Goal: Information Seeking & Learning: Compare options

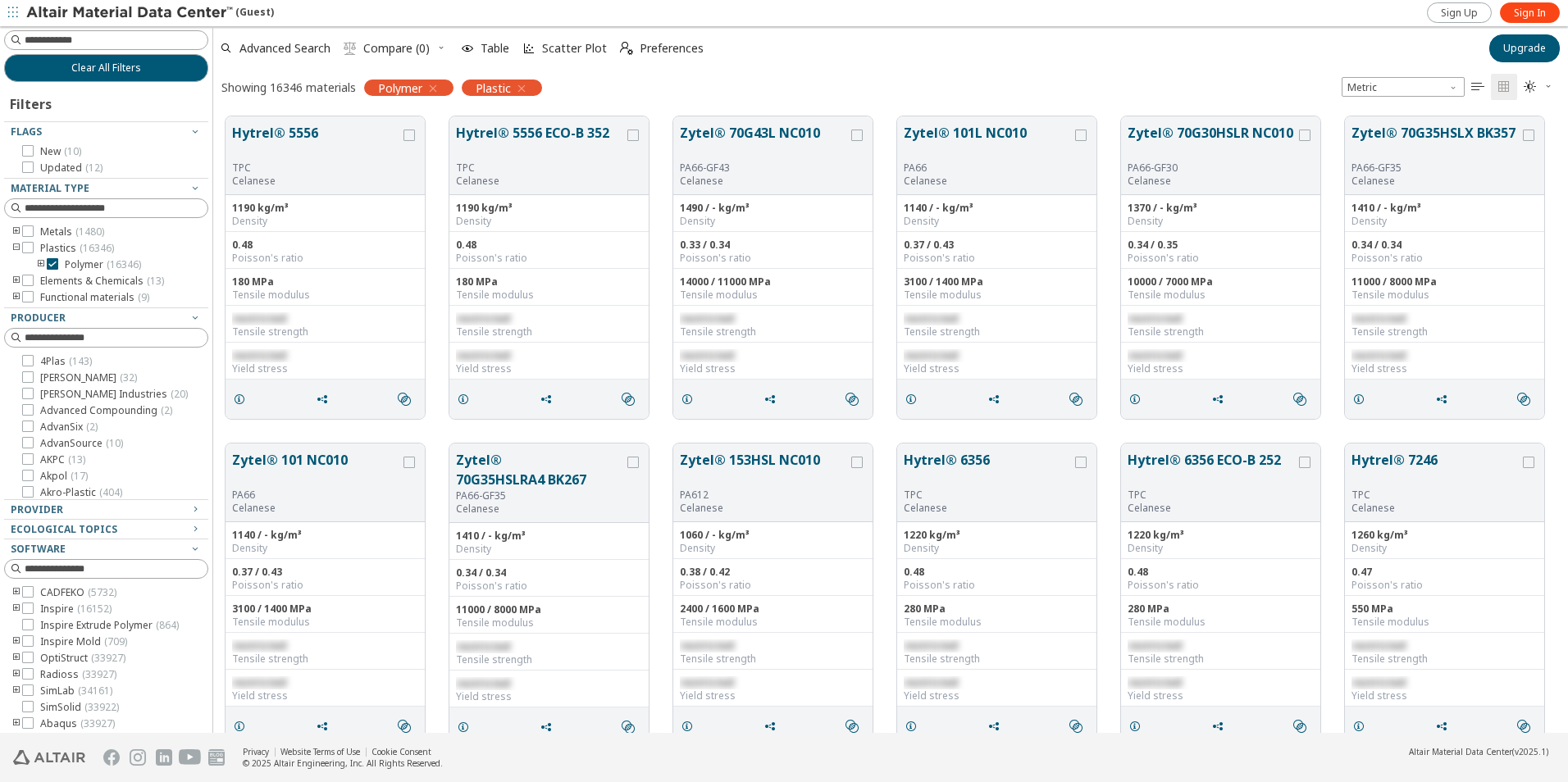
scroll to position [13, 13]
click at [1512, 12] on link "Sign In" at bounding box center [1530, 12] width 59 height 20
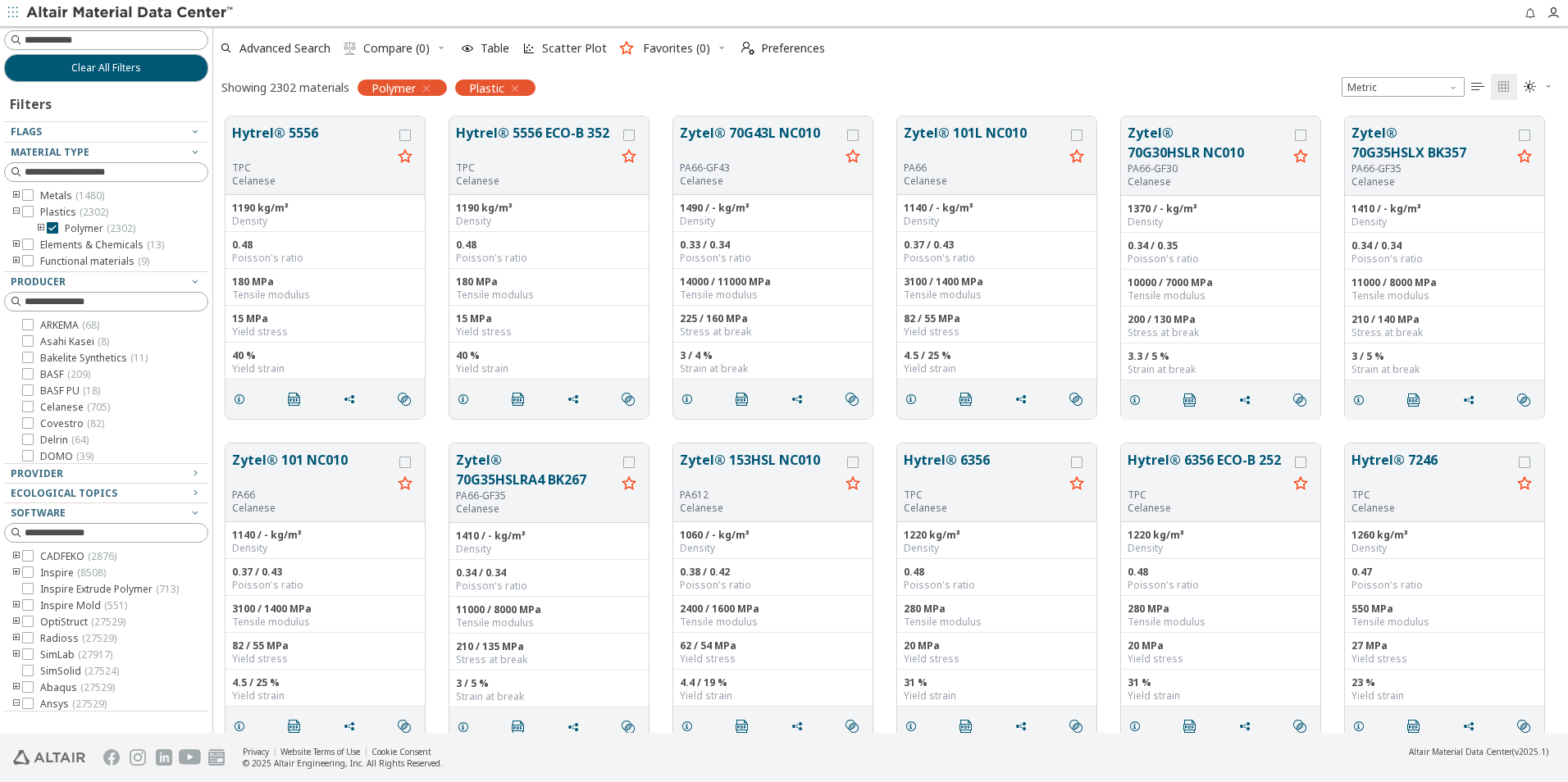
scroll to position [13, 13]
click at [427, 82] on icon "button" at bounding box center [427, 89] width 13 height 13
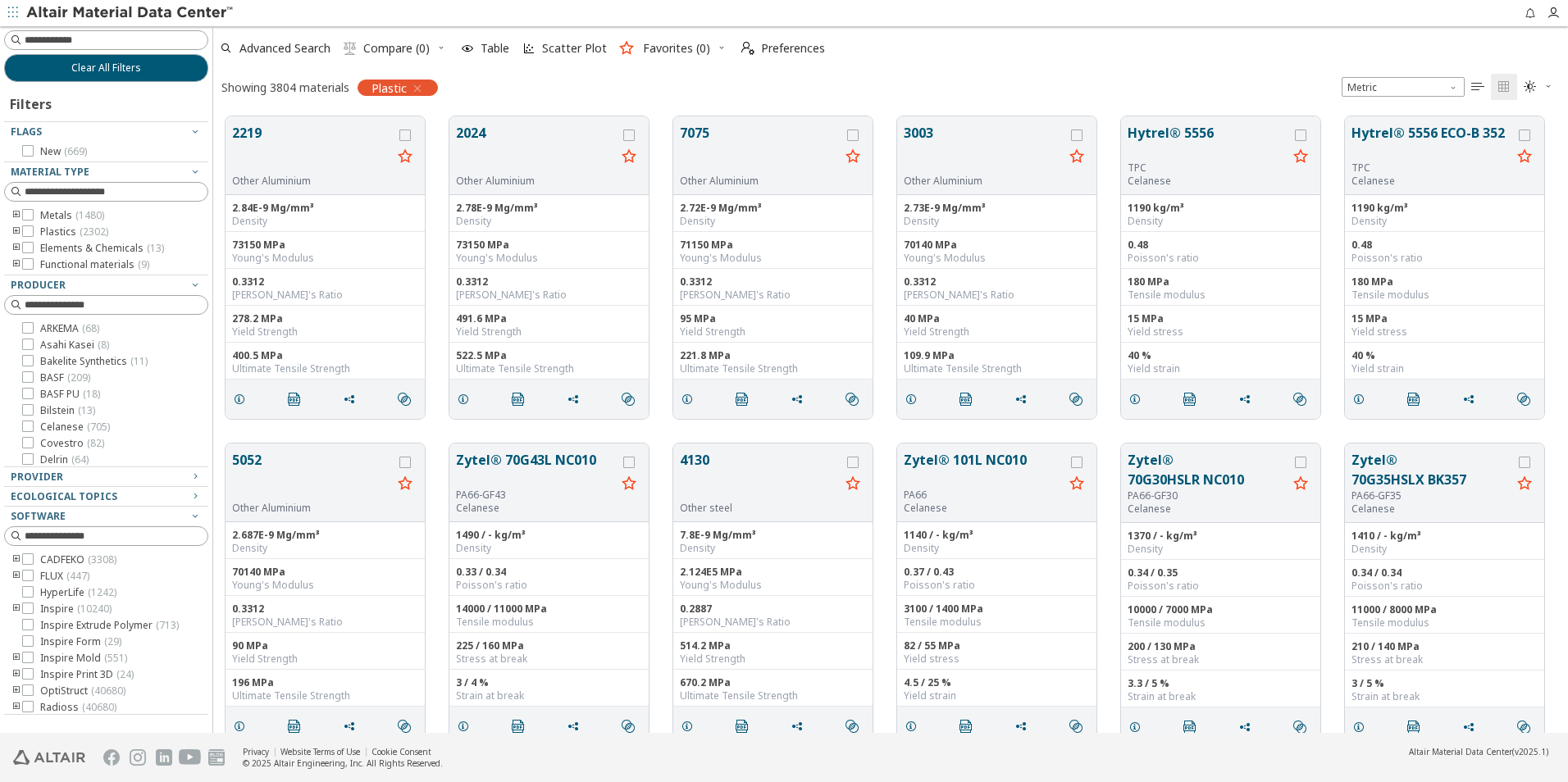
click at [427, 87] on div "Plastic" at bounding box center [398, 87] width 81 height 16
click at [406, 89] on span "Plastic" at bounding box center [389, 87] width 35 height 14
click at [386, 90] on span "Plastic" at bounding box center [389, 87] width 35 height 14
drag, startPoint x: 414, startPoint y: 87, endPoint x: 105, endPoint y: 88, distance: 309.0
click at [105, 88] on div "Filters" at bounding box center [105, 102] width 204 height 39
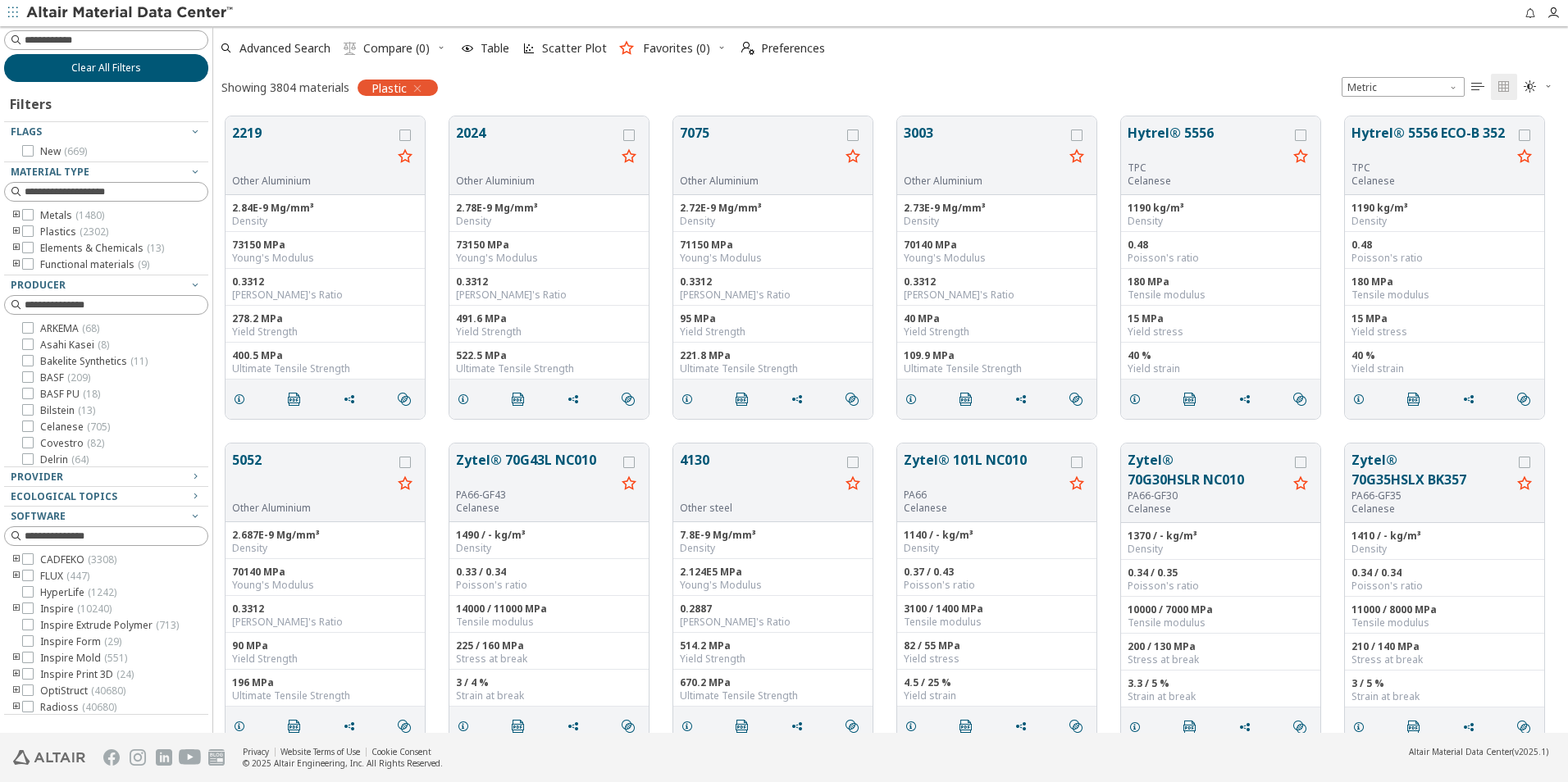
click at [125, 71] on span "Clear All Filters" at bounding box center [105, 68] width 70 height 13
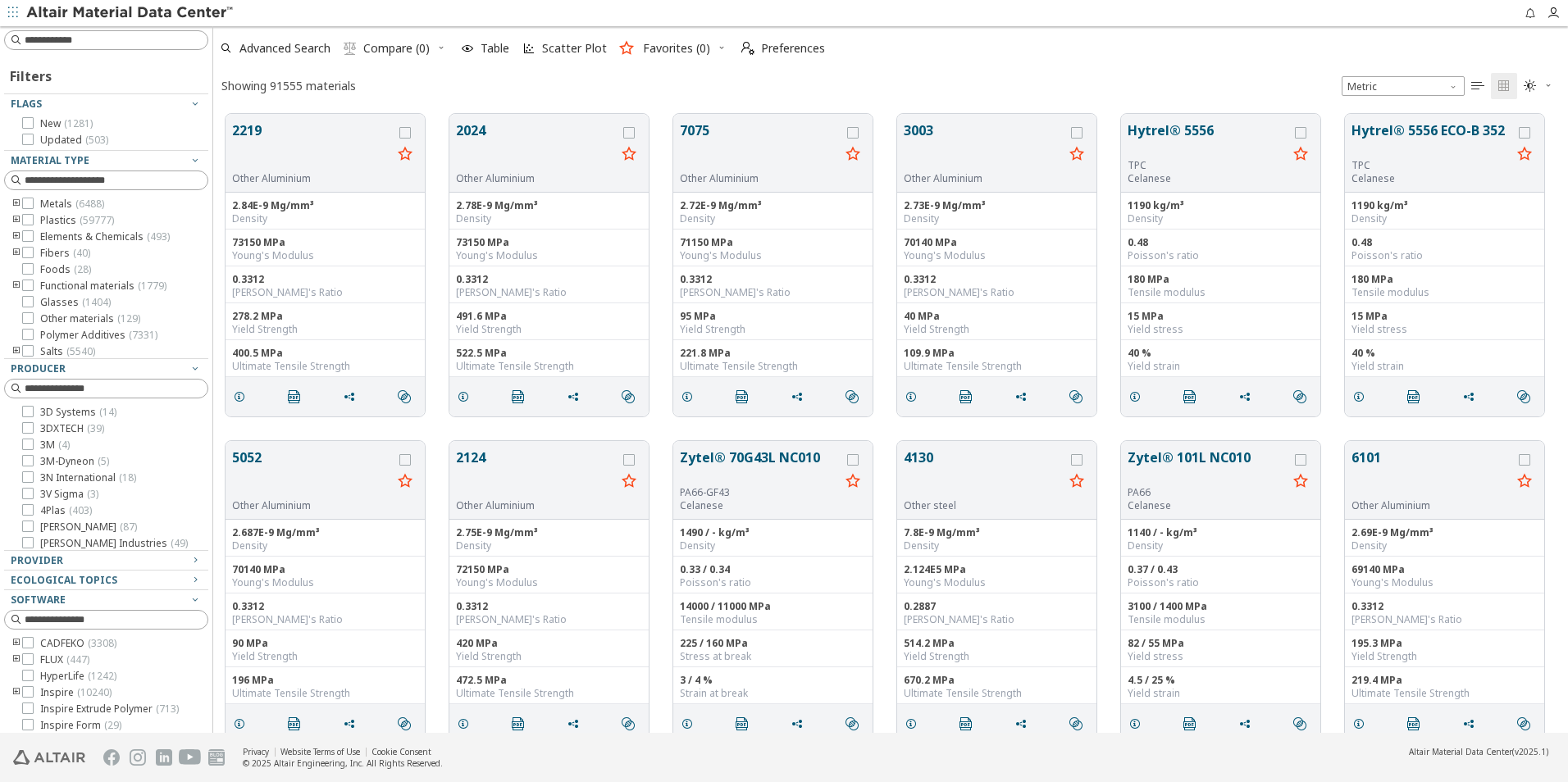
scroll to position [619, 1343]
click at [67, 36] on input at bounding box center [108, 40] width 201 height 18
type input "***"
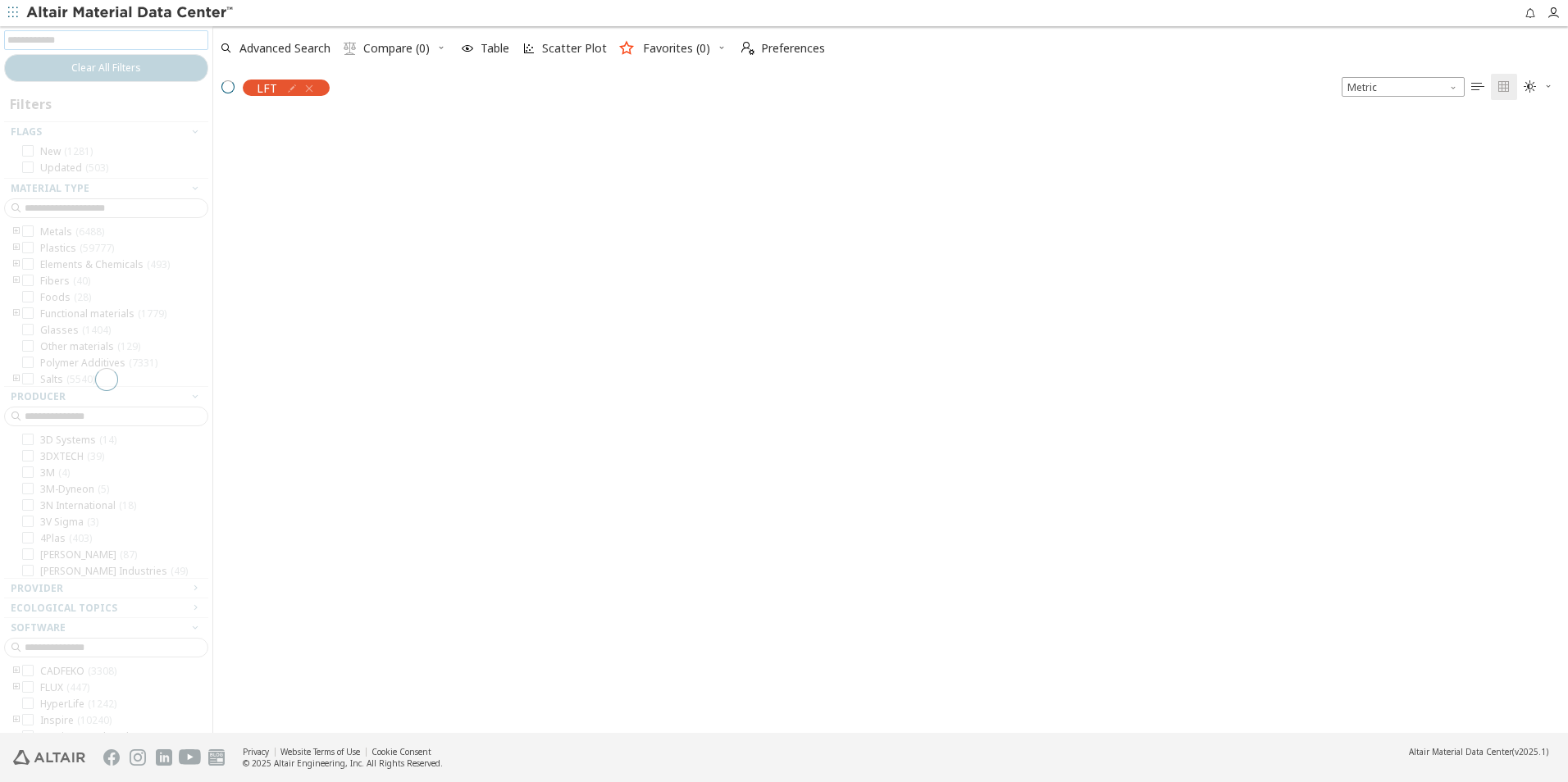
scroll to position [616, 1343]
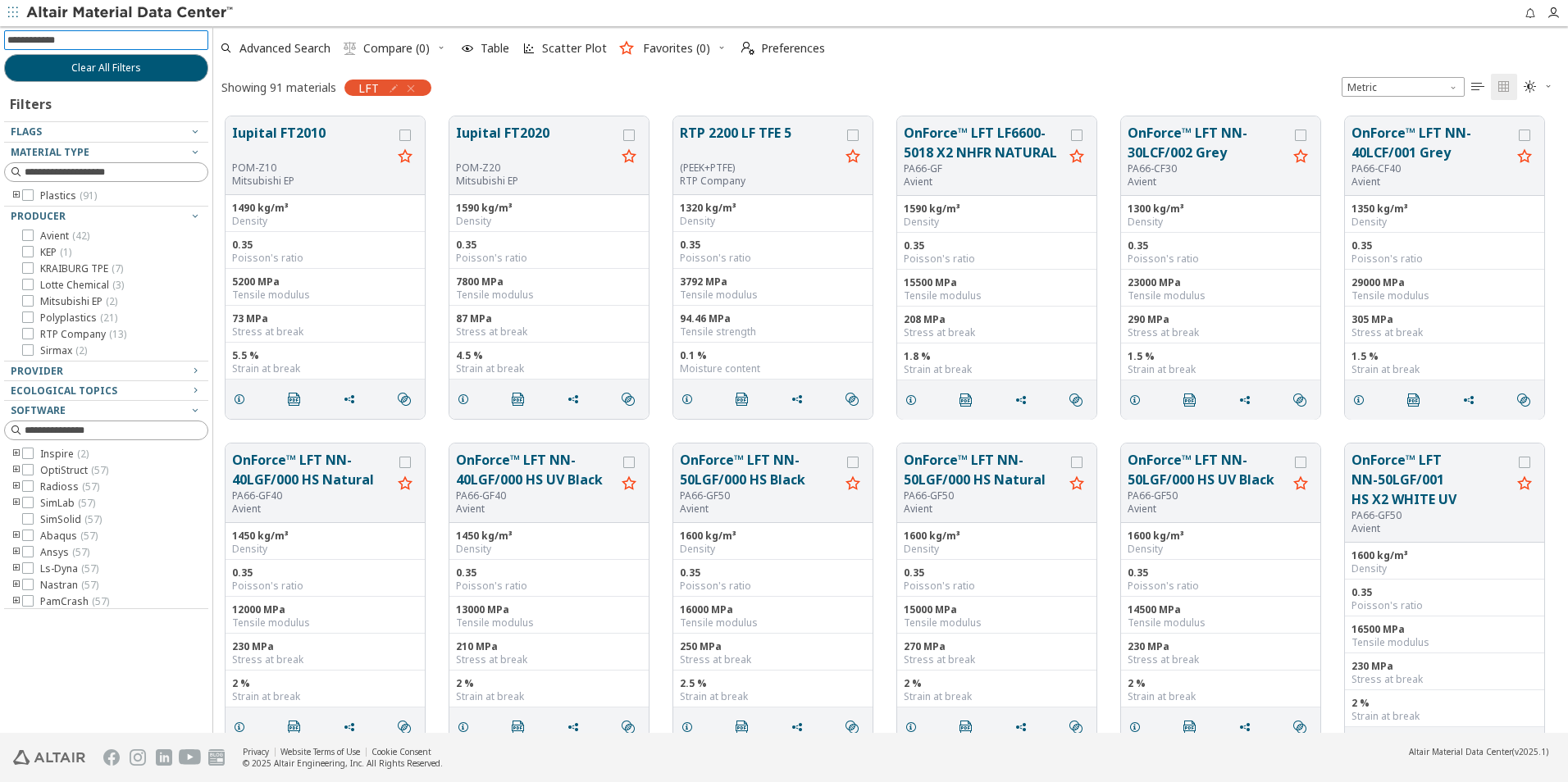
click at [17, 195] on icon "toogle group" at bounding box center [16, 196] width 12 height 13
click at [39, 211] on icon "toogle group" at bounding box center [41, 213] width 12 height 13
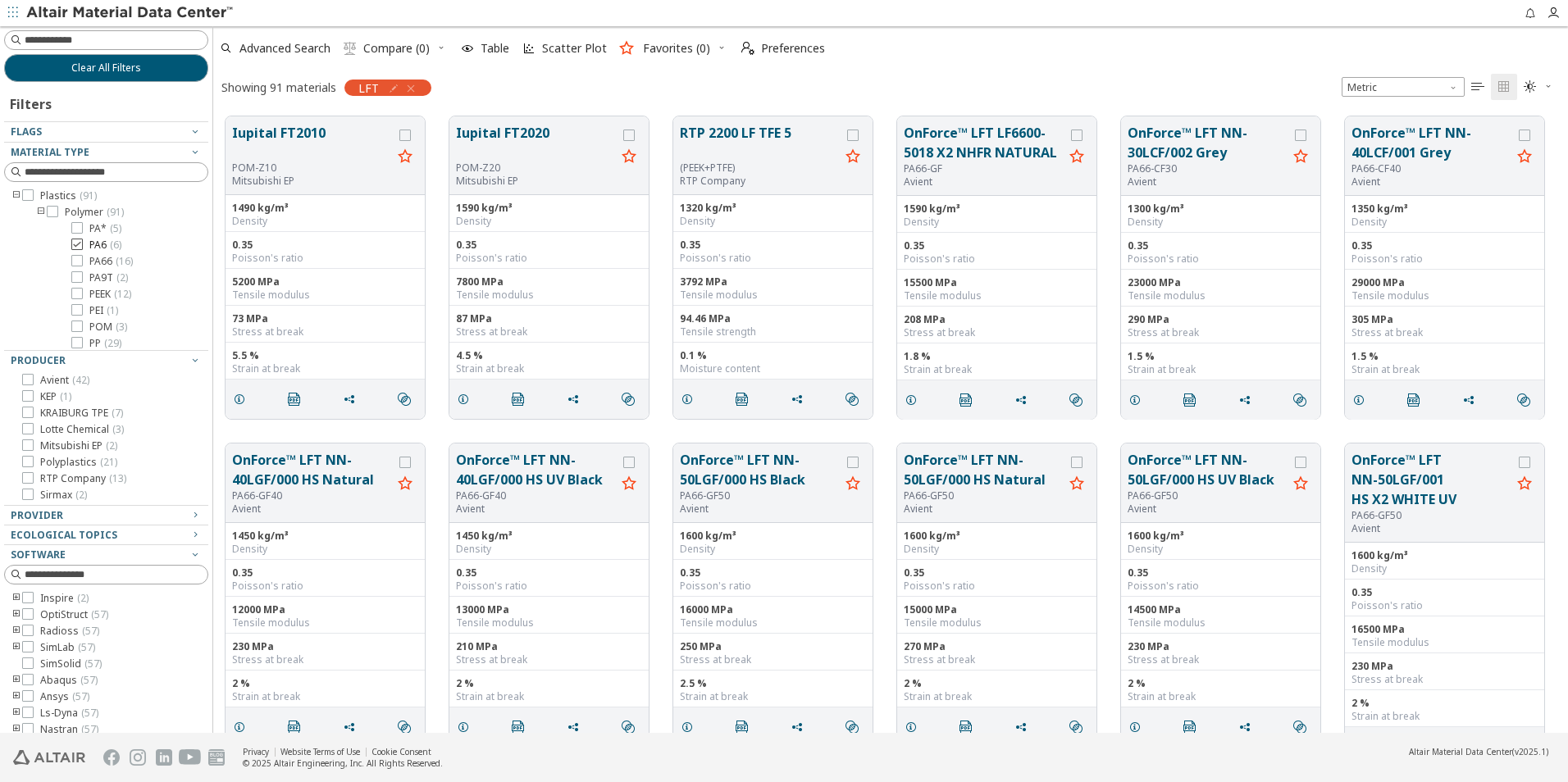
click at [77, 245] on icon at bounding box center [77, 244] width 12 height 12
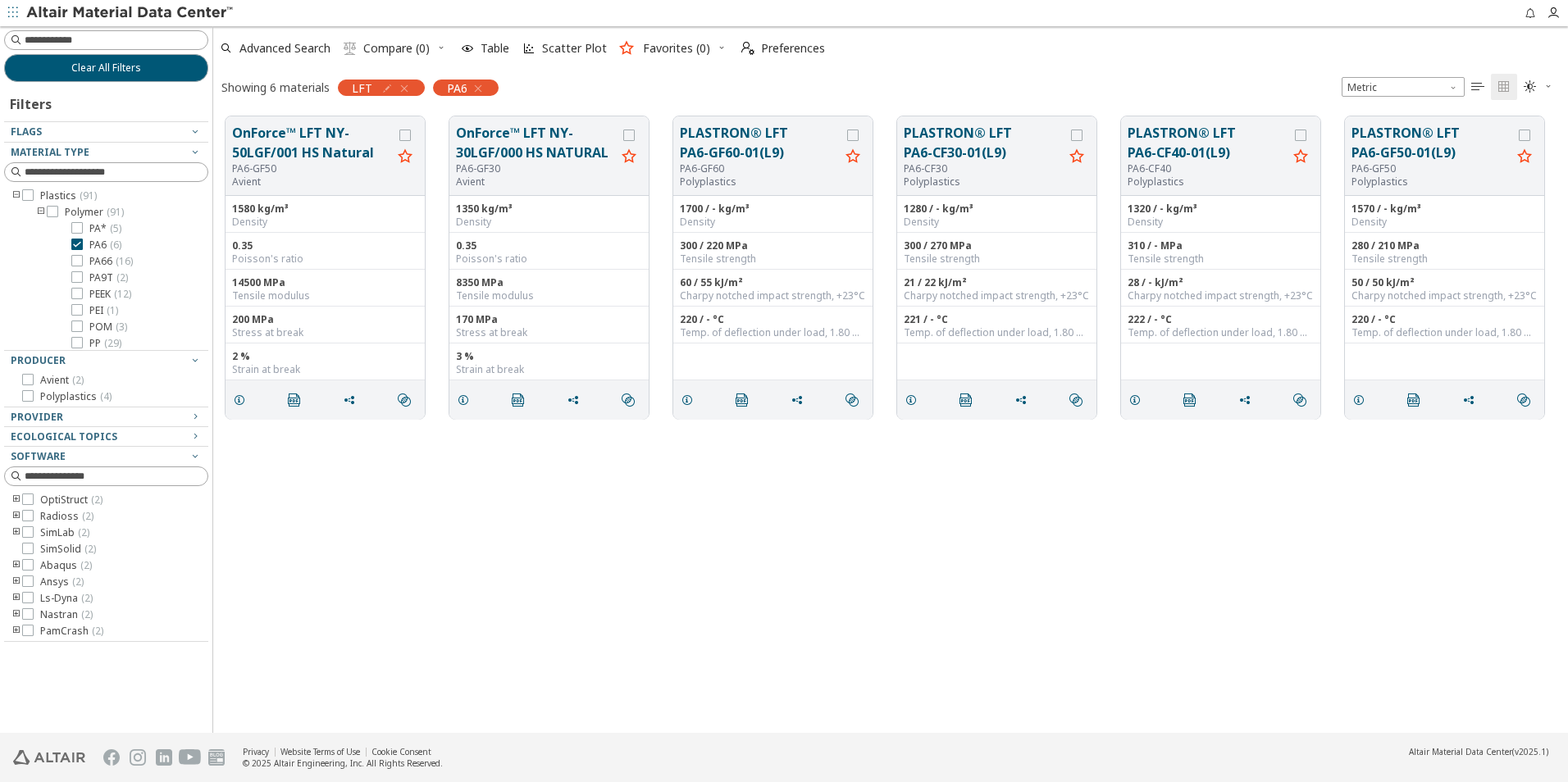
click at [404, 90] on icon "button" at bounding box center [404, 89] width 13 height 13
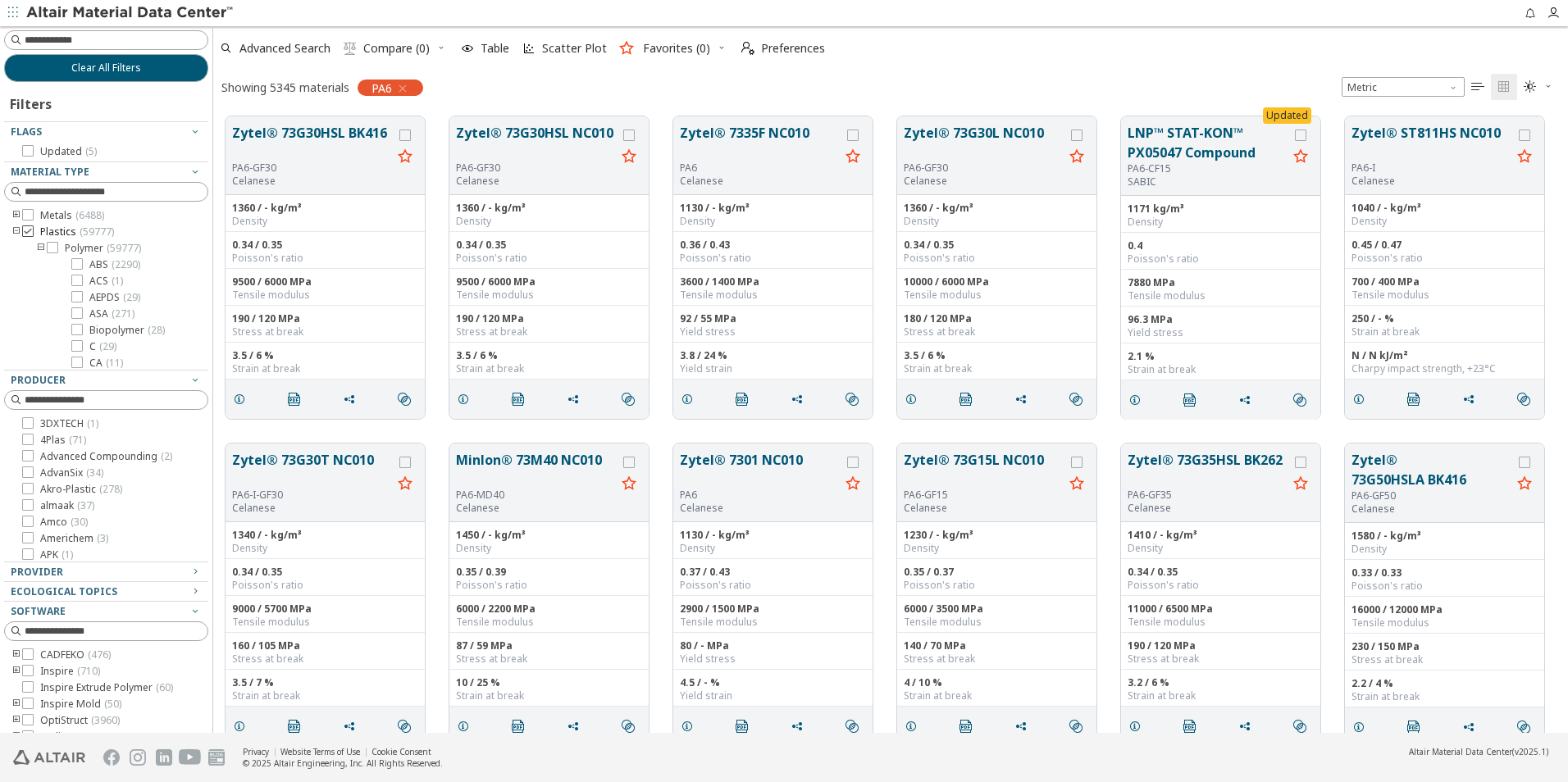
click at [34, 230] on label "Plastics ( 59777 )" at bounding box center [68, 232] width 92 height 13
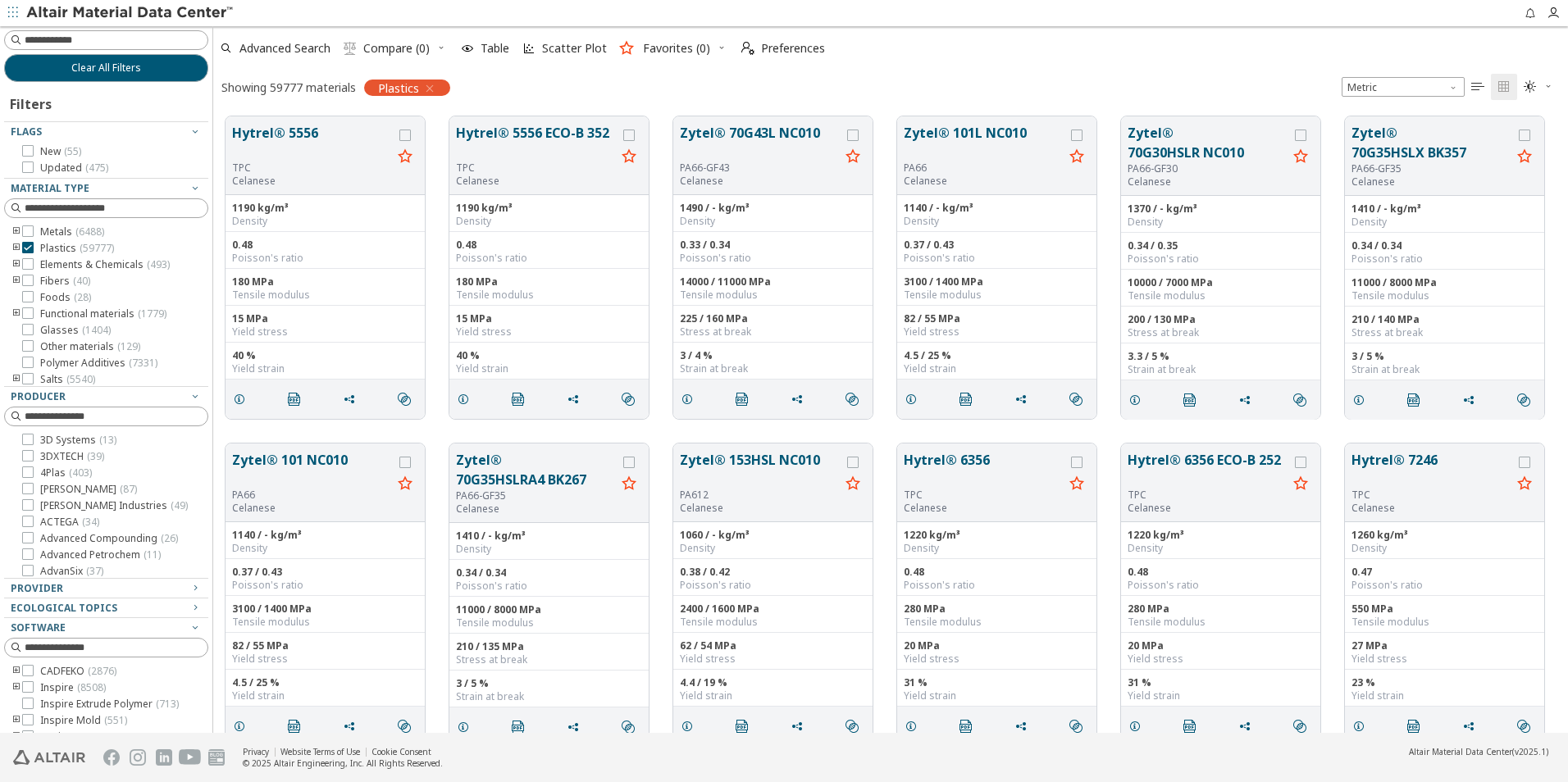
click at [14, 242] on icon "toogle group" at bounding box center [16, 248] width 12 height 13
click at [52, 264] on icon at bounding box center [53, 264] width 12 height 12
click at [42, 264] on icon "toogle group" at bounding box center [41, 265] width 12 height 13
click at [77, 253] on icon at bounding box center [77, 247] width 12 height 12
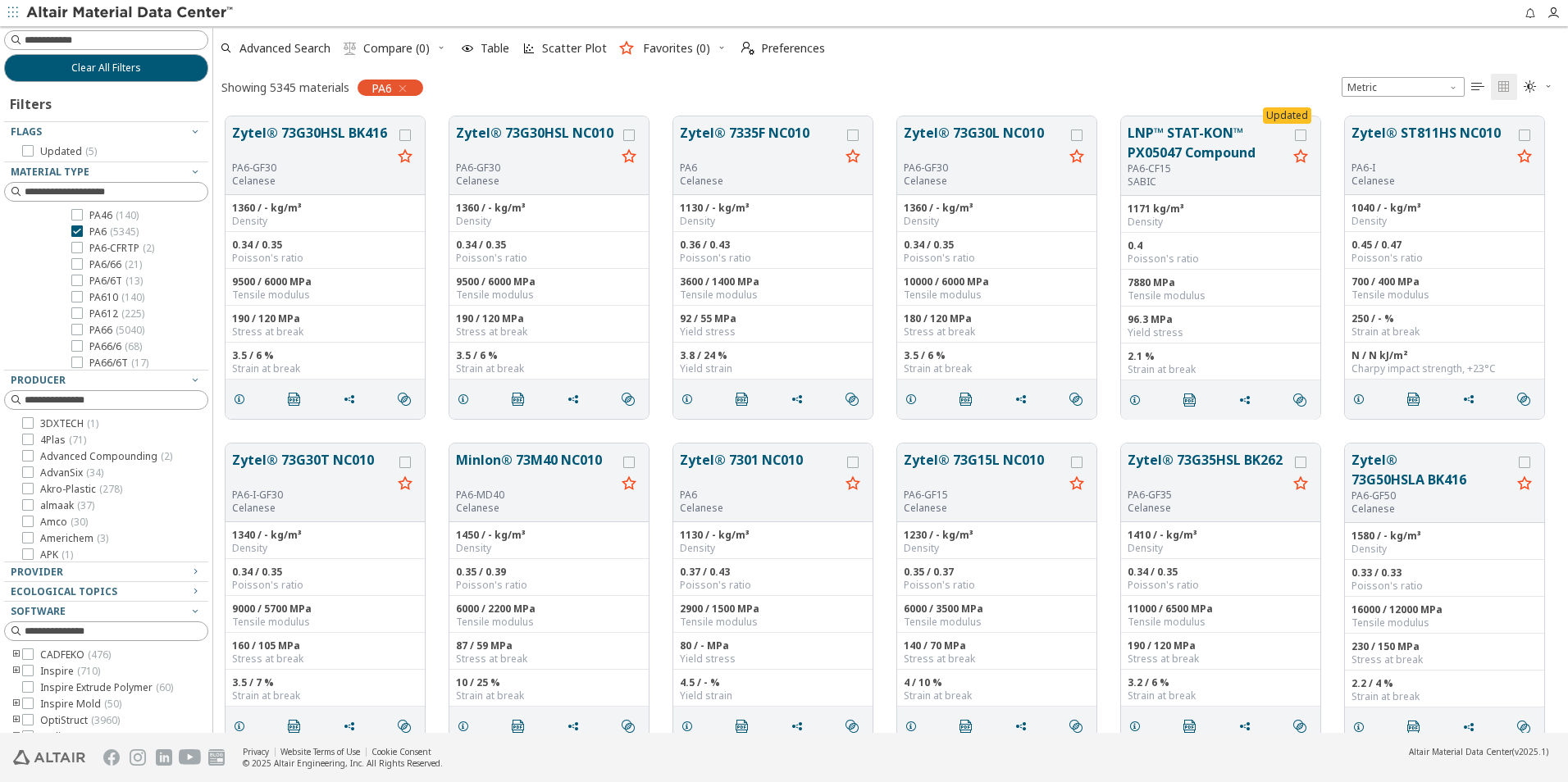
drag, startPoint x: 280, startPoint y: 65, endPoint x: 367, endPoint y: 73, distance: 87.4
click at [280, 65] on span "Advanced Search" at bounding box center [275, 49] width 117 height 36
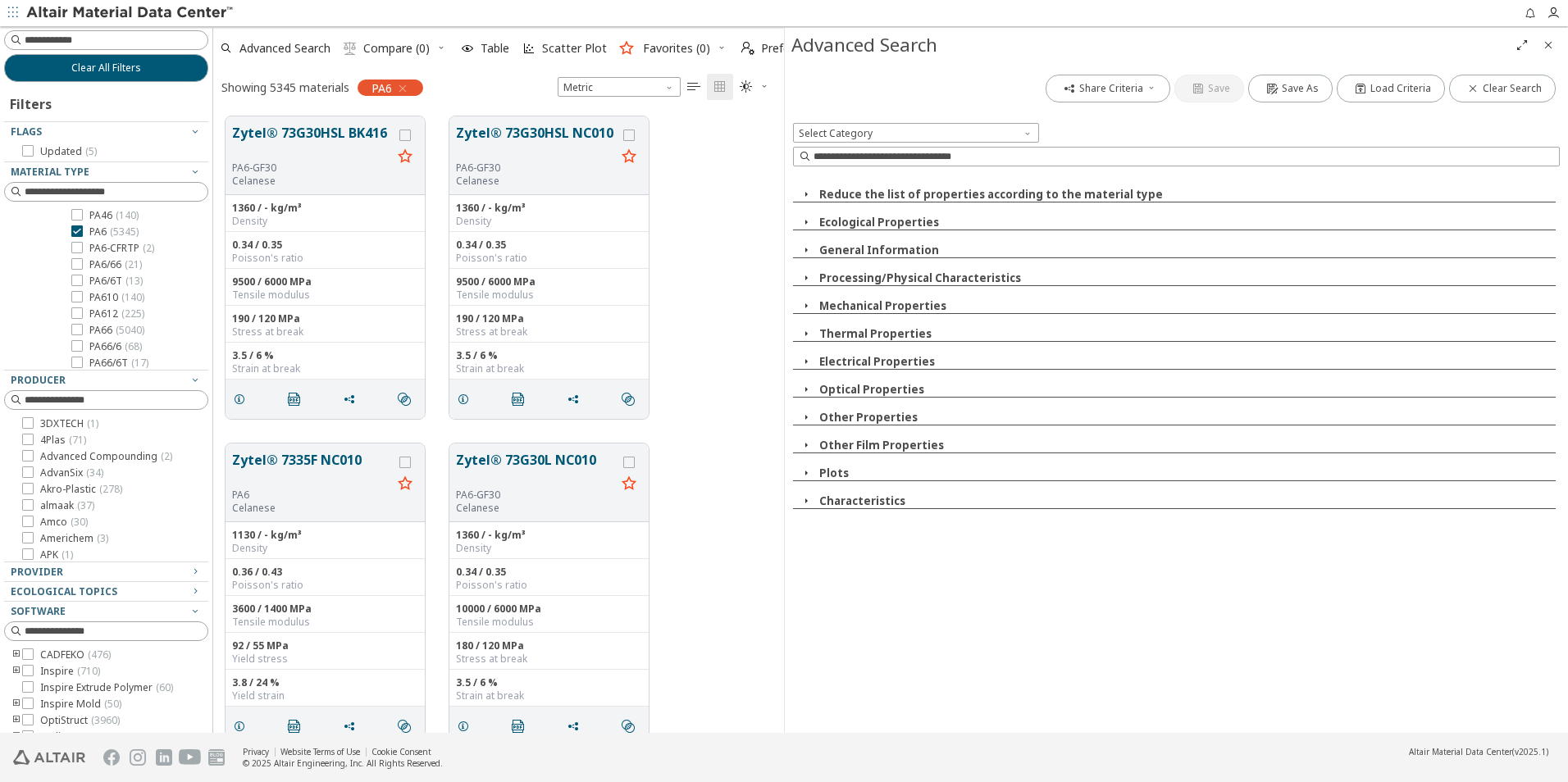
scroll to position [616, 559]
click at [805, 497] on icon "button" at bounding box center [806, 501] width 13 height 13
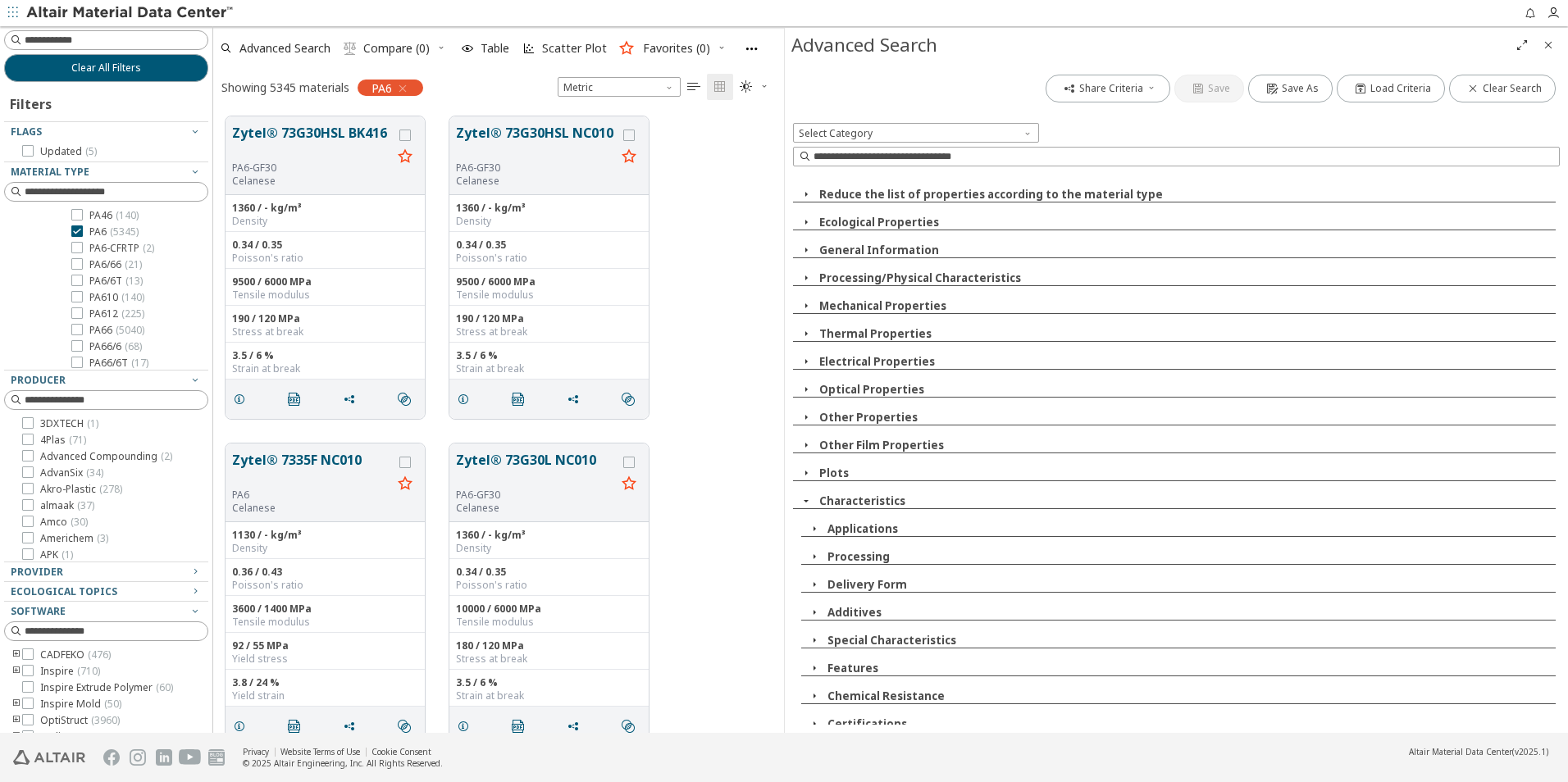
click at [797, 497] on span "button" at bounding box center [806, 500] width 20 height 14
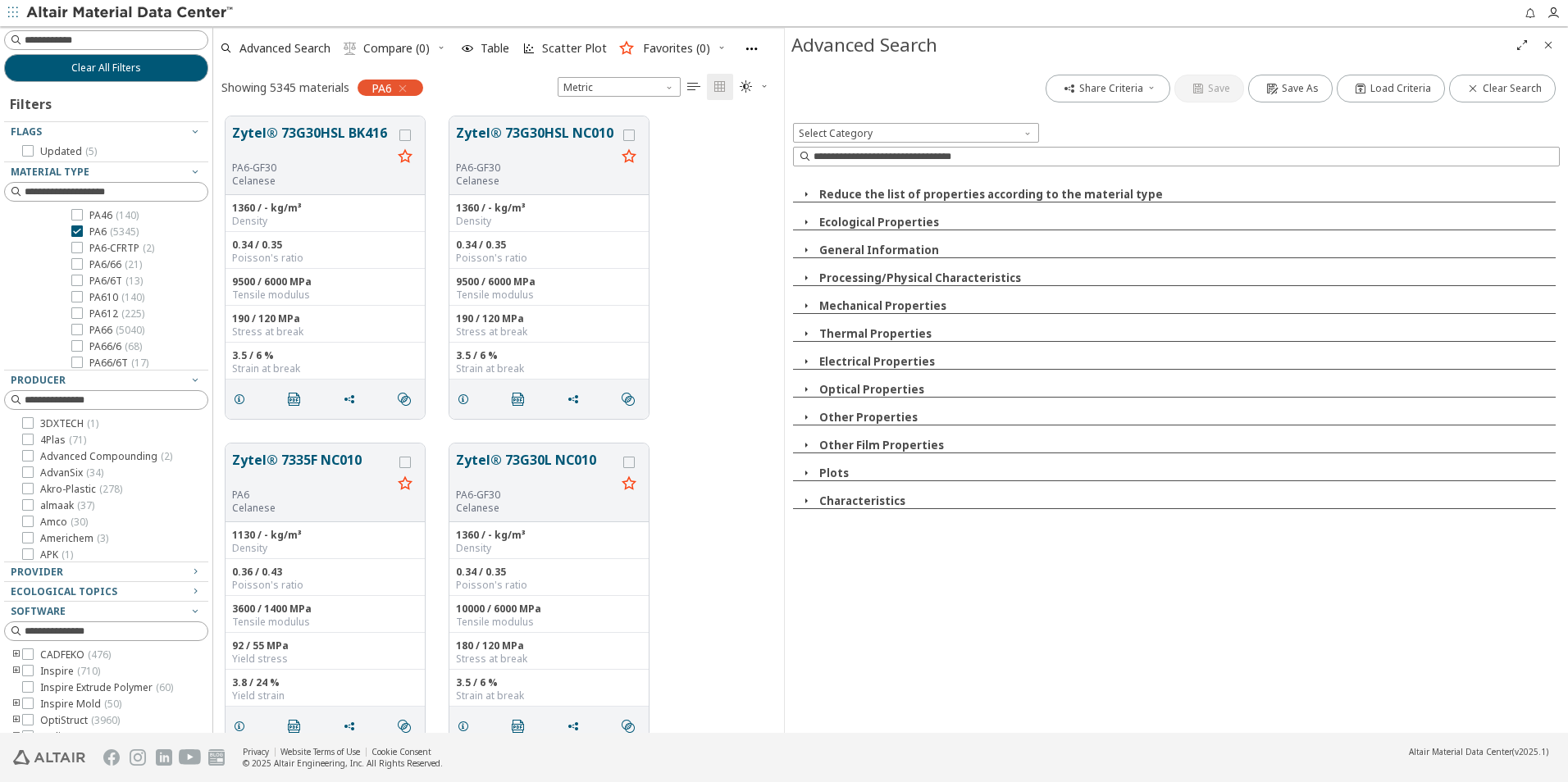
click at [808, 476] on icon "button" at bounding box center [806, 473] width 13 height 13
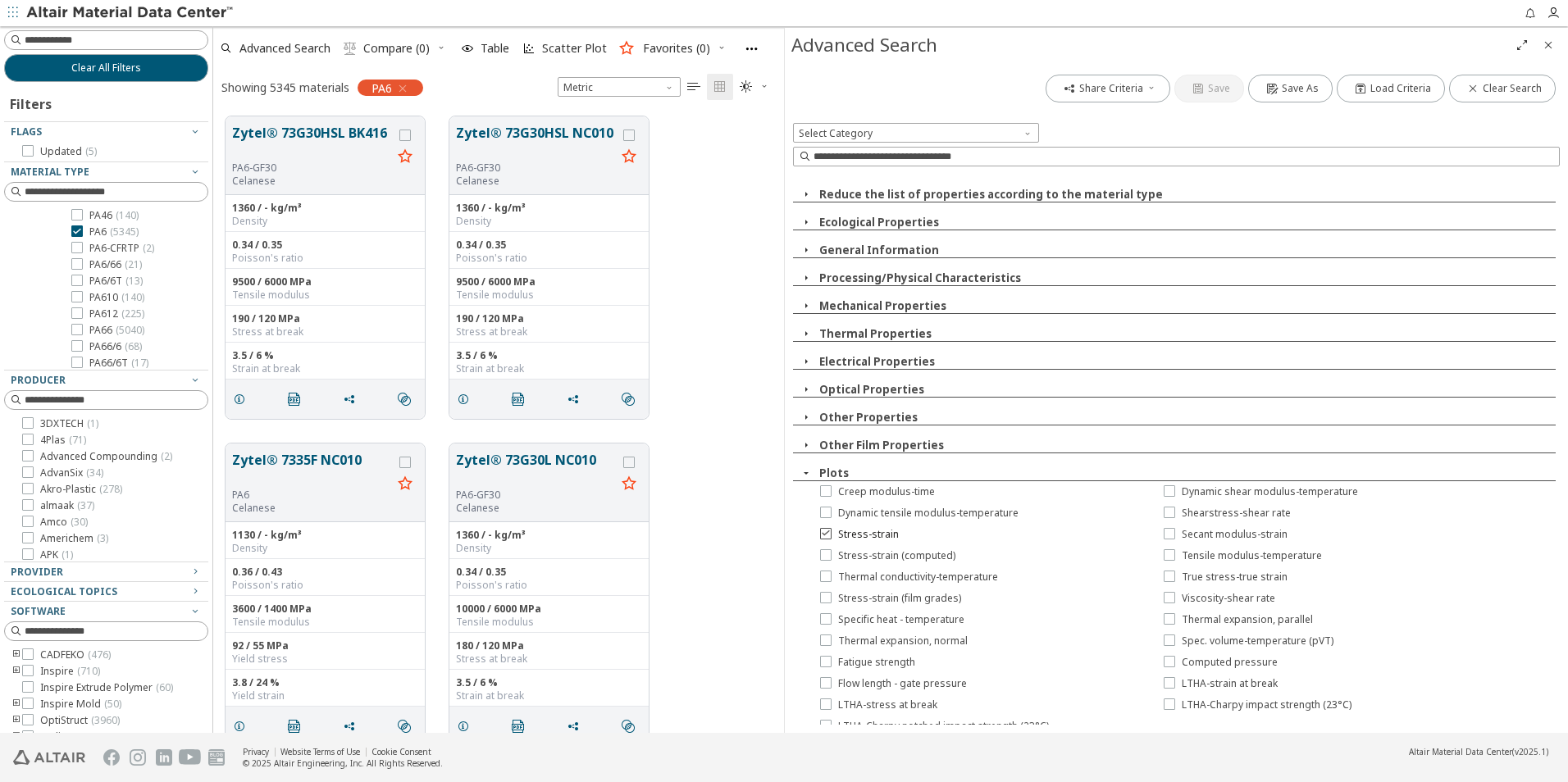
click at [825, 533] on icon at bounding box center [826, 533] width 12 height 12
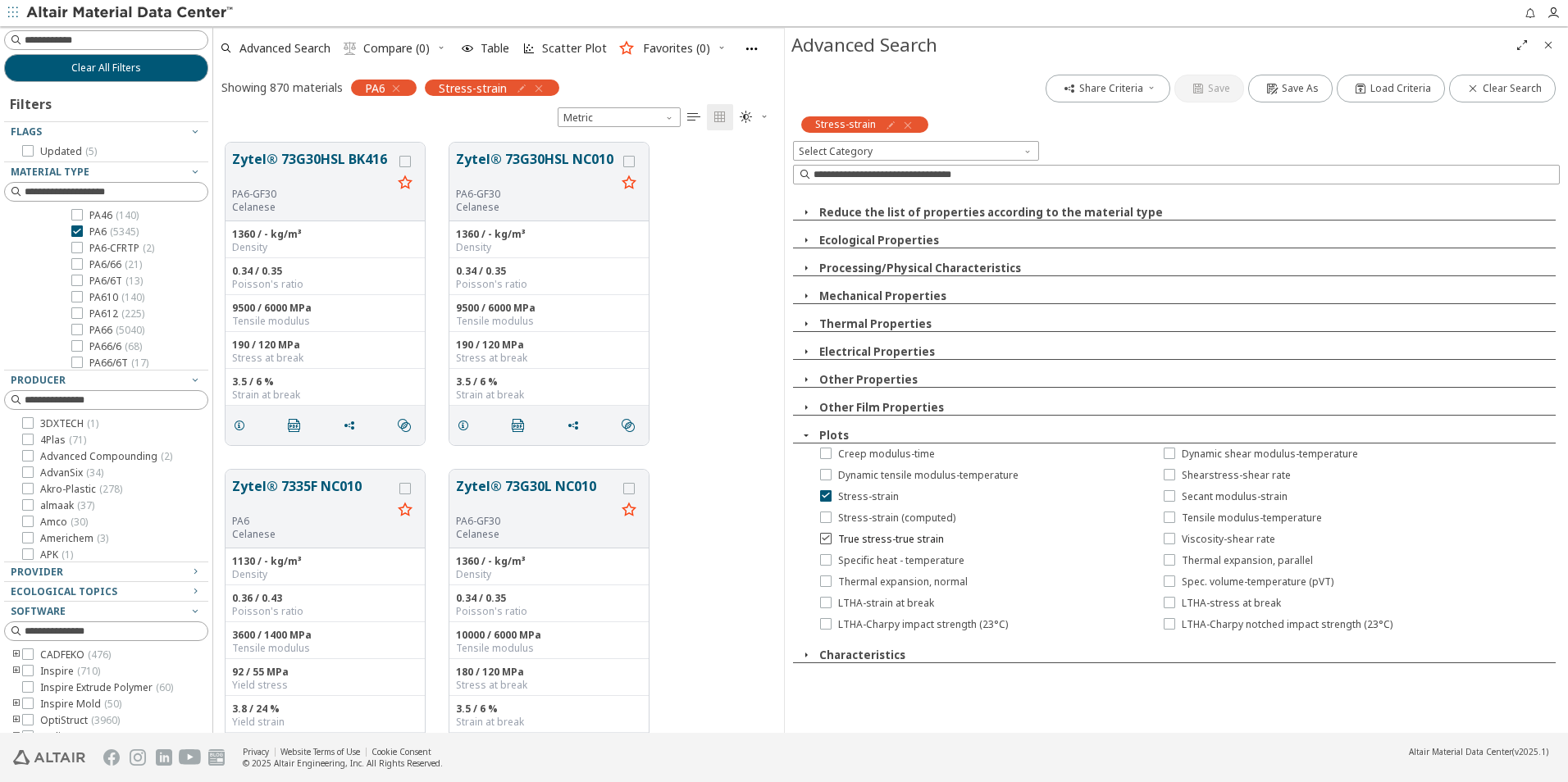
scroll to position [282, 0]
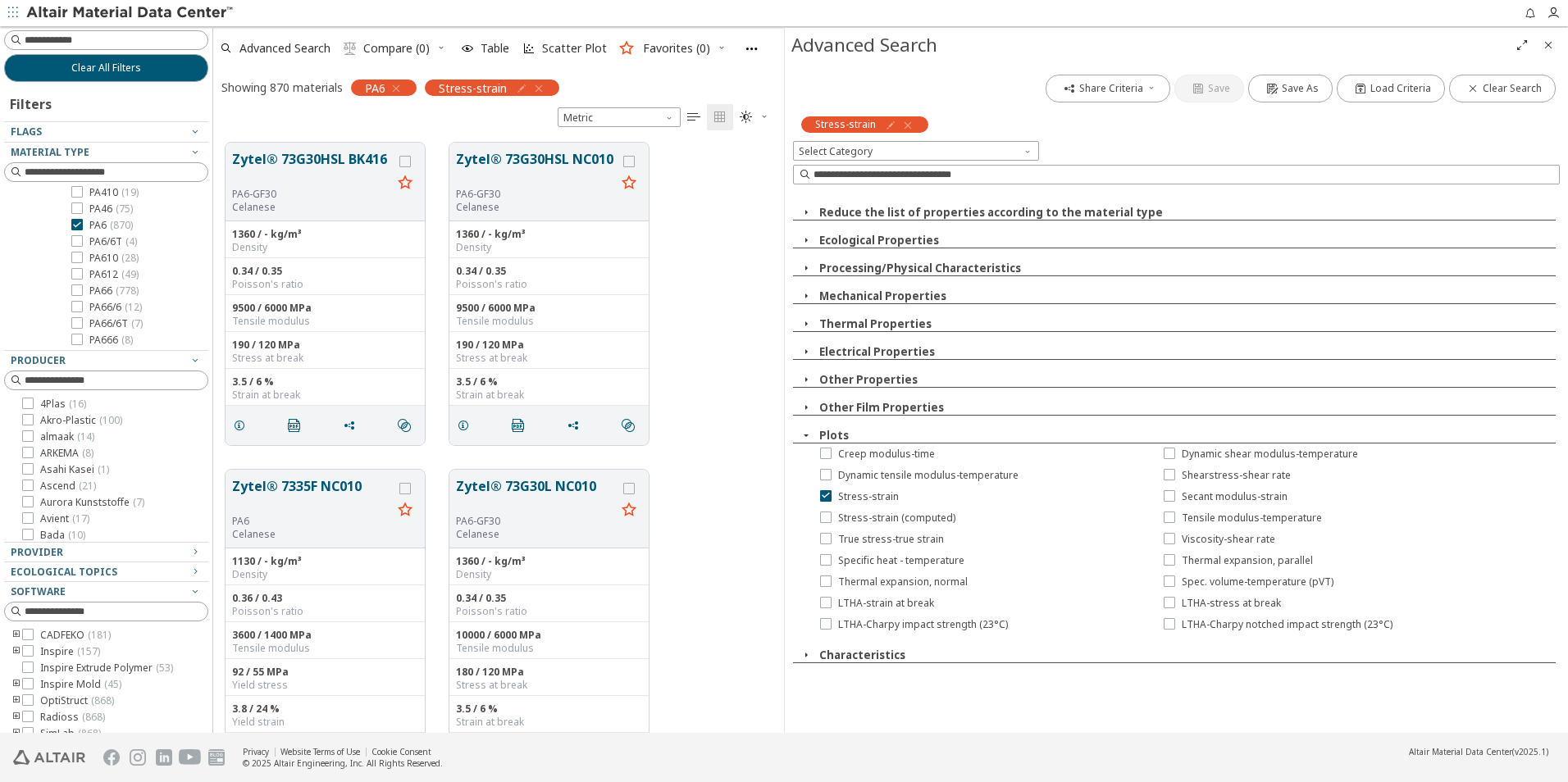
click at [819, 521] on div "Stress-strain (computed)" at bounding box center [964, 518] width 344 height 21
click at [824, 519] on icon at bounding box center [826, 517] width 12 height 12
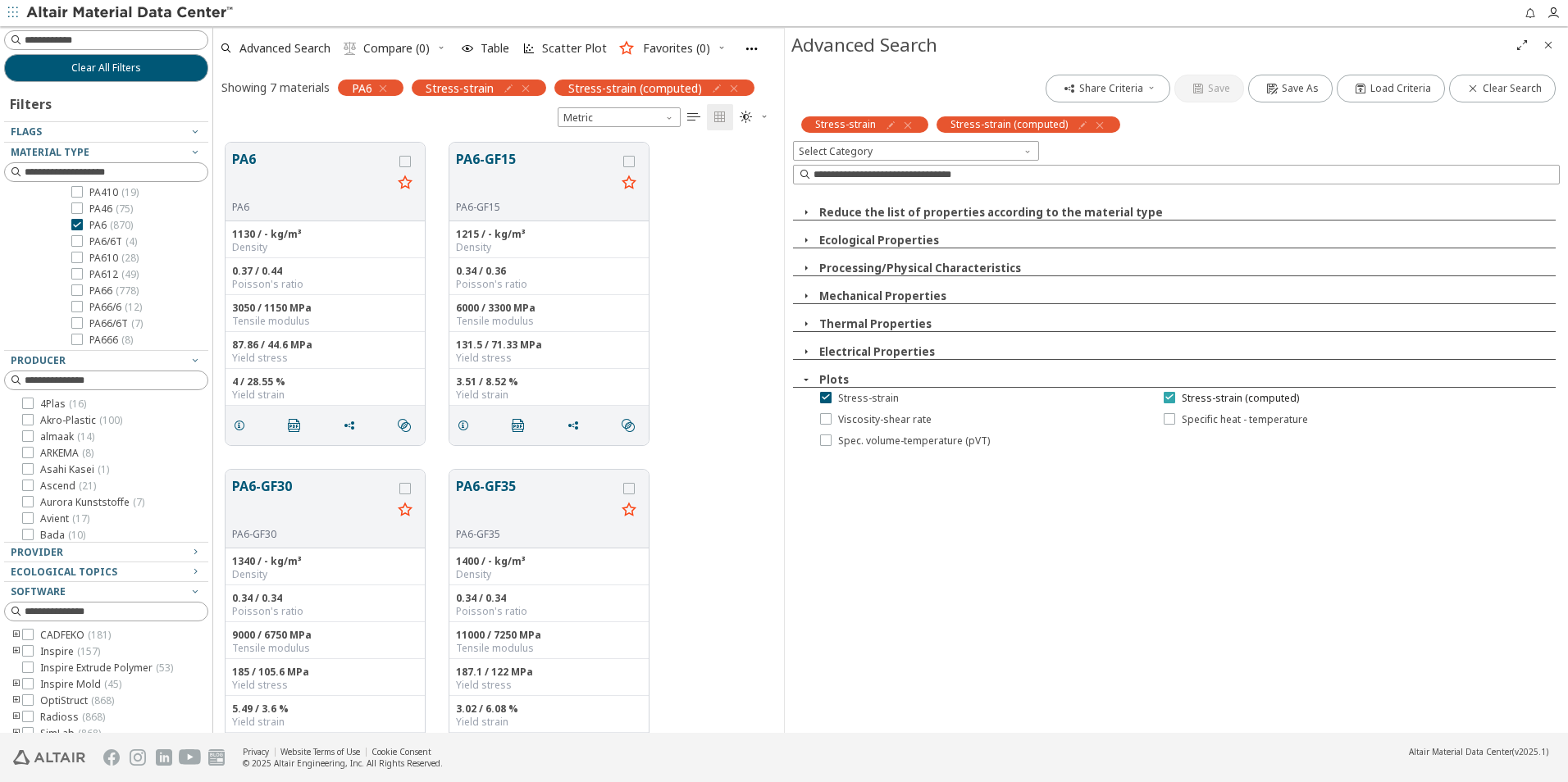
scroll to position [36, 0]
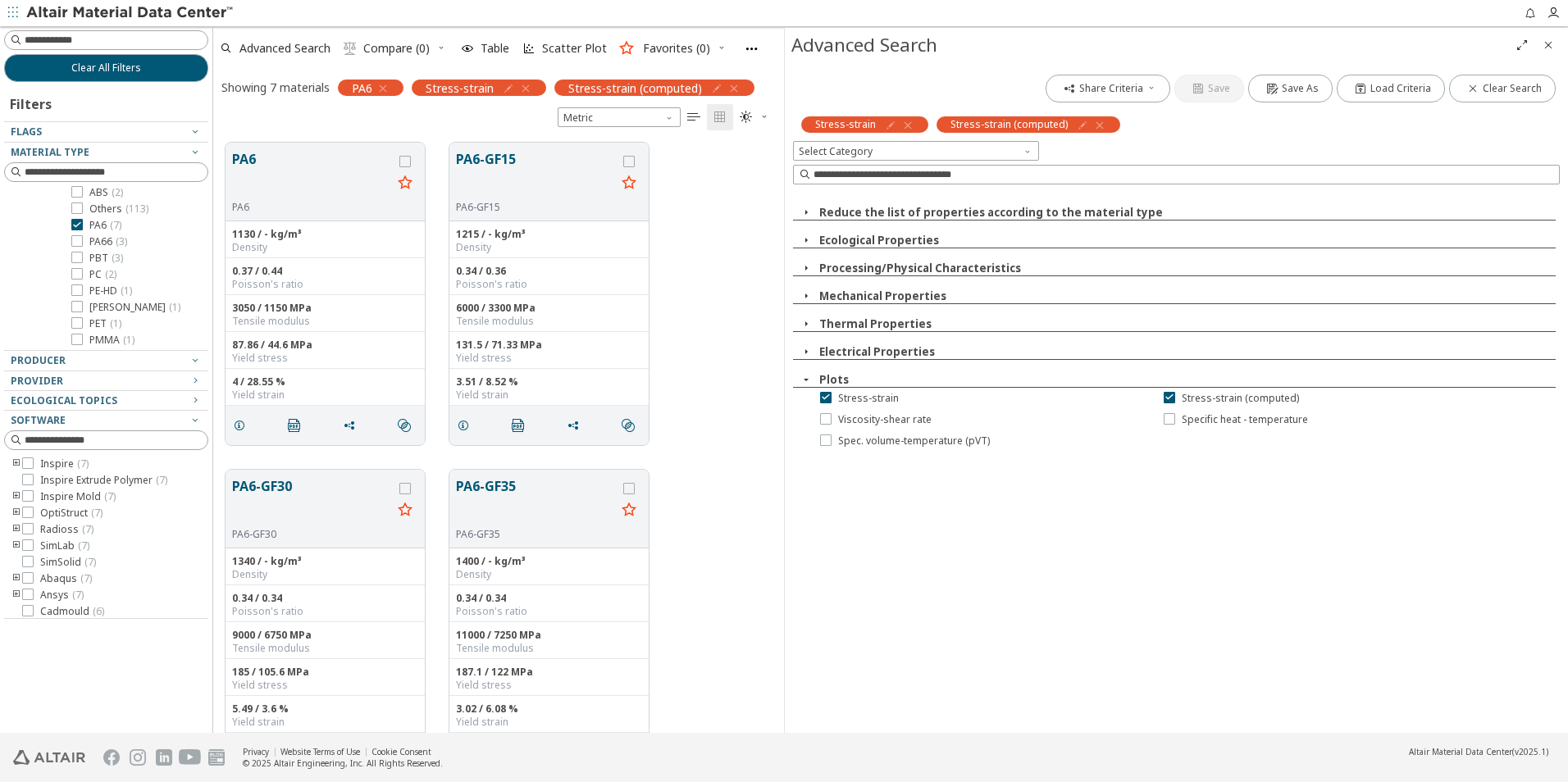
click at [805, 296] on icon "button" at bounding box center [806, 296] width 13 height 13
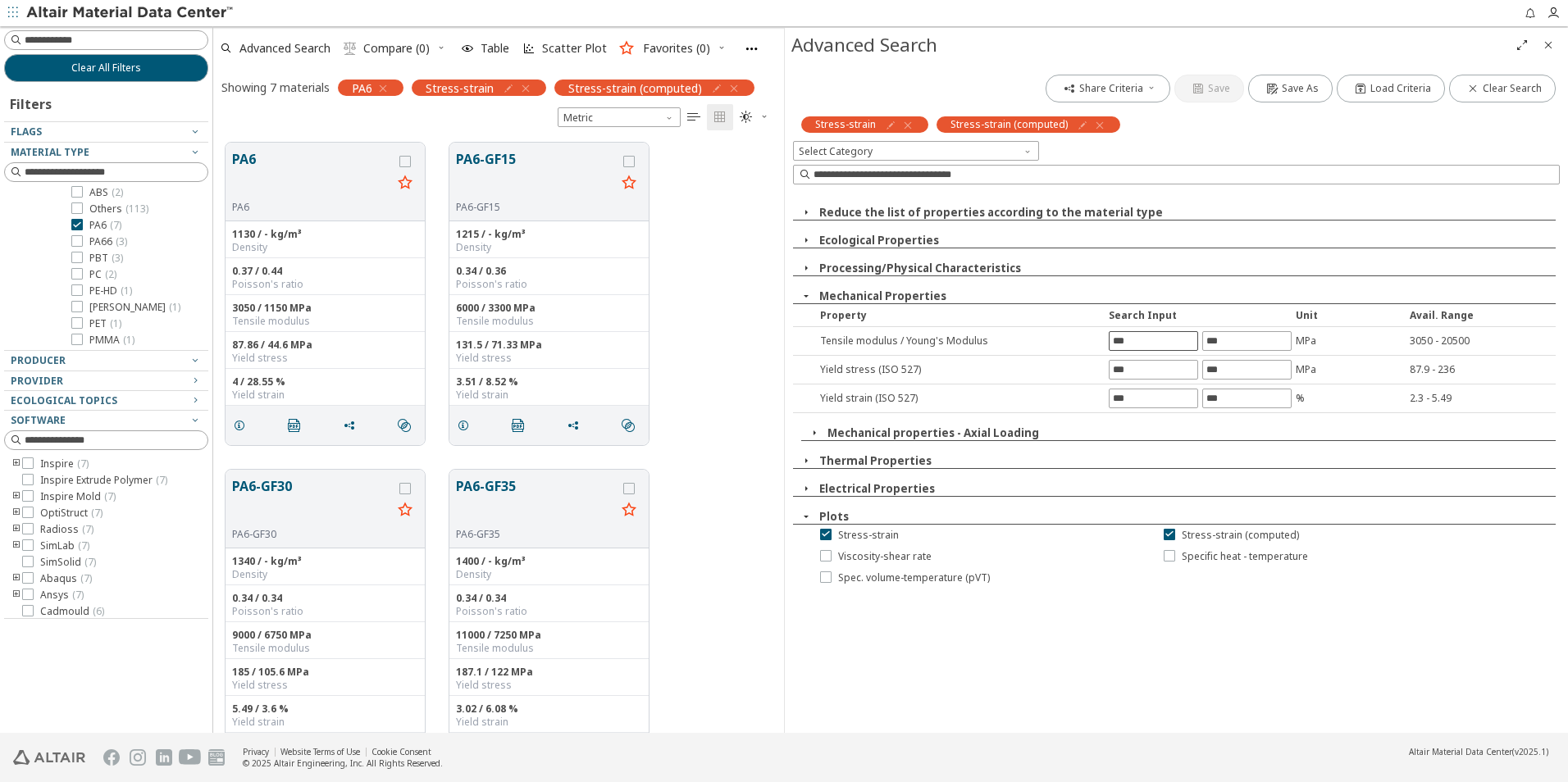
click at [1109, 341] on div at bounding box center [1153, 341] width 89 height 20
click at [1113, 338] on input "text" at bounding box center [1154, 341] width 88 height 18
type input "*****"
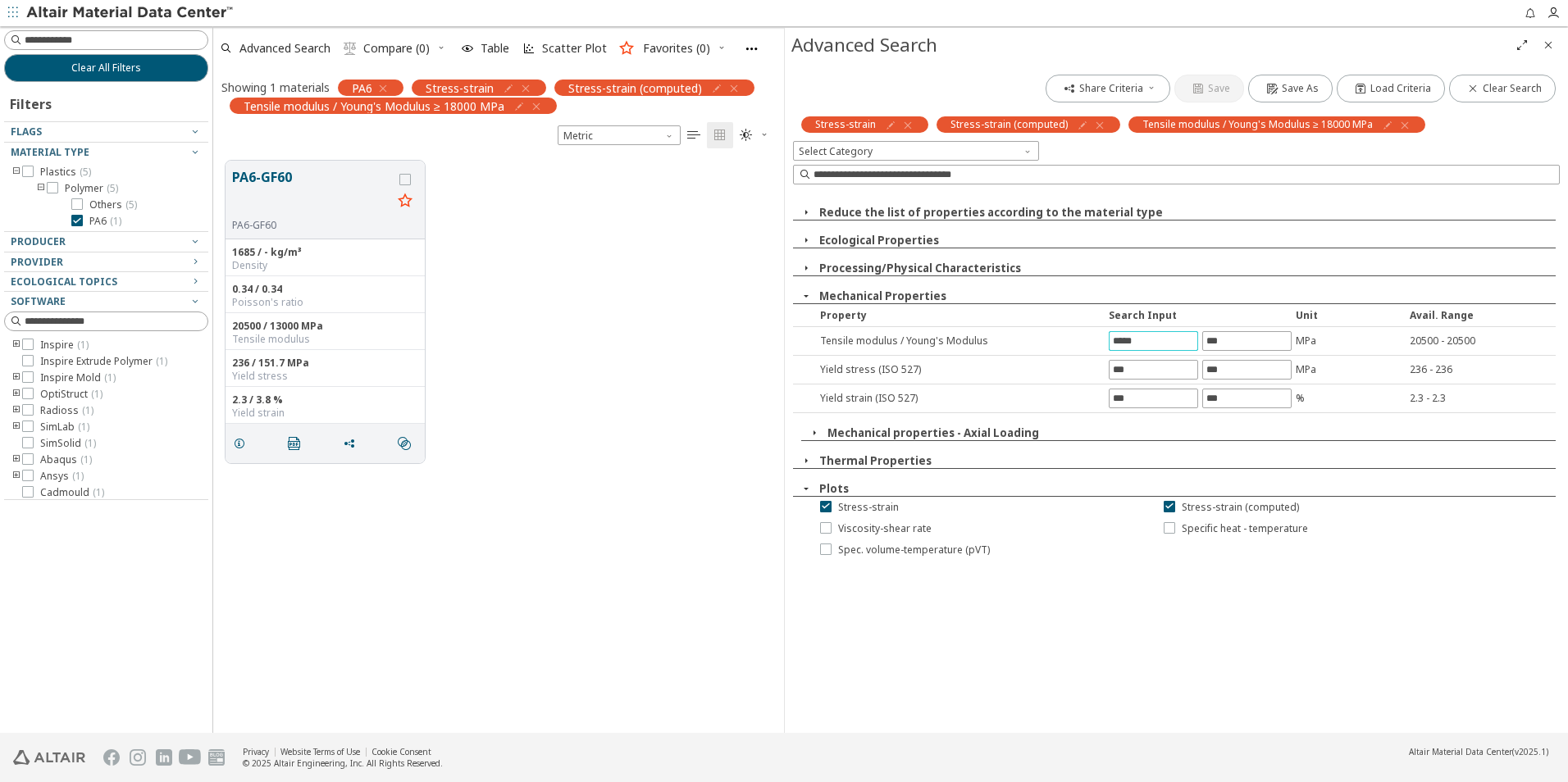
scroll to position [0, 0]
click at [1170, 505] on icon at bounding box center [1169, 506] width 12 height 12
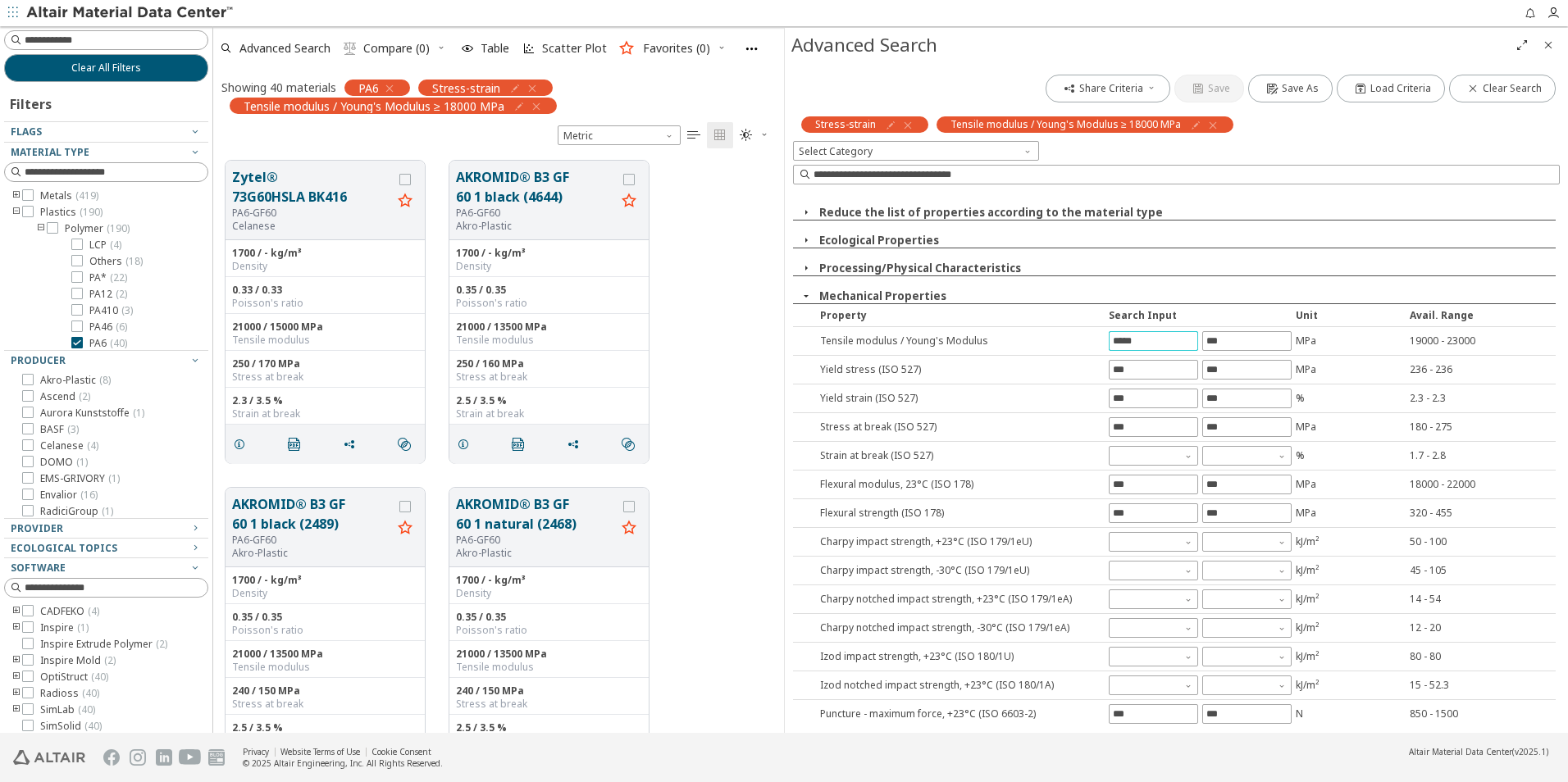
drag, startPoint x: 1147, startPoint y: 339, endPoint x: 1092, endPoint y: 344, distance: 55.2
click at [1092, 344] on div "Tensile modulus / Young's Modulus ***** MPa 19000 - 23000" at bounding box center [1174, 341] width 763 height 29
type input "*****"
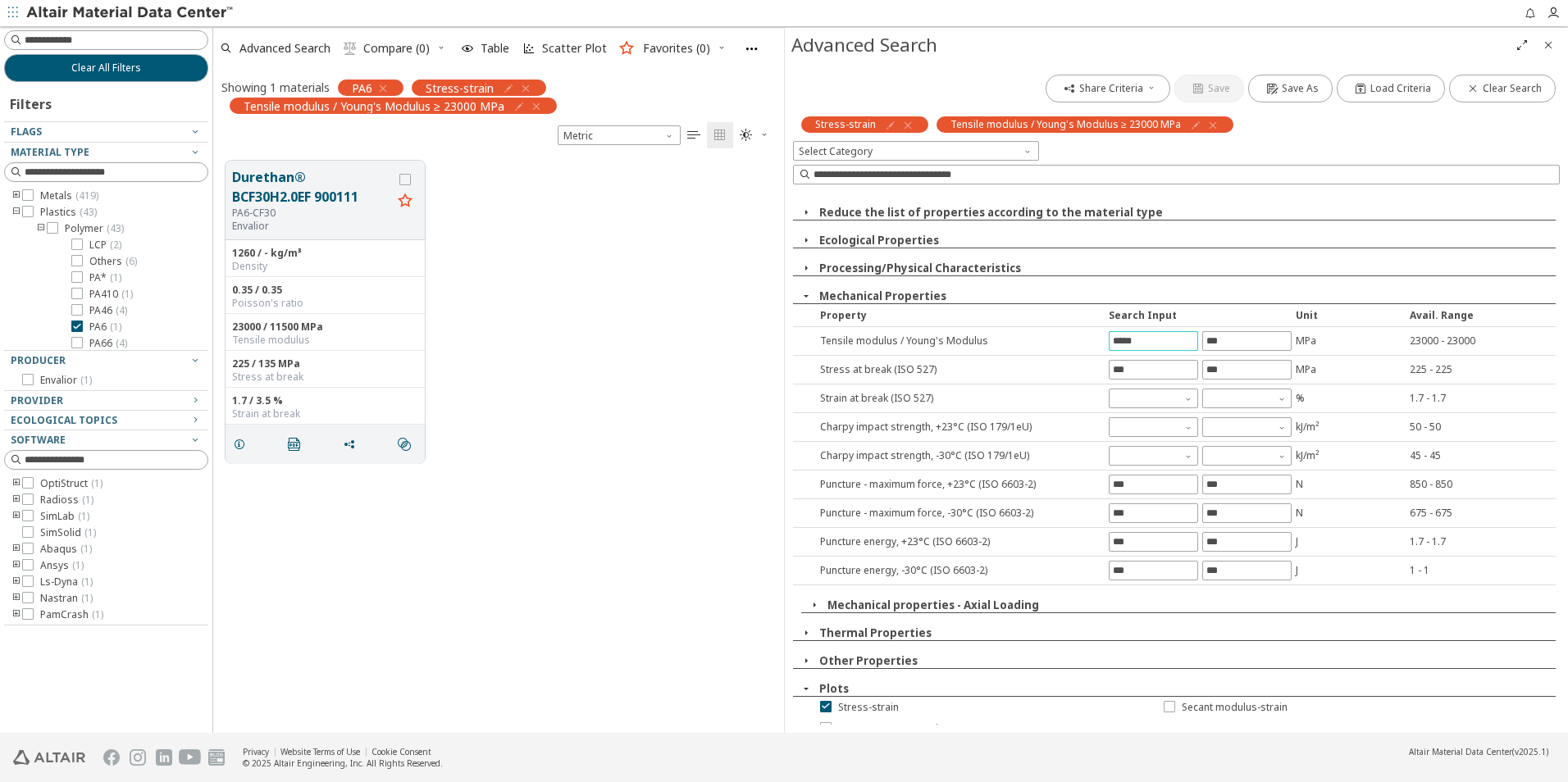
click at [1547, 38] on icon "Close" at bounding box center [1549, 45] width 13 height 13
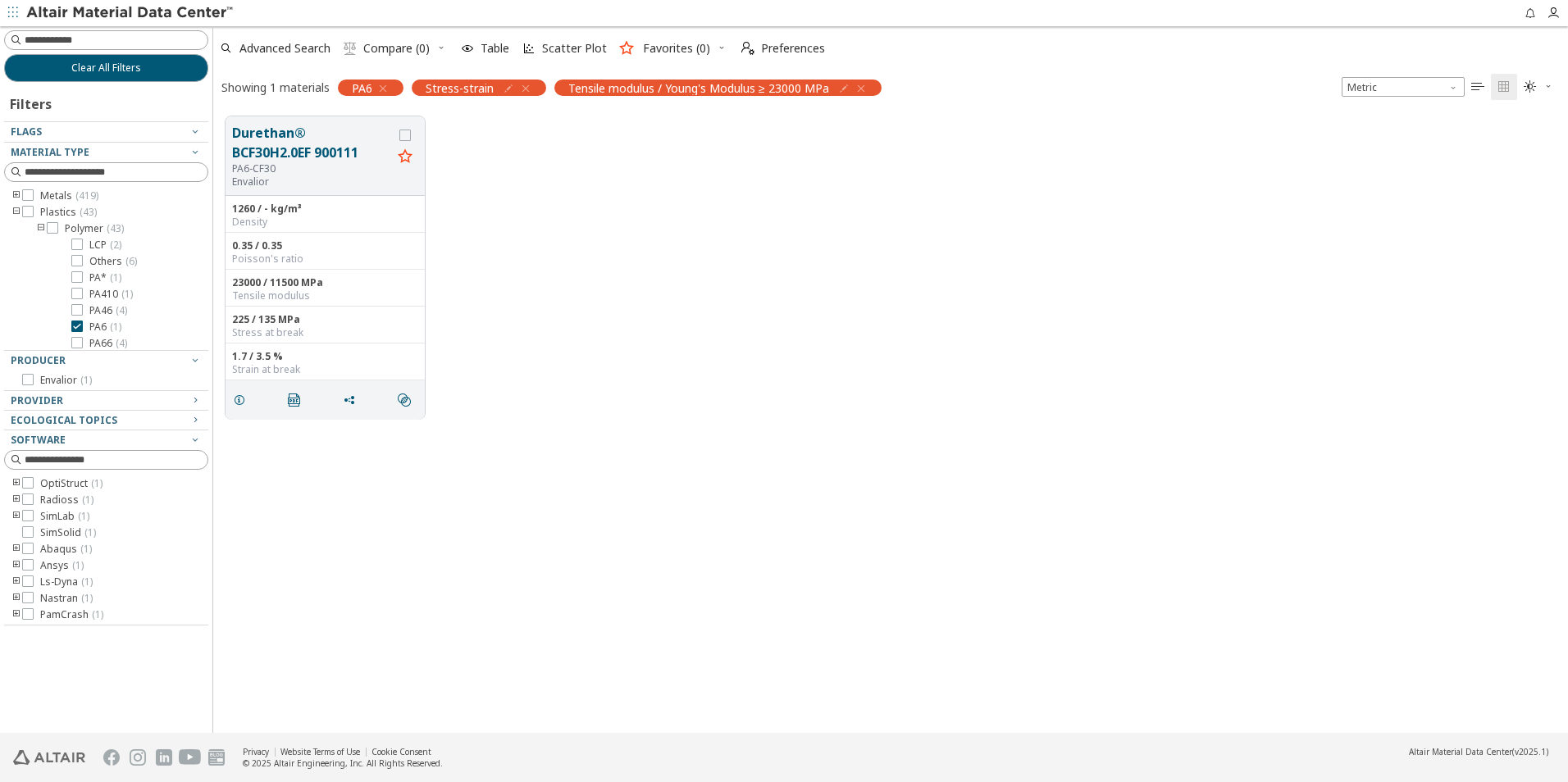
scroll to position [616, 1343]
drag, startPoint x: 680, startPoint y: 361, endPoint x: 631, endPoint y: 337, distance: 54.6
click at [680, 361] on div "Durethan® BCF30H2.0EF 900111 PA6-CF30 Envalior 1260 / - kg/m³ Density 0.35 / 0.…" at bounding box center [890, 267] width 1355 height 327
click at [272, 155] on button "Durethan® BCF30H2.0EF 900111" at bounding box center [311, 142] width 160 height 39
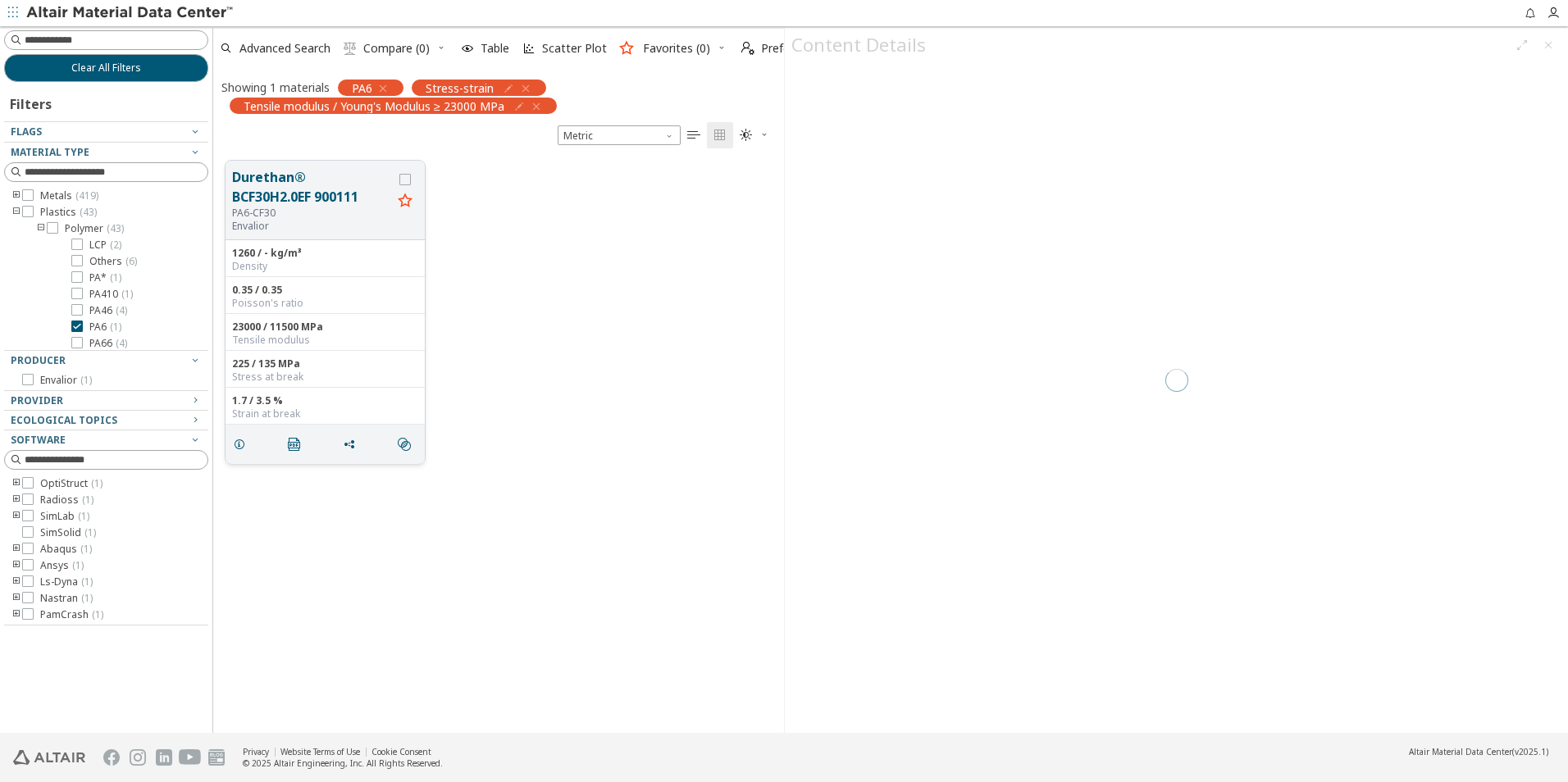
scroll to position [572, 559]
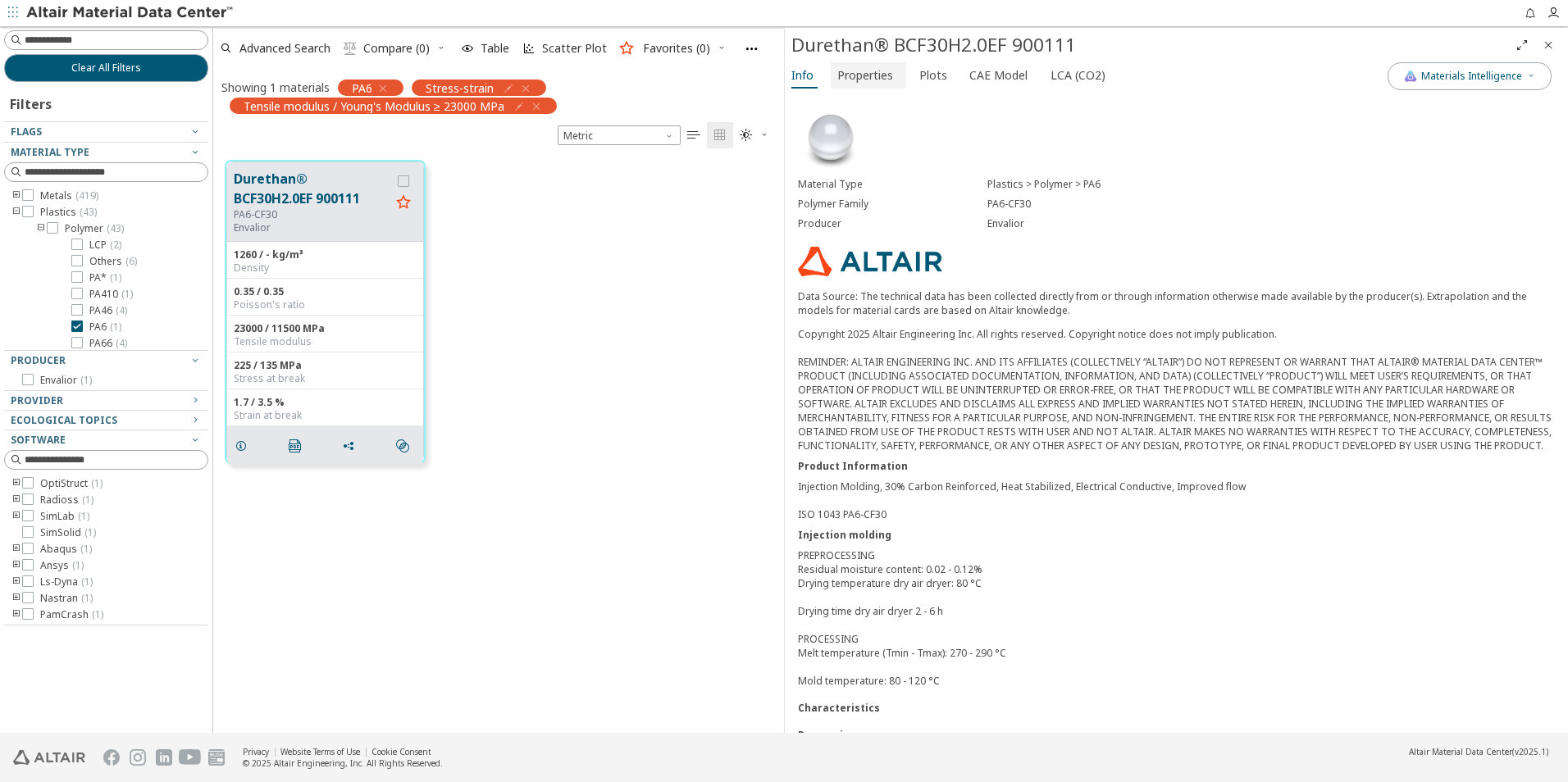
click at [889, 77] on span "Properties" at bounding box center [865, 75] width 56 height 26
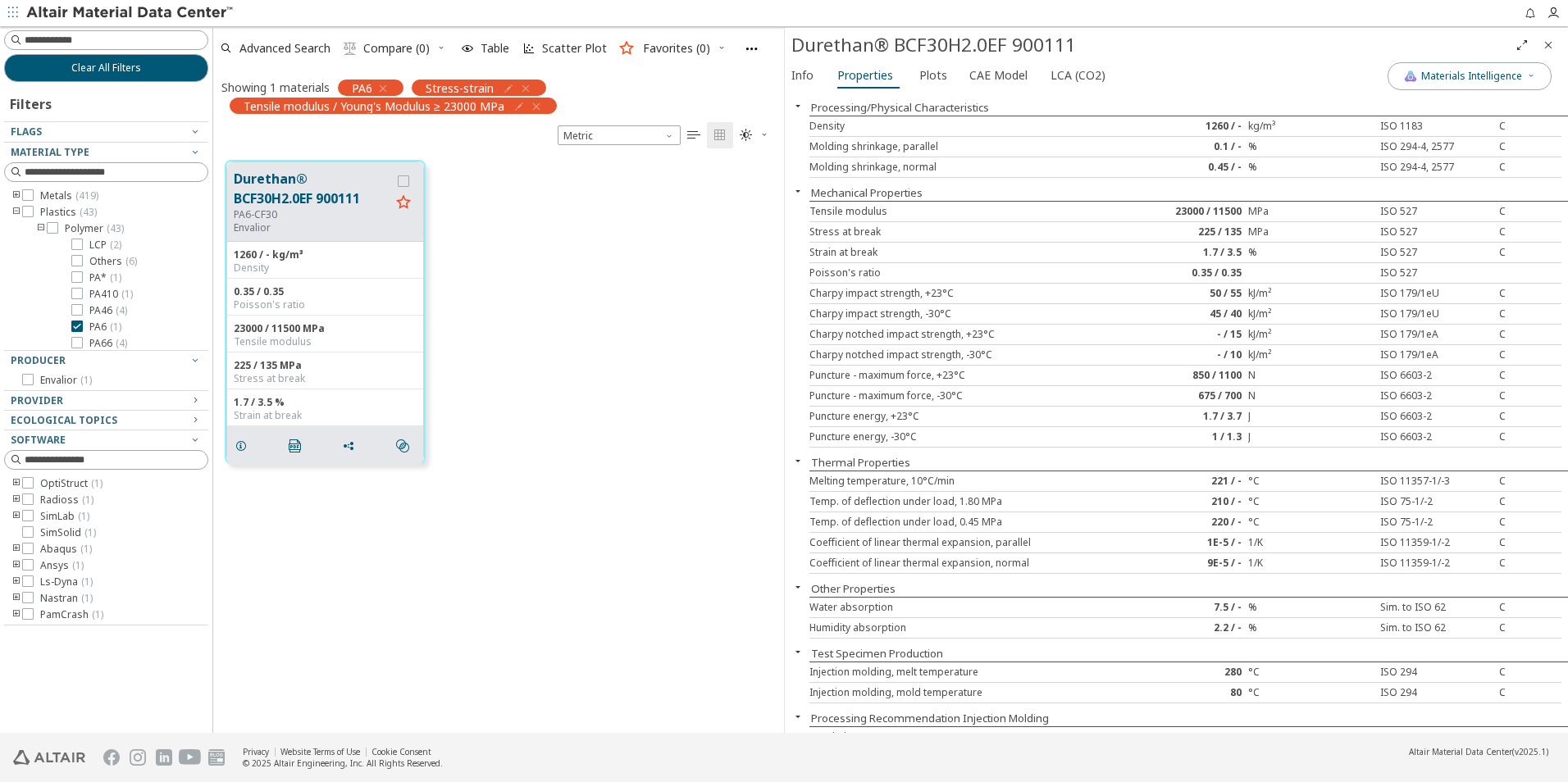
click at [539, 111] on icon "button" at bounding box center [537, 106] width 13 height 13
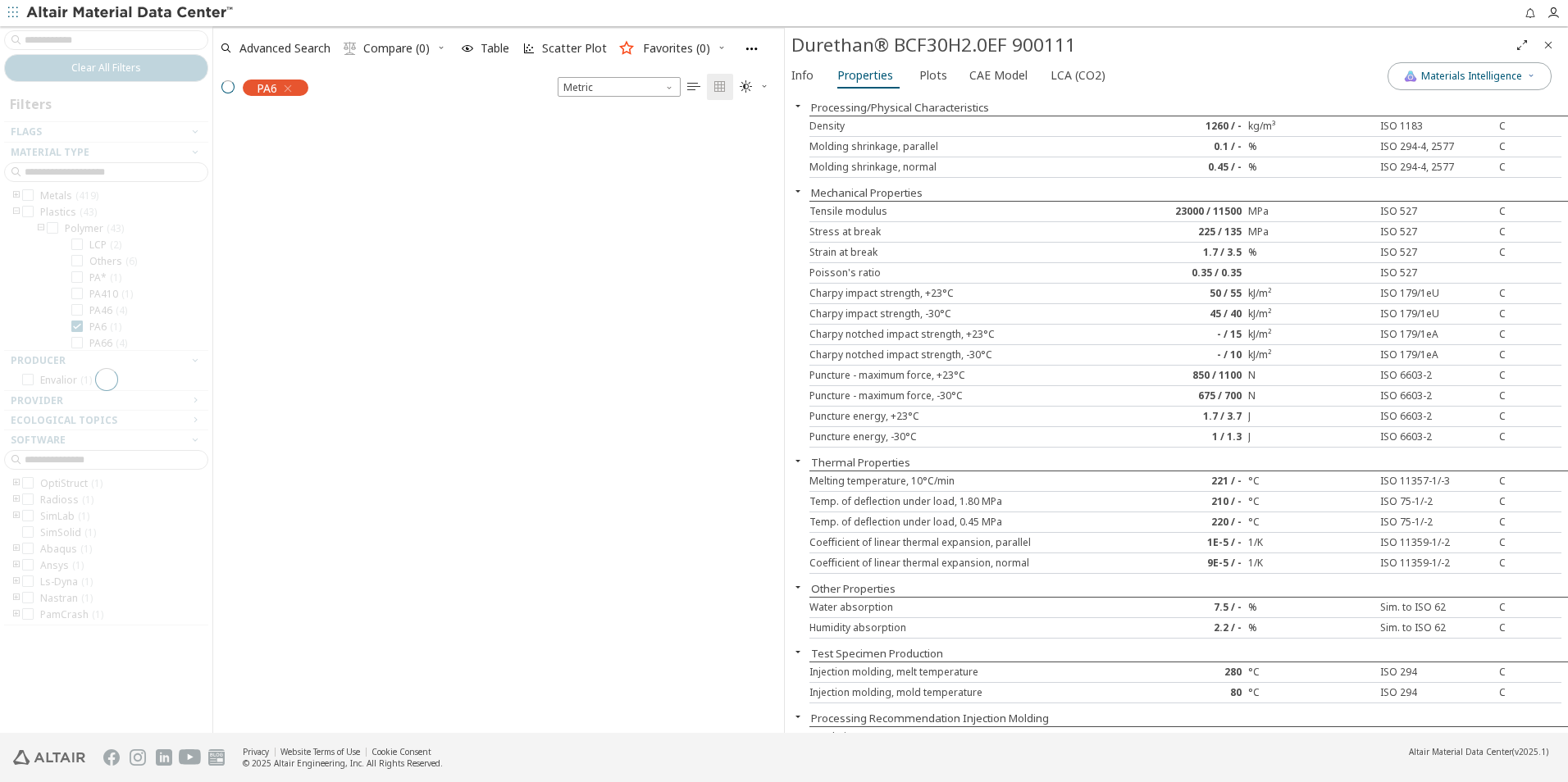
scroll to position [616, 559]
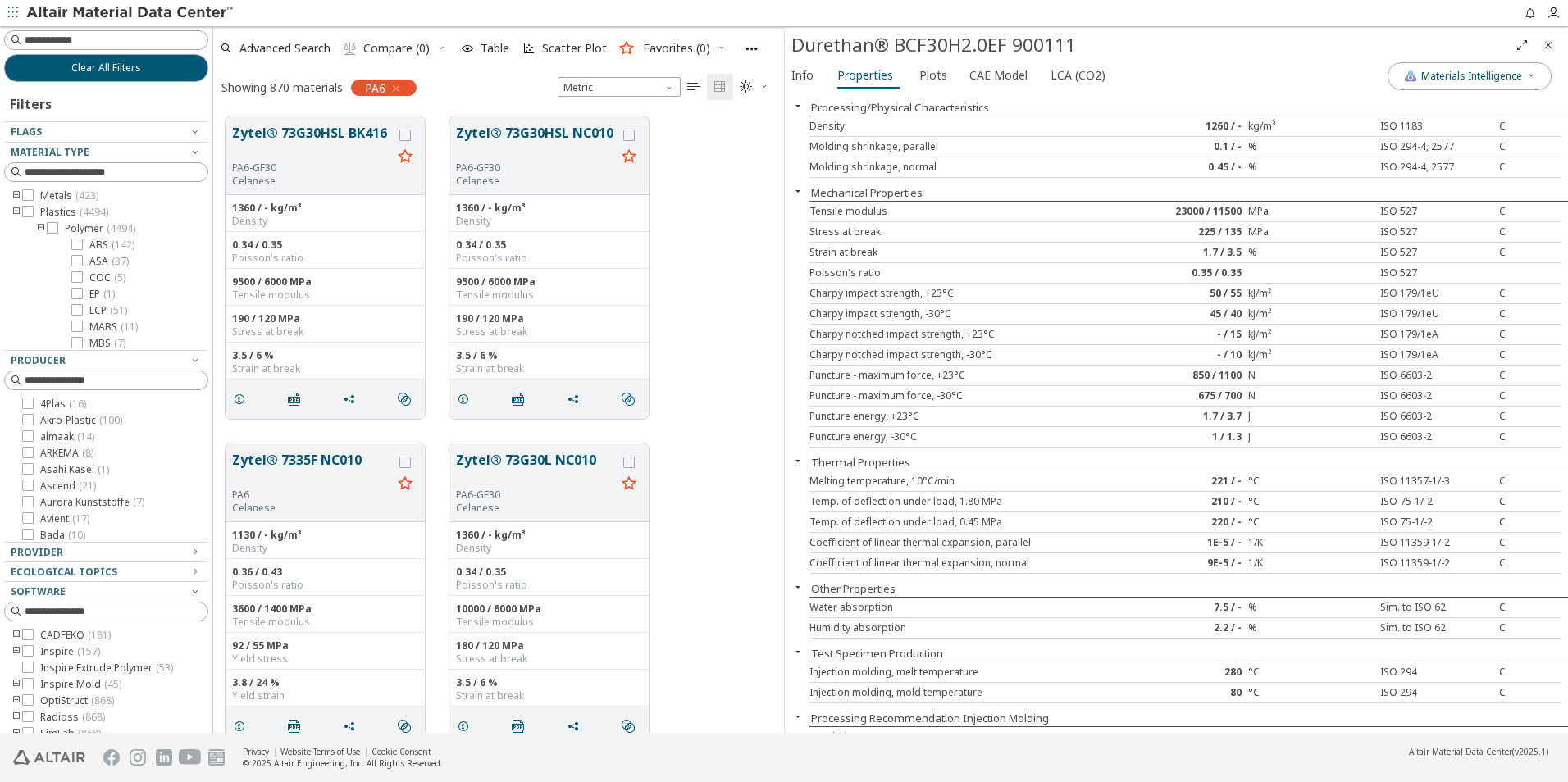
click at [396, 86] on icon "button" at bounding box center [396, 89] width 13 height 13
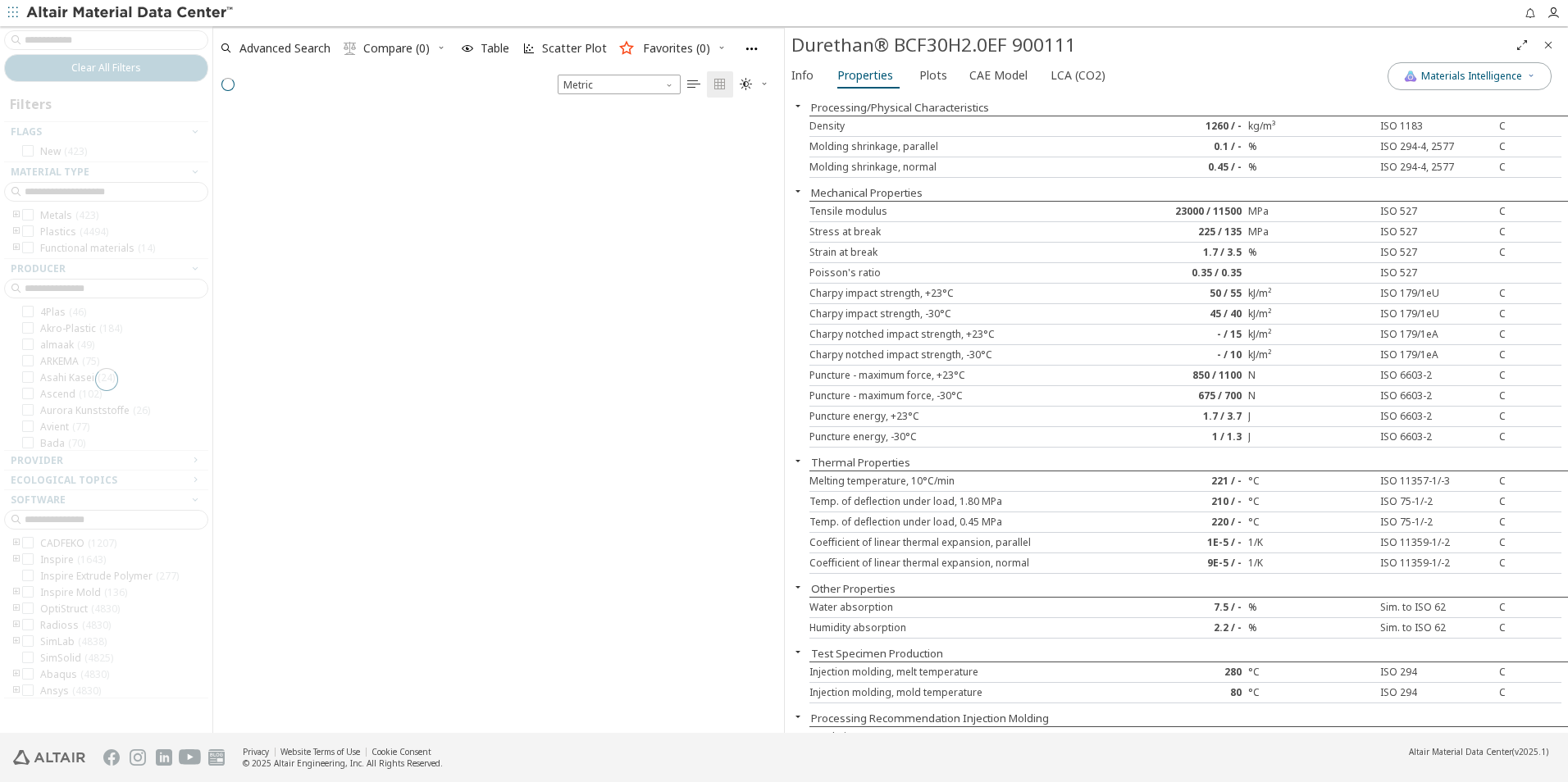
click at [1543, 45] on icon "Close" at bounding box center [1549, 45] width 13 height 13
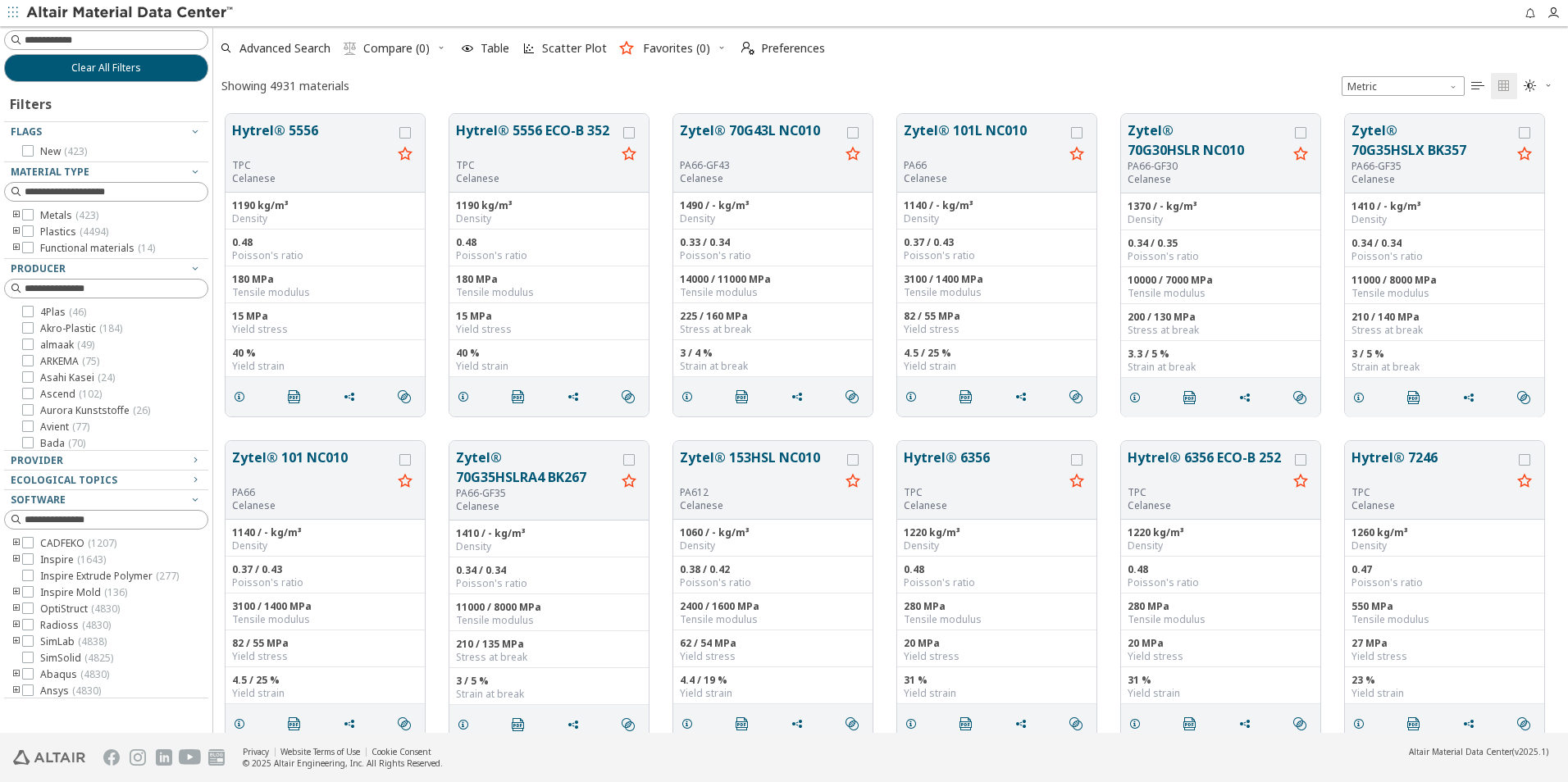
scroll to position [619, 1343]
click at [12, 231] on icon "toogle group" at bounding box center [16, 232] width 12 height 13
click at [52, 246] on icon at bounding box center [53, 247] width 12 height 12
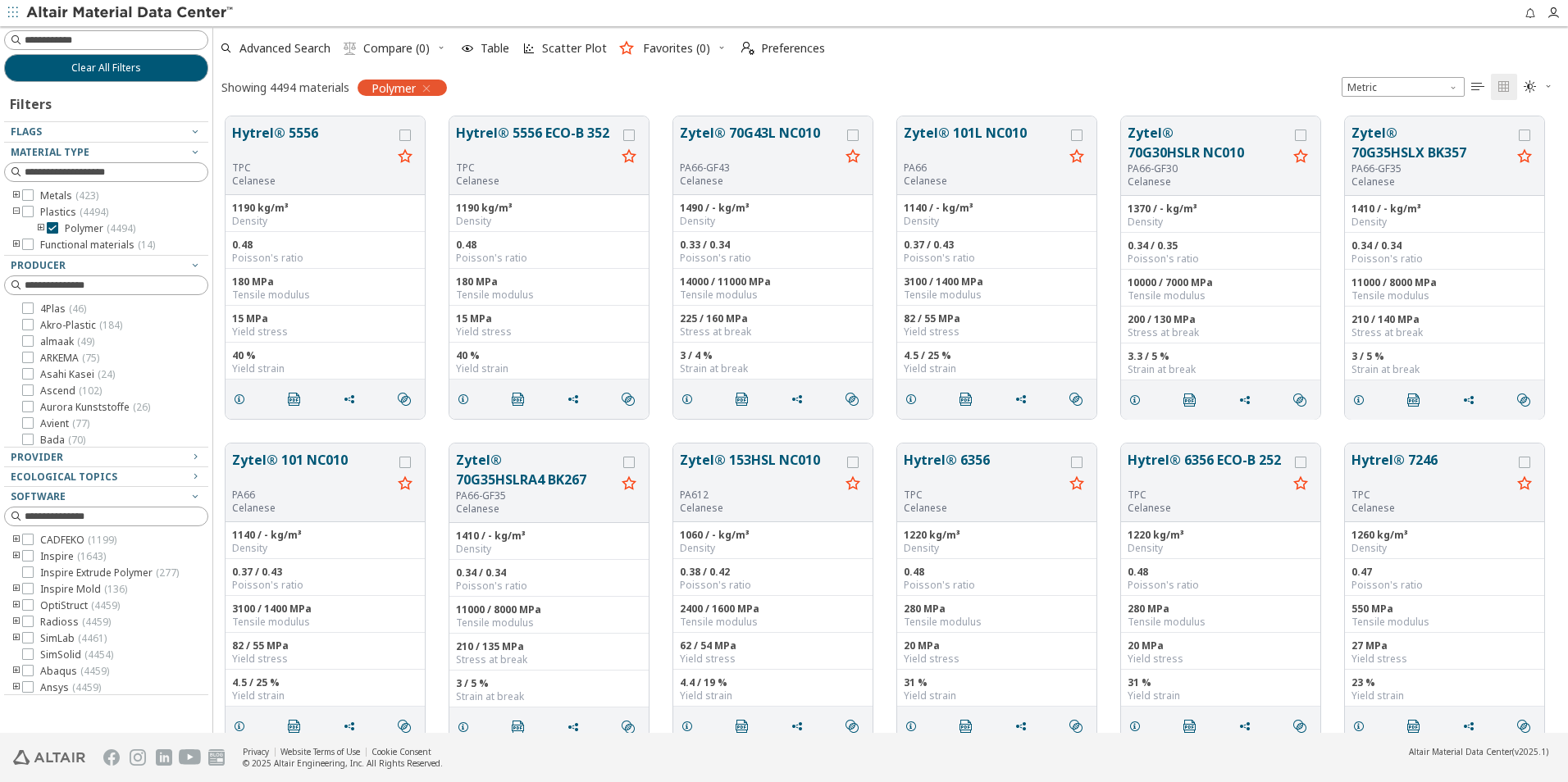
click at [135, 42] on input at bounding box center [116, 39] width 183 height 16
paste input "****"
type input "****"
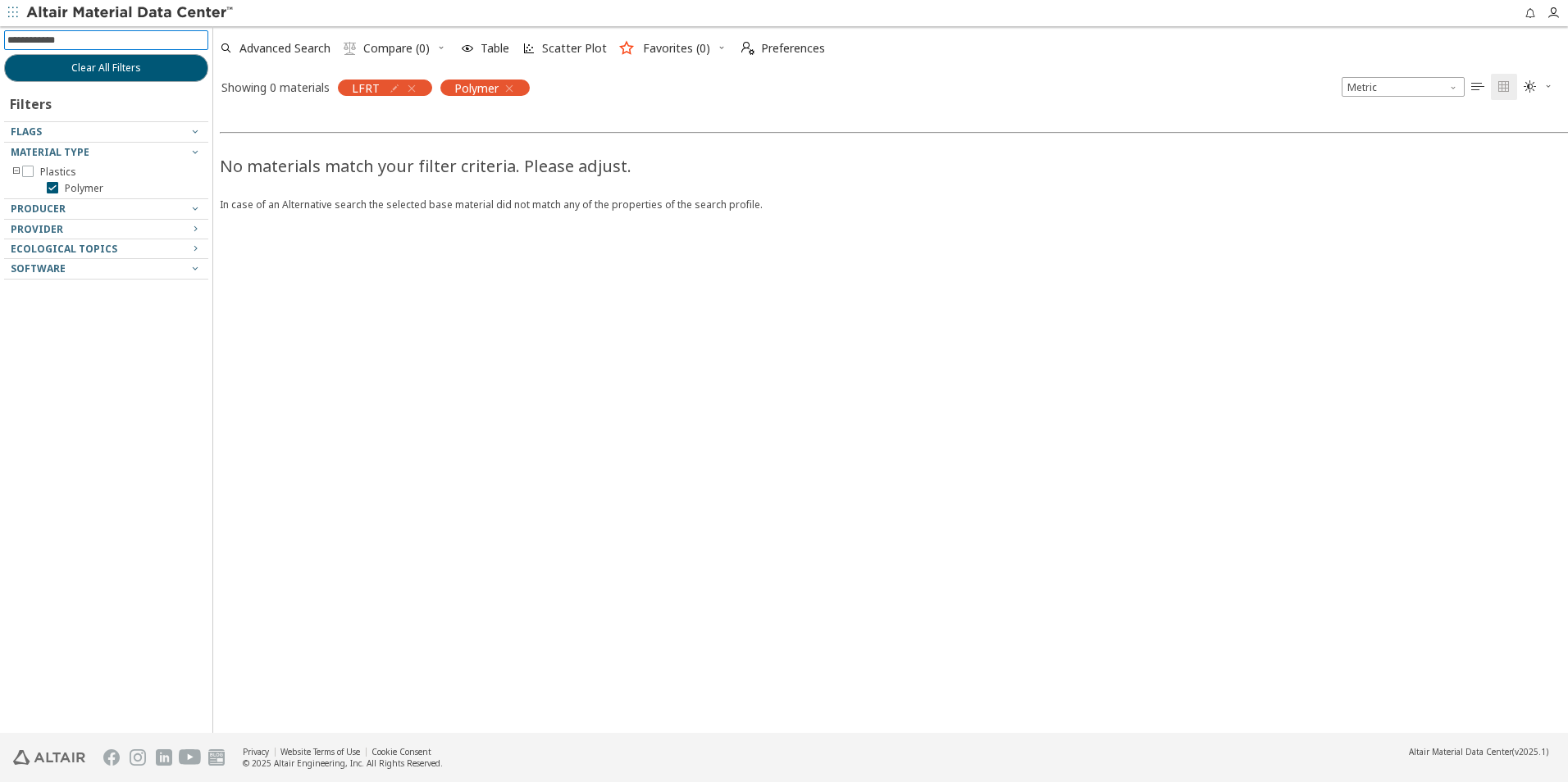
click at [412, 85] on icon "button" at bounding box center [412, 89] width 13 height 13
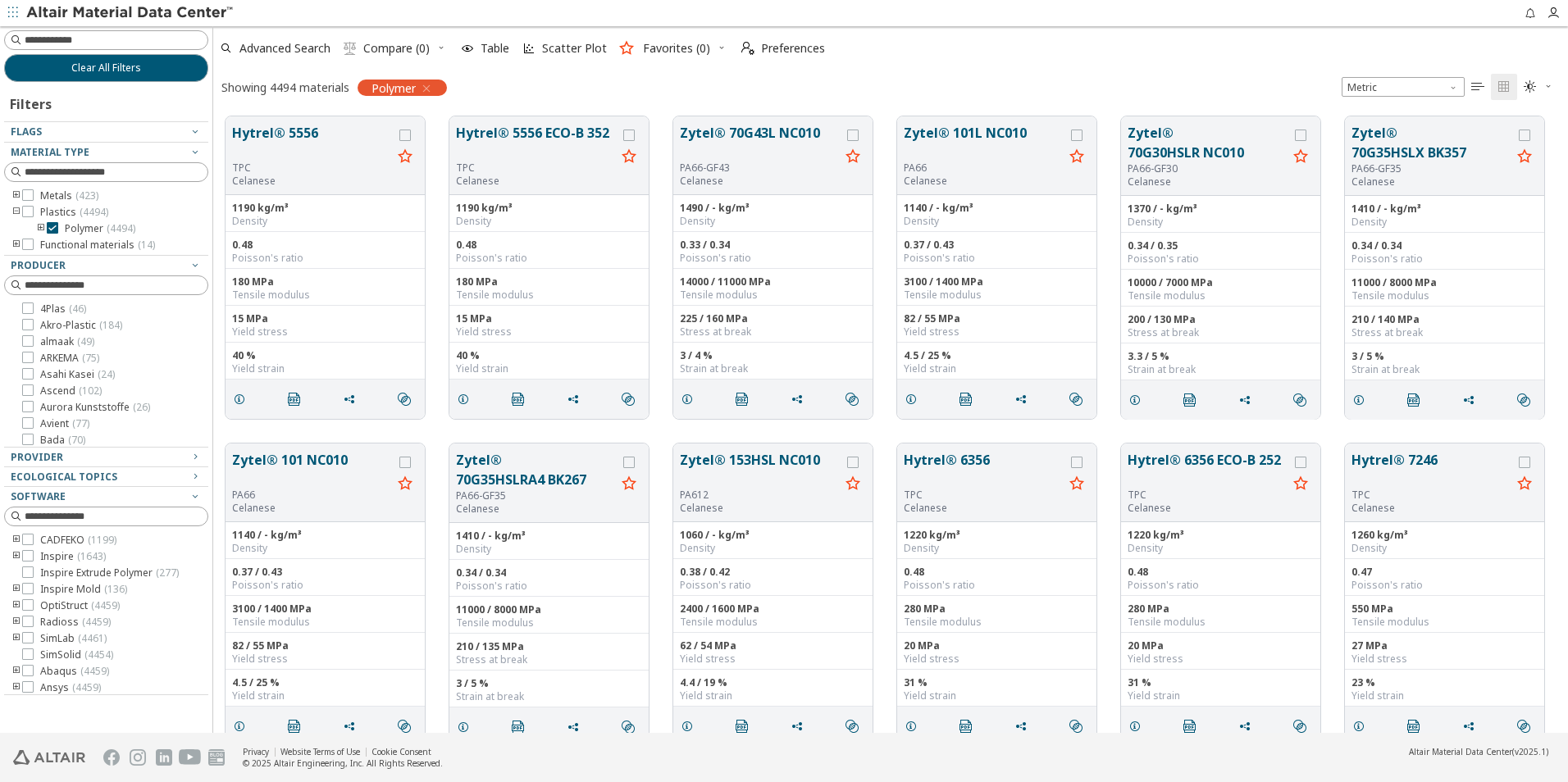
scroll to position [616, 1343]
click at [131, 73] on span "Clear All Filters" at bounding box center [105, 68] width 70 height 13
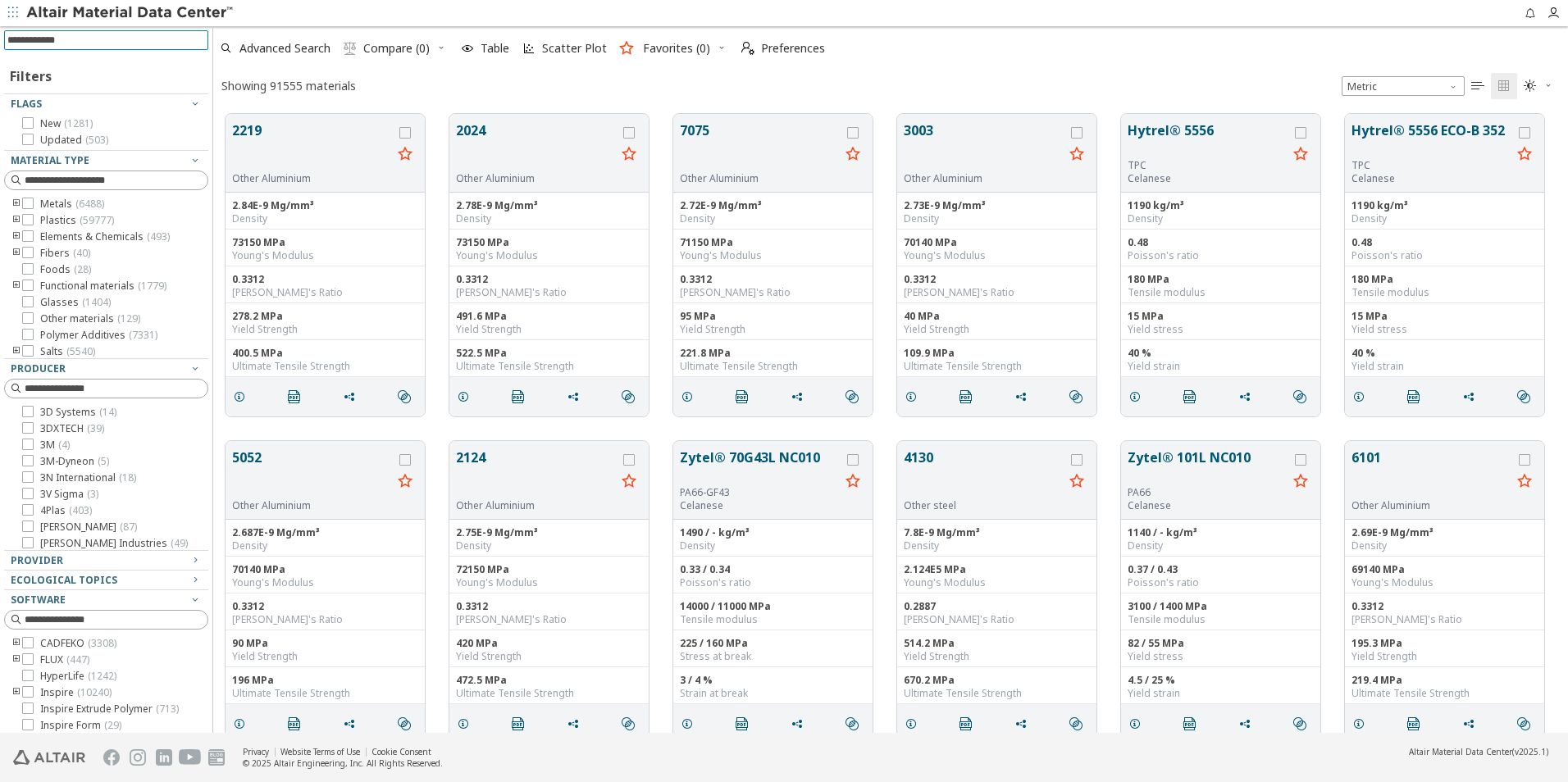
click at [105, 40] on input at bounding box center [108, 40] width 201 height 18
type input "**"
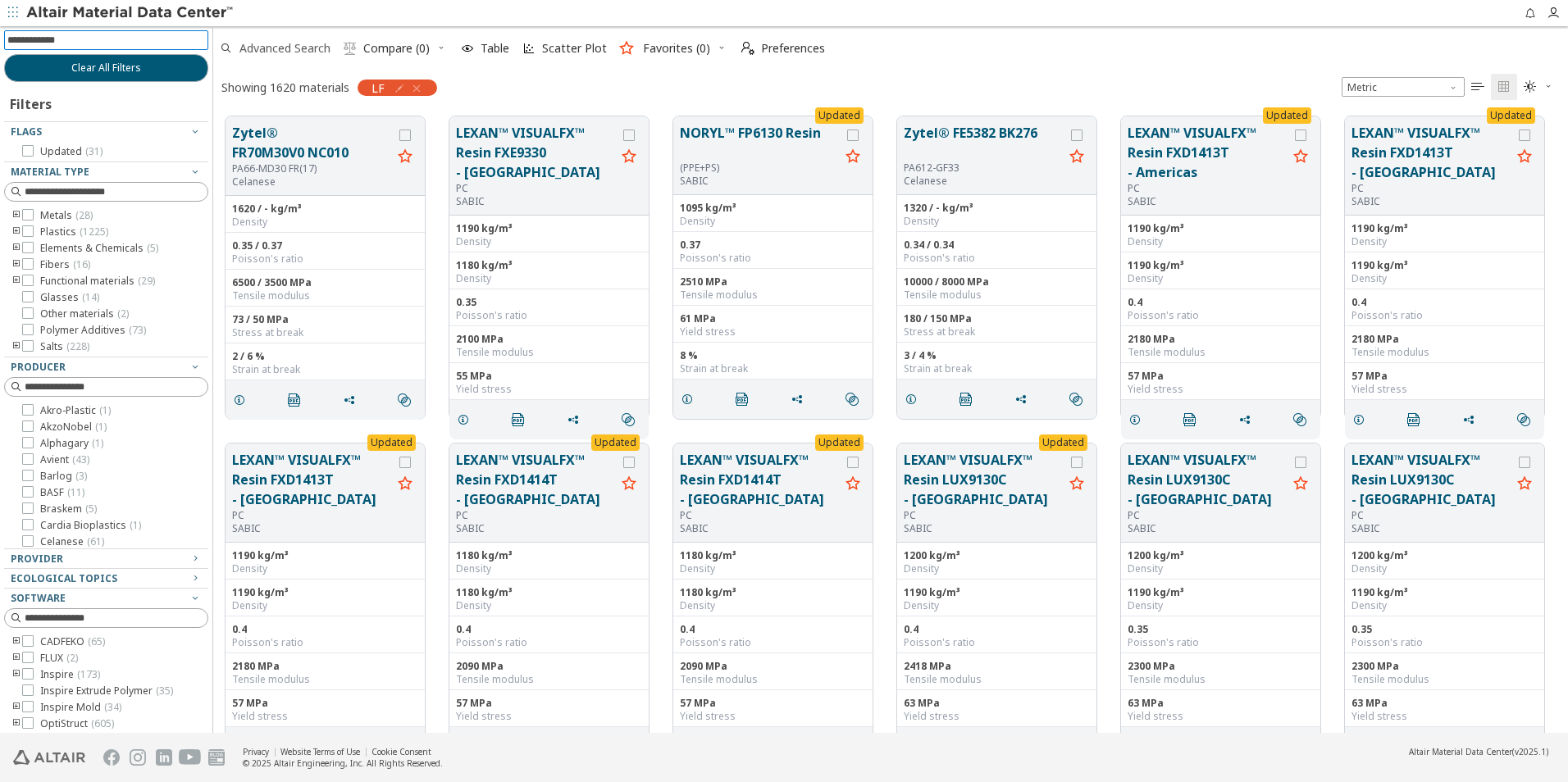
click at [294, 57] on span "Advanced Search" at bounding box center [275, 49] width 117 height 36
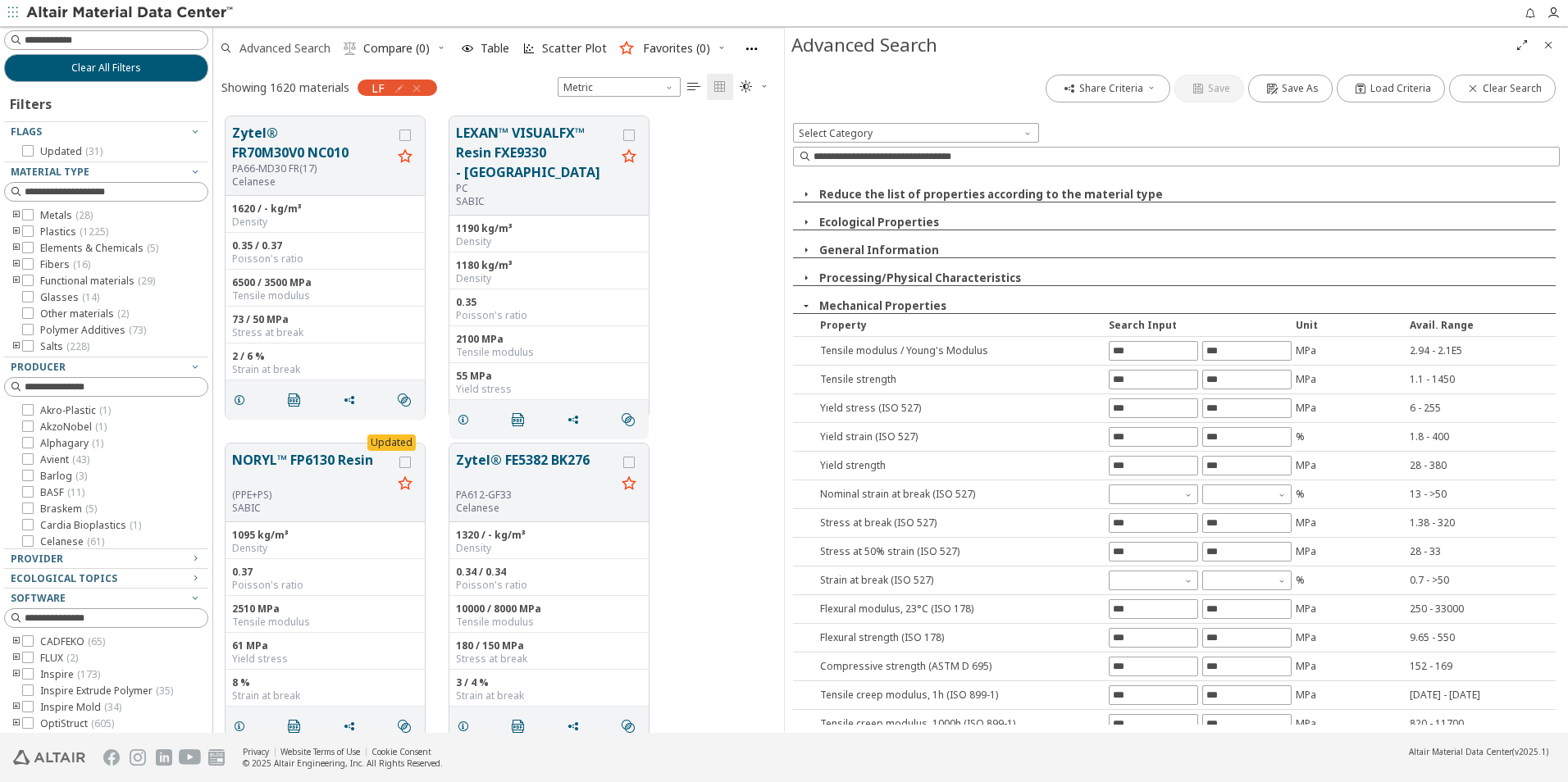
scroll to position [616, 559]
click at [798, 306] on span "button" at bounding box center [806, 305] width 20 height 14
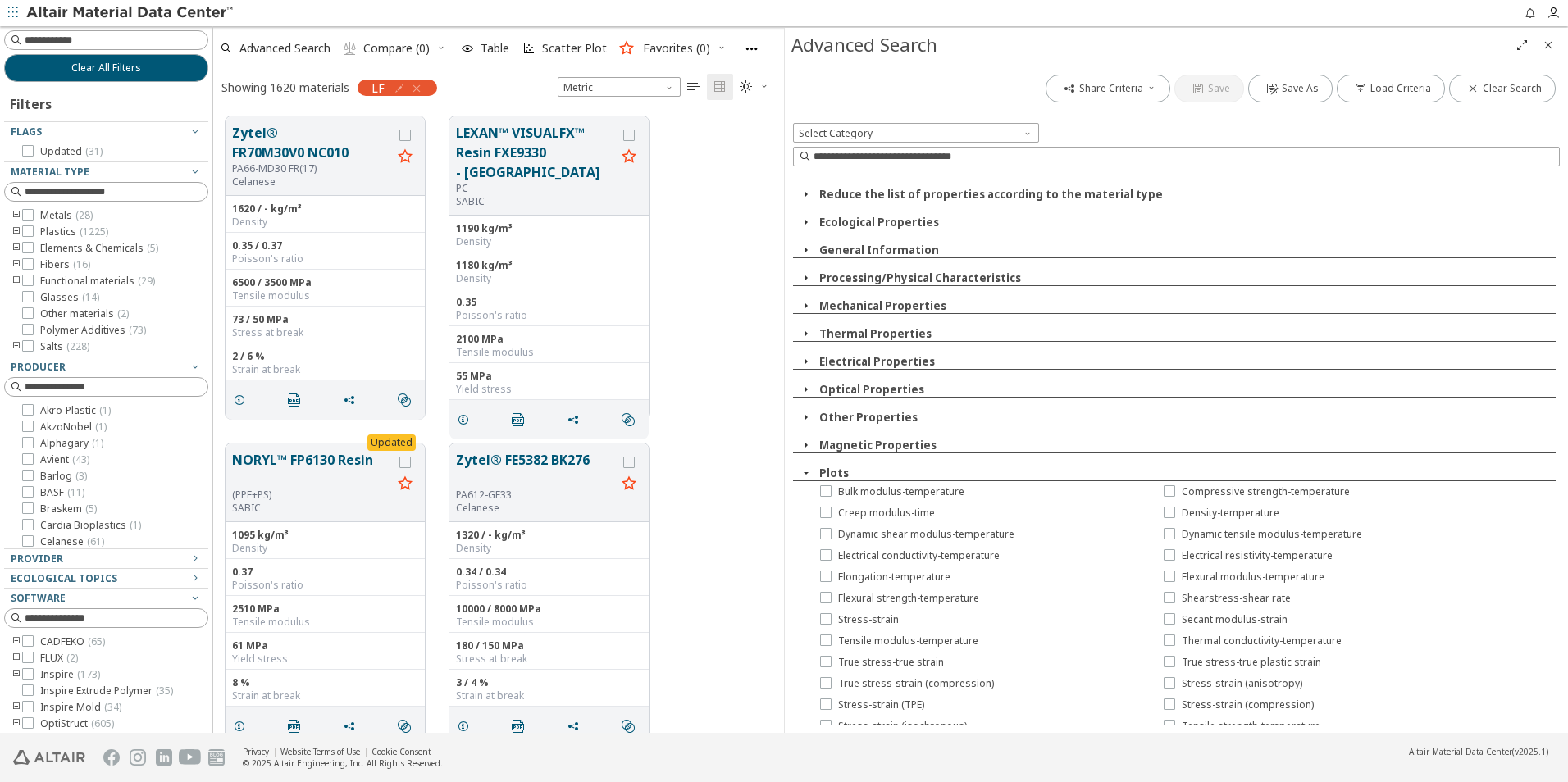
drag, startPoint x: 798, startPoint y: 306, endPoint x: 1096, endPoint y: 314, distance: 298.1
click at [1096, 315] on div "Reduce the list of properties according to the material type Ecological Propert…" at bounding box center [1176, 449] width 767 height 550
drag, startPoint x: 807, startPoint y: 307, endPoint x: 824, endPoint y: 295, distance: 20.8
click at [824, 295] on div "Reduce the list of properties according to the material type Ecological Propert…" at bounding box center [1176, 449] width 767 height 550
drag, startPoint x: 863, startPoint y: 311, endPoint x: 870, endPoint y: 300, distance: 13.0
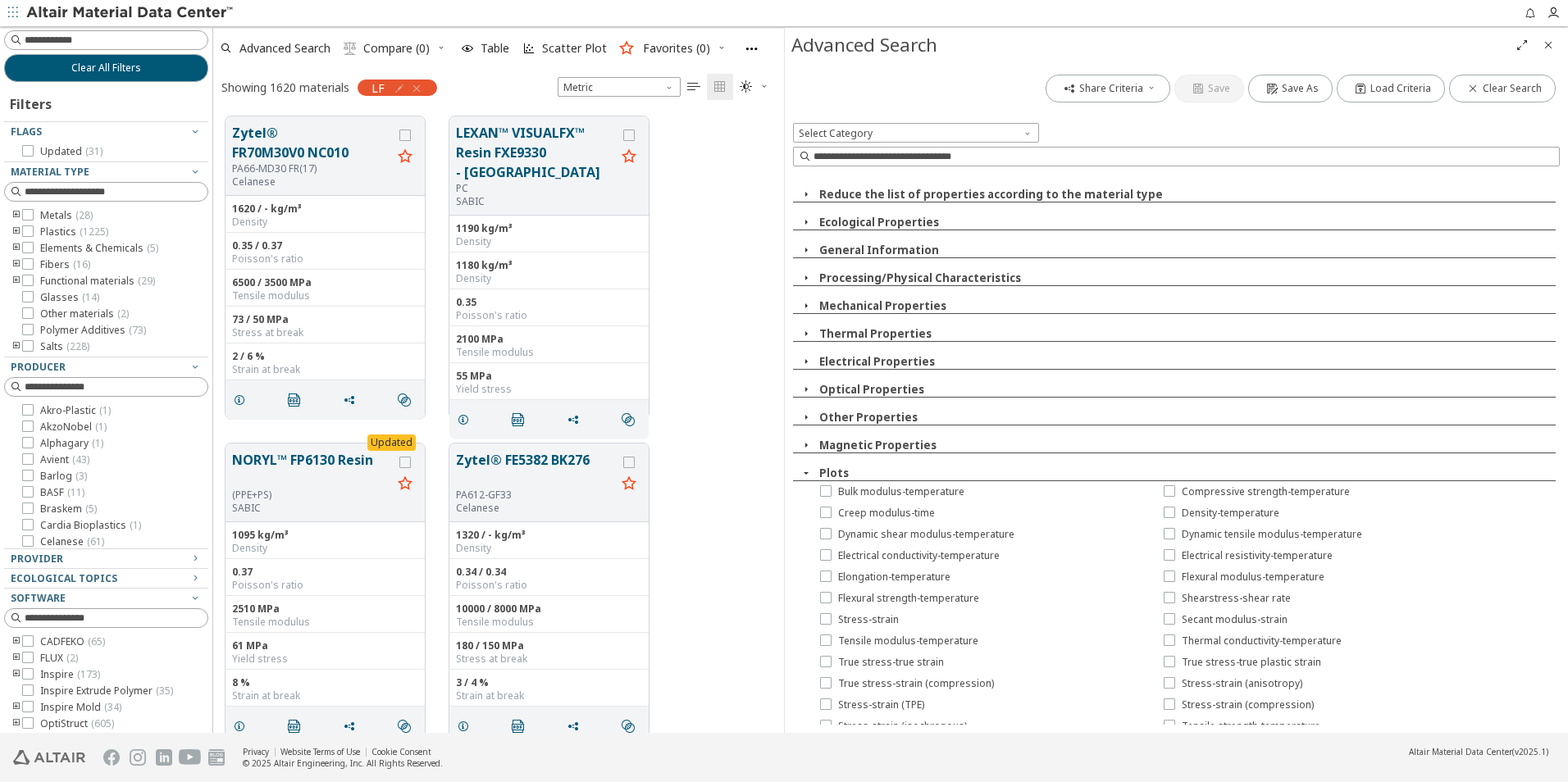
click at [866, 308] on button "Mechanical Properties" at bounding box center [883, 305] width 127 height 14
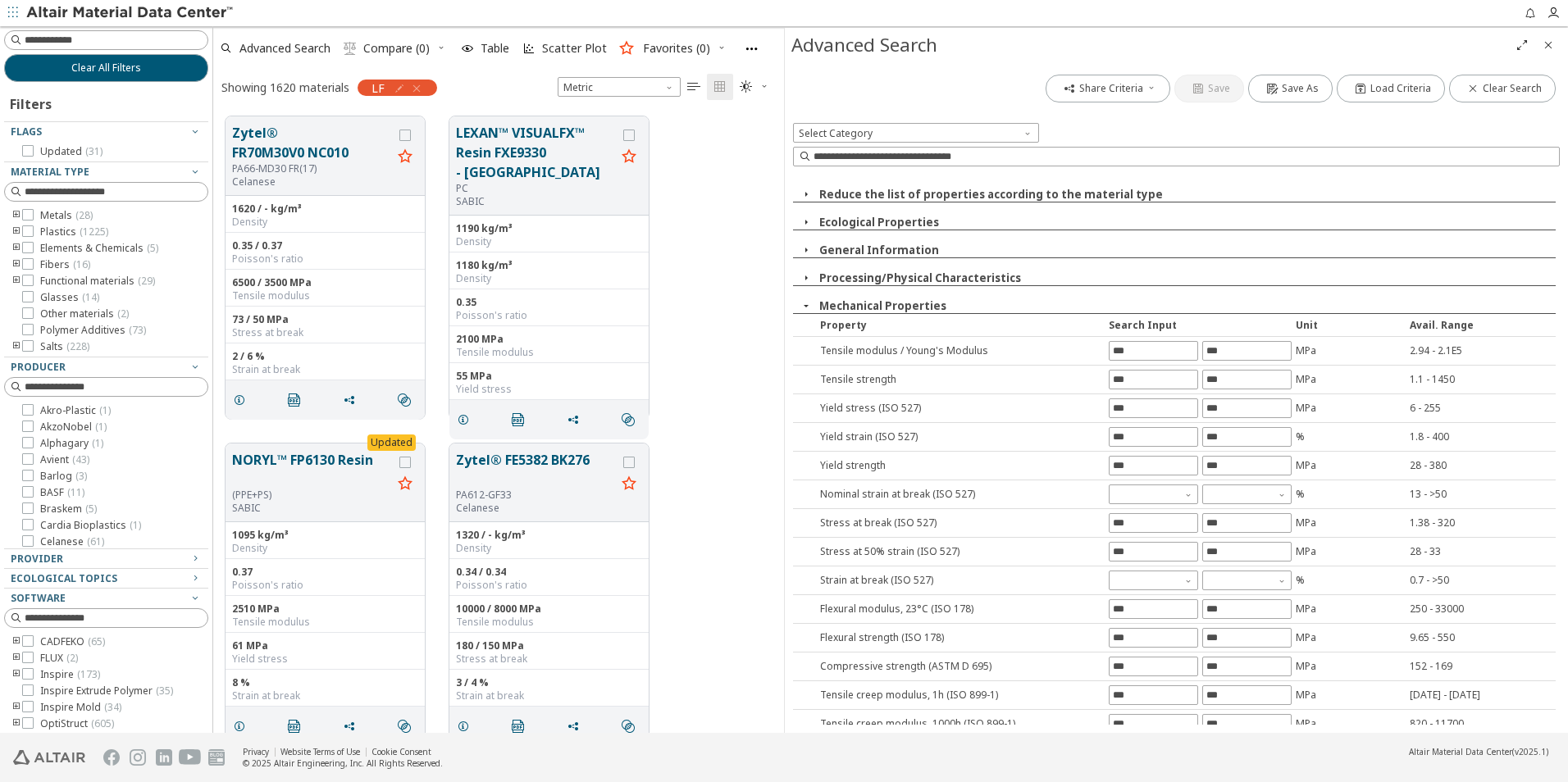
click at [870, 300] on button "Mechanical Properties" at bounding box center [883, 305] width 127 height 14
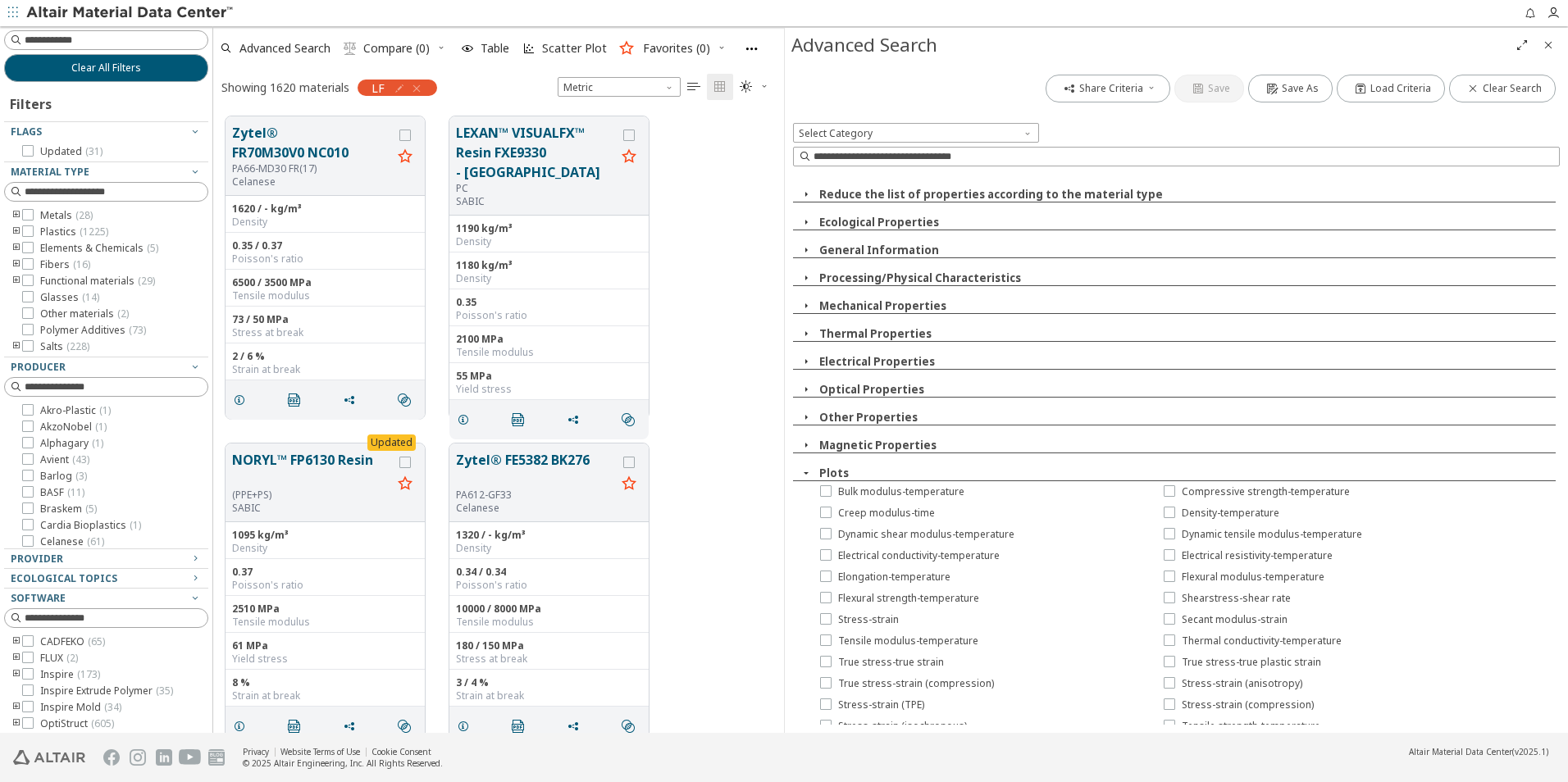
click at [870, 300] on button "Mechanical Properties" at bounding box center [883, 305] width 127 height 14
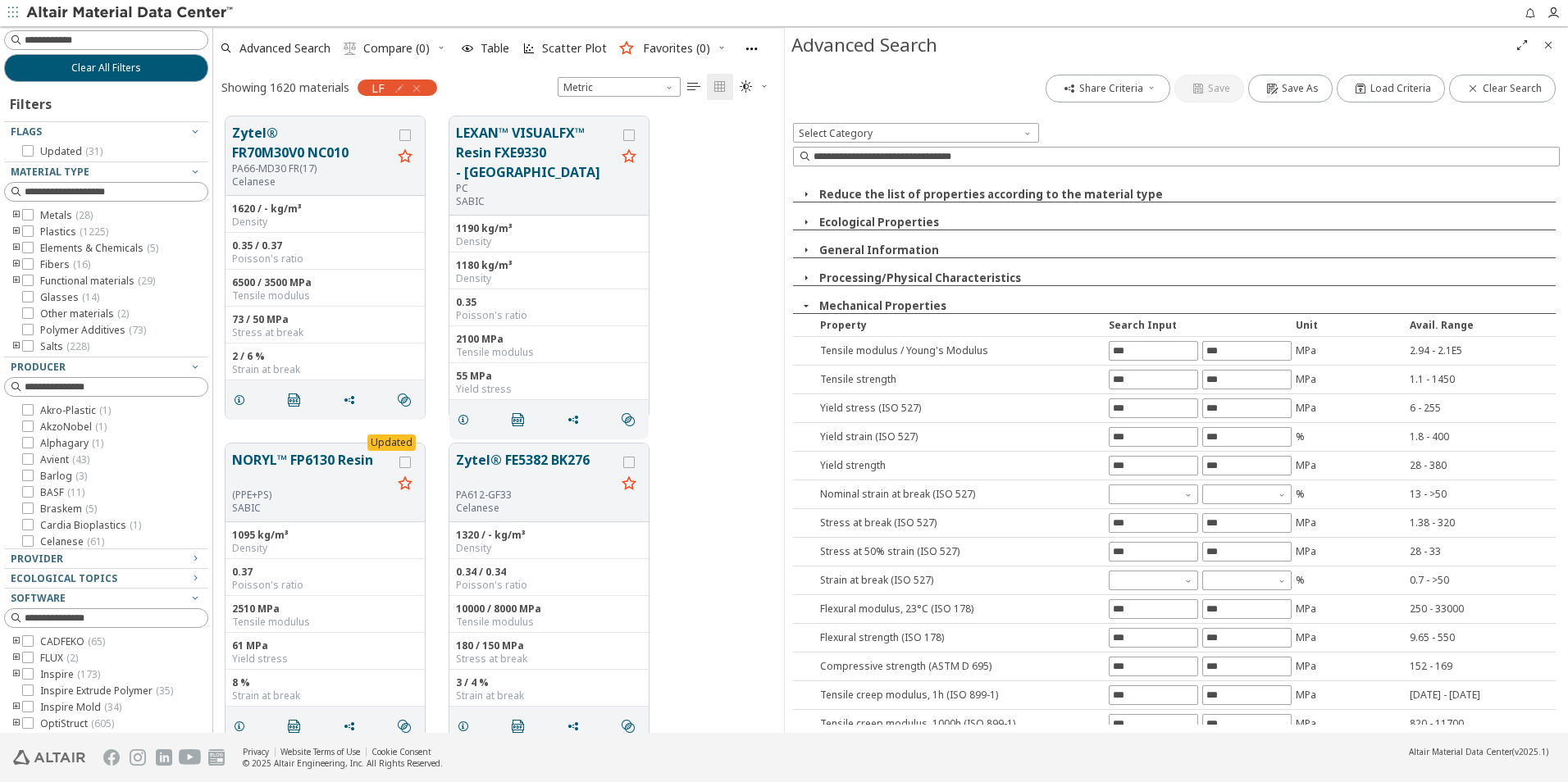
click at [1443, 348] on div "2.94 - 2.1E5" at bounding box center [1483, 351] width 146 height 14
click at [1155, 356] on input "text" at bounding box center [1154, 351] width 88 height 18
type input "*"
type input "*****"
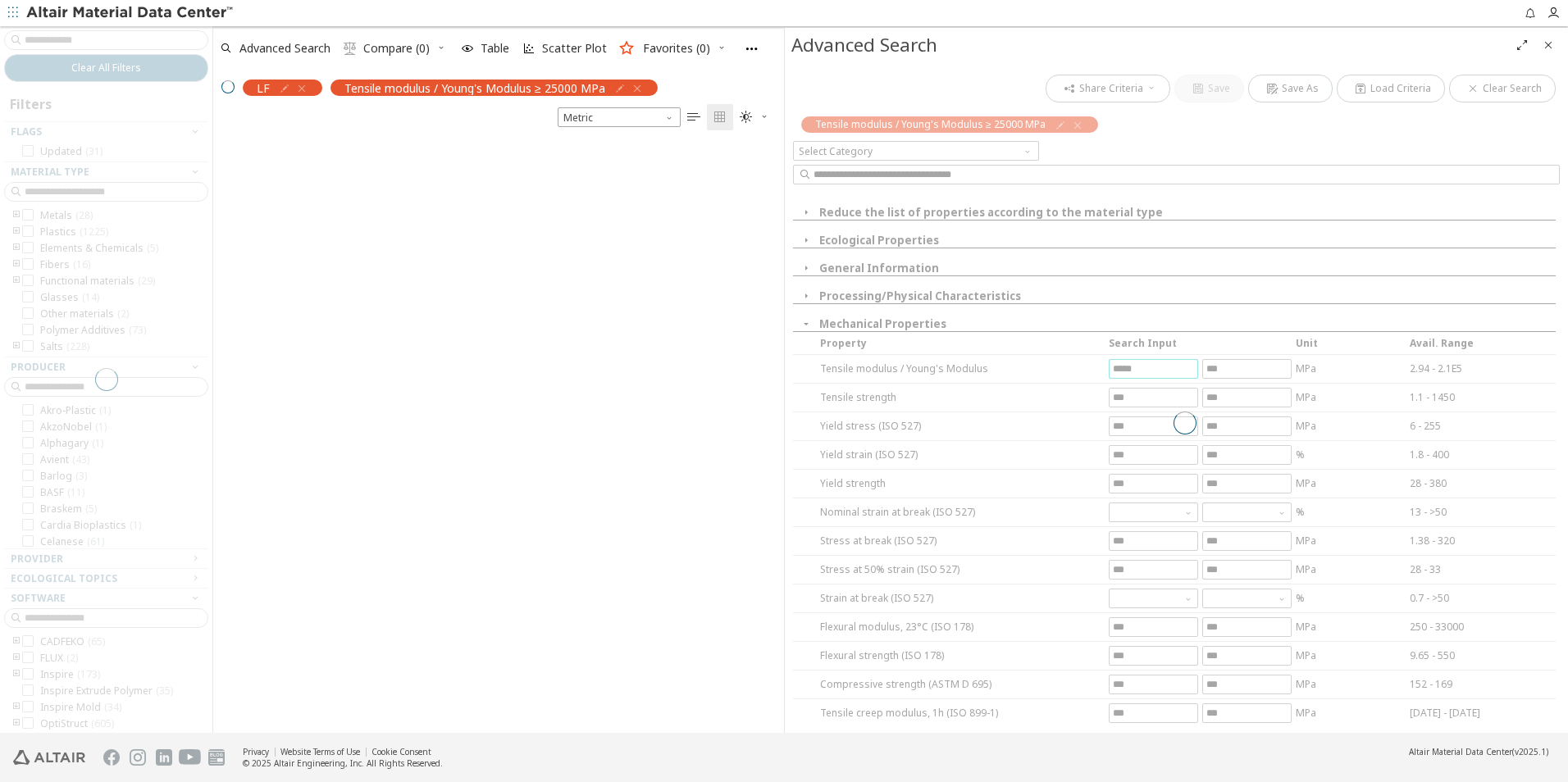
scroll to position [590, 559]
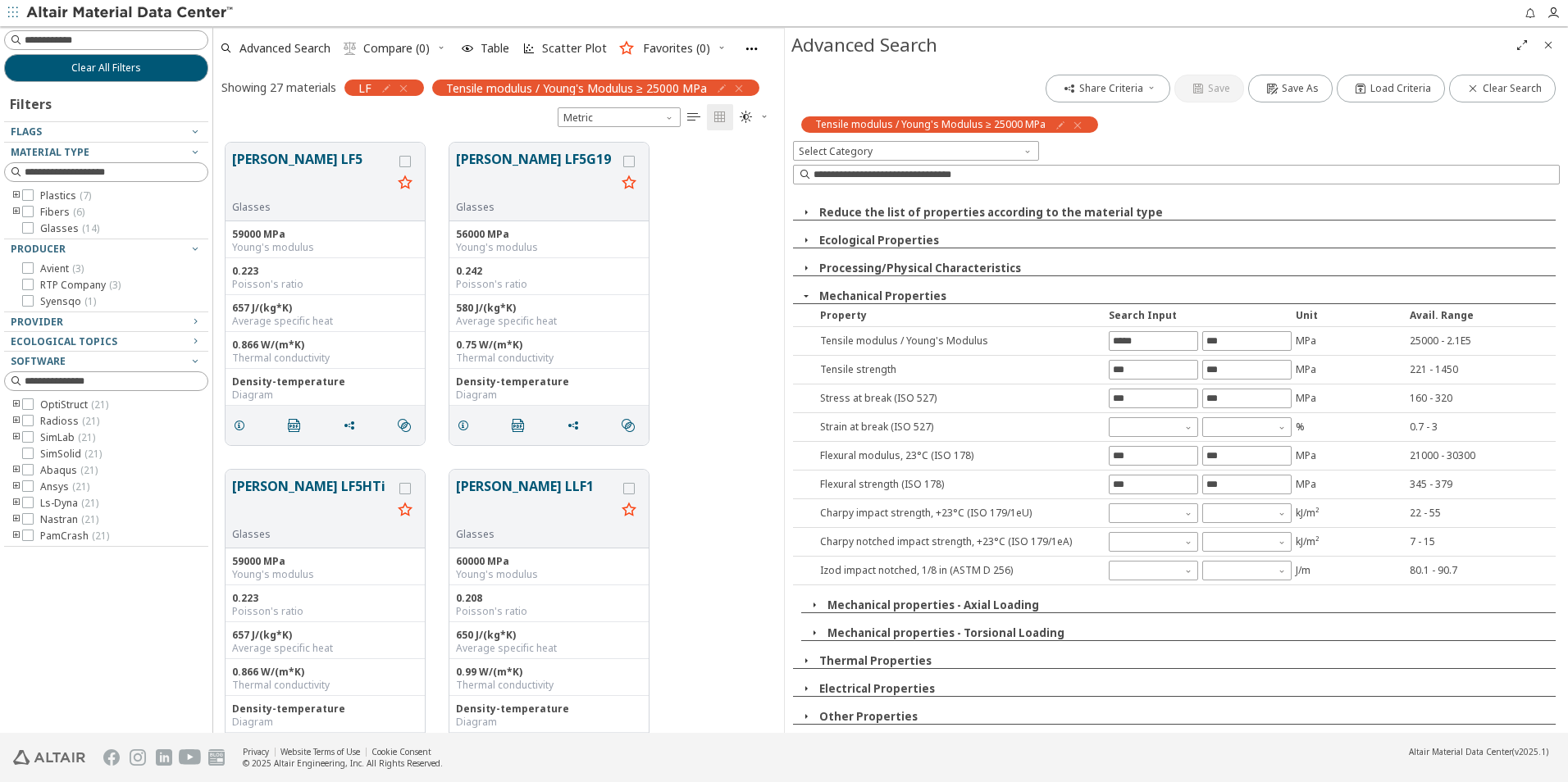
click at [1552, 36] on span "Close" at bounding box center [1548, 44] width 20 height 26
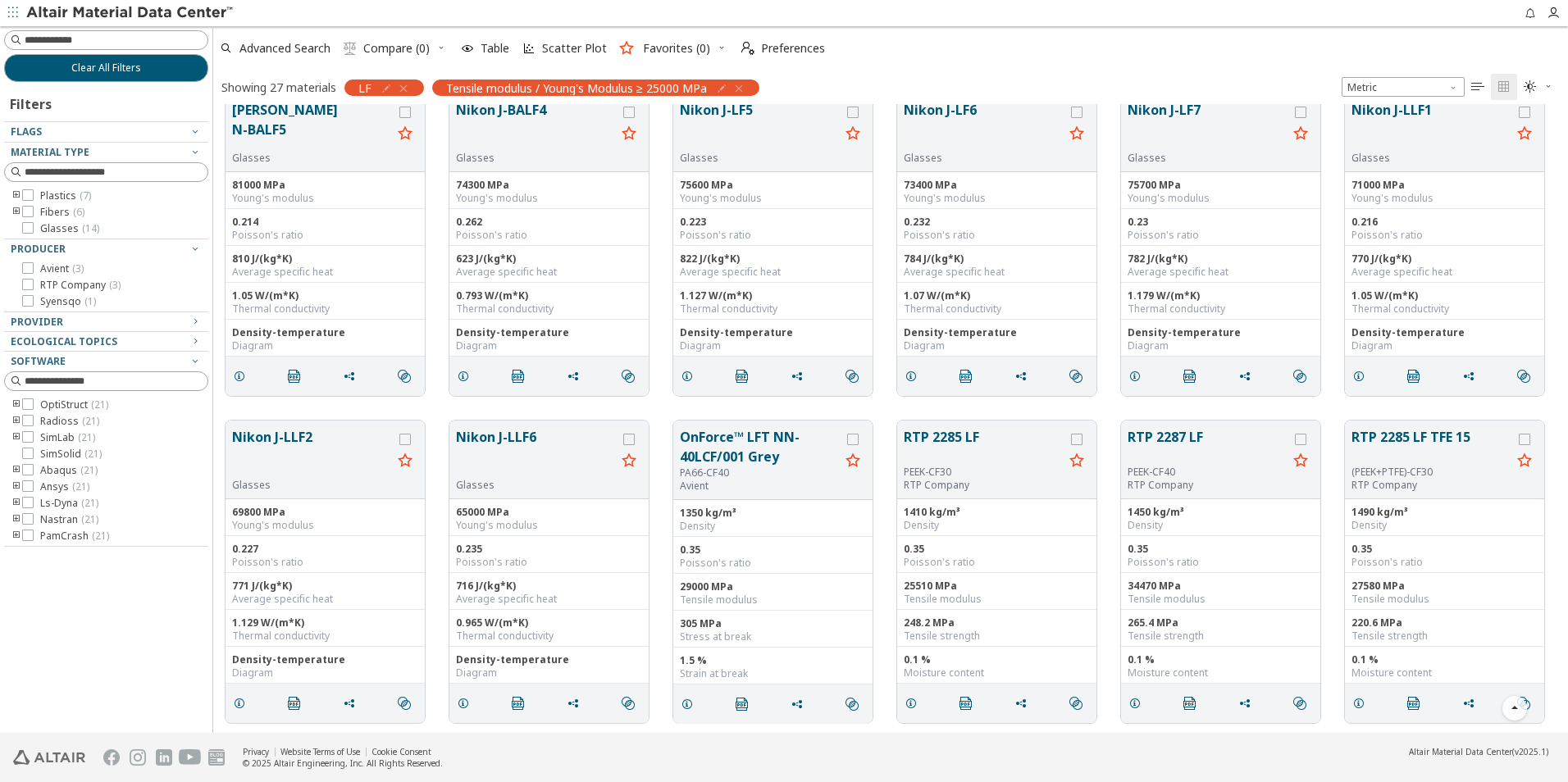
scroll to position [351, 0]
click at [1172, 435] on button "RTP 2287 LF" at bounding box center [1208, 446] width 160 height 38
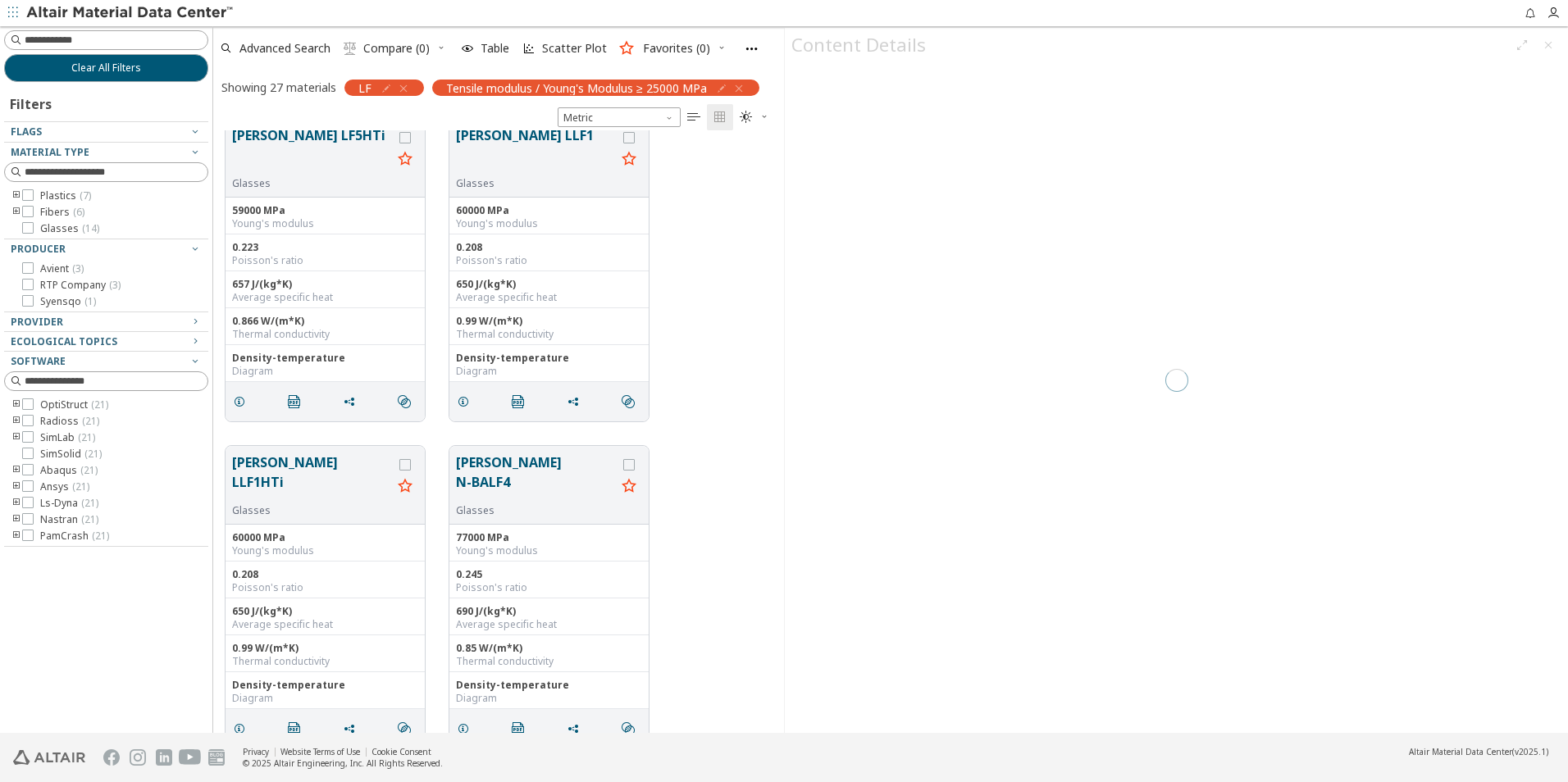
scroll to position [2347, 0]
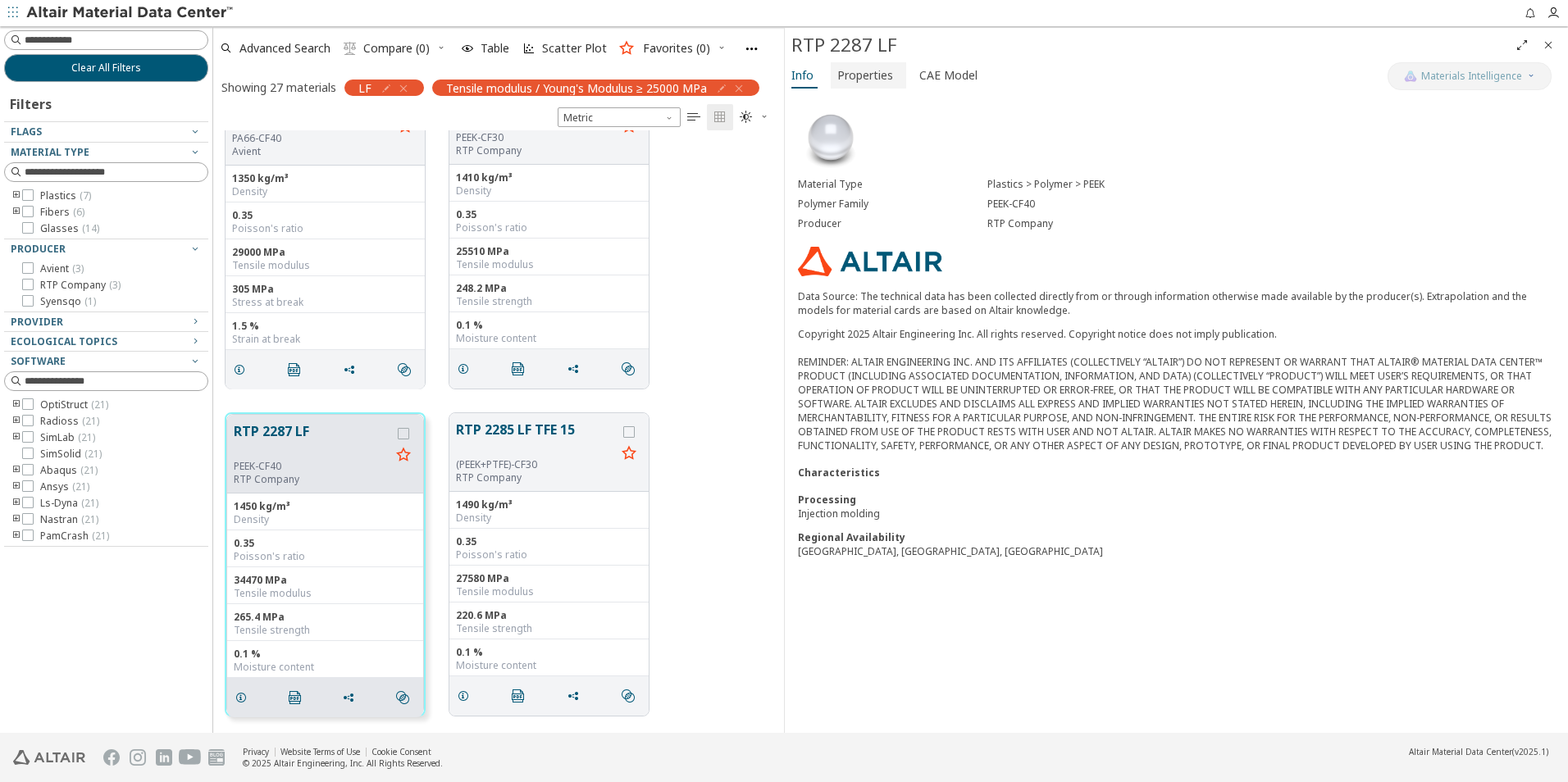
click at [861, 74] on span "Properties" at bounding box center [865, 75] width 56 height 26
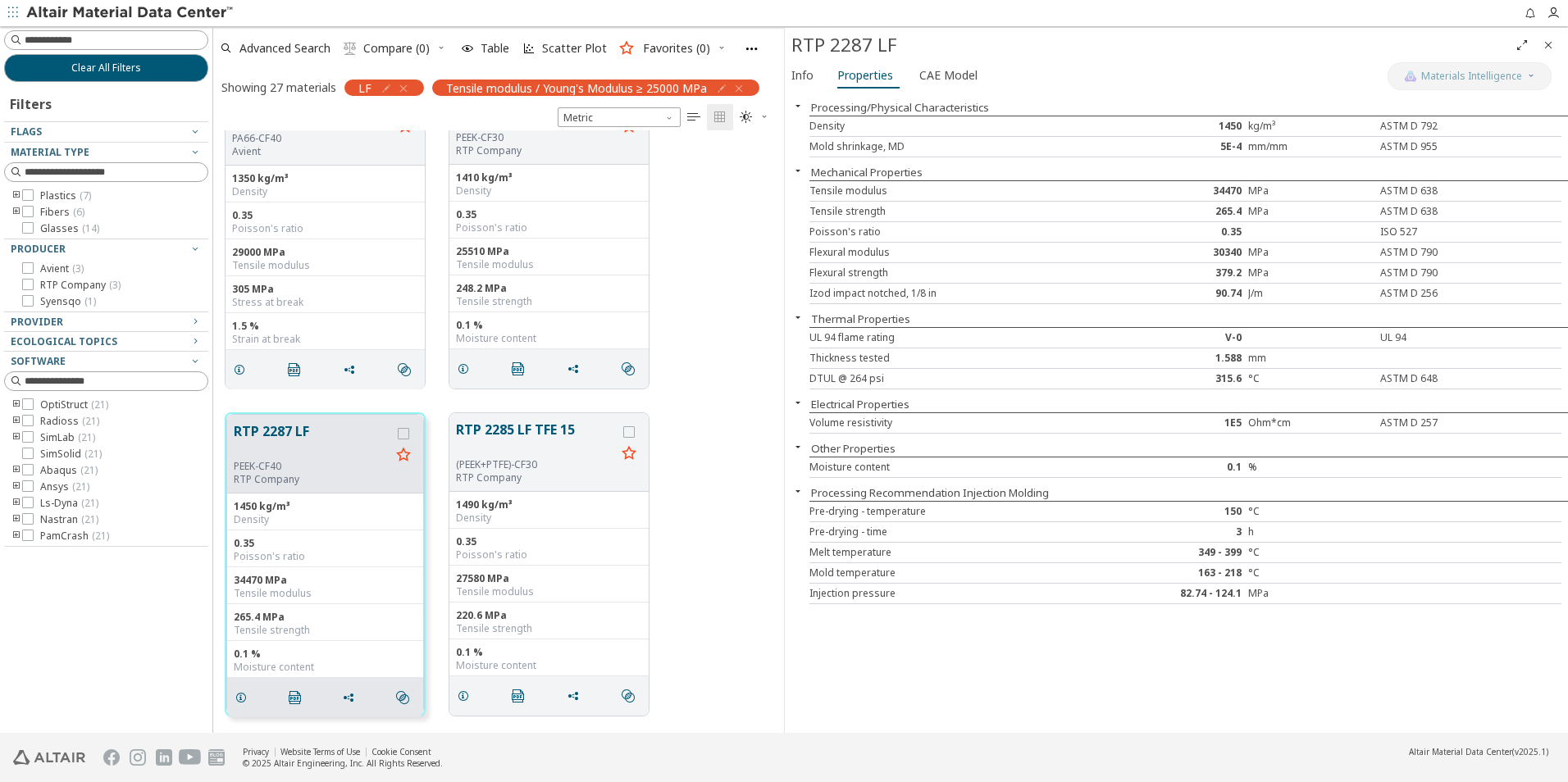
click at [822, 76] on div "Info Properties CAE Model" at bounding box center [1086, 78] width 603 height 31
click at [804, 77] on span "Info" at bounding box center [802, 75] width 22 height 26
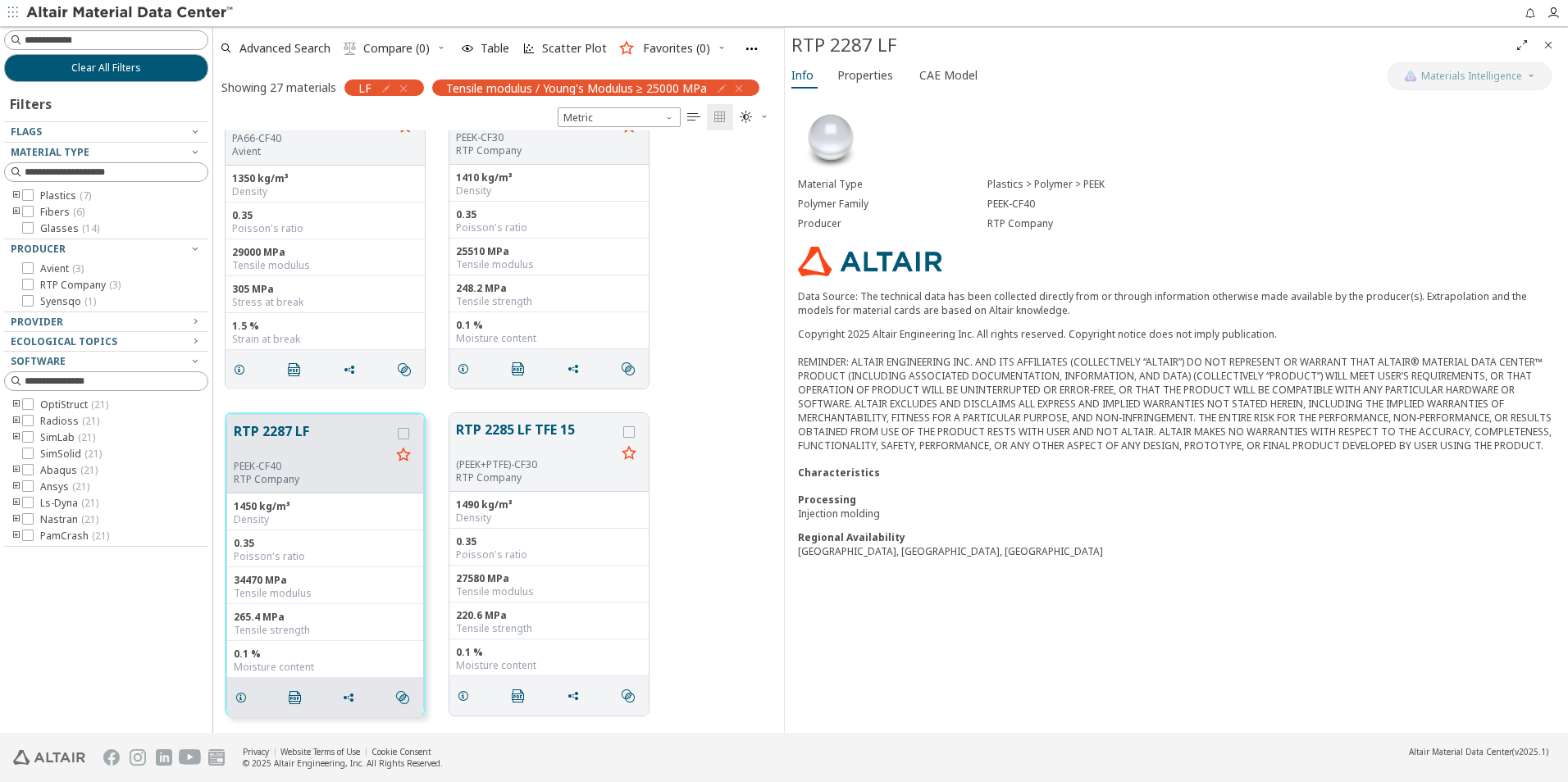
click at [1553, 48] on icon "Close" at bounding box center [1549, 45] width 13 height 13
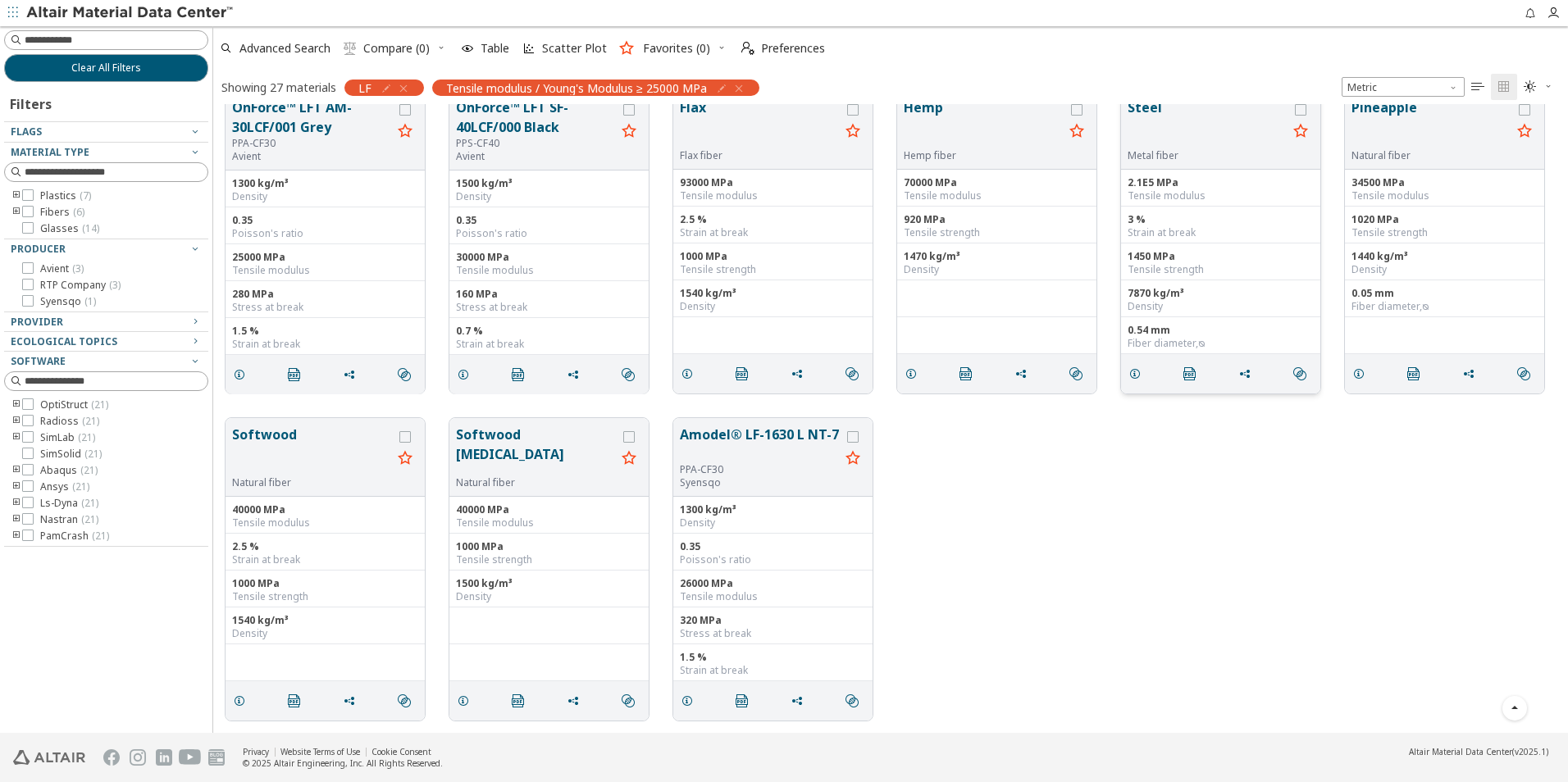
scroll to position [1007, 0]
click at [737, 87] on icon "button" at bounding box center [739, 89] width 13 height 13
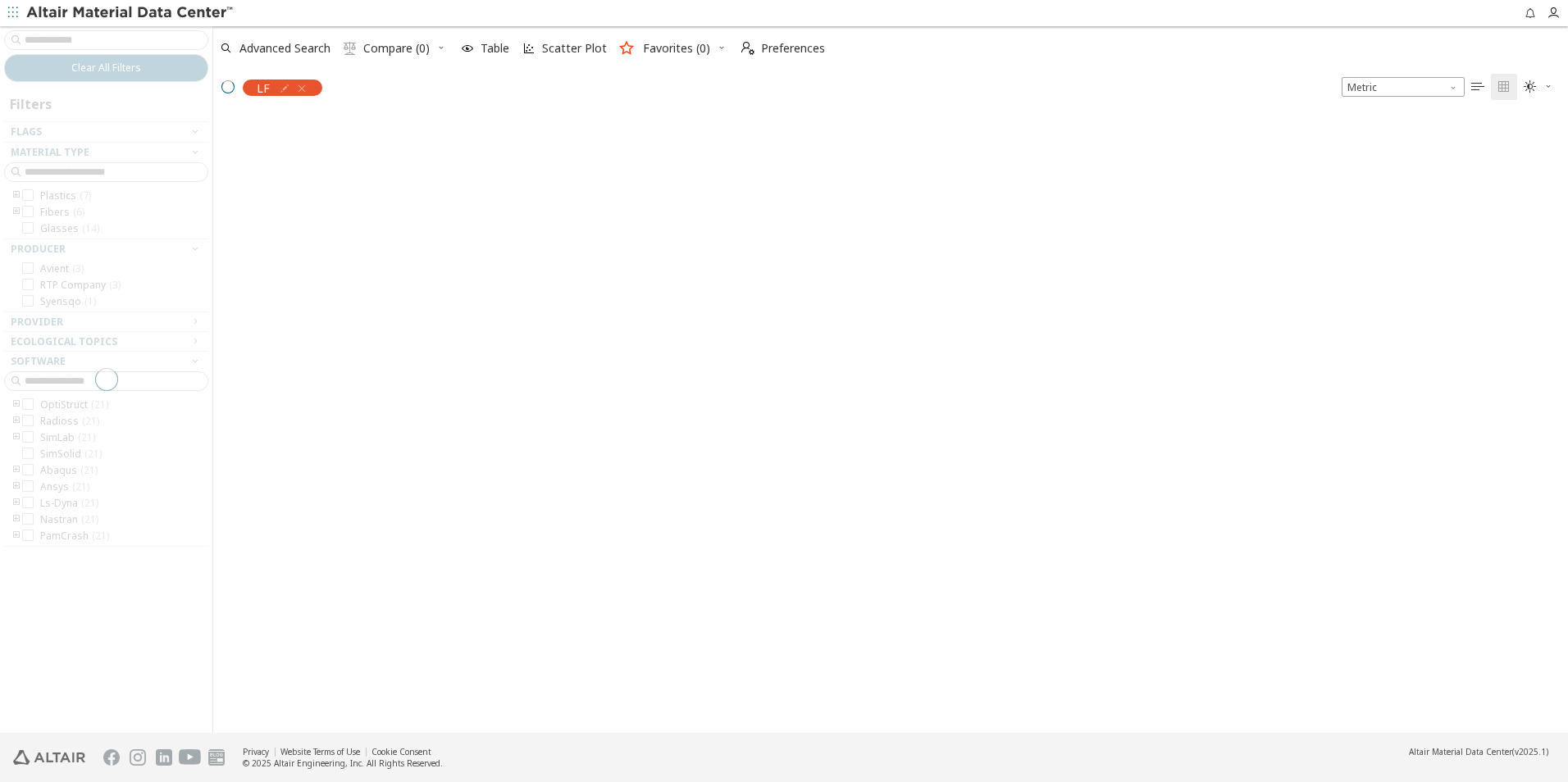
scroll to position [0, 0]
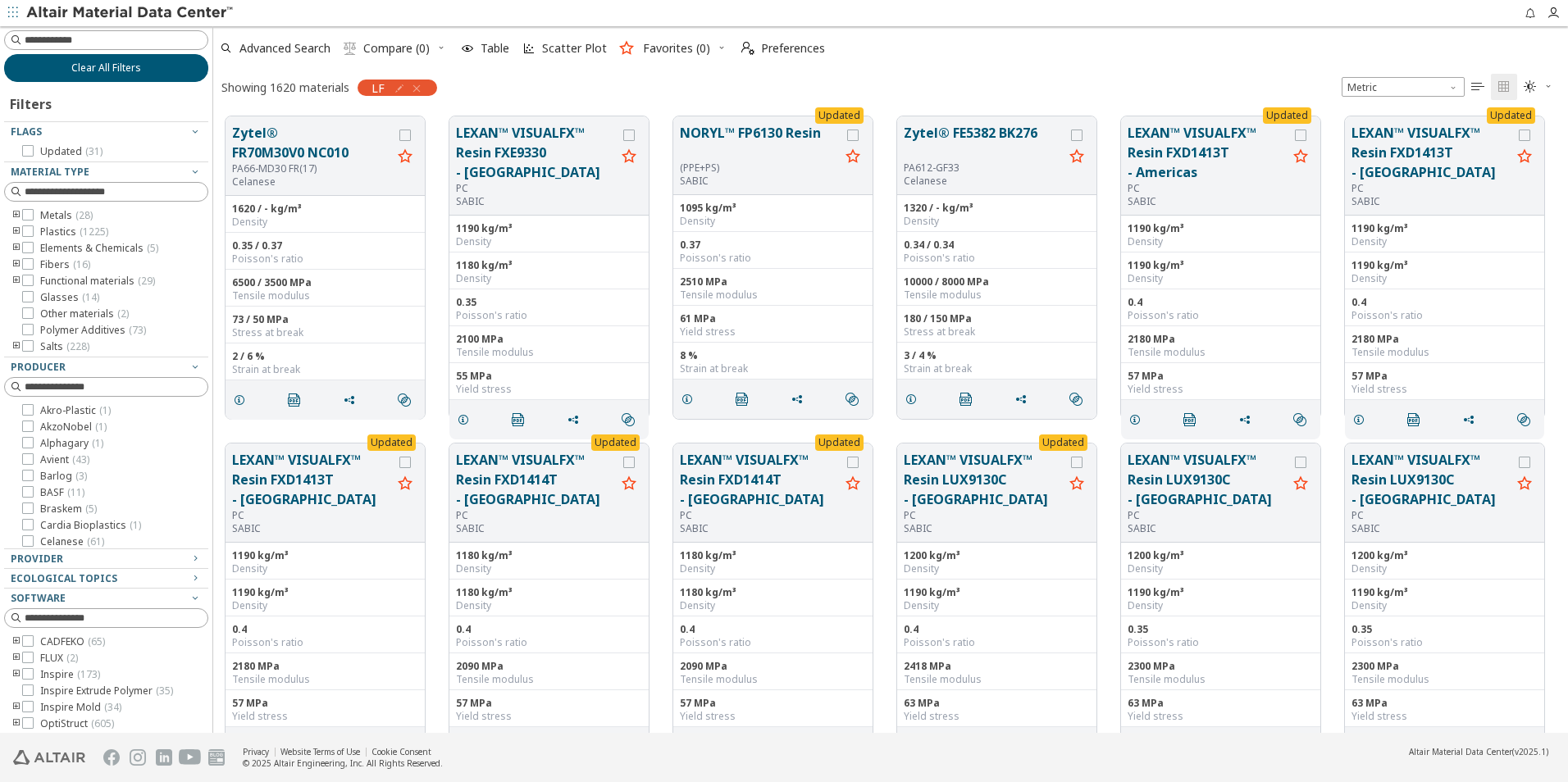
click at [133, 71] on span "Clear All Filters" at bounding box center [105, 68] width 70 height 13
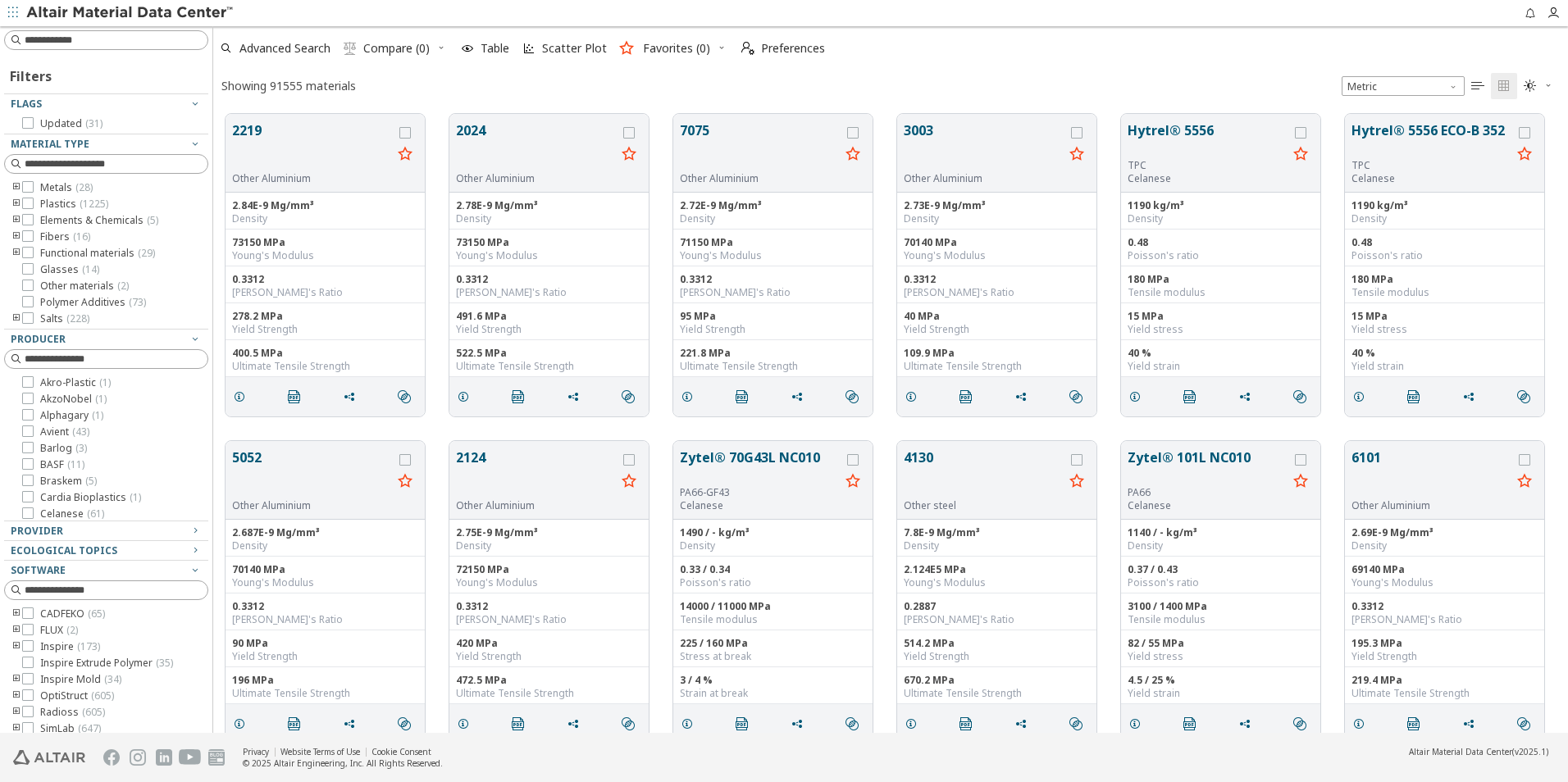
scroll to position [619, 1343]
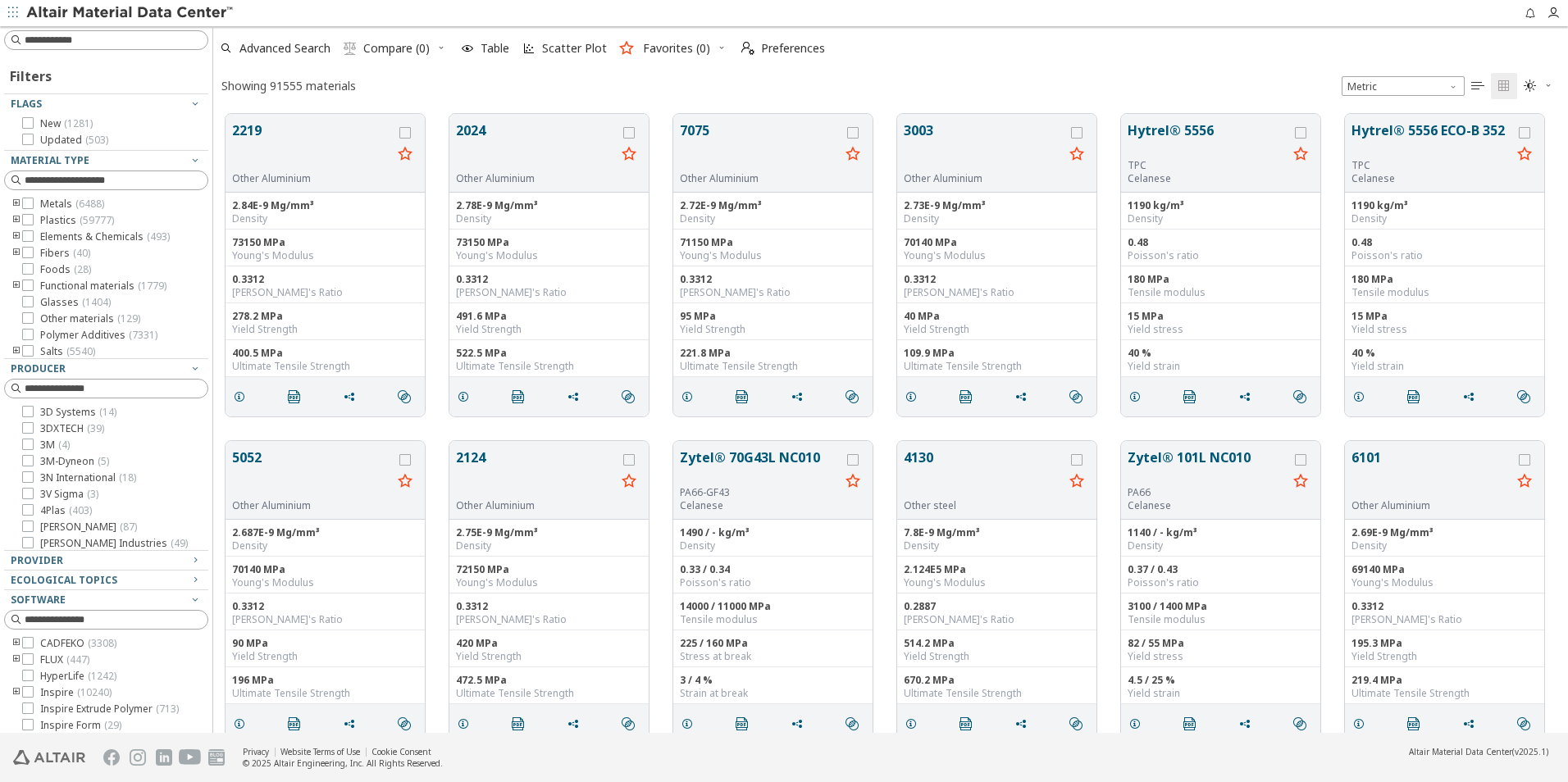
click at [14, 219] on icon "toogle group" at bounding box center [16, 220] width 12 height 13
click at [37, 233] on icon "toogle group" at bounding box center [41, 237] width 12 height 13
click at [51, 231] on icon at bounding box center [53, 236] width 12 height 12
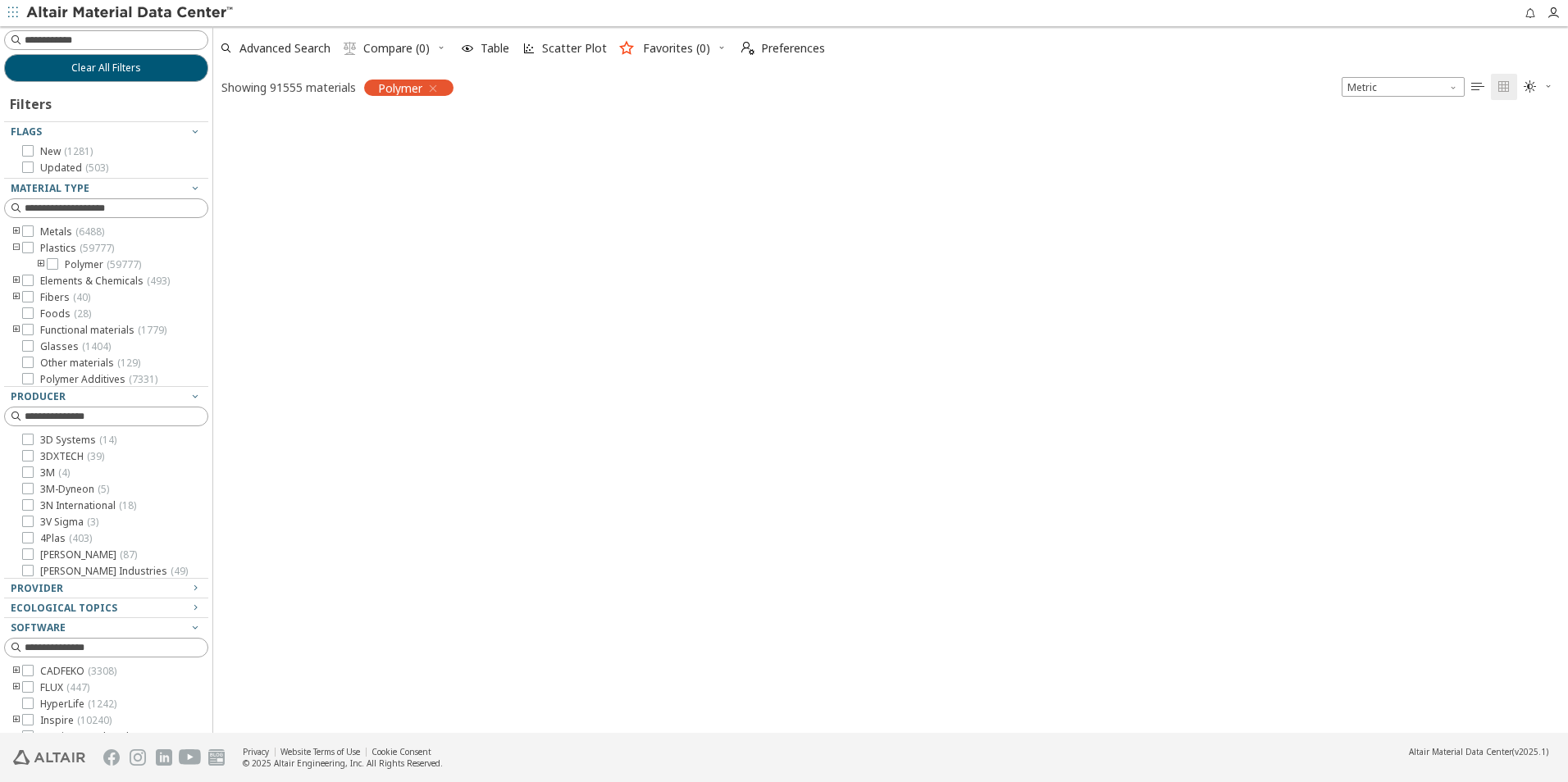
scroll to position [616, 1343]
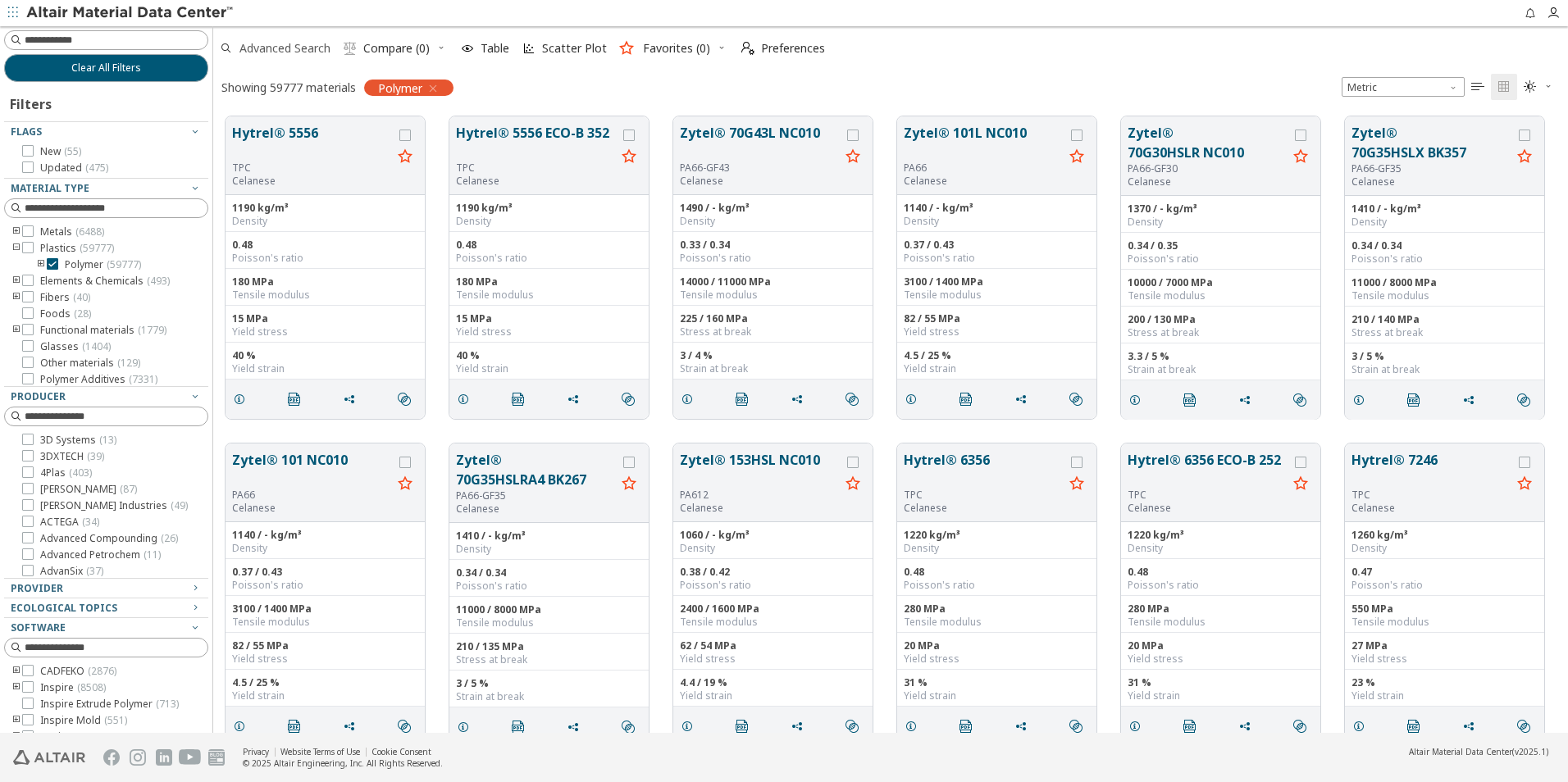
click at [284, 51] on span "Advanced Search" at bounding box center [285, 48] width 91 height 12
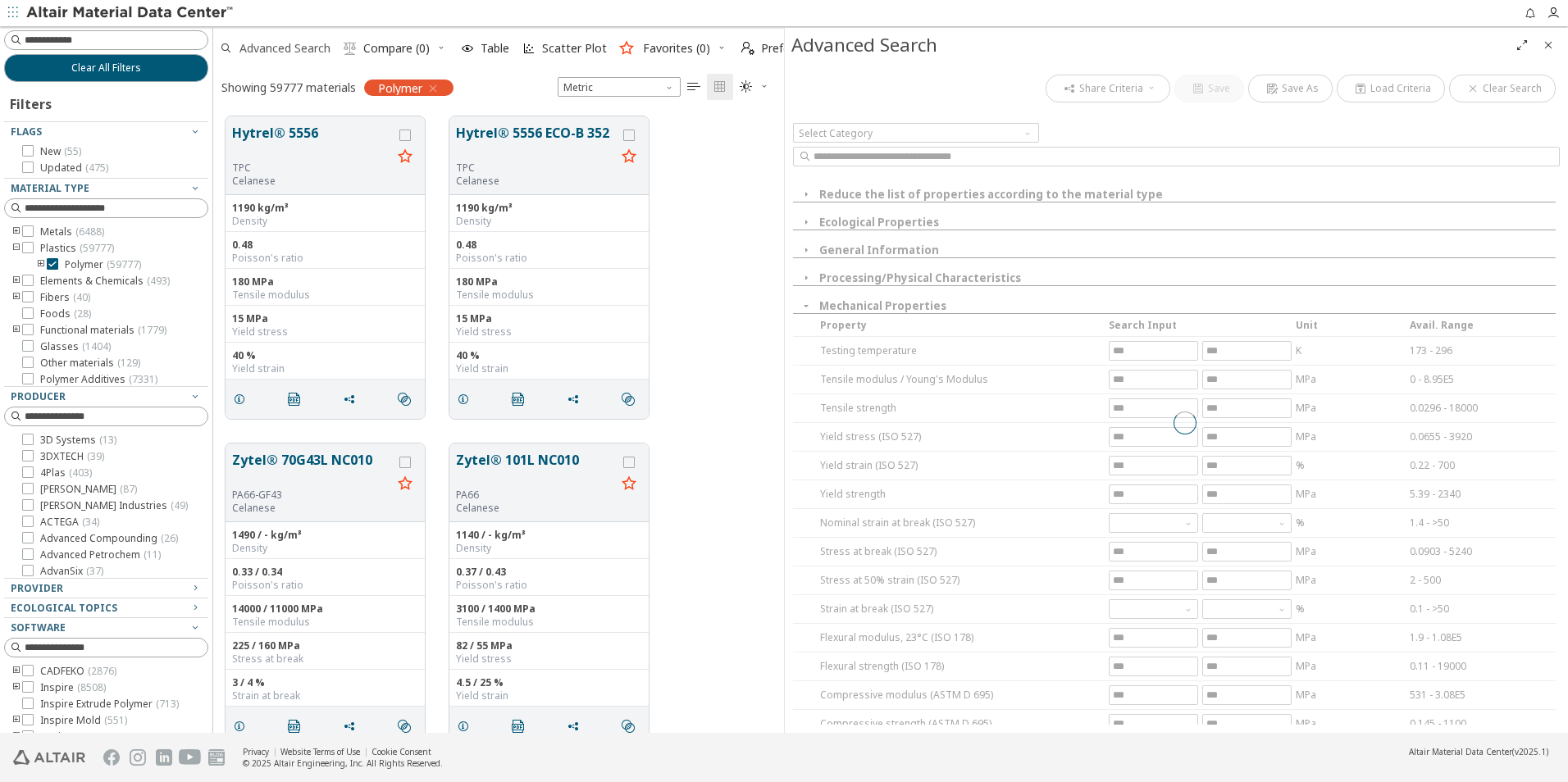
scroll to position [616, 559]
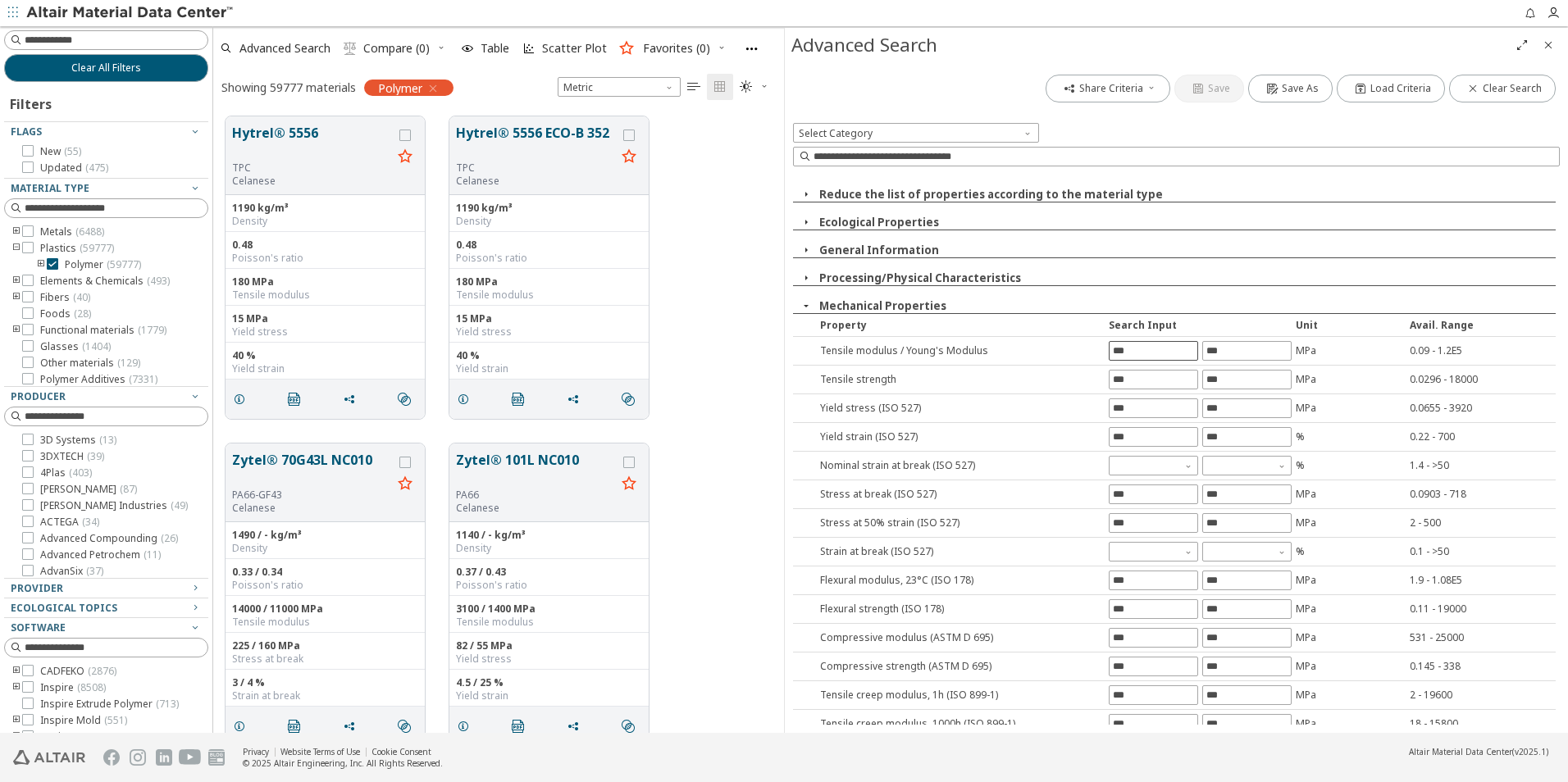
click at [1131, 353] on input "text" at bounding box center [1154, 351] width 88 height 18
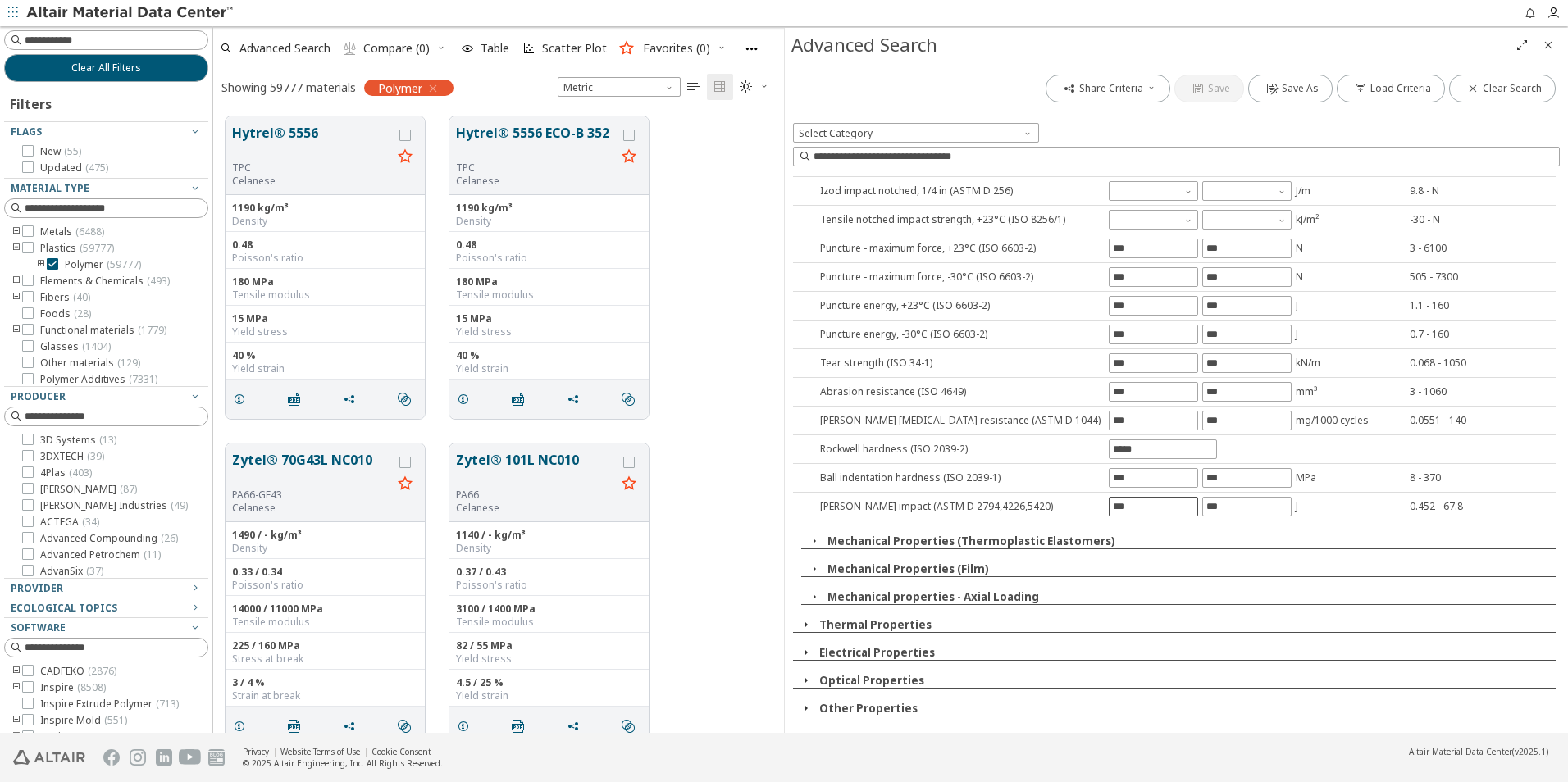
scroll to position [1194, 0]
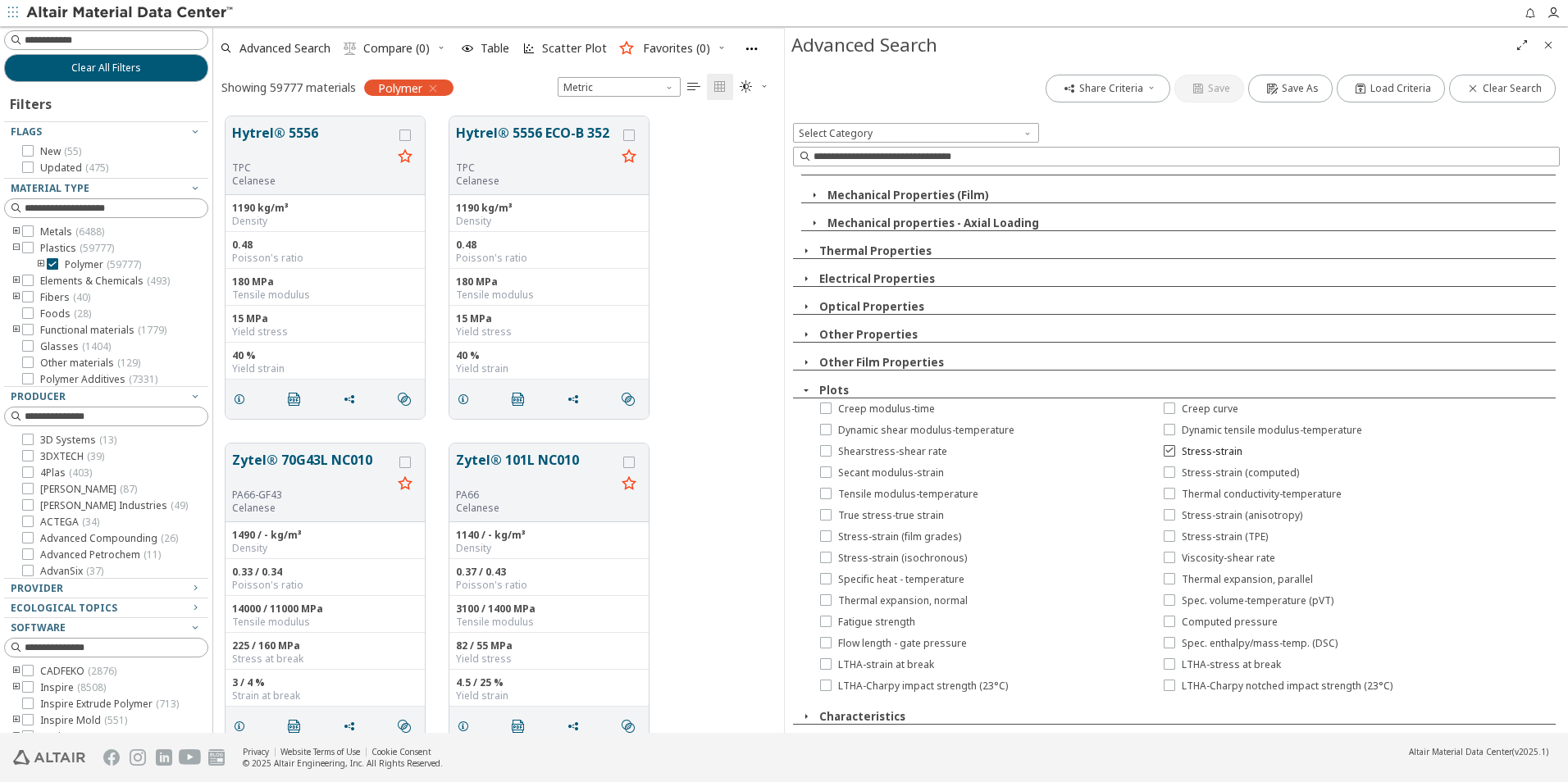
click at [1164, 451] on div "Share Criteria Save Save As Load Criteria Clear Search Select Category Reduce t…" at bounding box center [1176, 398] width 783 height 671
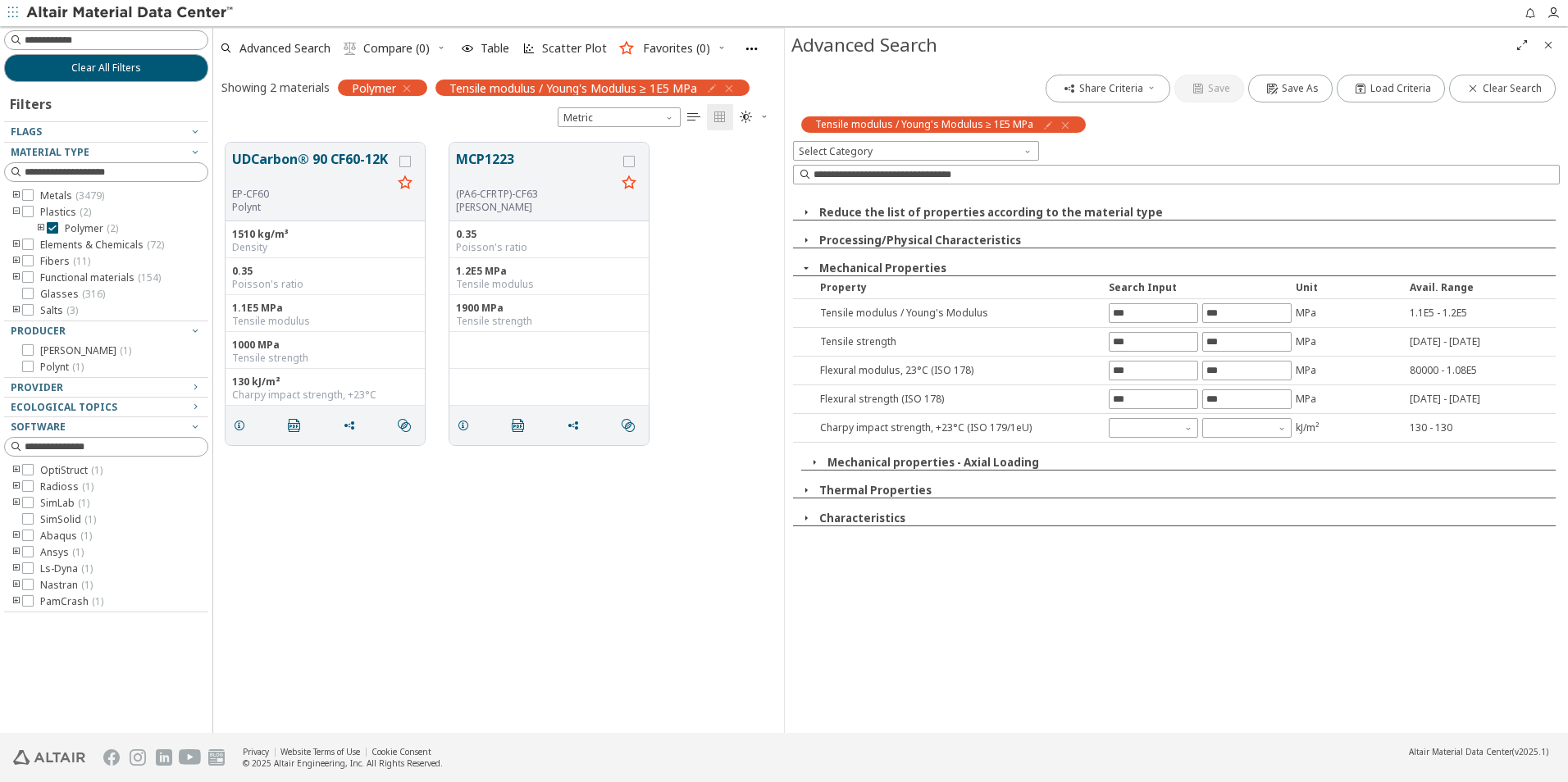
scroll to position [0, 0]
click at [1551, 42] on icon "Close" at bounding box center [1549, 45] width 13 height 13
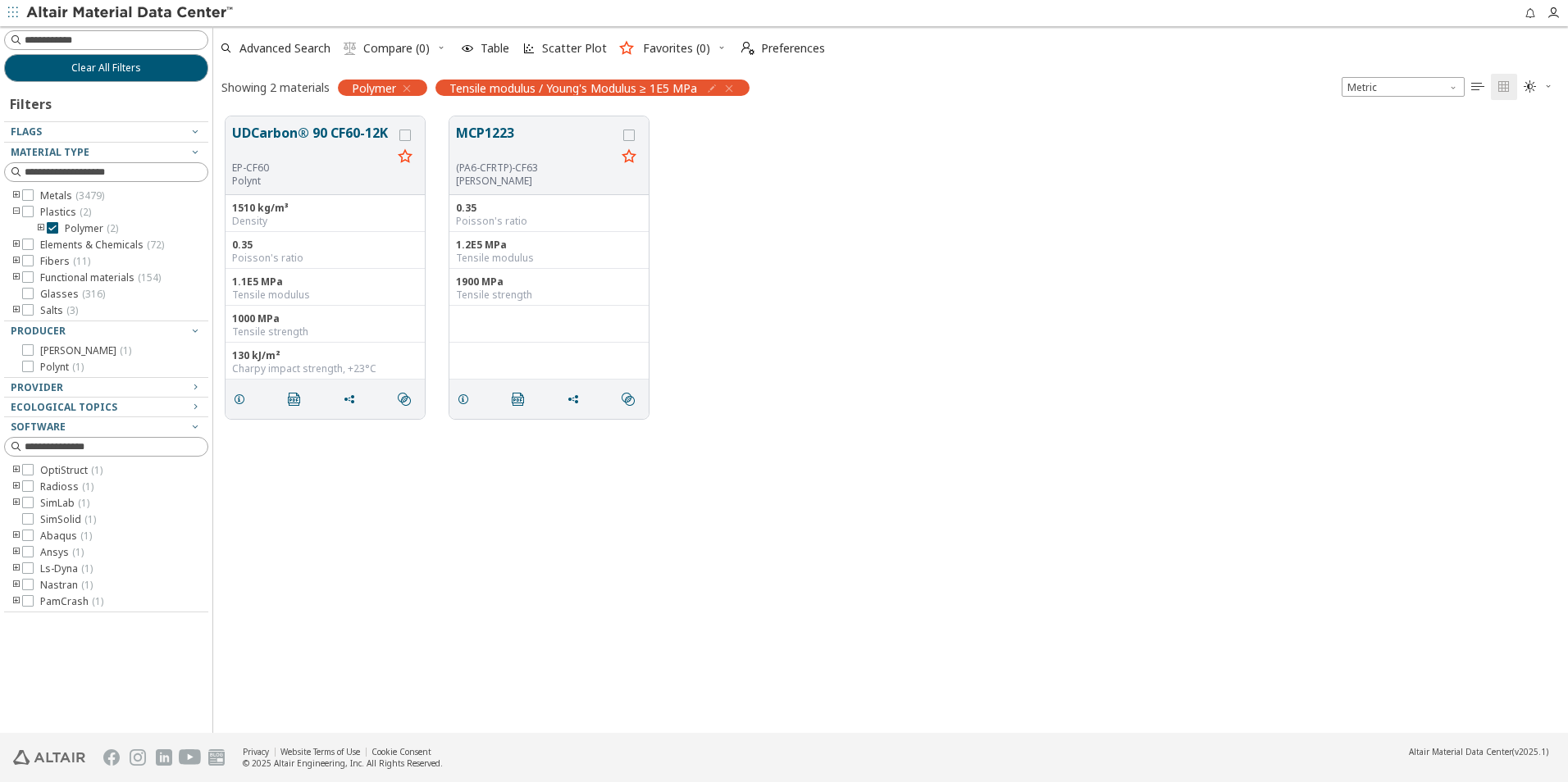
click at [1005, 432] on div "UDCarbon® 90 CF60-12K EP-CF60 Polynt 1510 kg/m³ Density 0.35 Poisson's ratio 1.…" at bounding box center [890, 419] width 1355 height 629
click at [300, 126] on button "UDCarbon® 90 CF60-12K" at bounding box center [311, 142] width 160 height 38
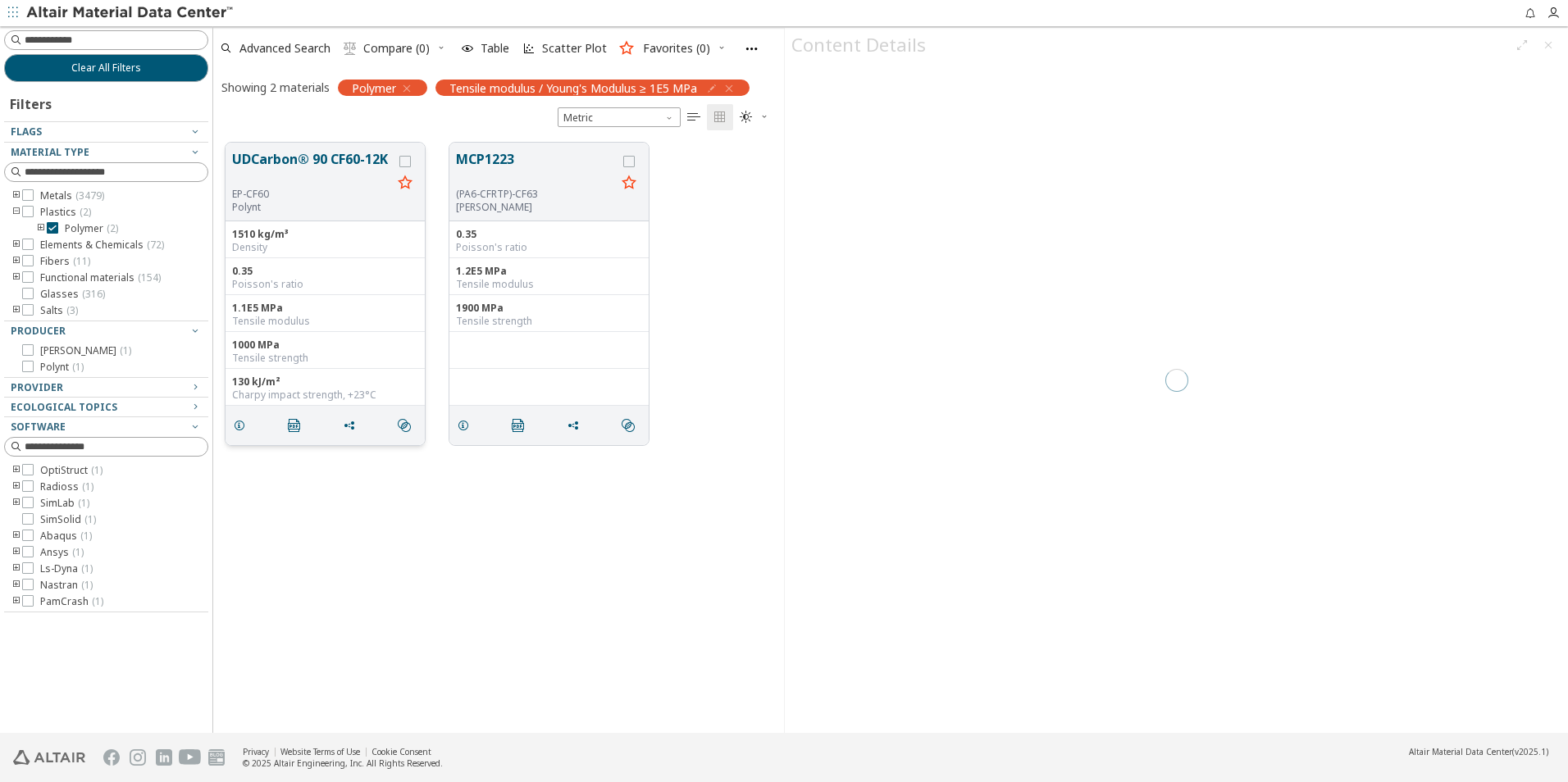
scroll to position [590, 559]
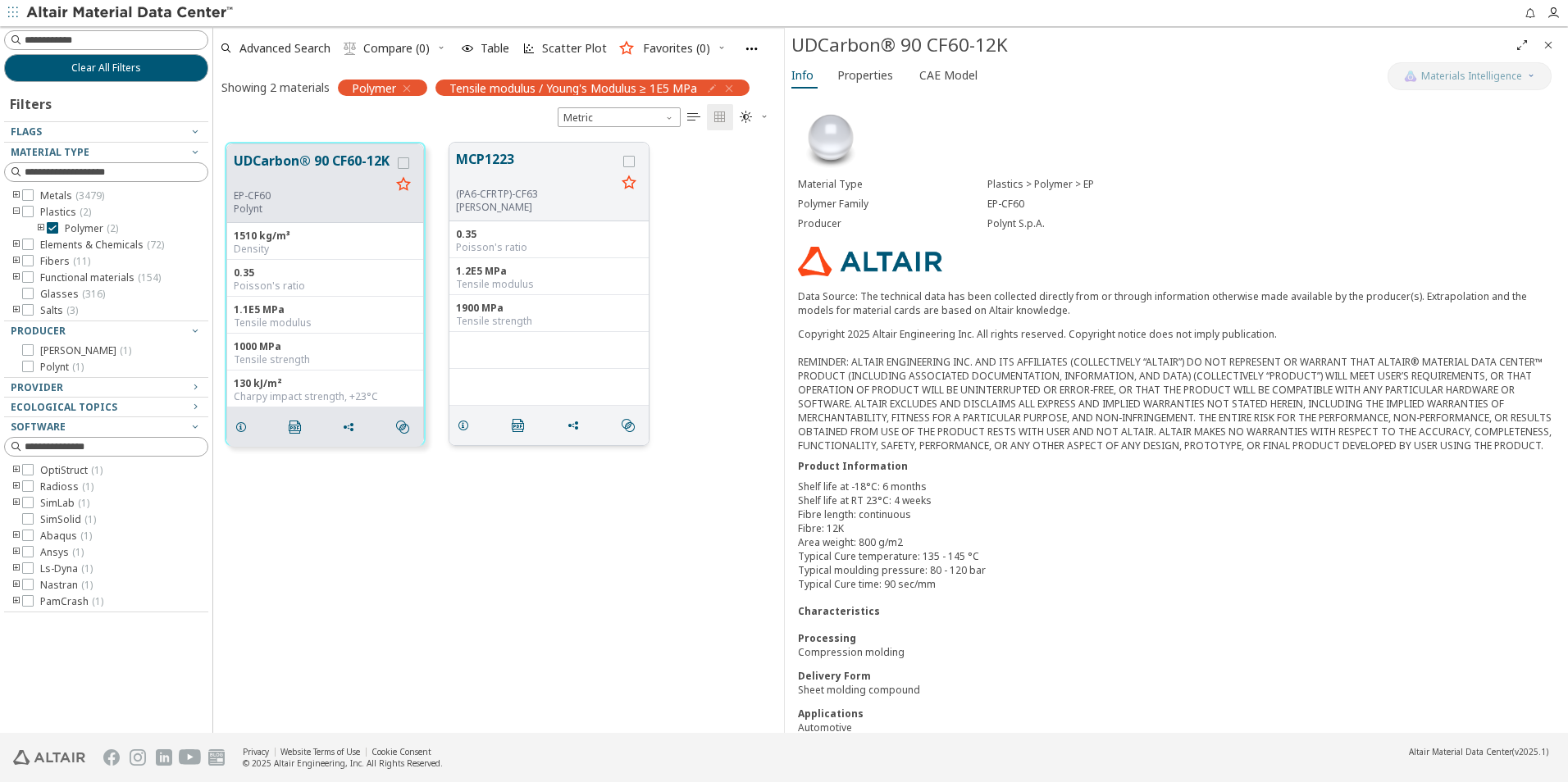
click at [469, 164] on button "MCP1223" at bounding box center [536, 169] width 160 height 38
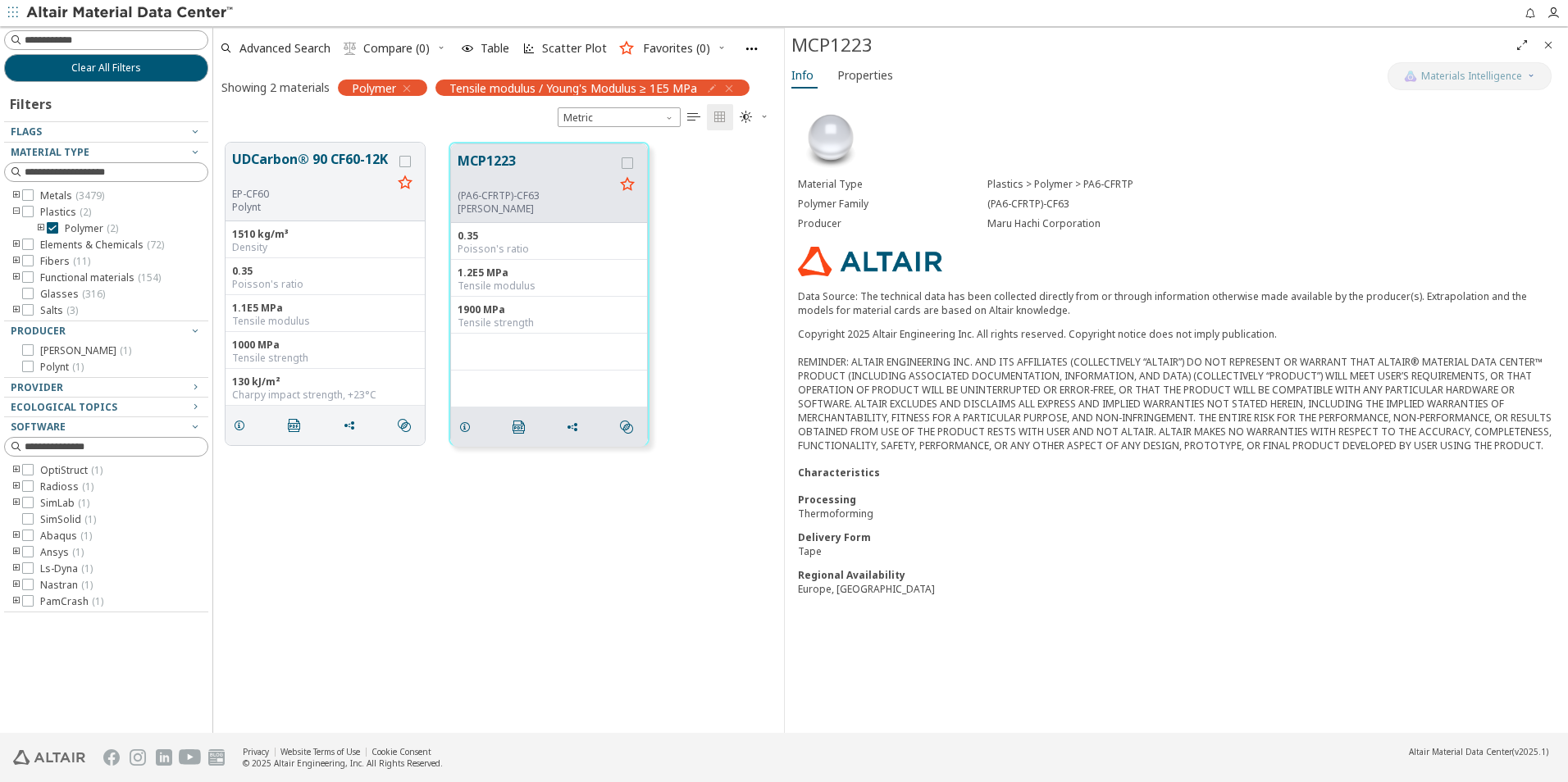
drag, startPoint x: 732, startPoint y: 90, endPoint x: 725, endPoint y: 79, distance: 13.0
click at [725, 79] on div "Tensile modulus / Young's Modulus ≥ 1E5 MPa" at bounding box center [588, 86] width 322 height 18
click at [733, 88] on icon "button" at bounding box center [729, 89] width 13 height 13
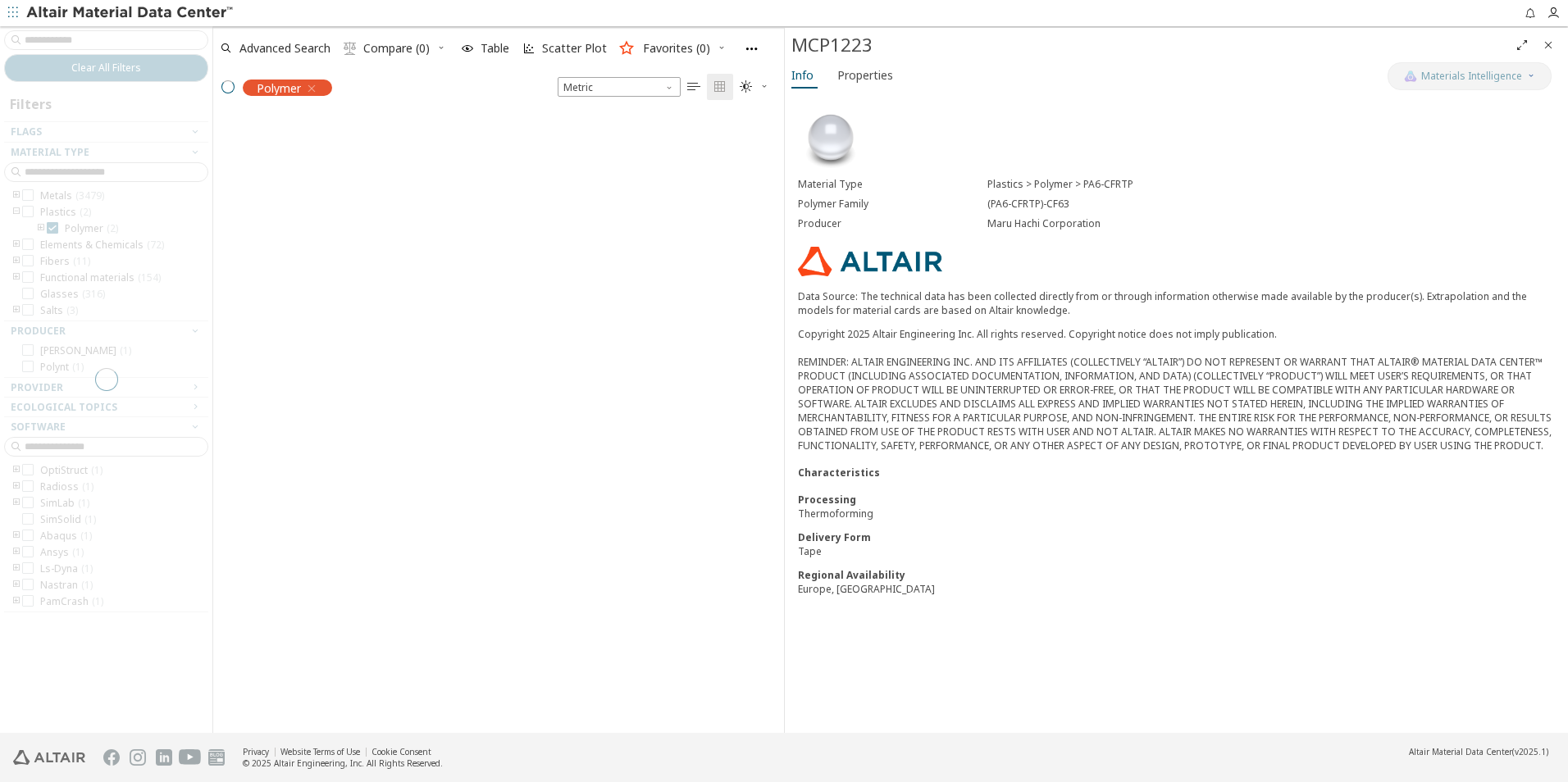
scroll to position [616, 559]
click at [1551, 46] on icon "Close" at bounding box center [1549, 45] width 13 height 13
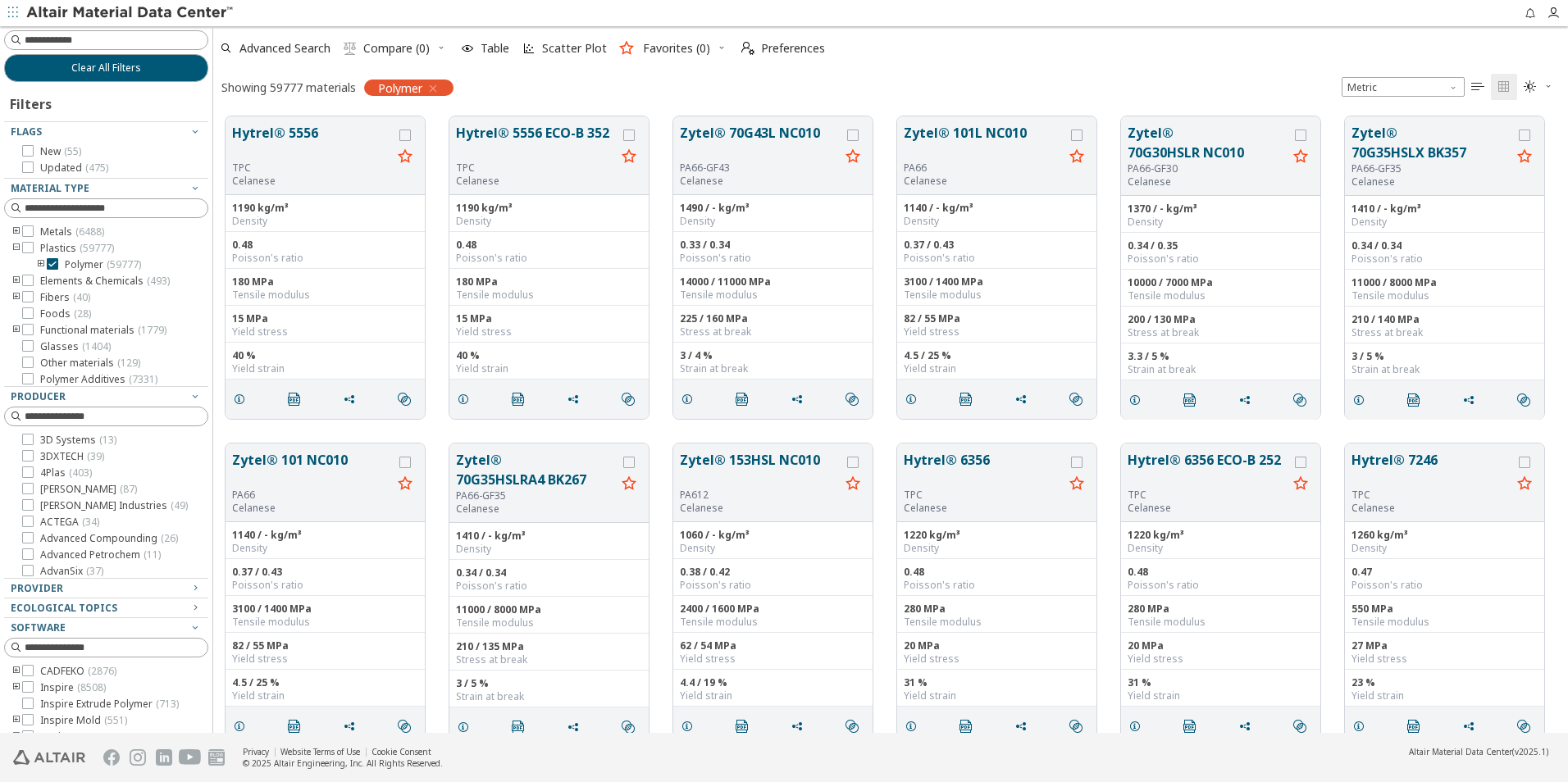
scroll to position [13, 13]
click at [263, 47] on span "Advanced Search" at bounding box center [285, 48] width 91 height 12
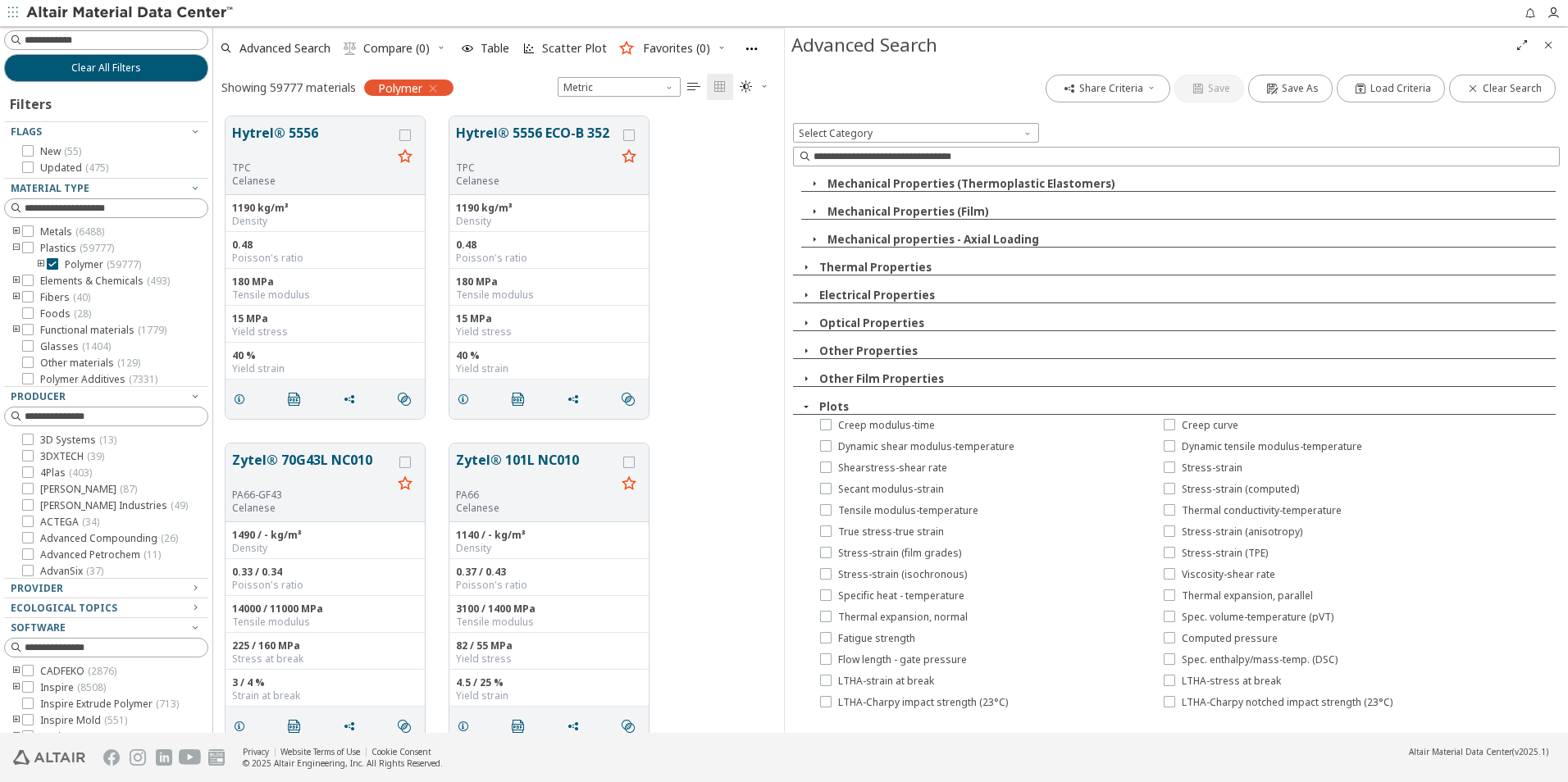
scroll to position [1194, 0]
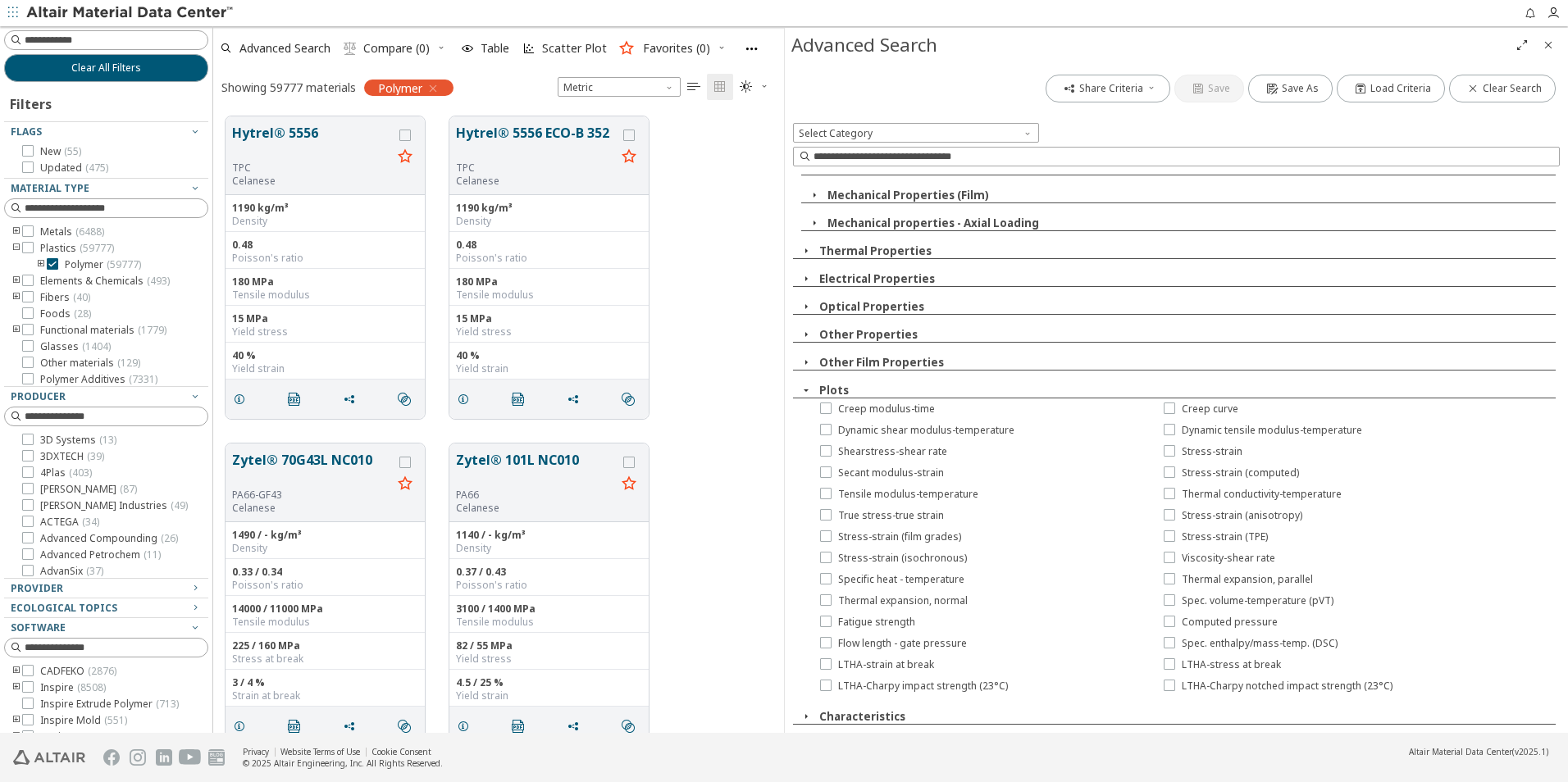
click at [807, 713] on icon "button" at bounding box center [806, 717] width 13 height 13
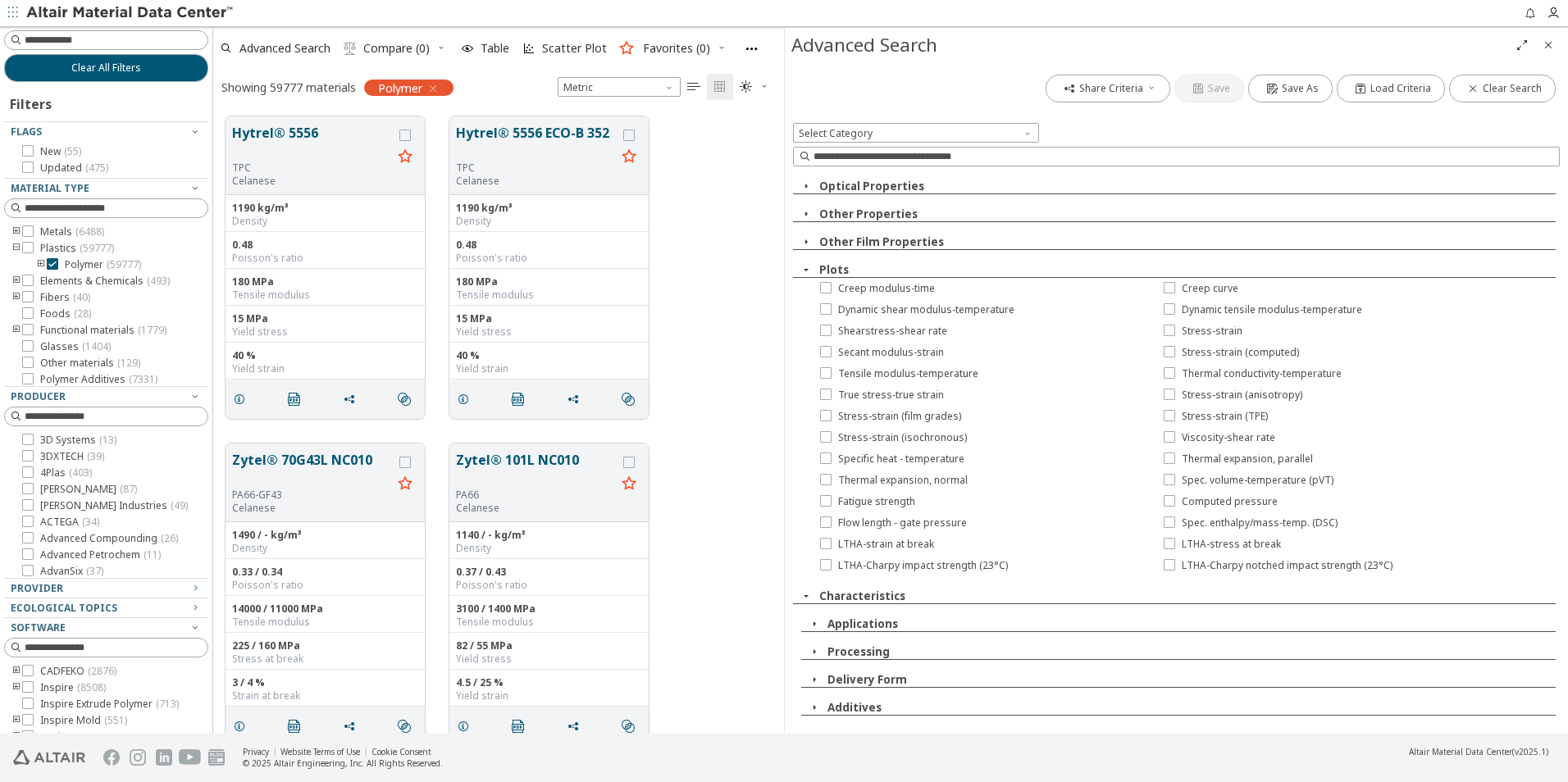
scroll to position [1445, 0]
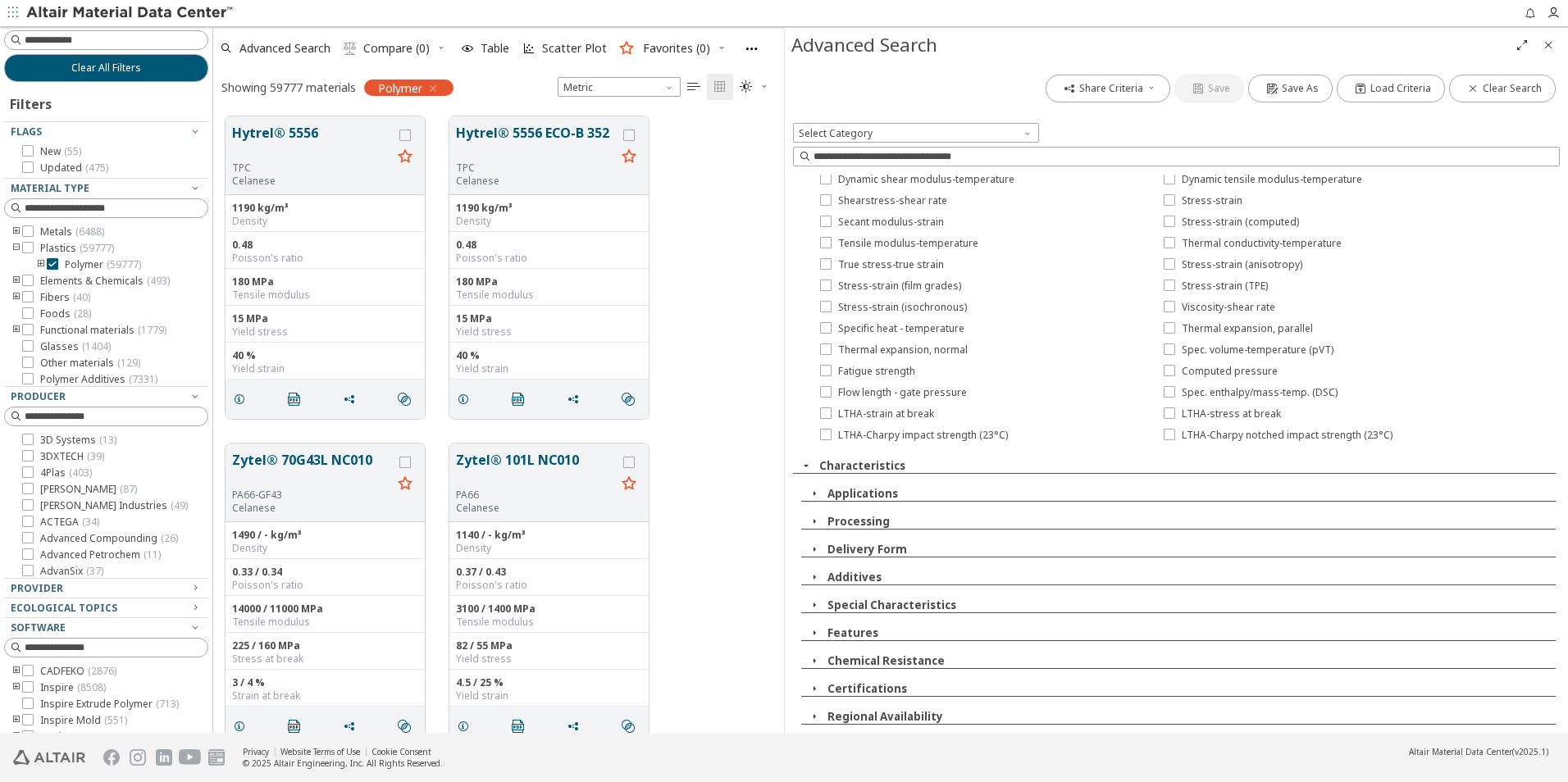
drag, startPoint x: 817, startPoint y: 525, endPoint x: 807, endPoint y: 522, distance: 10.4
click at [807, 522] on span "button" at bounding box center [814, 521] width 20 height 14
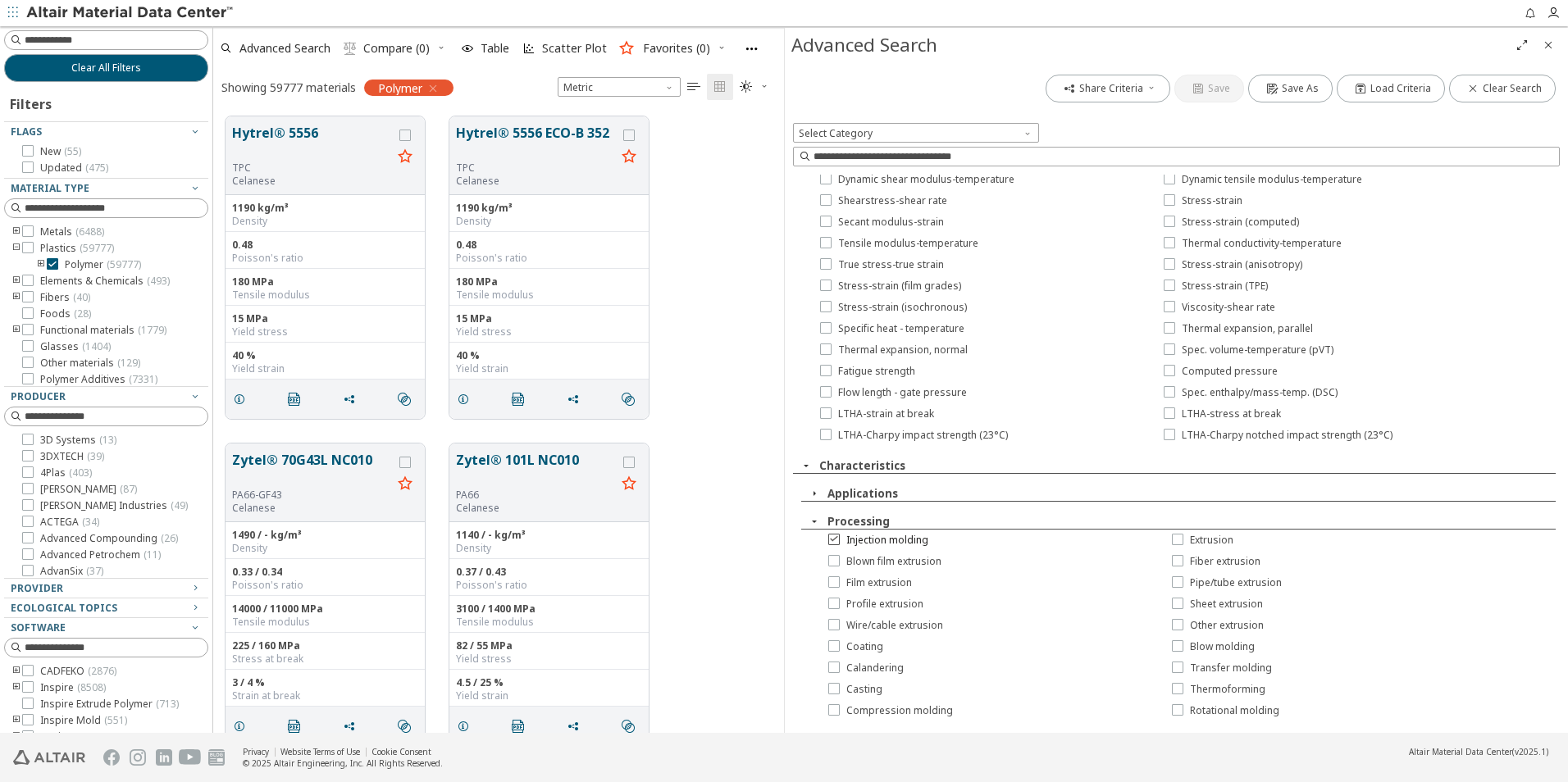
click at [836, 542] on icon at bounding box center [834, 539] width 12 height 12
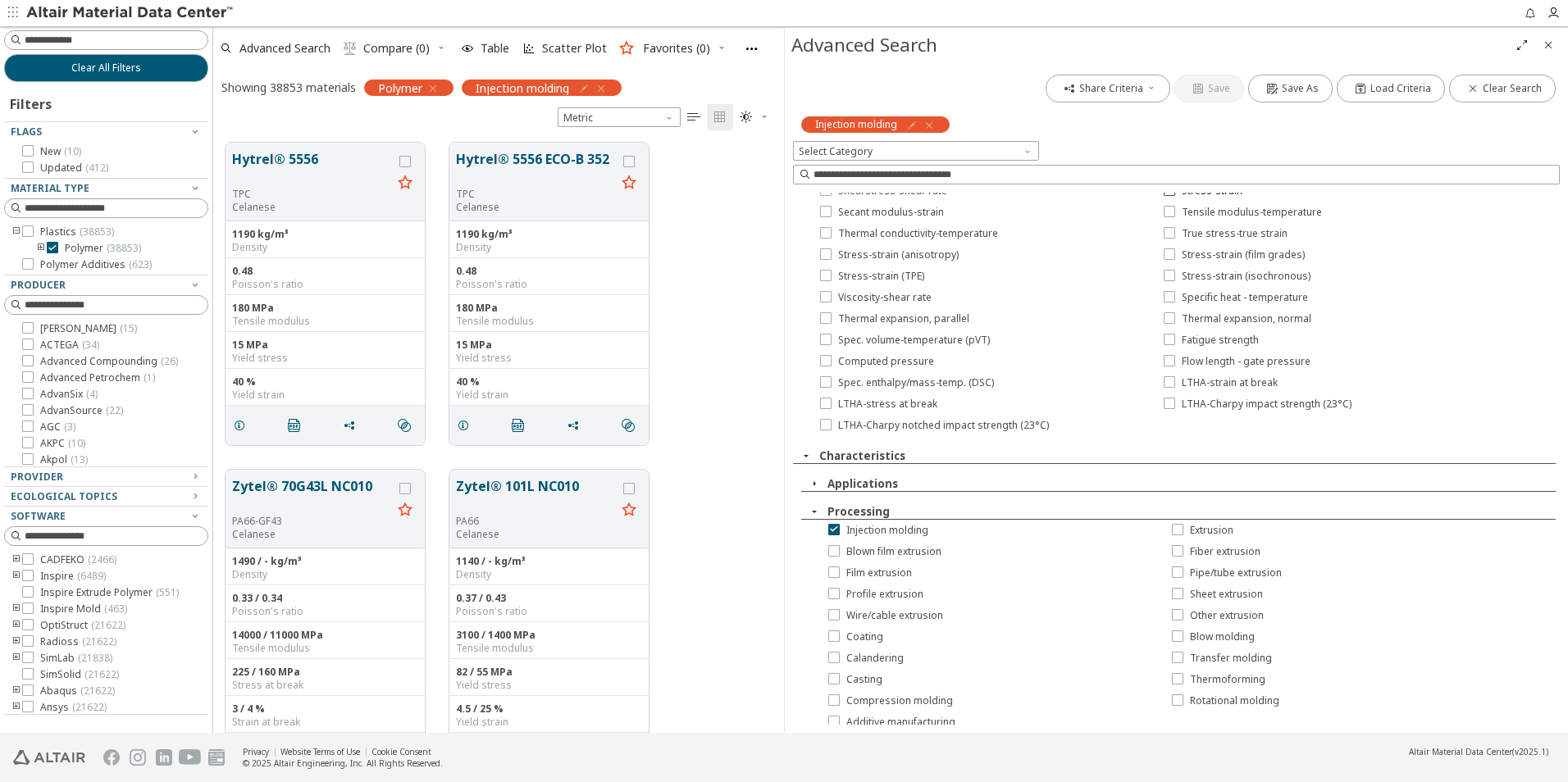
scroll to position [1417, 0]
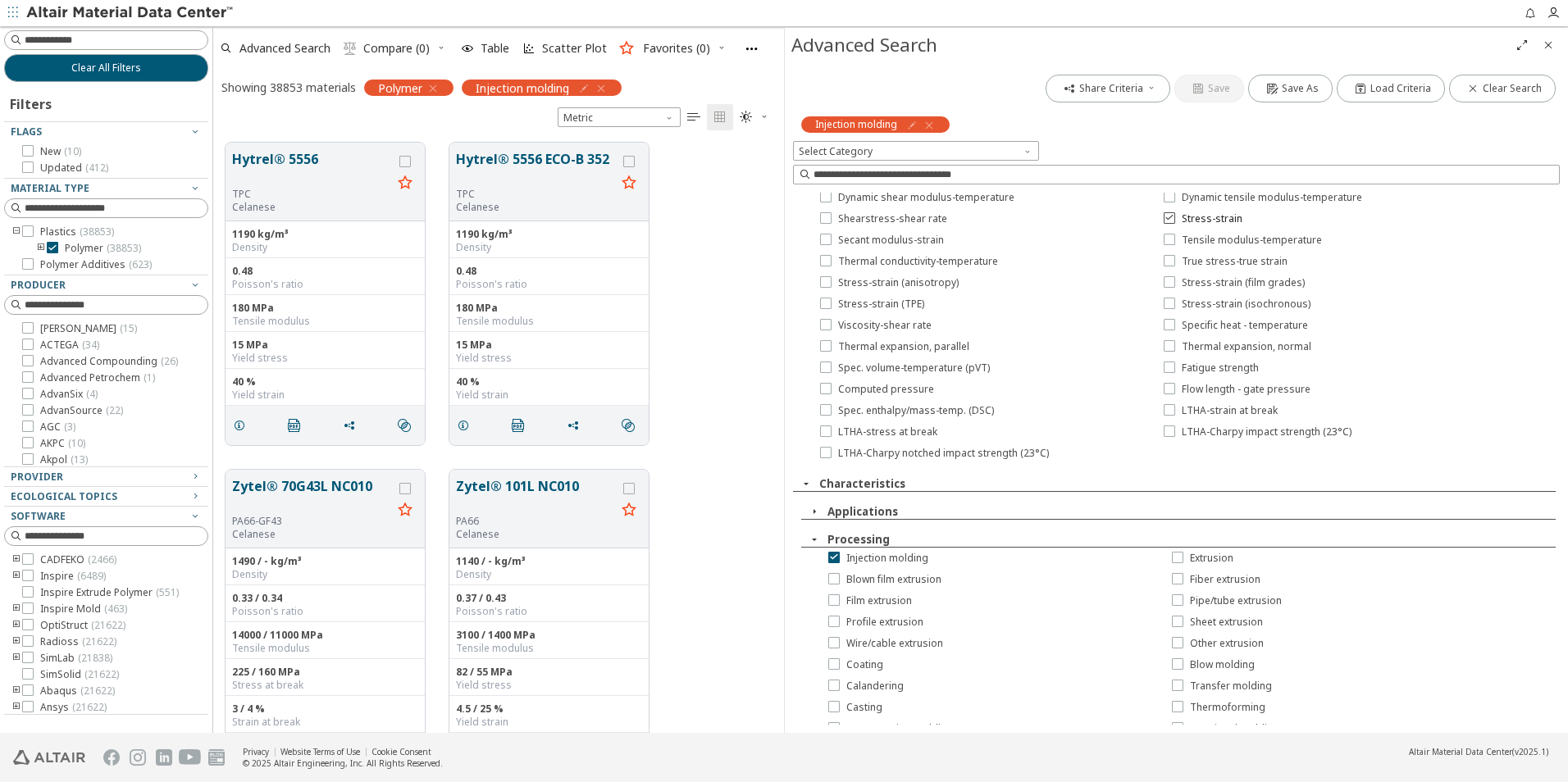
click at [1164, 218] on icon at bounding box center [1169, 218] width 12 height 12
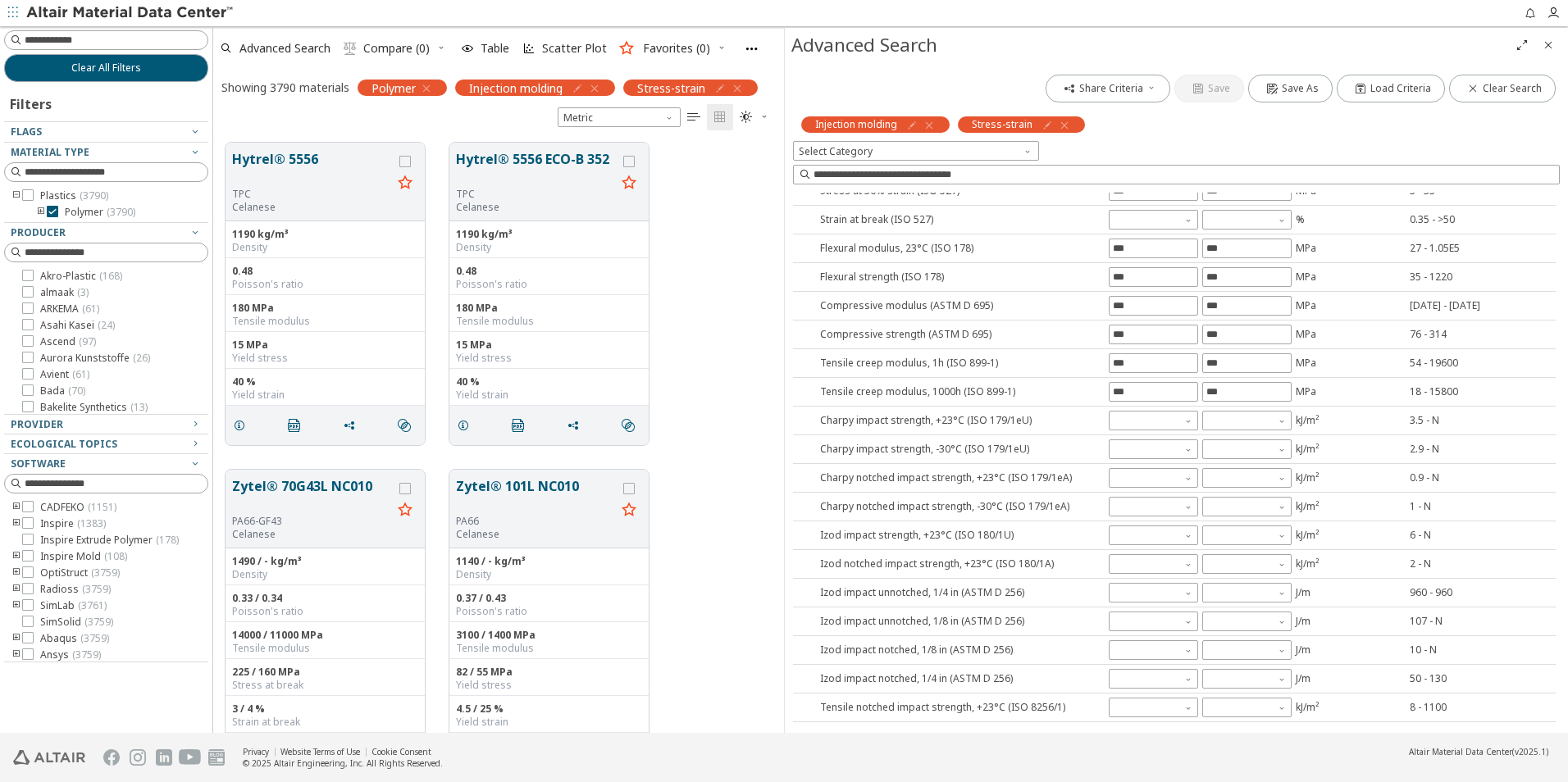
scroll to position [0, 0]
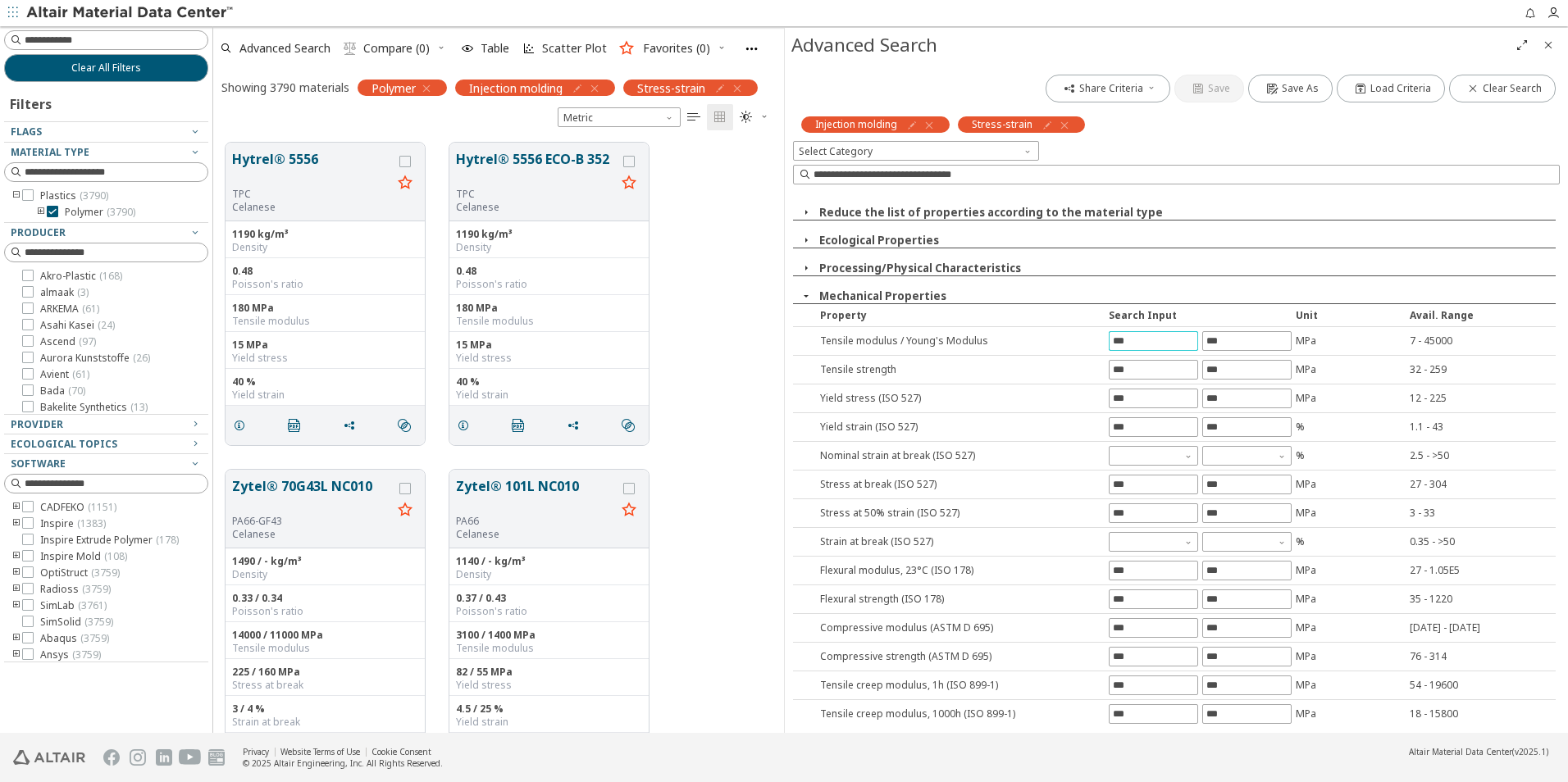
click at [1134, 338] on input "text" at bounding box center [1154, 341] width 88 height 18
click at [1127, 338] on input "text" at bounding box center [1154, 341] width 88 height 18
type input "*****"
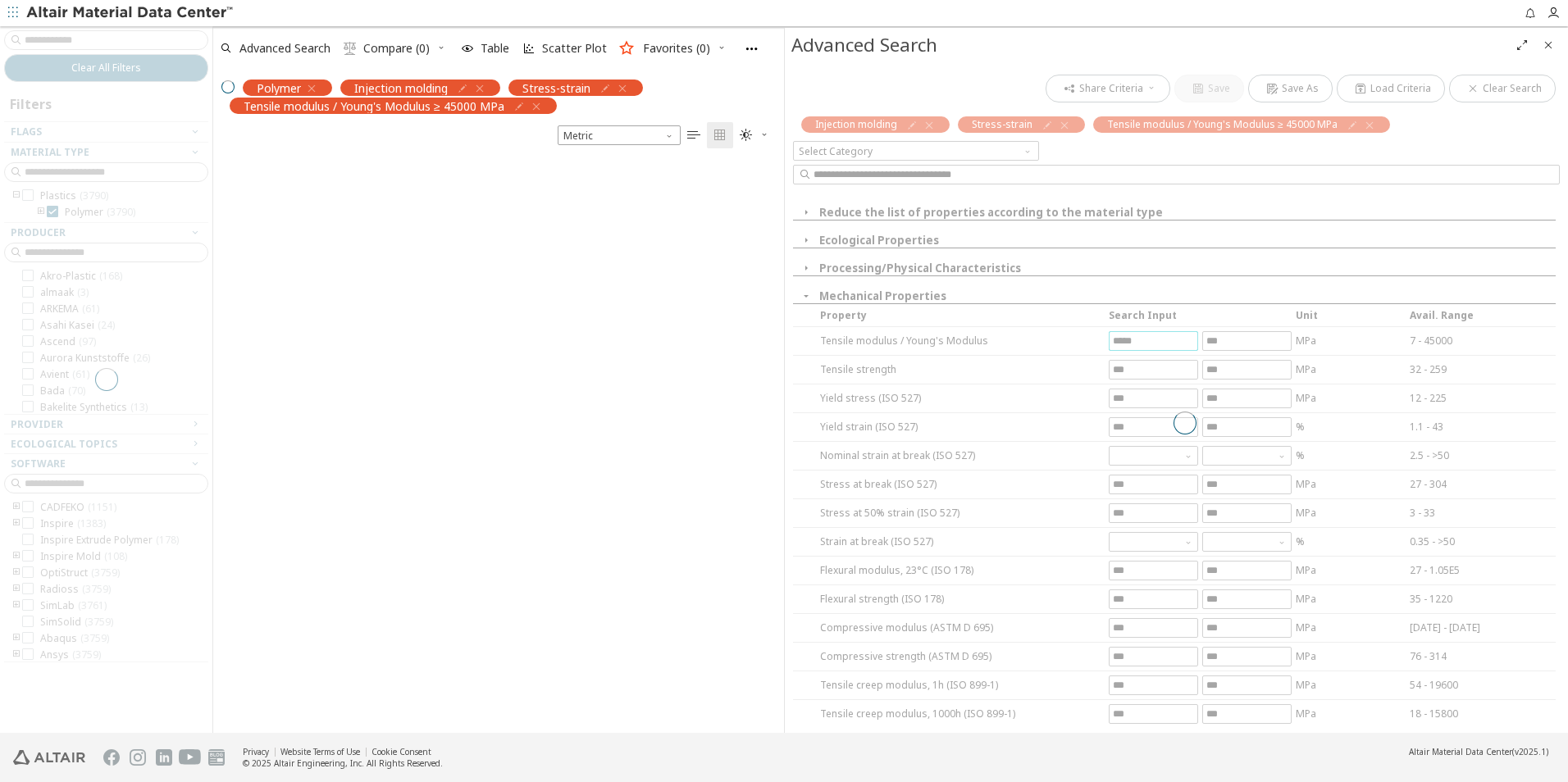
scroll to position [572, 559]
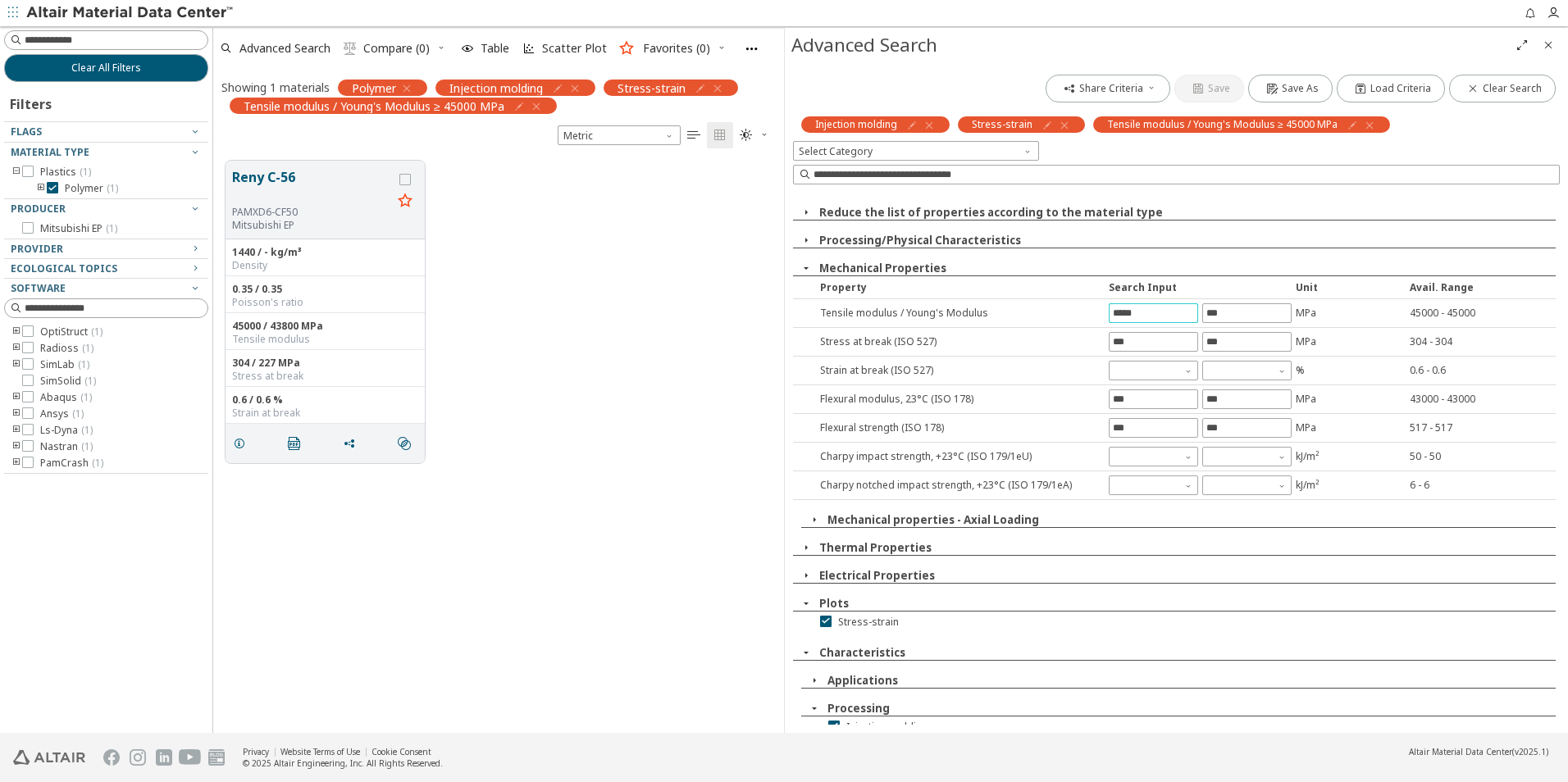
click at [1547, 44] on icon "Close" at bounding box center [1549, 45] width 13 height 13
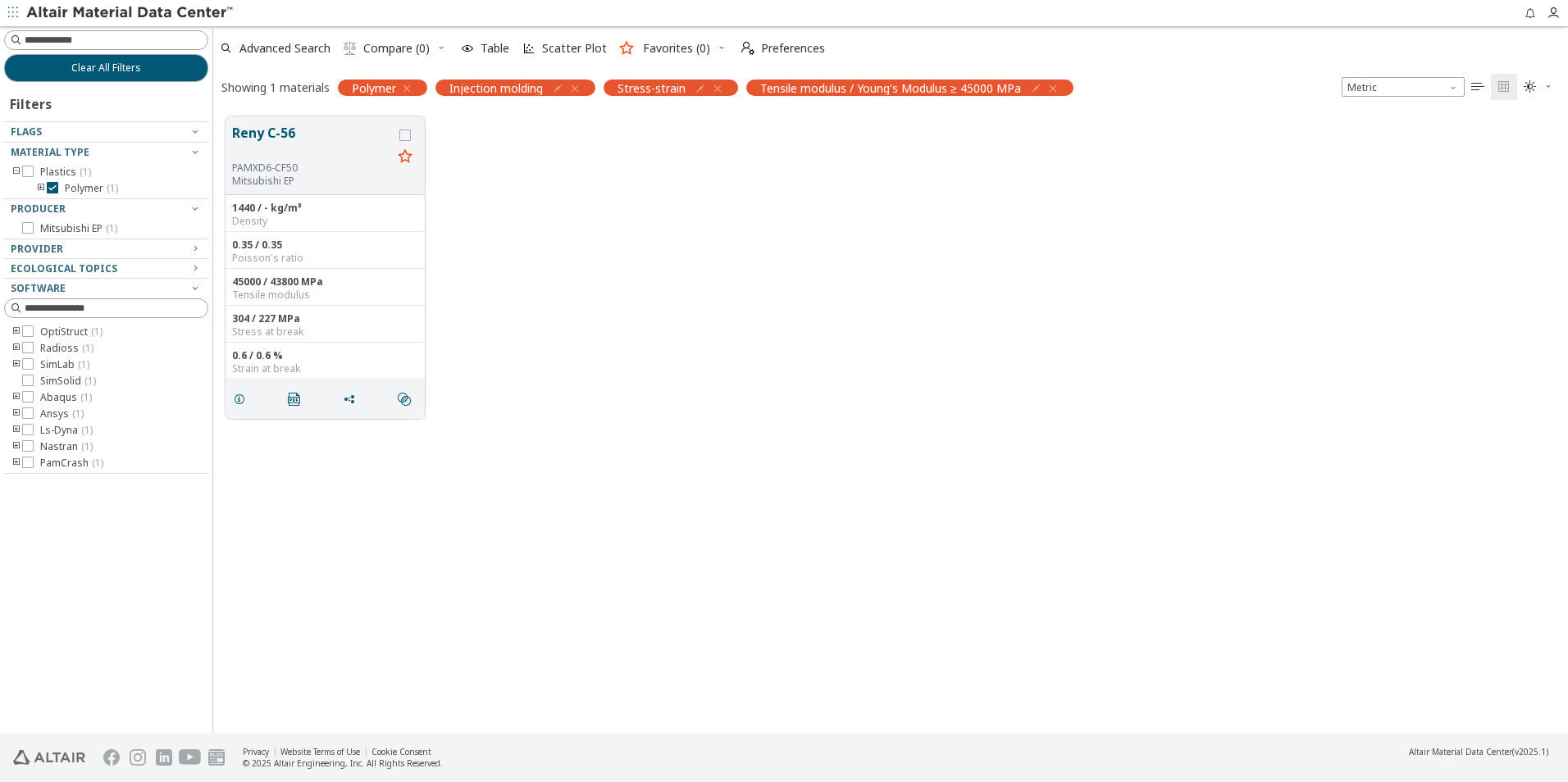
click at [714, 426] on div "Reny C-56 PAMXD6-CF50 Mitsubishi EP 1440 / - kg/m³ Density 0.35 / 0.35 Poisson'…" at bounding box center [890, 267] width 1355 height 327
click at [304, 137] on button "Reny C-56" at bounding box center [311, 142] width 160 height 38
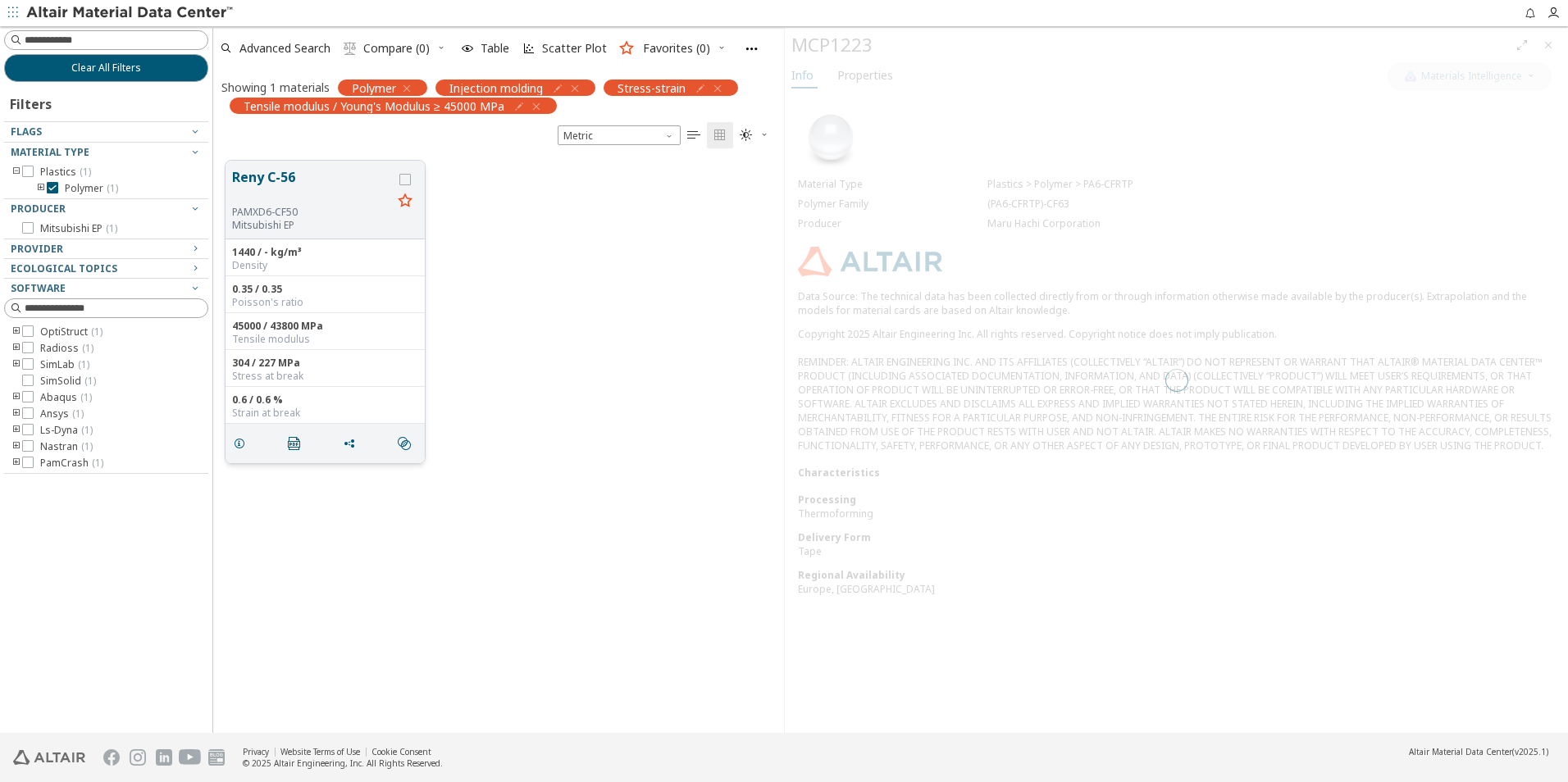
scroll to position [572, 559]
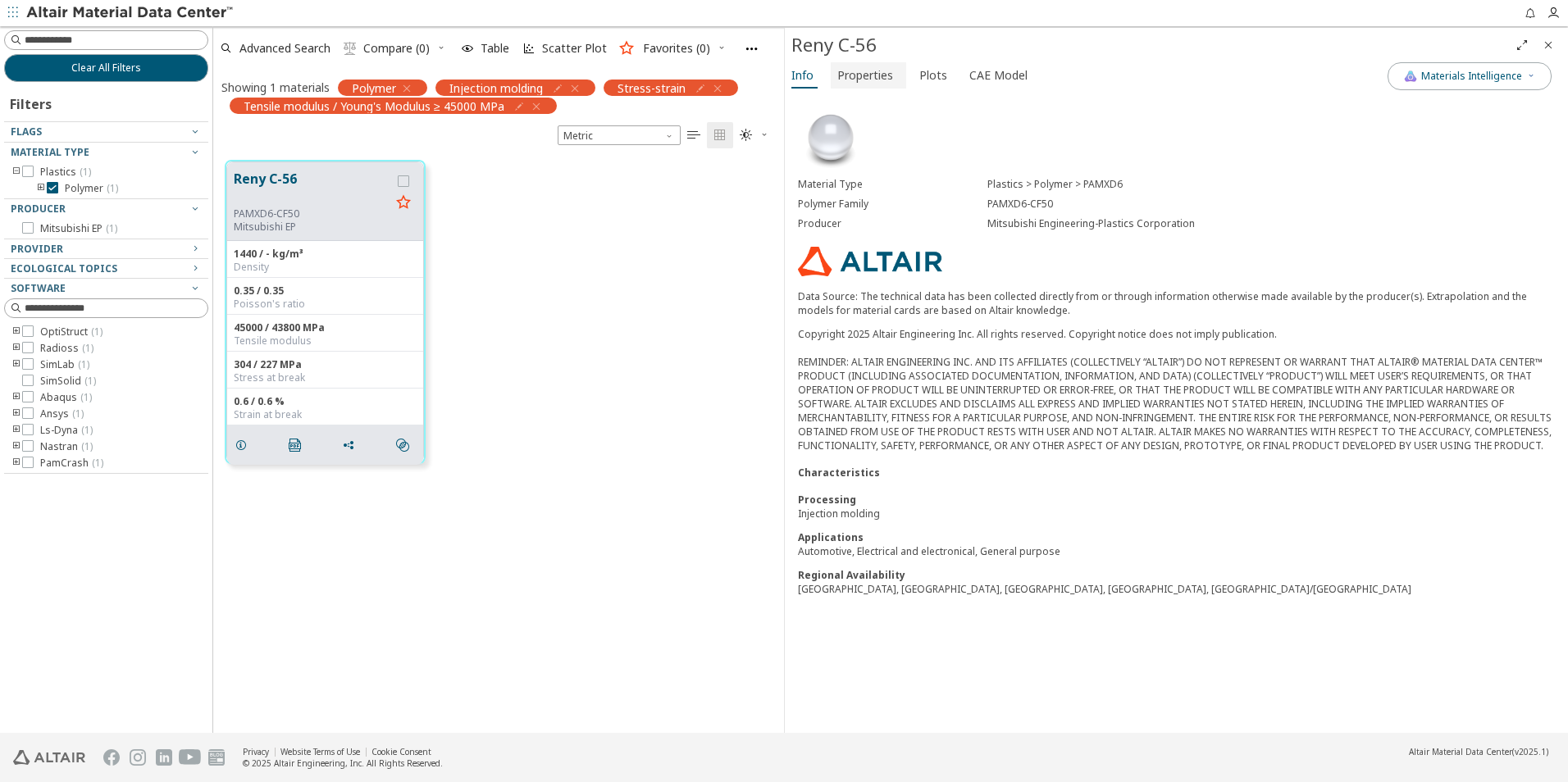
click at [880, 72] on span "Properties" at bounding box center [865, 75] width 56 height 26
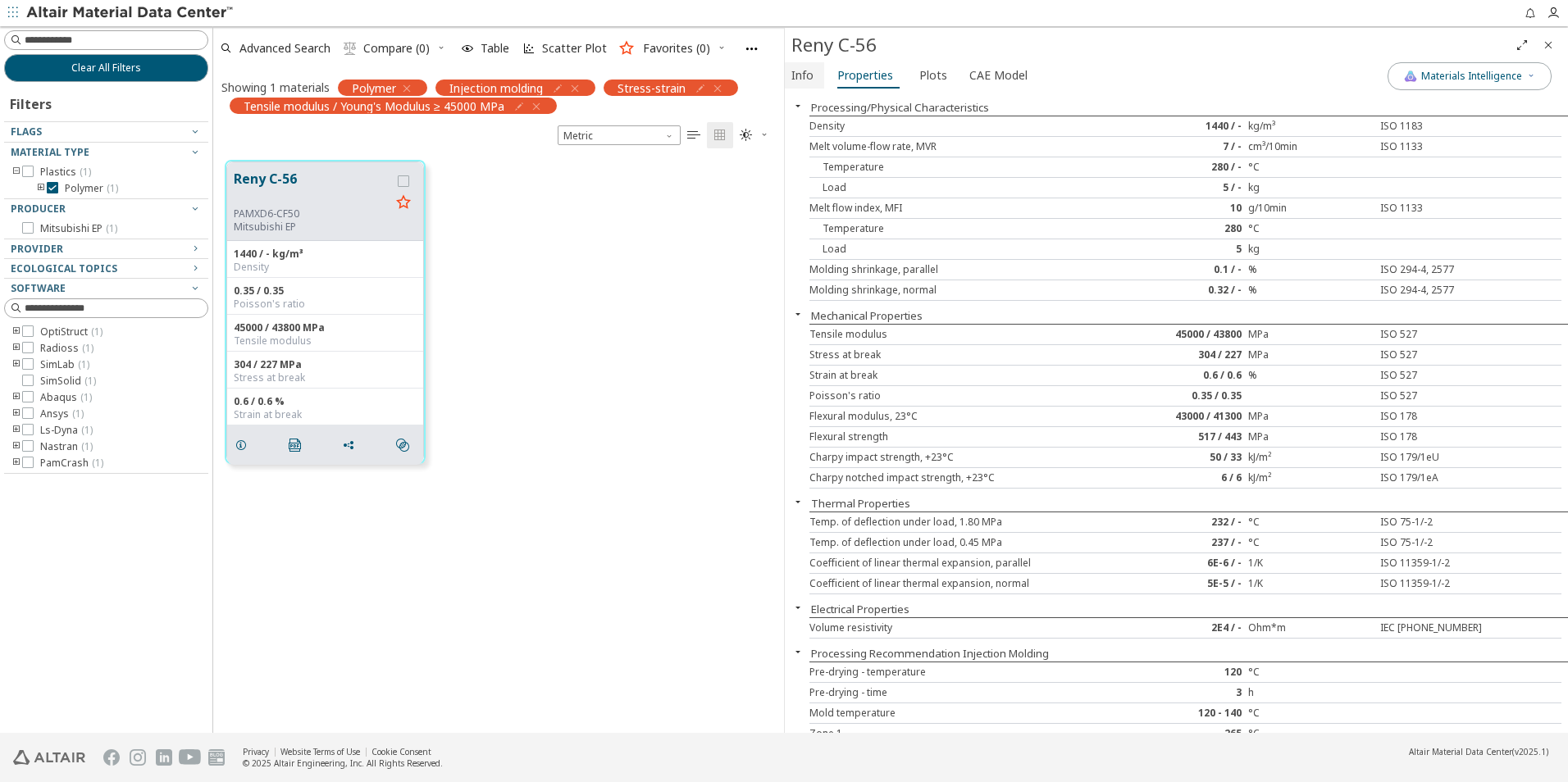
click at [806, 77] on span "Info" at bounding box center [802, 75] width 22 height 26
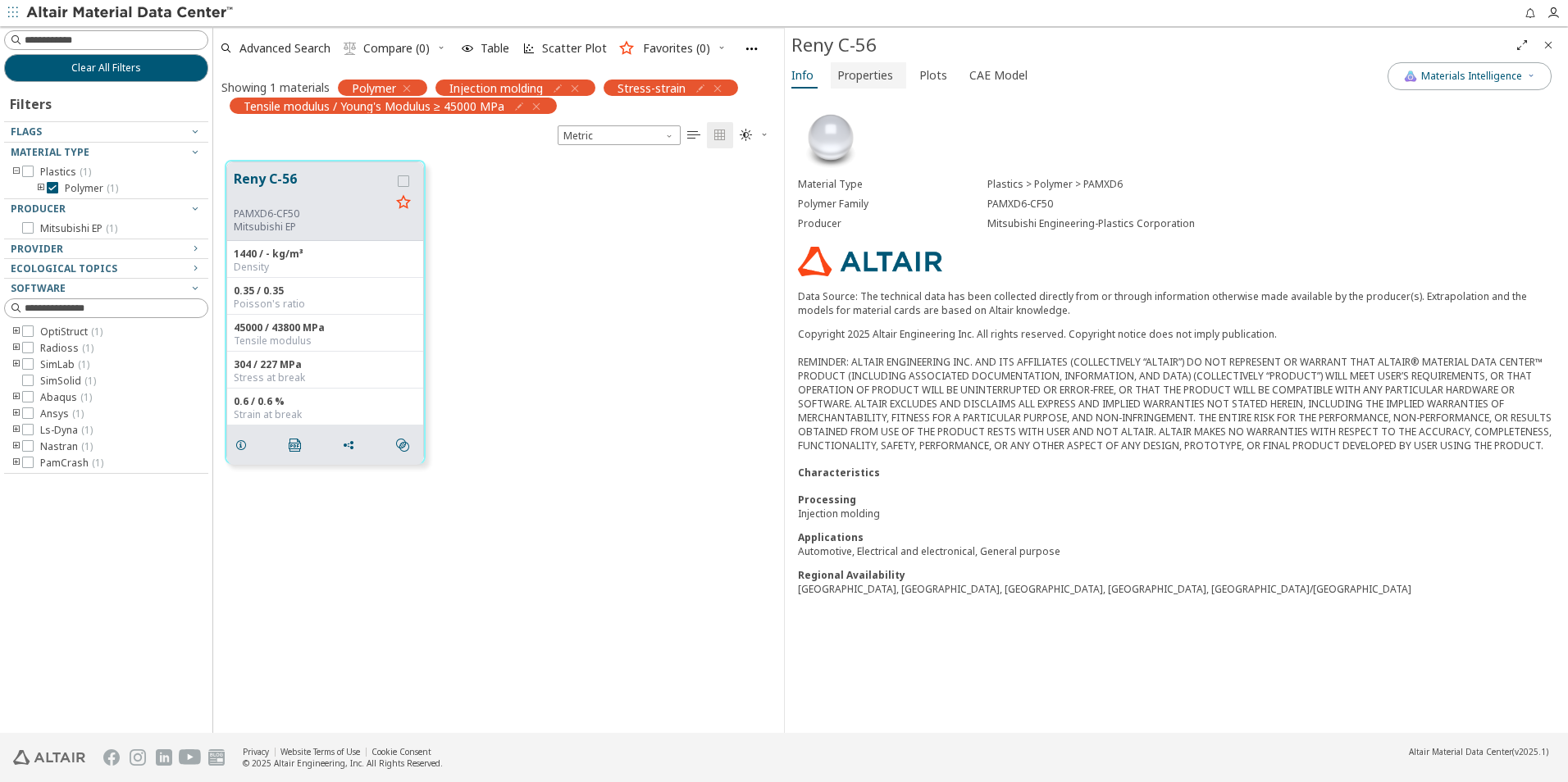
click at [882, 72] on span "Properties" at bounding box center [865, 75] width 56 height 26
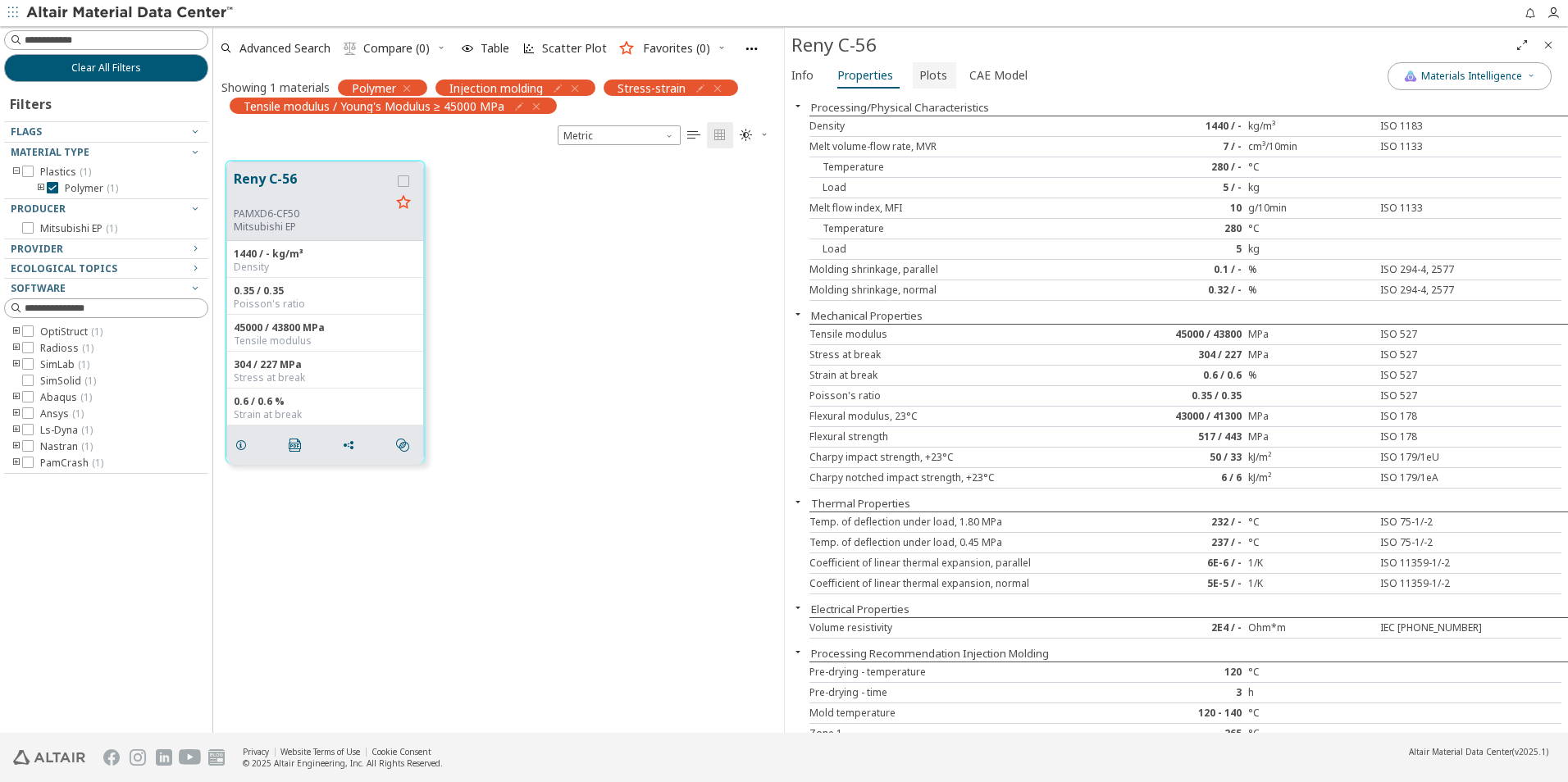
click at [934, 77] on span "Plots" at bounding box center [933, 75] width 28 height 26
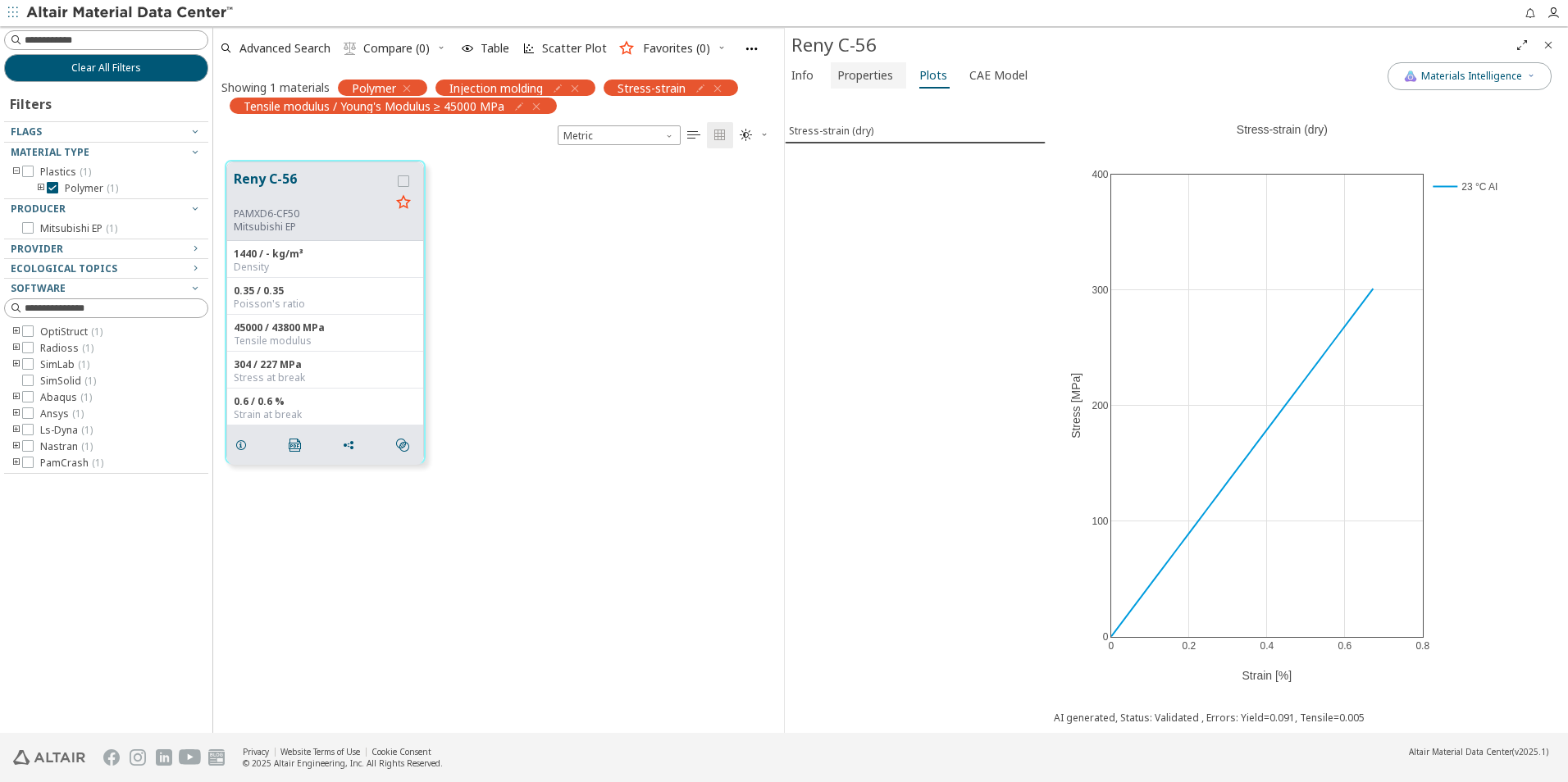
click at [861, 72] on span "Properties" at bounding box center [865, 75] width 56 height 26
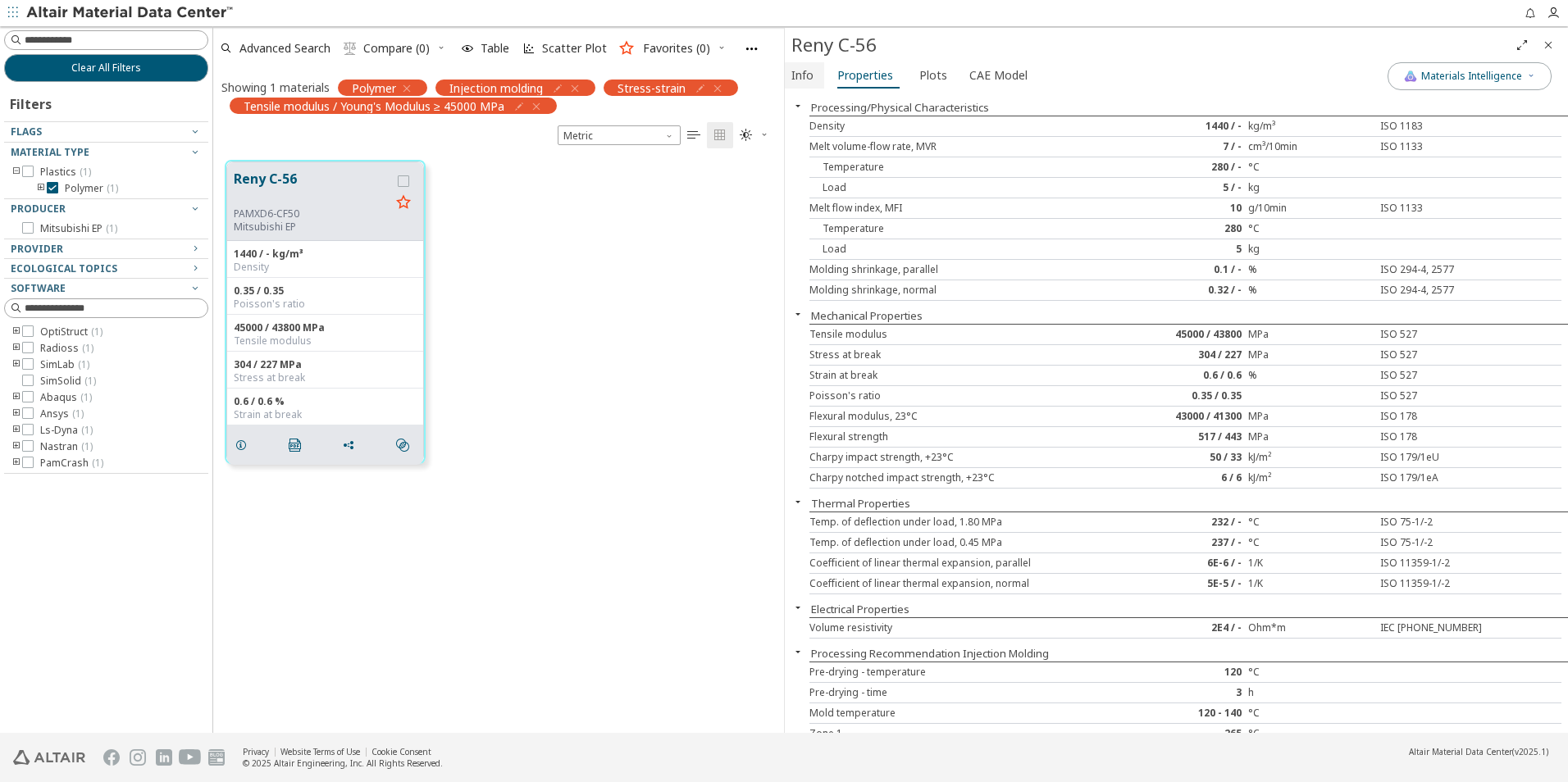
click at [806, 79] on span "Info" at bounding box center [802, 75] width 22 height 26
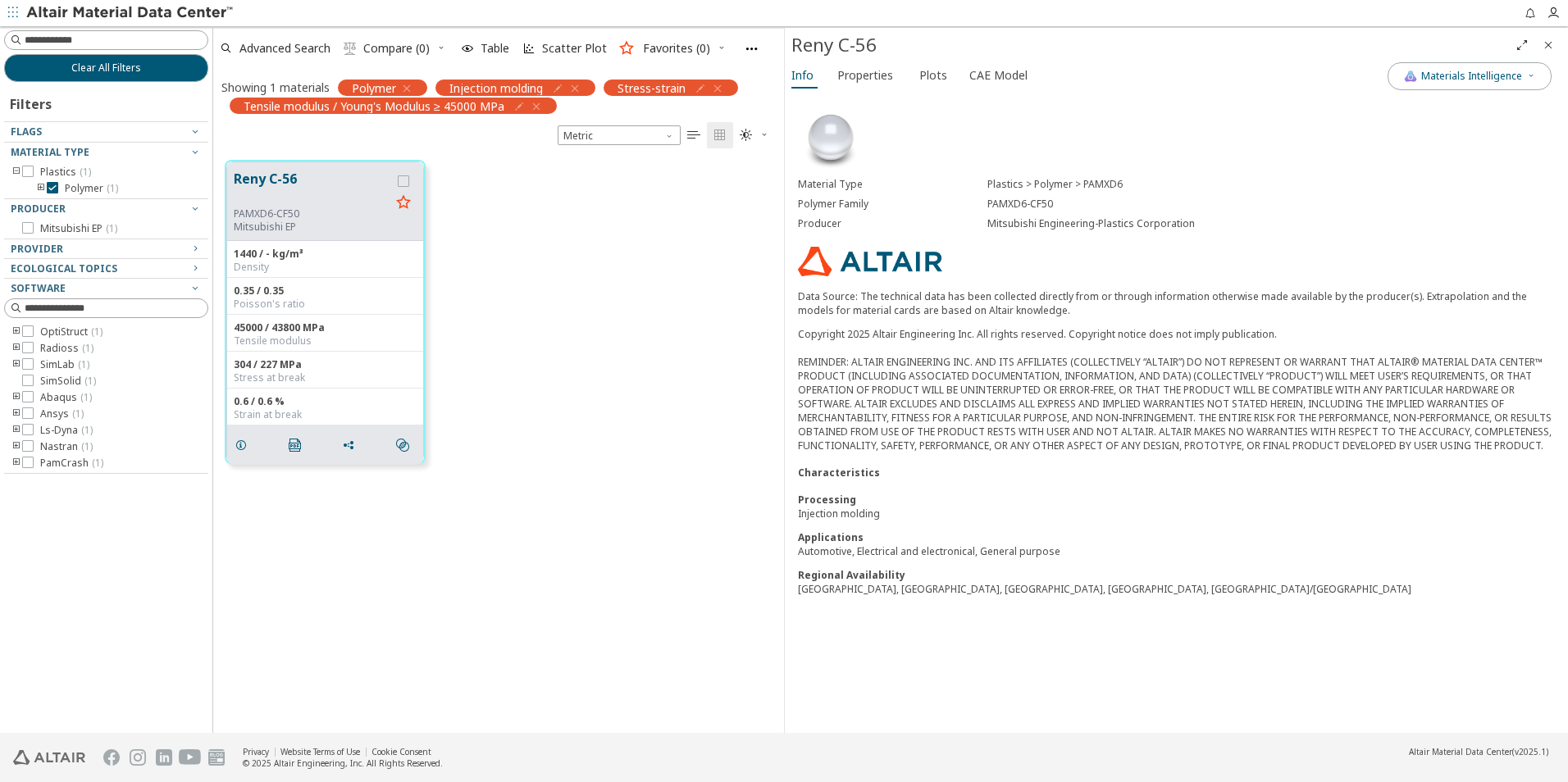
drag, startPoint x: 1435, startPoint y: 256, endPoint x: 972, endPoint y: 230, distance: 463.7
click at [972, 230] on div "Producer Mitsubishi Engineering-Plastics Corporation" at bounding box center [1177, 223] width 757 height 20
copy div "PAMXD6-CF50"
click at [714, 338] on div "Reny C-56 PAMXD6-CF50 Mitsubishi EP 1440 / - kg/m³ Density 0.35 / 0.35 Poisson'…" at bounding box center [498, 311] width 571 height 327
click at [519, 107] on icon "button" at bounding box center [519, 106] width 13 height 13
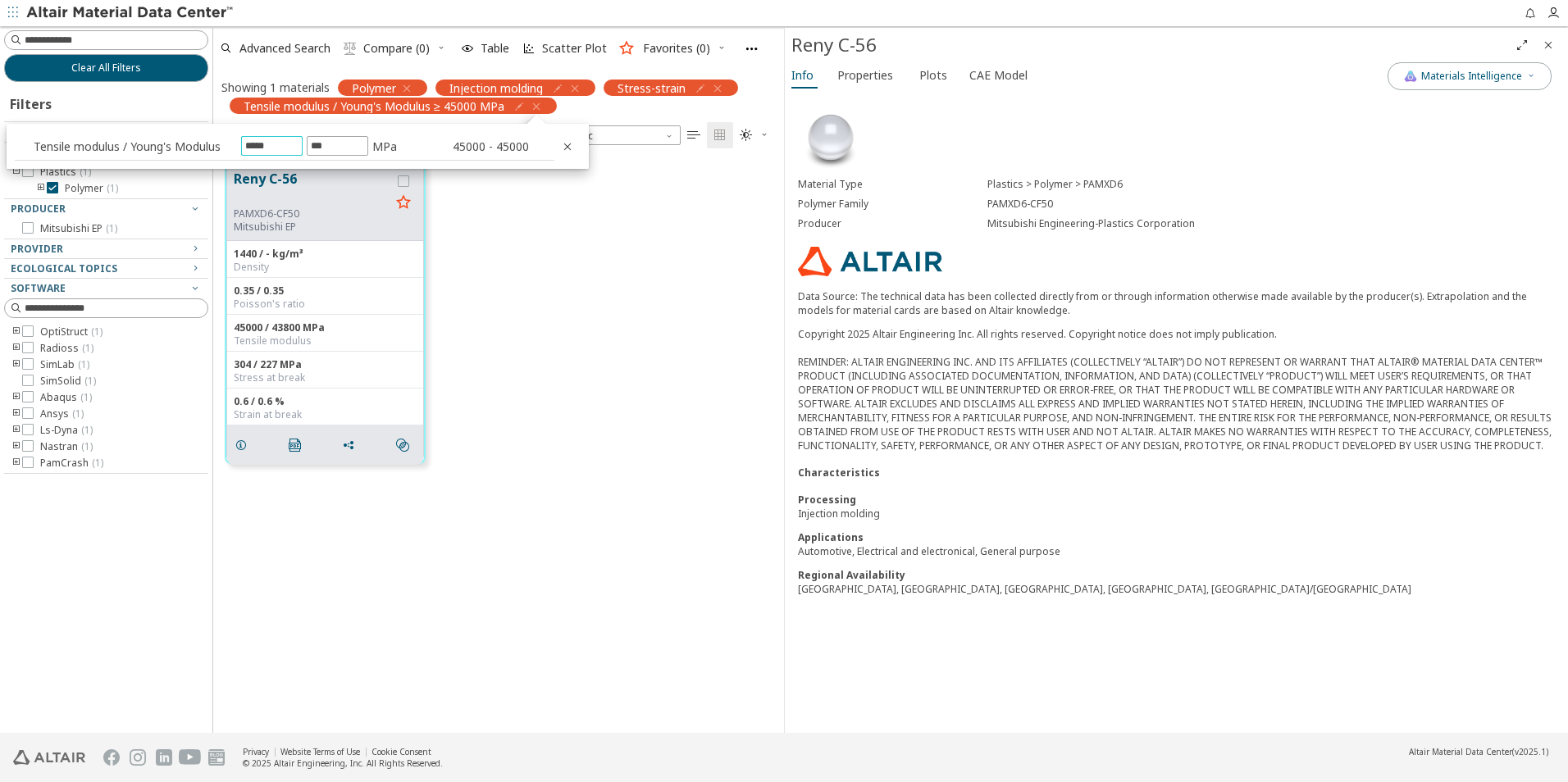
click at [288, 147] on input "*****" at bounding box center [271, 146] width 59 height 18
type input "****"
type input "***"
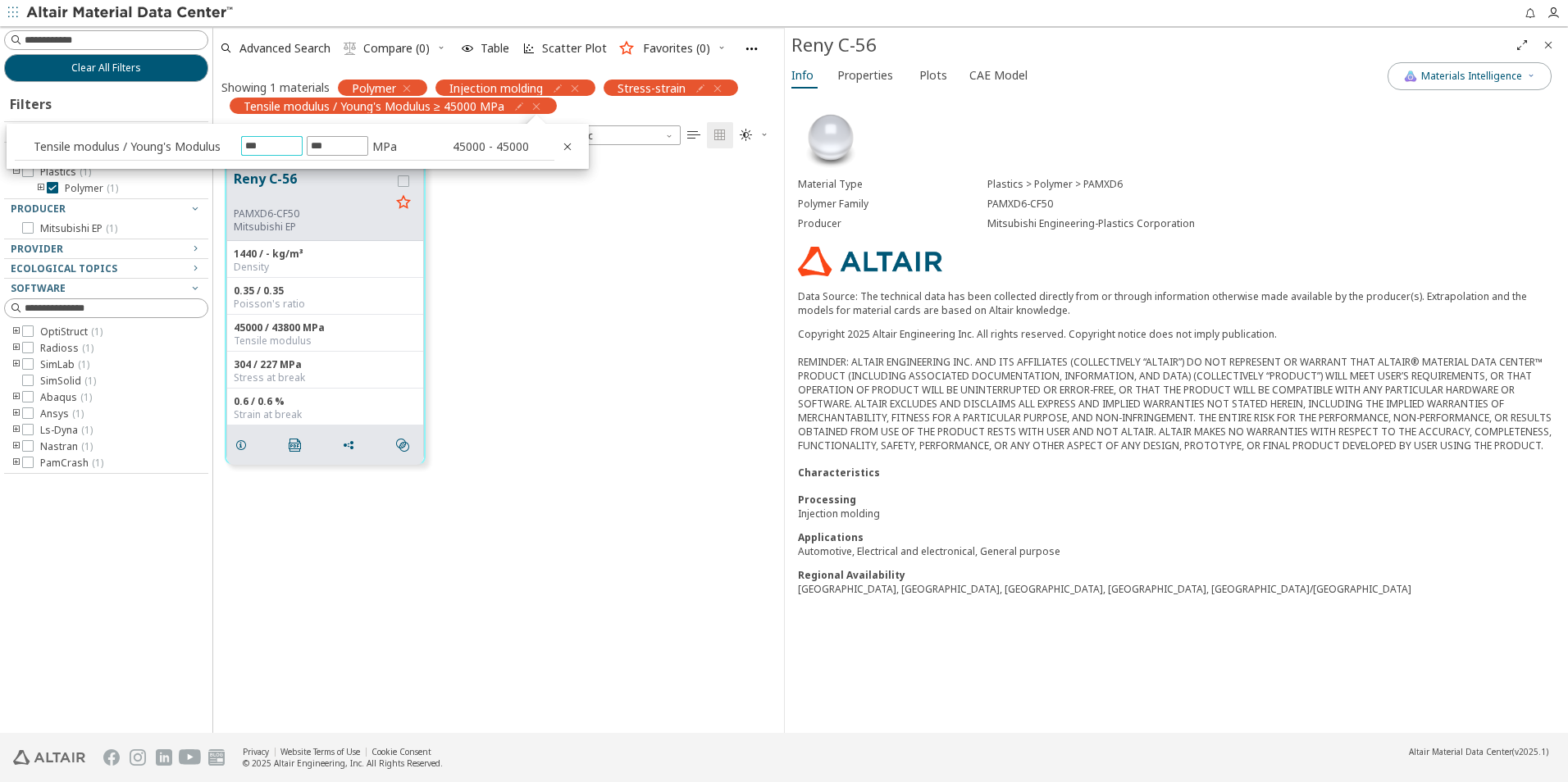
type input "****"
type input "*****"
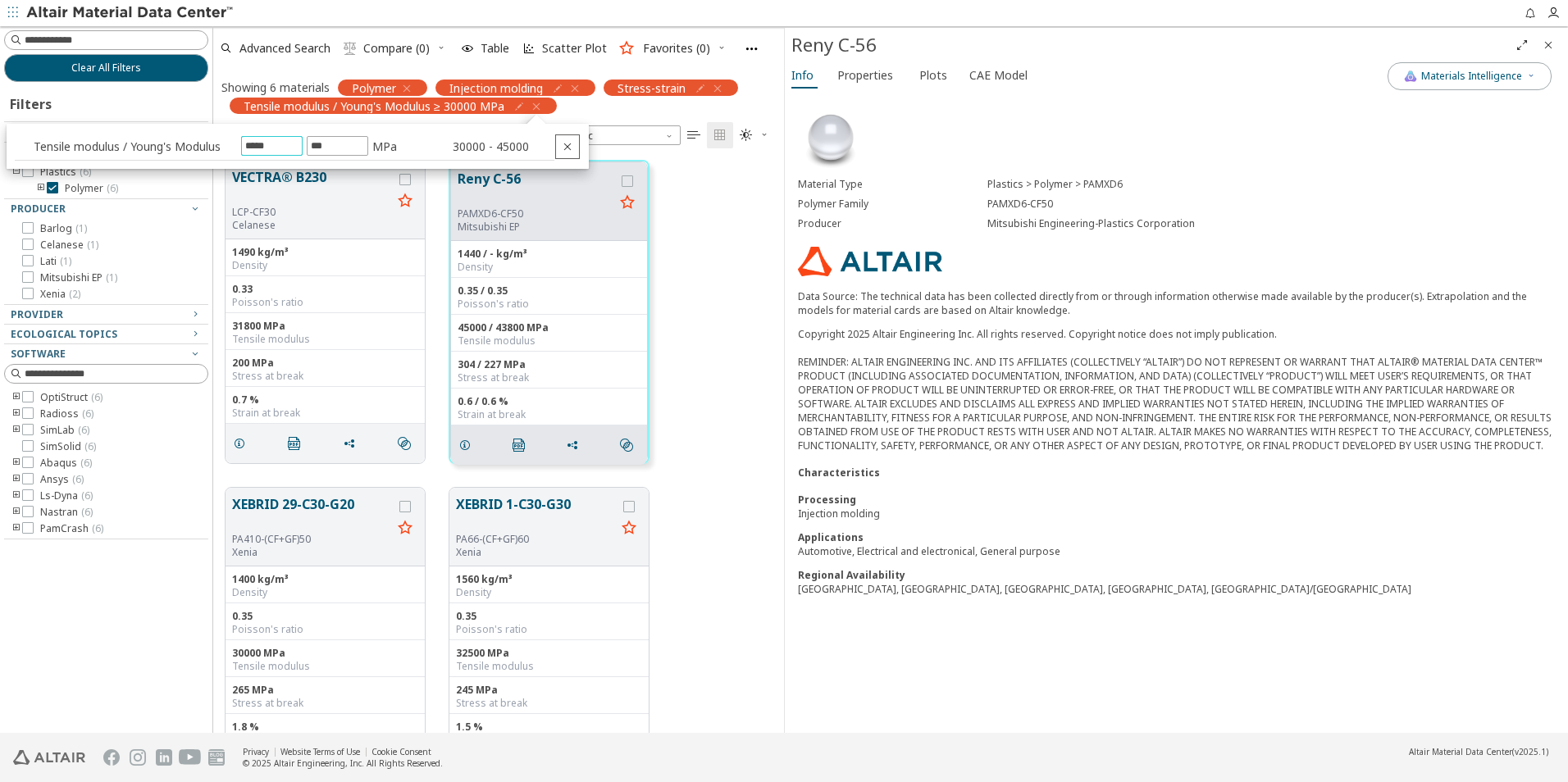
click at [574, 146] on icon "Close" at bounding box center [567, 147] width 13 height 13
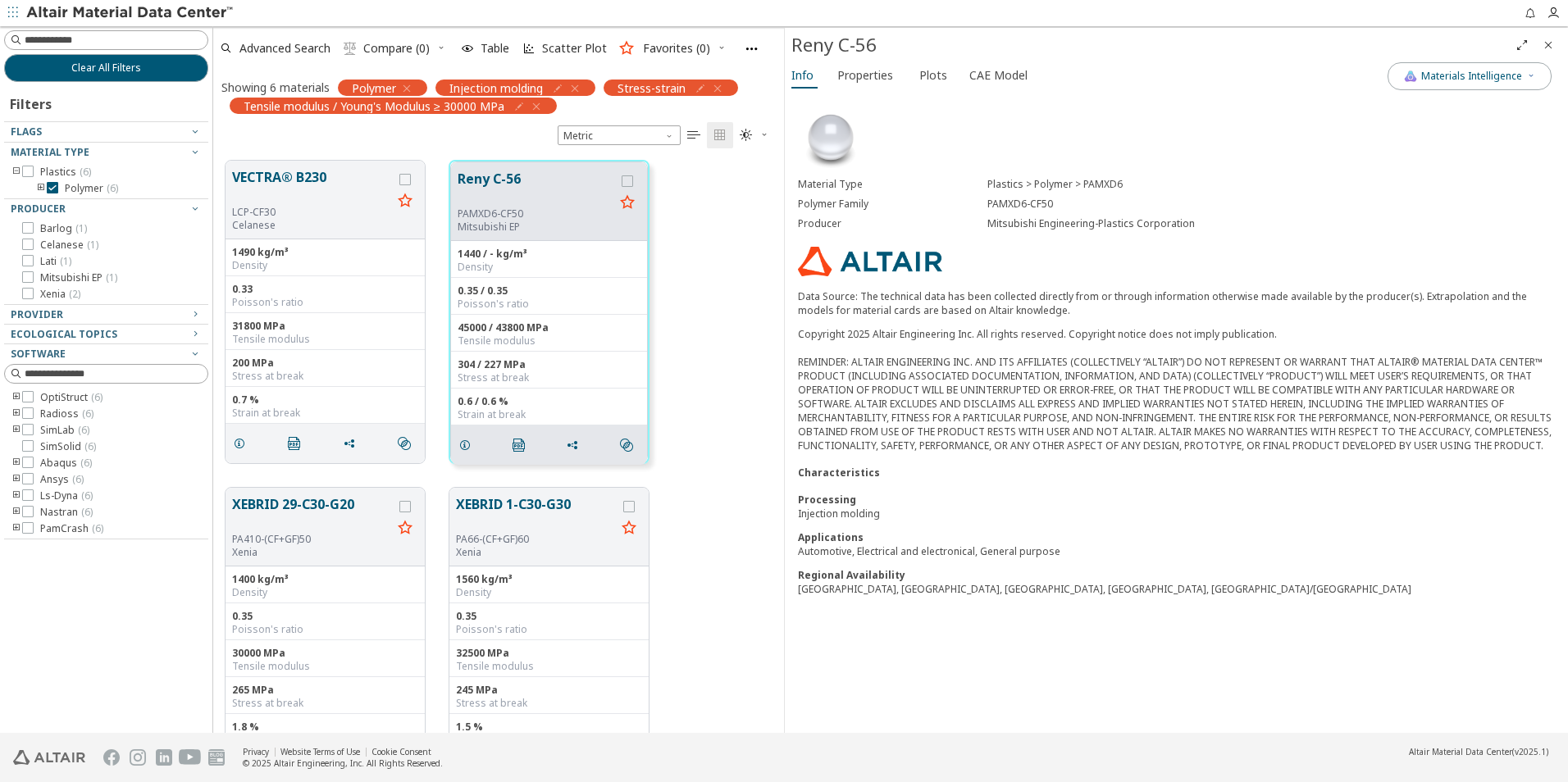
click at [1548, 49] on icon "Close" at bounding box center [1549, 45] width 13 height 13
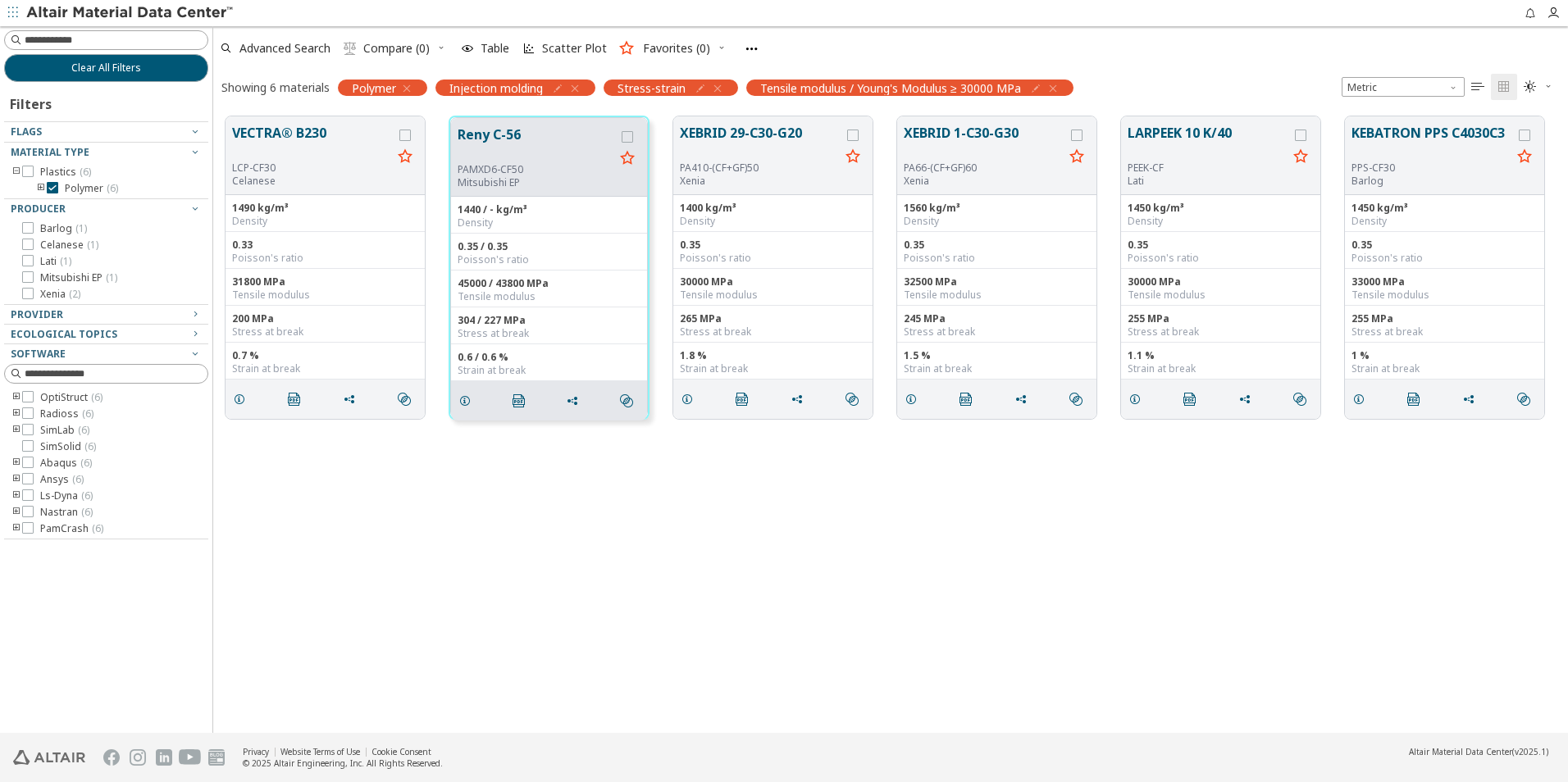
scroll to position [616, 1343]
drag, startPoint x: 1395, startPoint y: 582, endPoint x: 854, endPoint y: 555, distance: 541.7
click at [854, 555] on div "VECTRA® B230 LCP-CF30 Celanese 1490 kg/m³ Density 0.33 Poisson's ratio 31800 MP…" at bounding box center [890, 419] width 1355 height 629
click at [1038, 88] on icon "button" at bounding box center [1036, 89] width 13 height 13
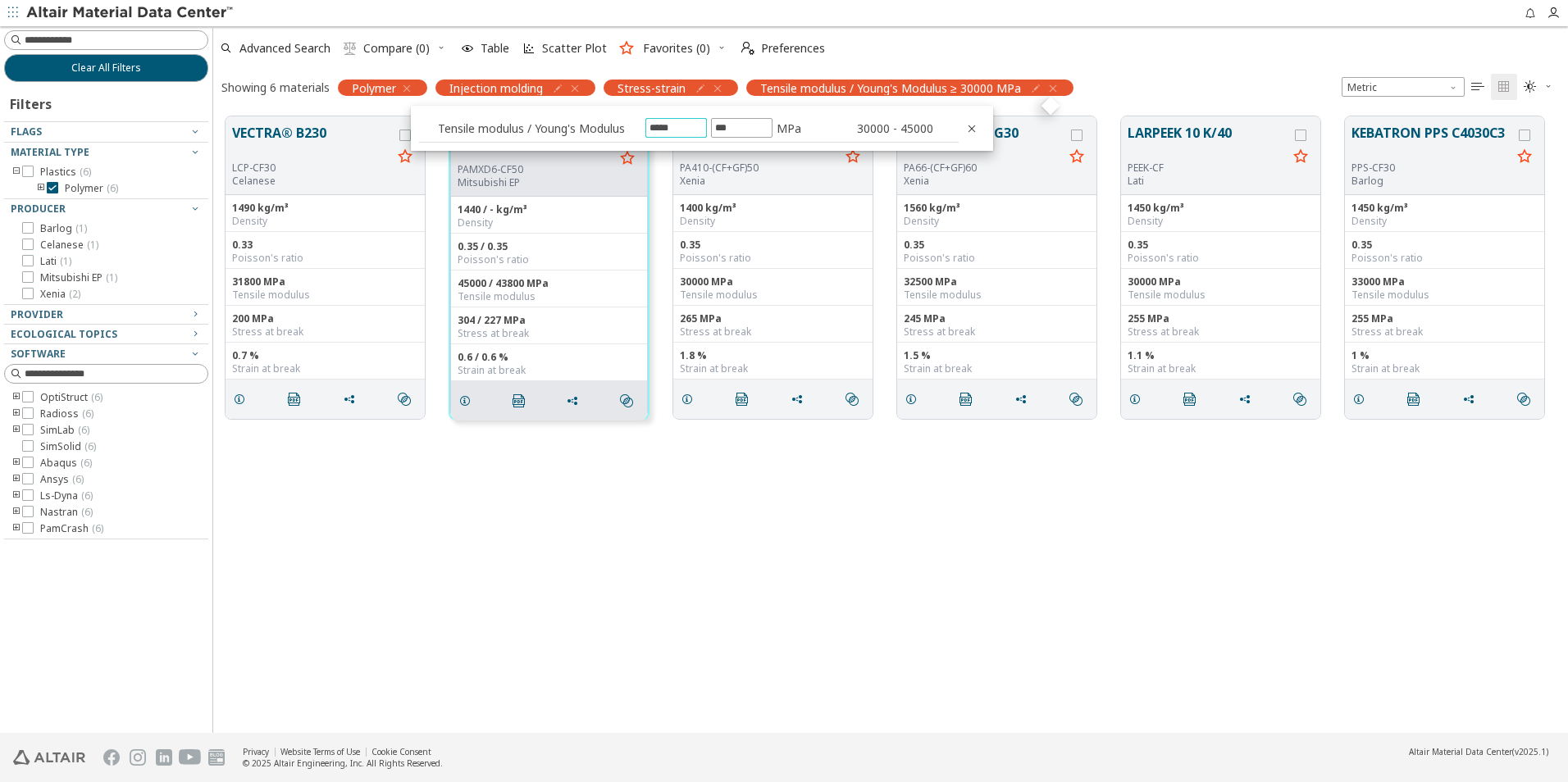
drag, startPoint x: 1038, startPoint y: 88, endPoint x: 683, endPoint y: 128, distance: 357.2
click at [683, 128] on input "*****" at bounding box center [676, 127] width 59 height 18
type input "****"
type input "*****"
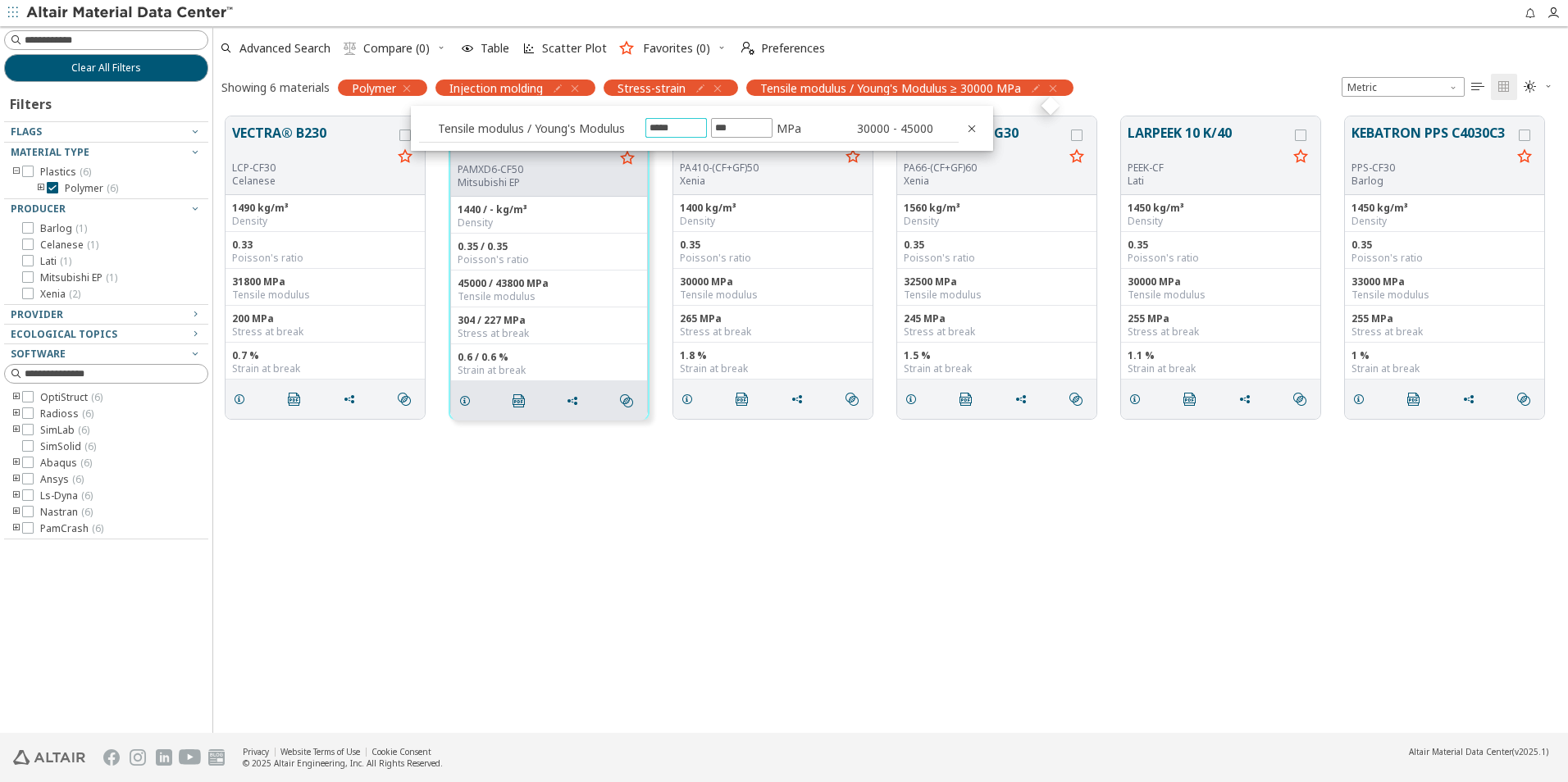
type input "*****"
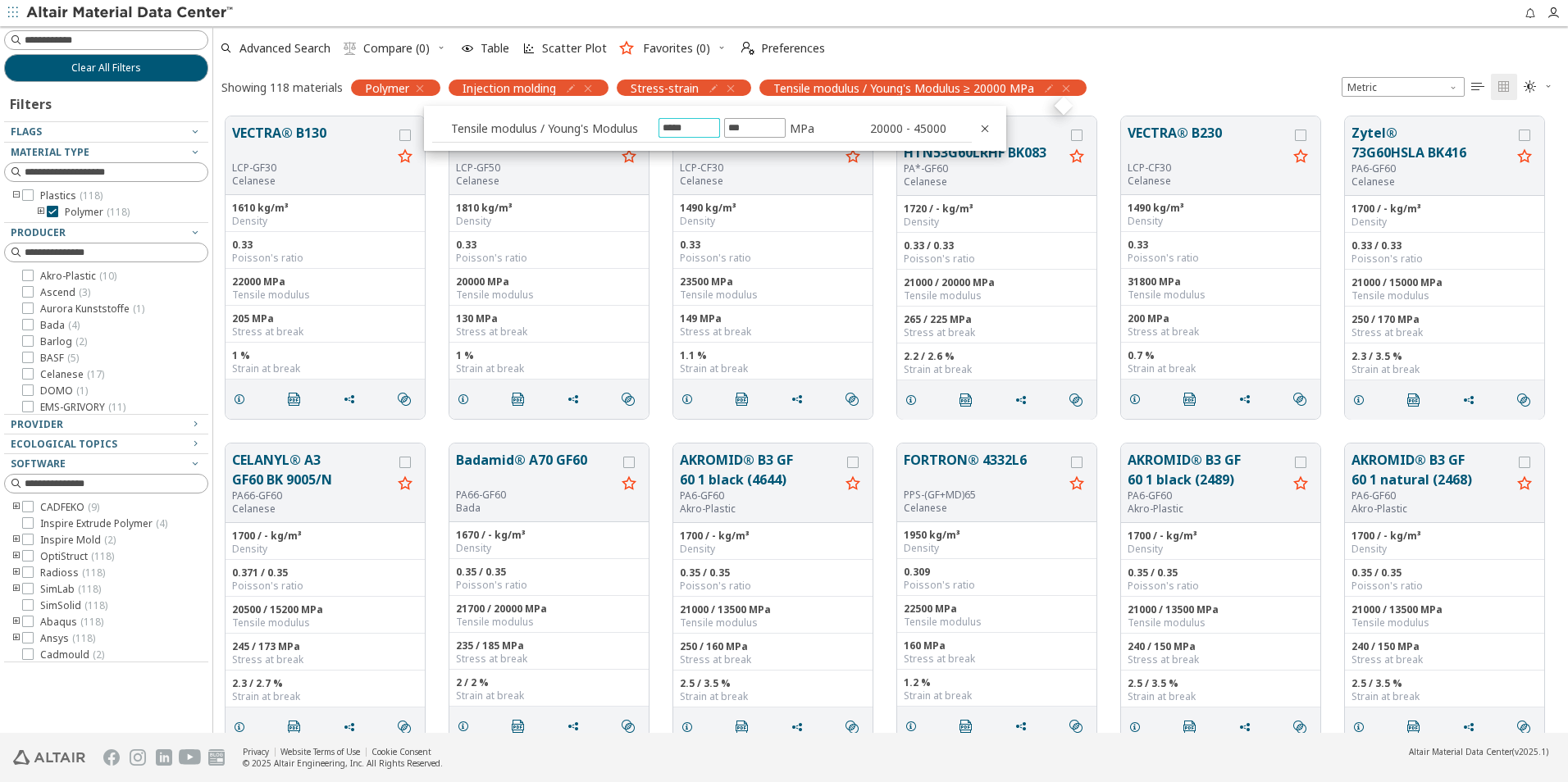
type input "****"
type input "*****"
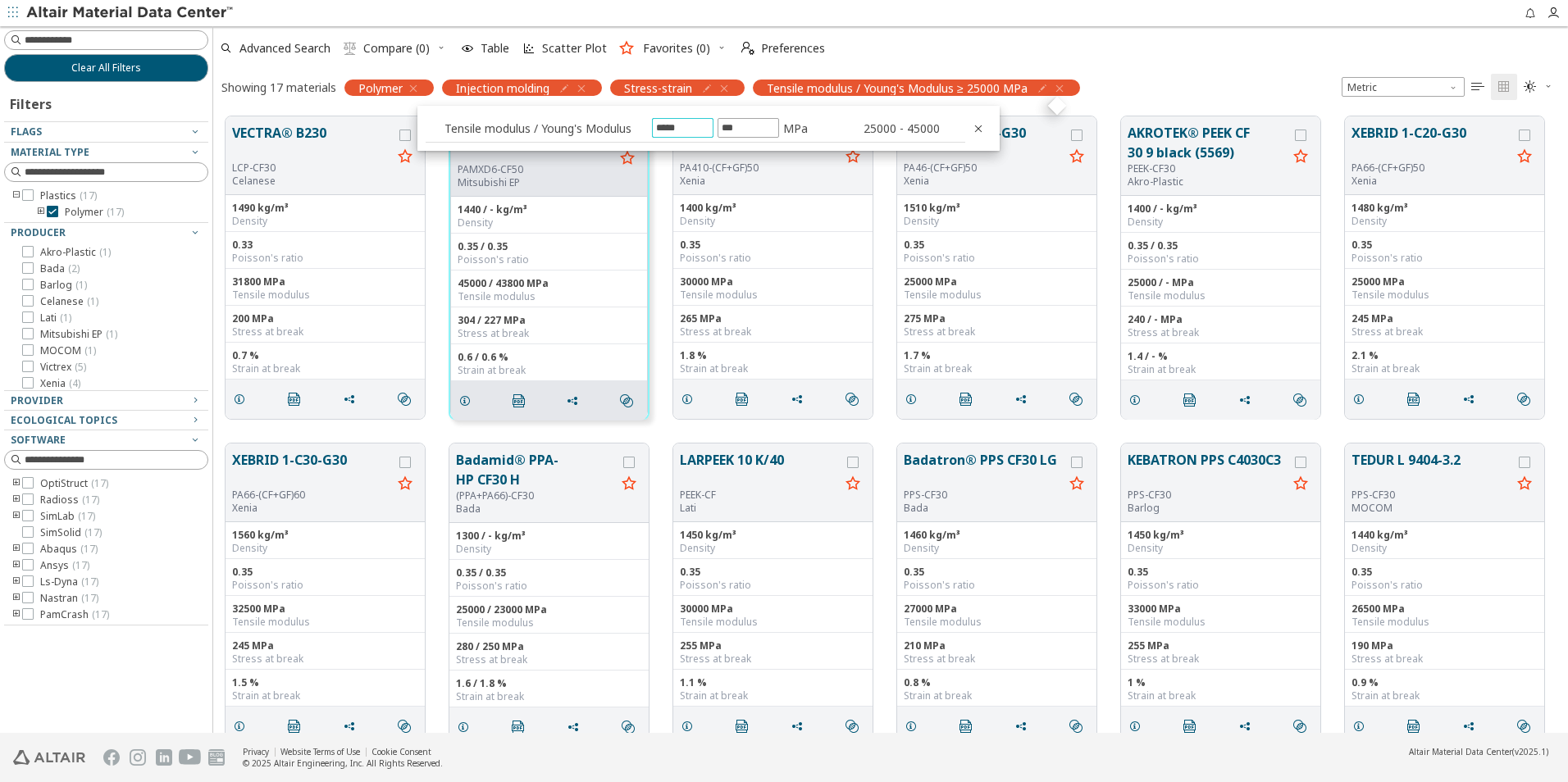
click at [1224, 69] on div "Advanced Search  Compare (0) Table Scatter Plot Favorites (0)  Preferences Sh…" at bounding box center [890, 64] width 1355 height 78
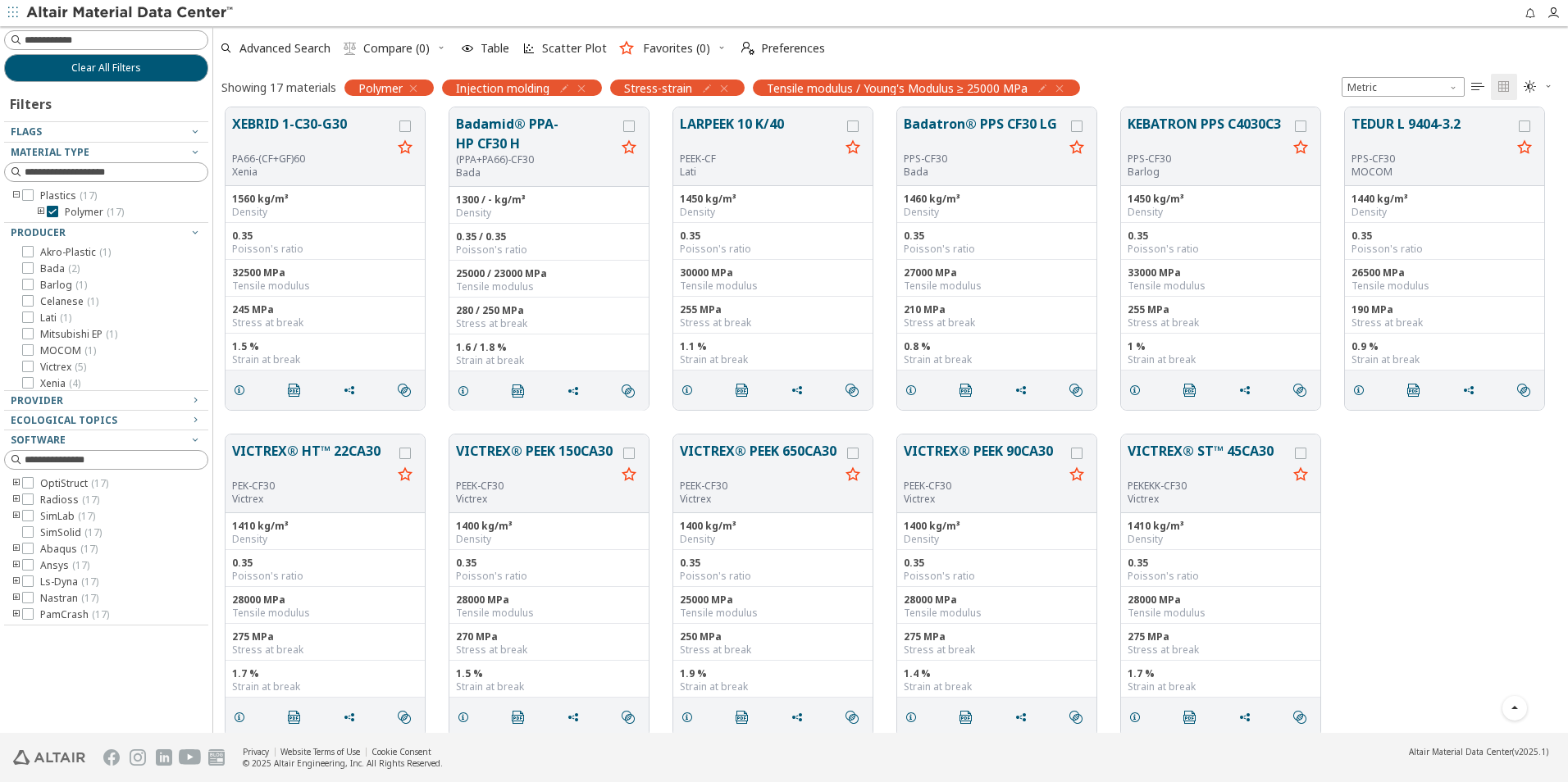
scroll to position [353, 0]
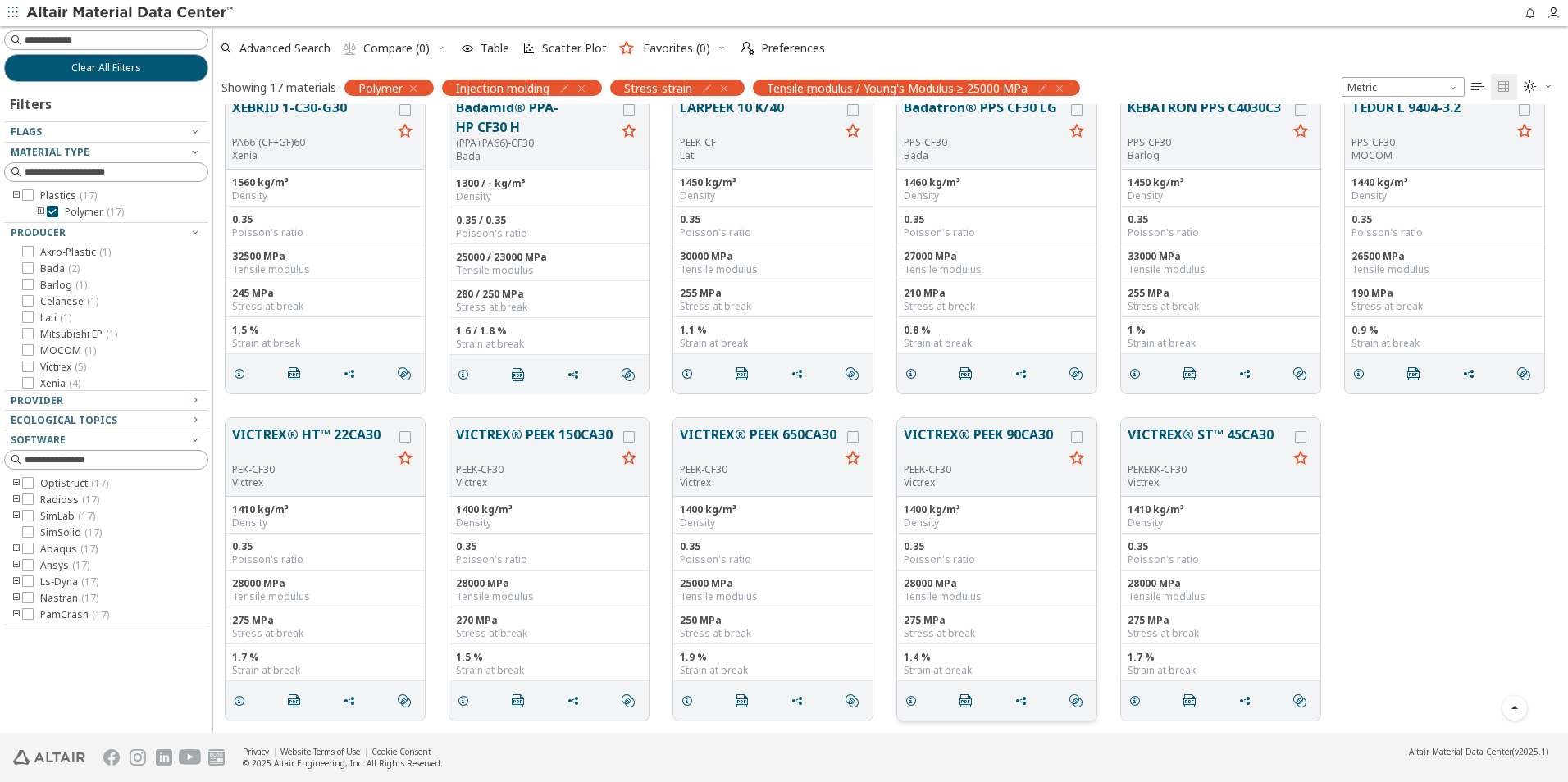
click at [973, 436] on button "VICTREX® PEEK 90CA30" at bounding box center [983, 444] width 160 height 38
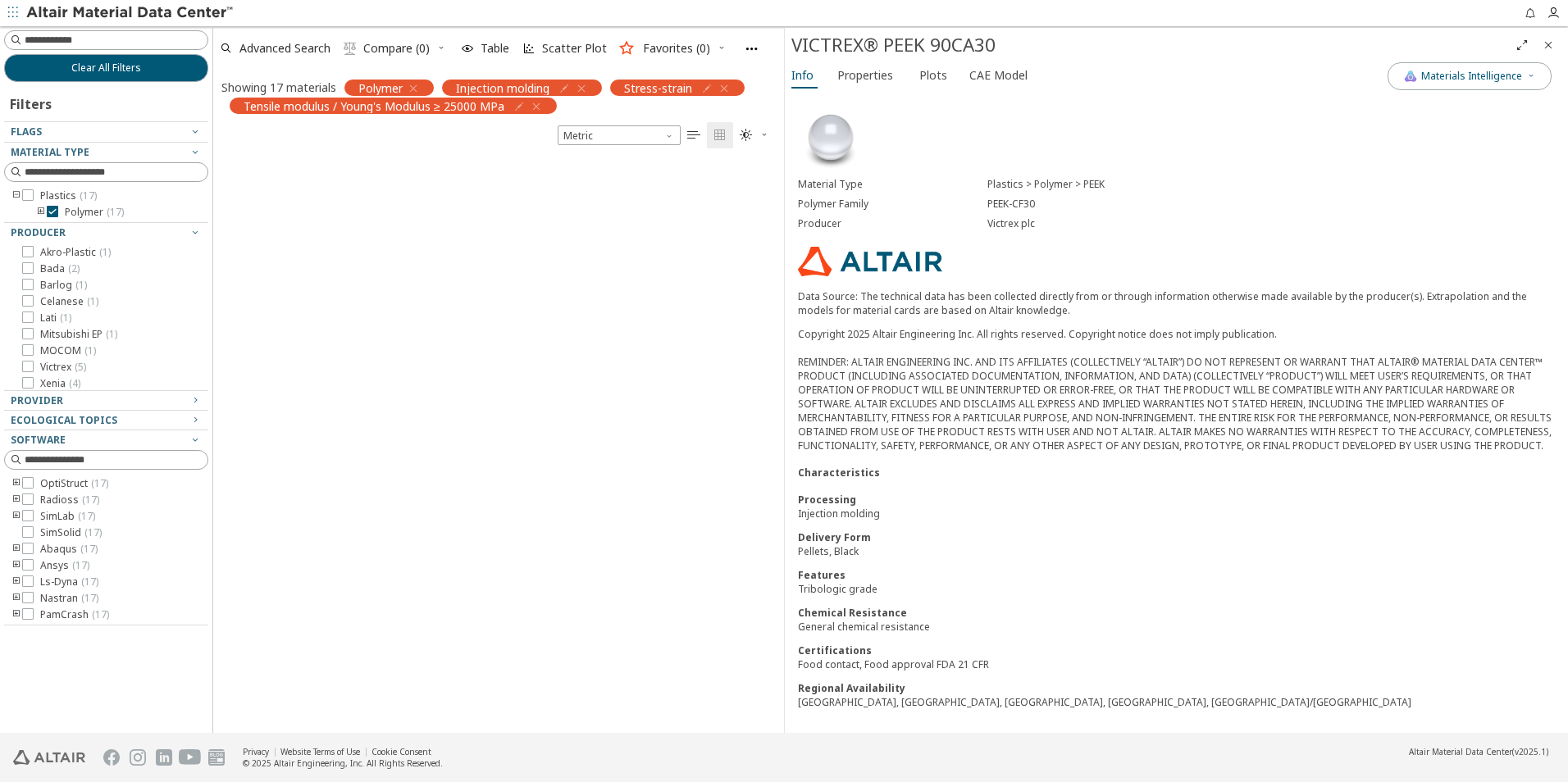
scroll to position [2037, 0]
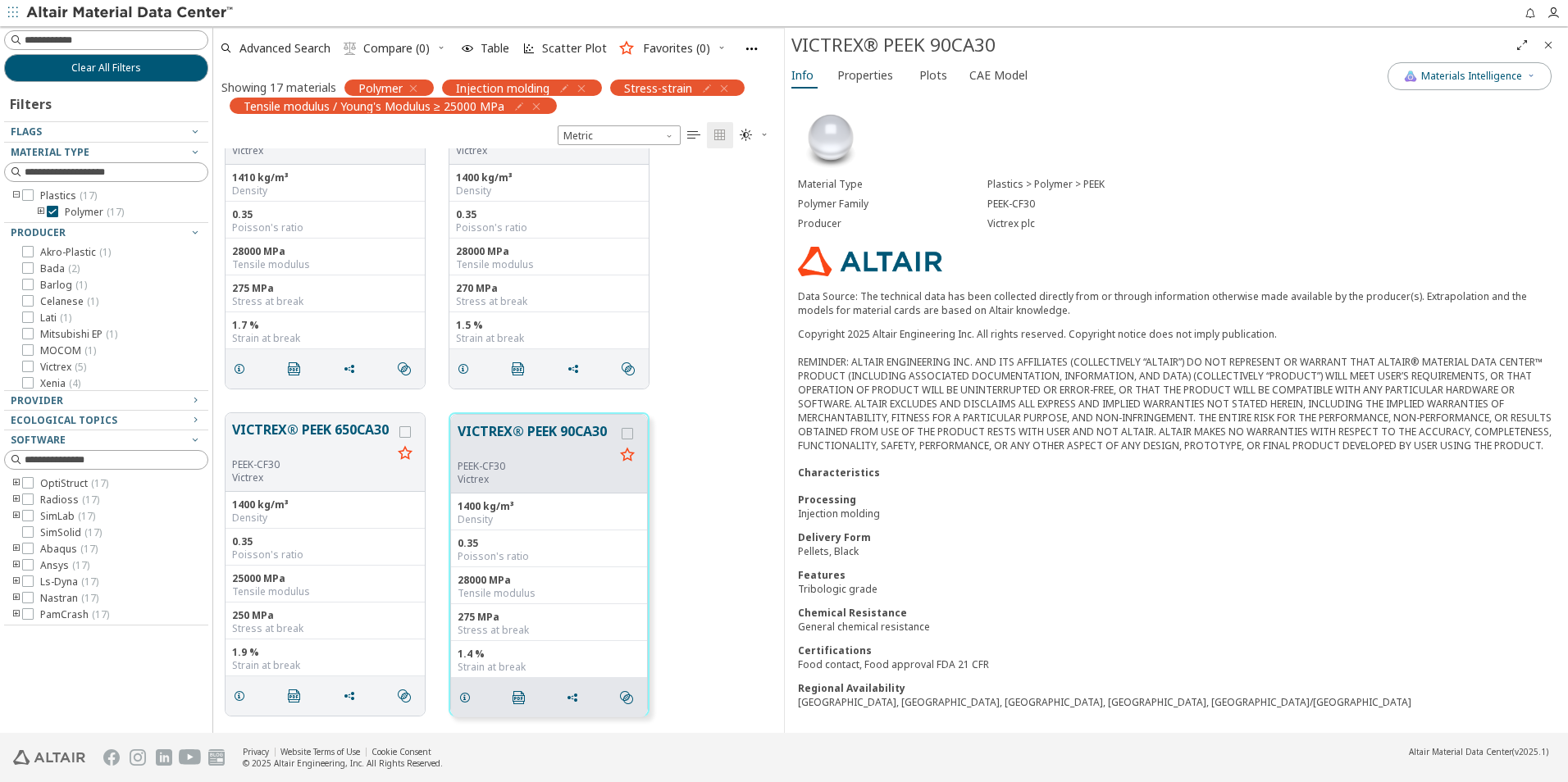
drag, startPoint x: 862, startPoint y: 77, endPoint x: 1082, endPoint y: 507, distance: 483.0
click at [1082, 507] on div "Injection molding" at bounding box center [1177, 514] width 757 height 14
click at [887, 68] on span "Properties" at bounding box center [865, 75] width 56 height 26
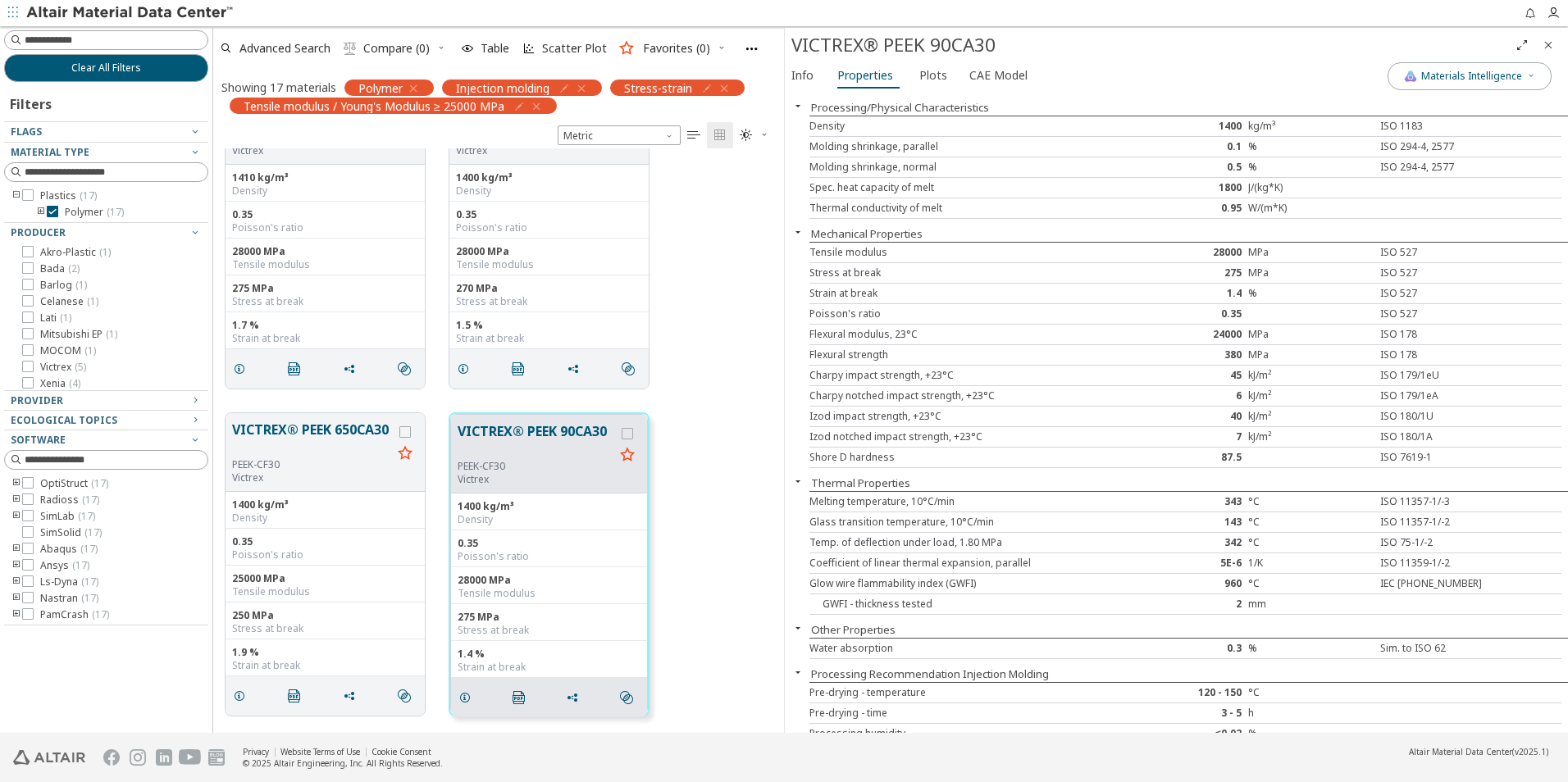
click at [937, 60] on div "VICTREX® PEEK 90CA30" at bounding box center [1176, 45] width 783 height 34
click at [934, 68] on span "Plots" at bounding box center [933, 75] width 28 height 26
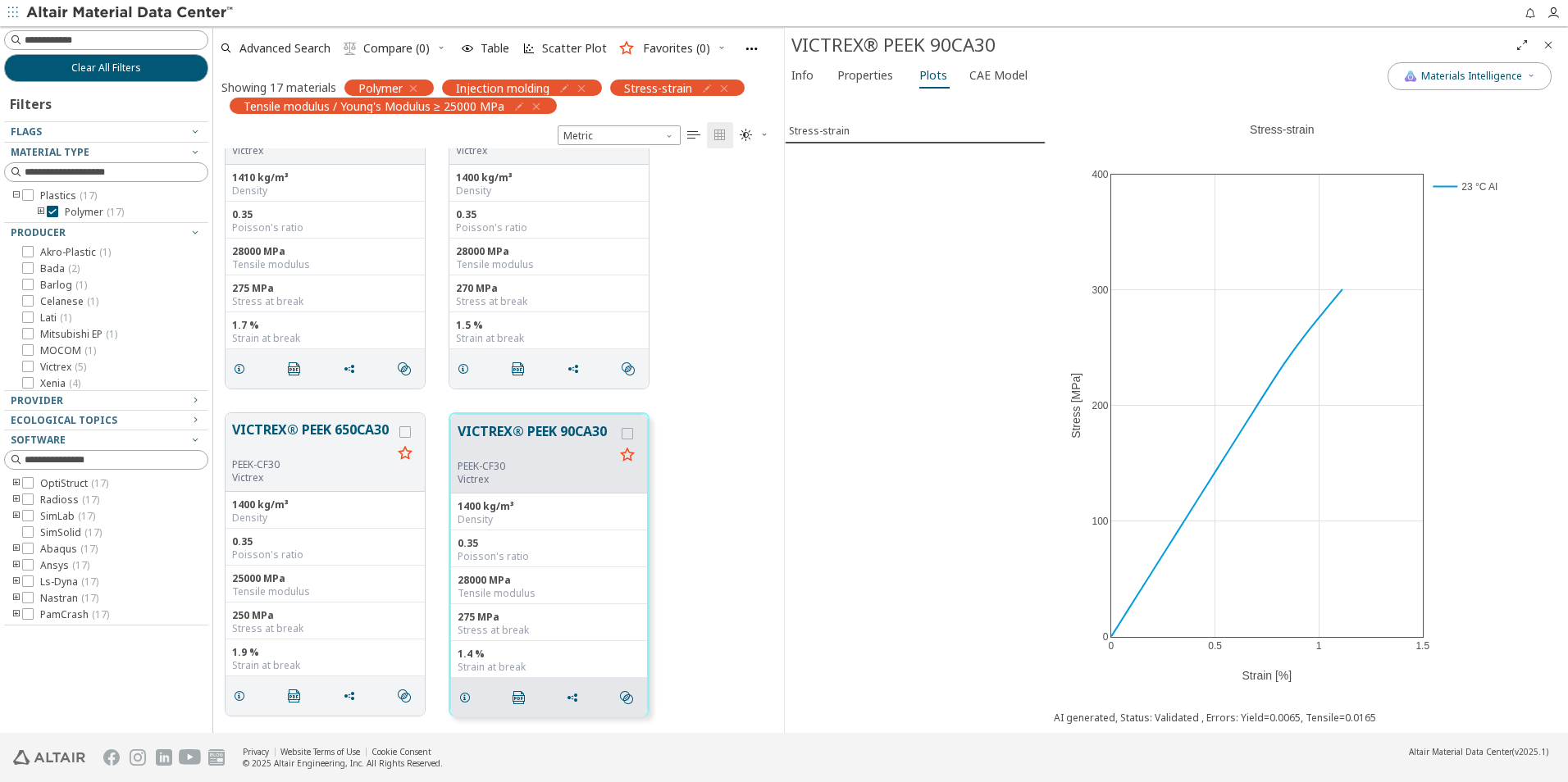
drag, startPoint x: 994, startPoint y: 44, endPoint x: 924, endPoint y: 41, distance: 70.1
drag, startPoint x: 924, startPoint y: 41, endPoint x: 798, endPoint y: 48, distance: 126.2
drag, startPoint x: 798, startPoint y: 48, endPoint x: 820, endPoint y: 41, distance: 23.1
click at [820, 41] on div "VICTREX® PEEK 90CA30" at bounding box center [1150, 44] width 718 height 26
drag, startPoint x: 793, startPoint y: 42, endPoint x: 986, endPoint y: 41, distance: 193.0
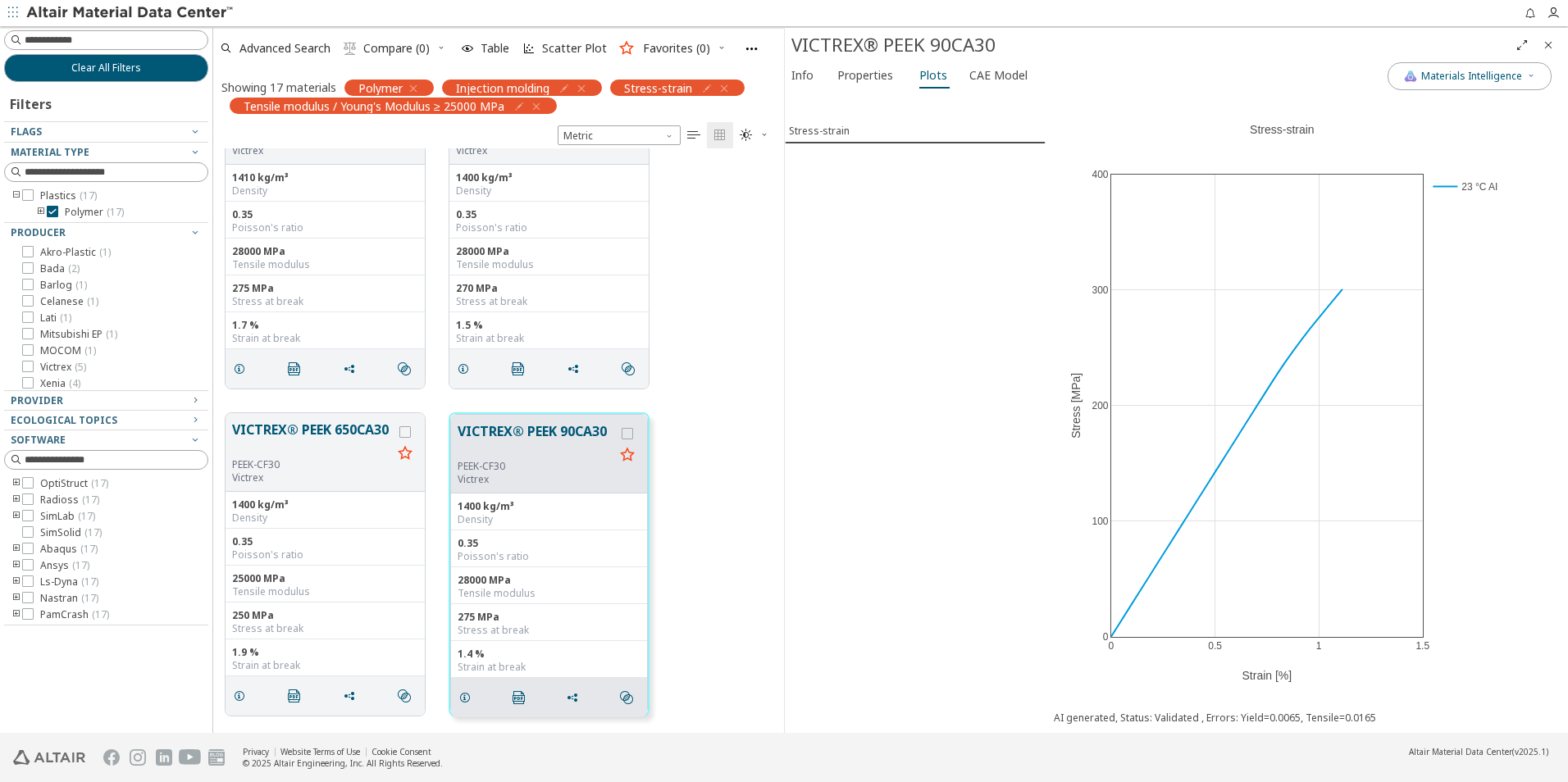
click at [986, 41] on div "VICTREX® PEEK 90CA30" at bounding box center [1150, 44] width 718 height 26
drag, startPoint x: 993, startPoint y: 48, endPoint x: 793, endPoint y: 41, distance: 200.1
click at [793, 41] on div "VICTREX® PEEK 90CA30" at bounding box center [1150, 44] width 718 height 26
drag, startPoint x: 793, startPoint y: 41, endPoint x: 802, endPoint y: 41, distance: 9.0
copy div "VICTREX® PEEK 90CA30"
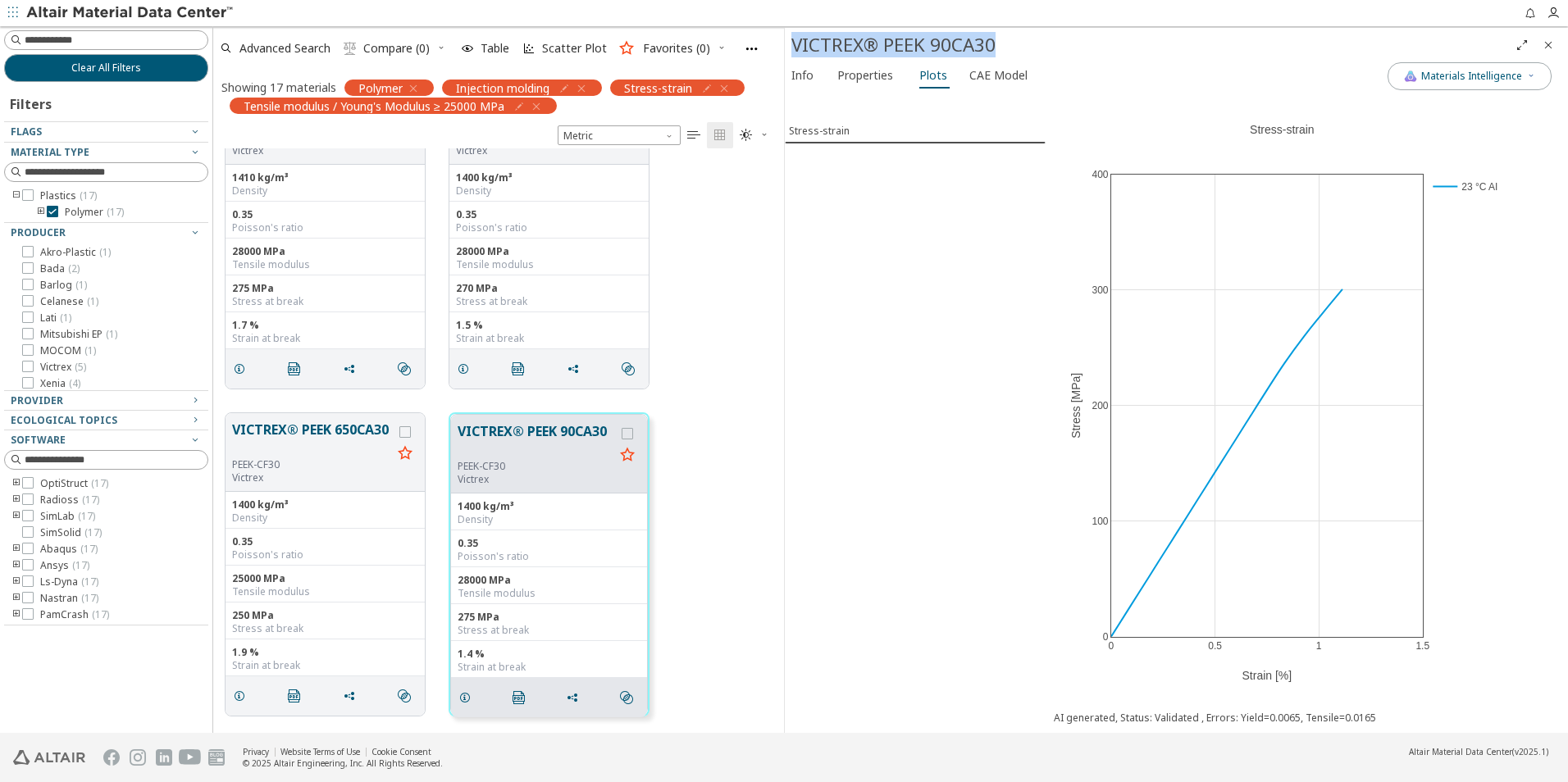
click at [1546, 44] on icon "Close" at bounding box center [1549, 45] width 13 height 13
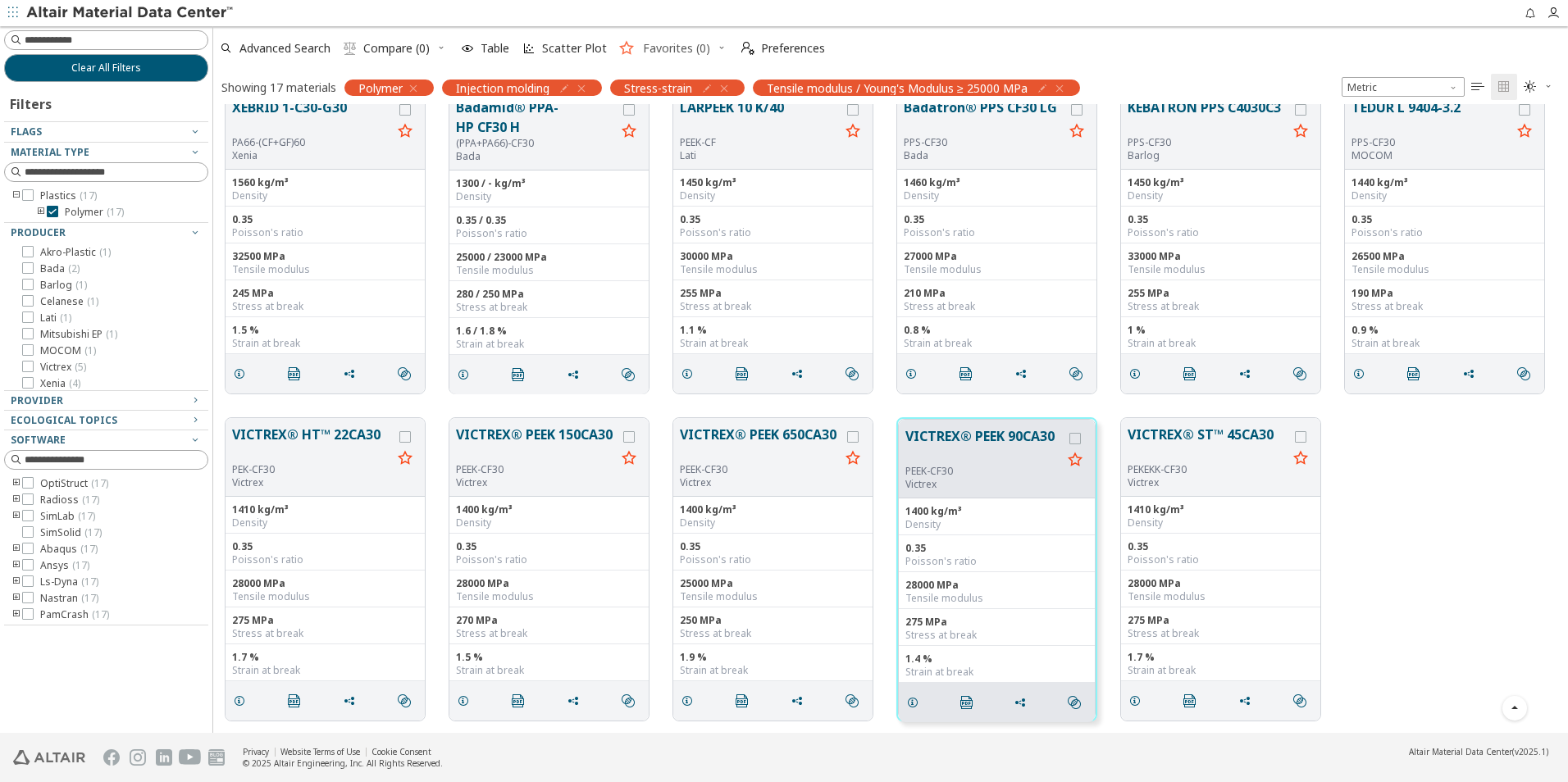
scroll to position [353, 0]
click at [1060, 88] on icon "button" at bounding box center [1060, 89] width 13 height 13
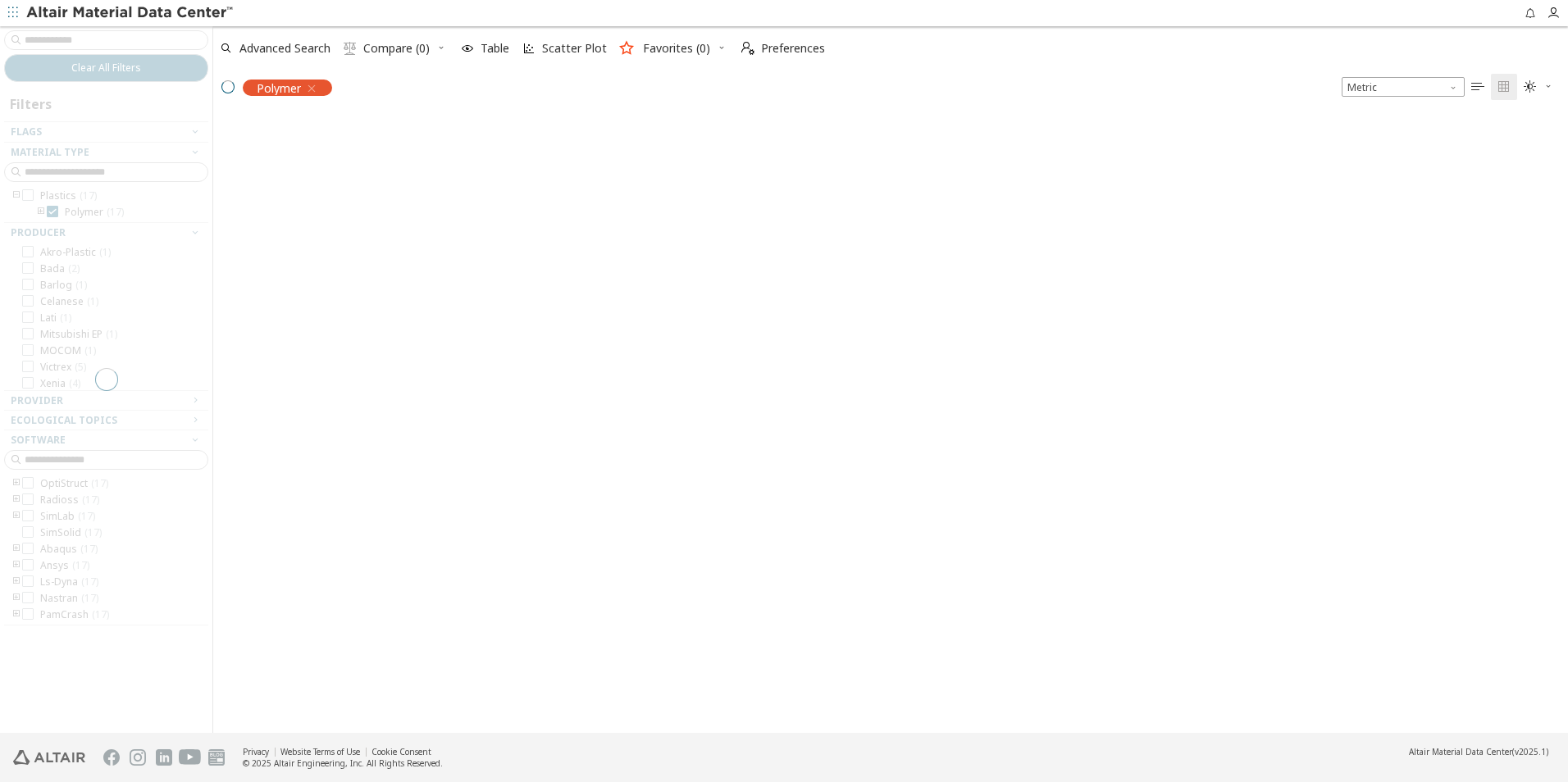
scroll to position [0, 0]
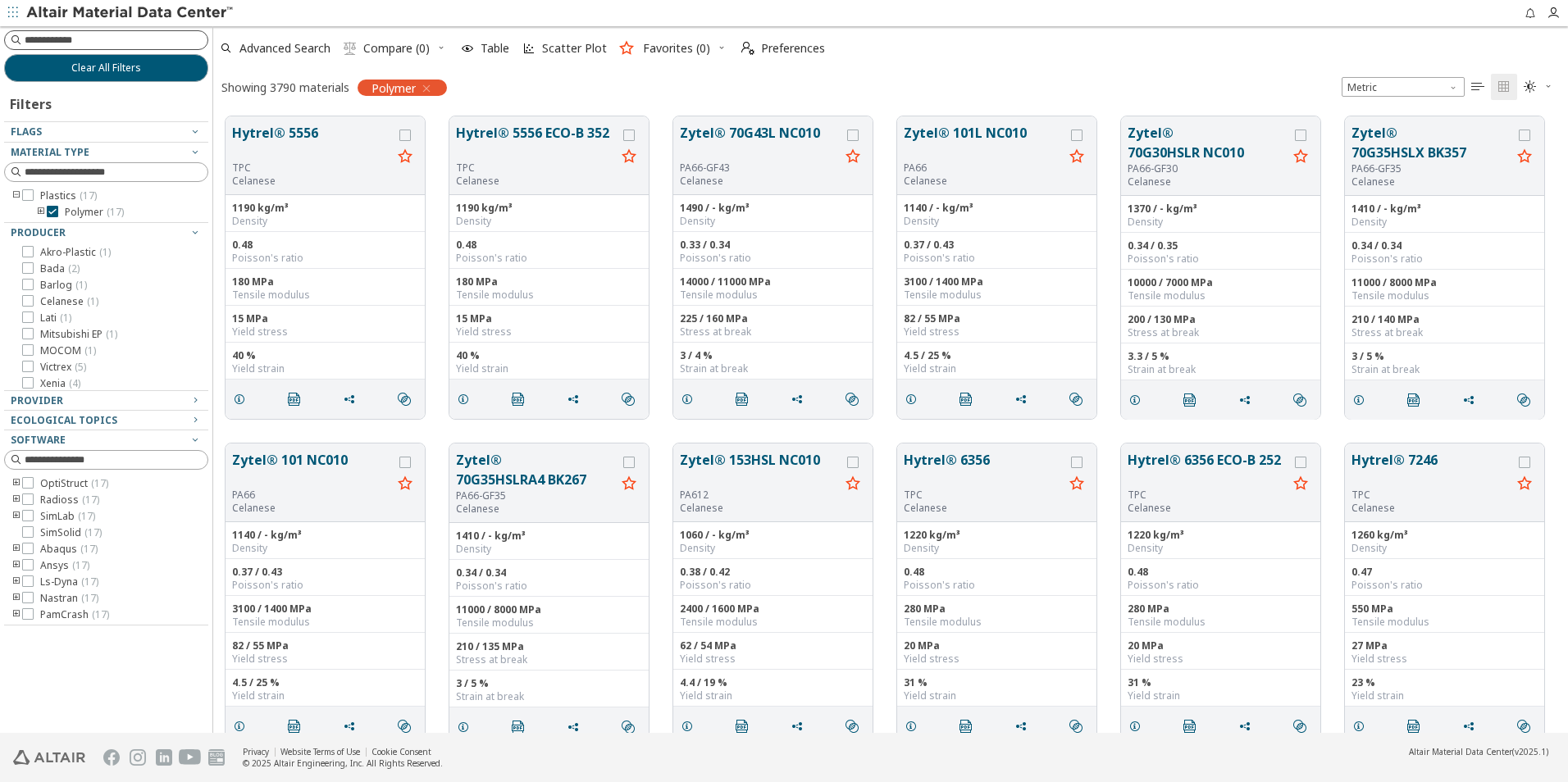
click at [110, 37] on input at bounding box center [116, 39] width 183 height 16
paste input "**********"
type input "**********"
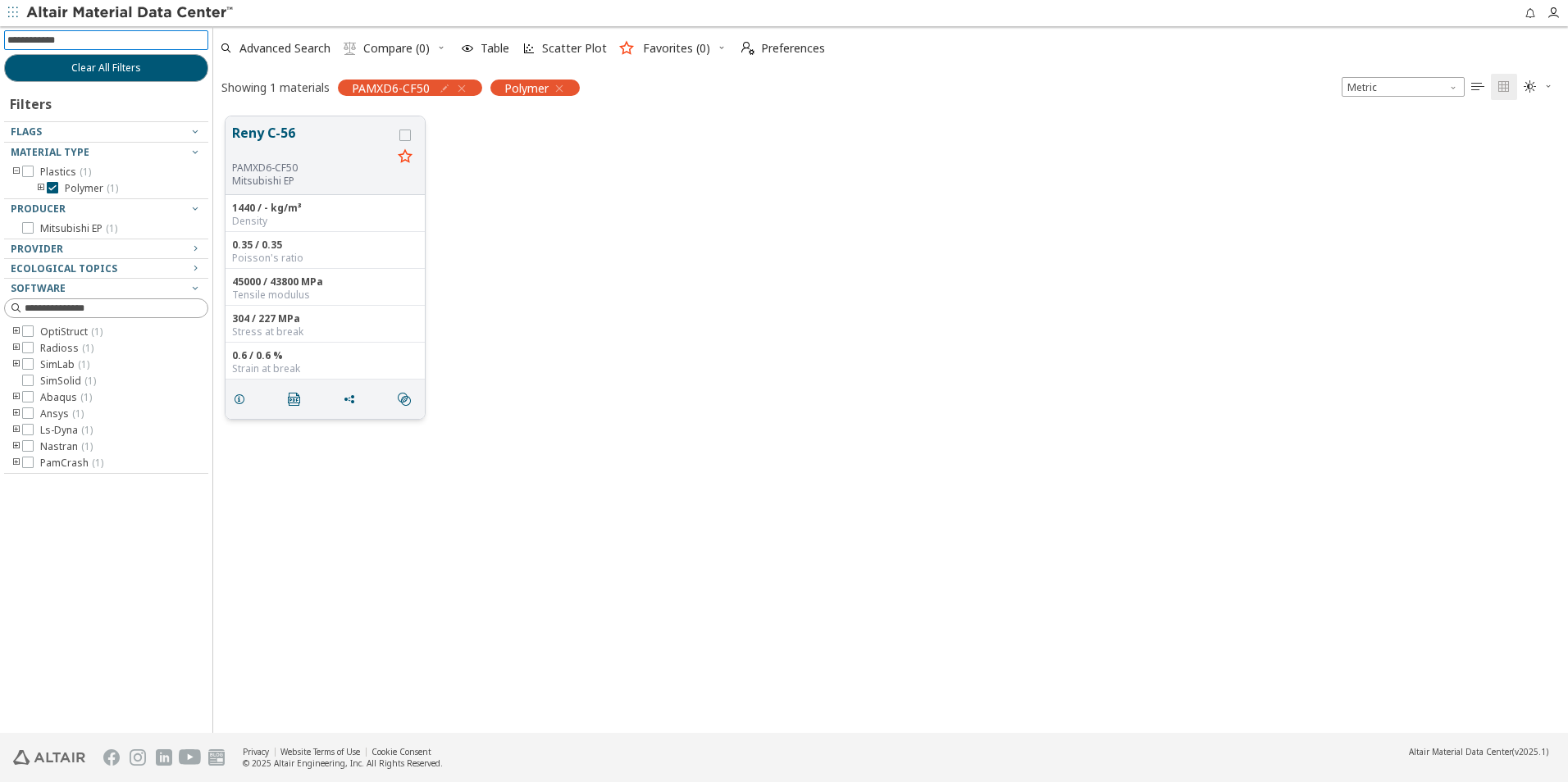
click at [288, 131] on button "Reny C-56" at bounding box center [311, 142] width 160 height 38
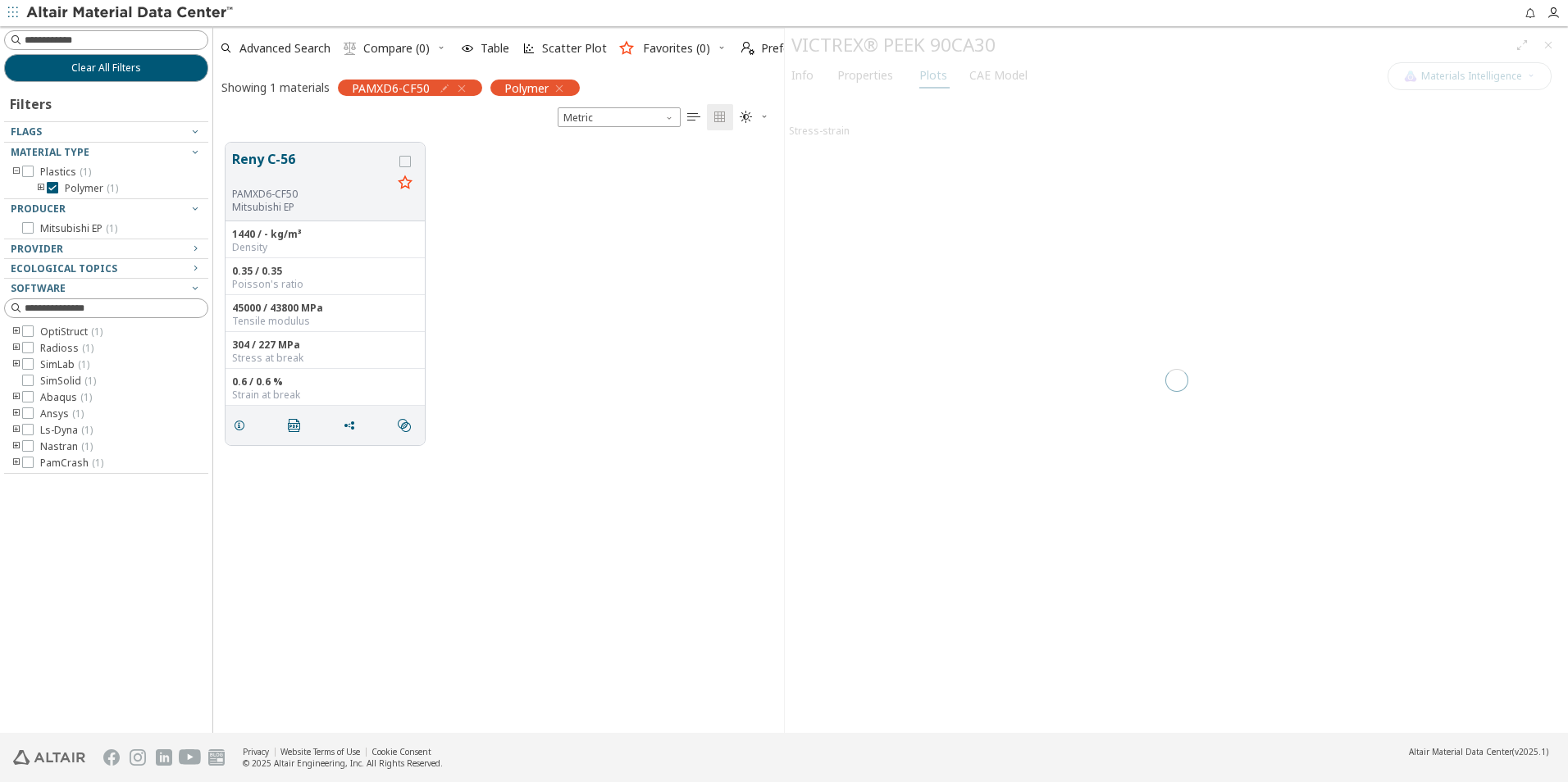
scroll to position [590, 559]
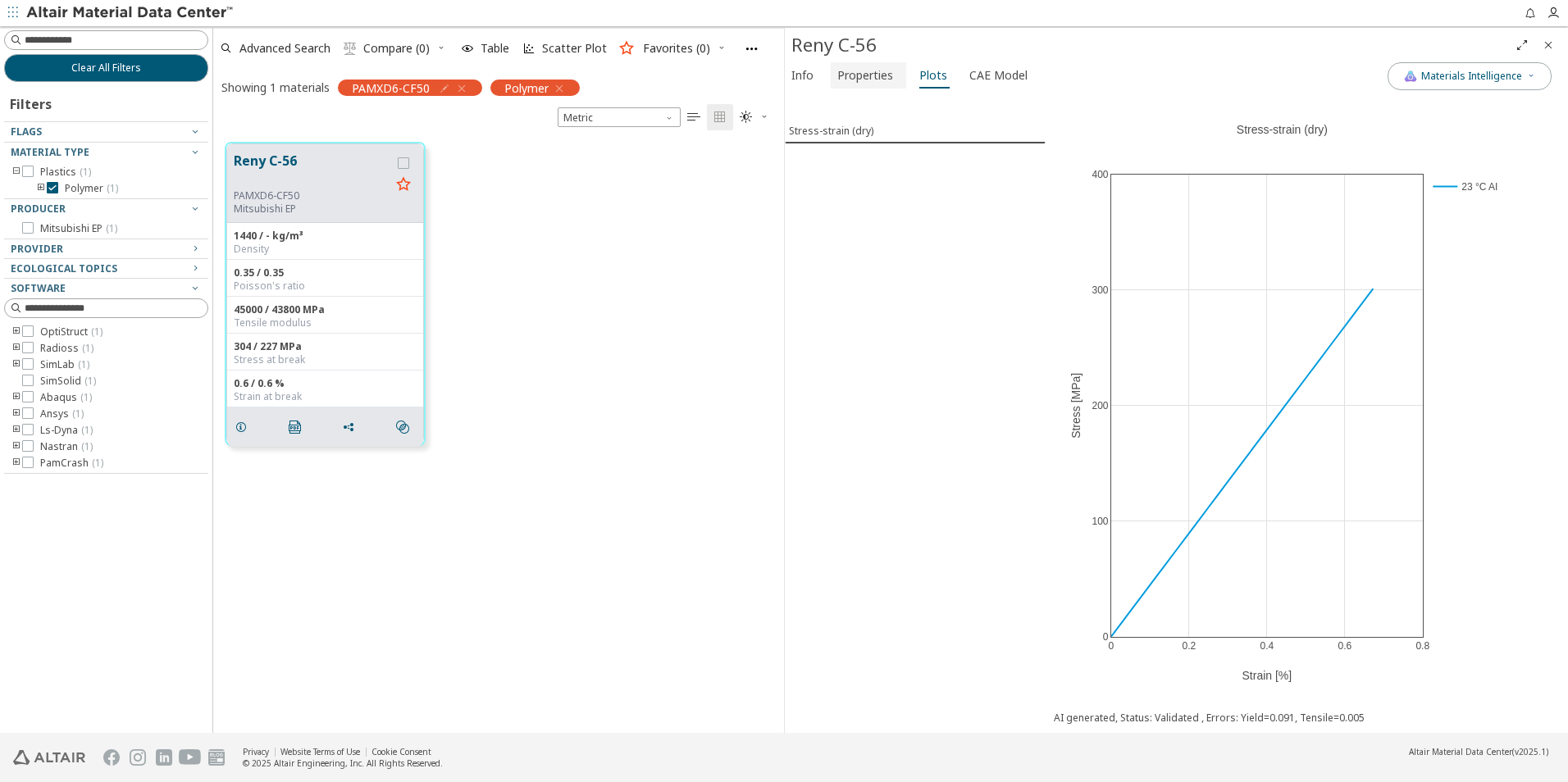
click at [844, 67] on span "Properties" at bounding box center [865, 75] width 56 height 26
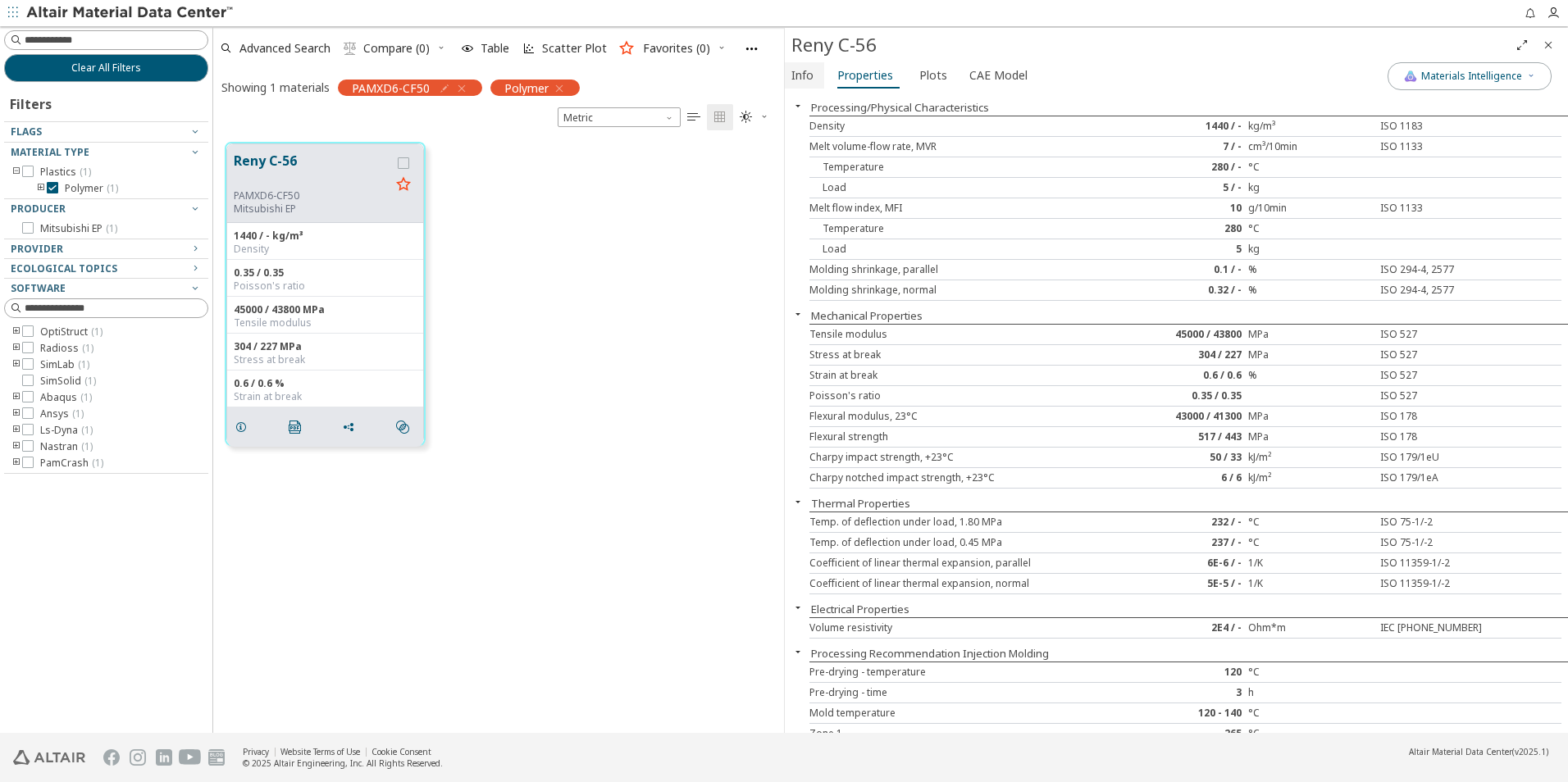
click at [804, 86] on button "Info" at bounding box center [804, 75] width 39 height 26
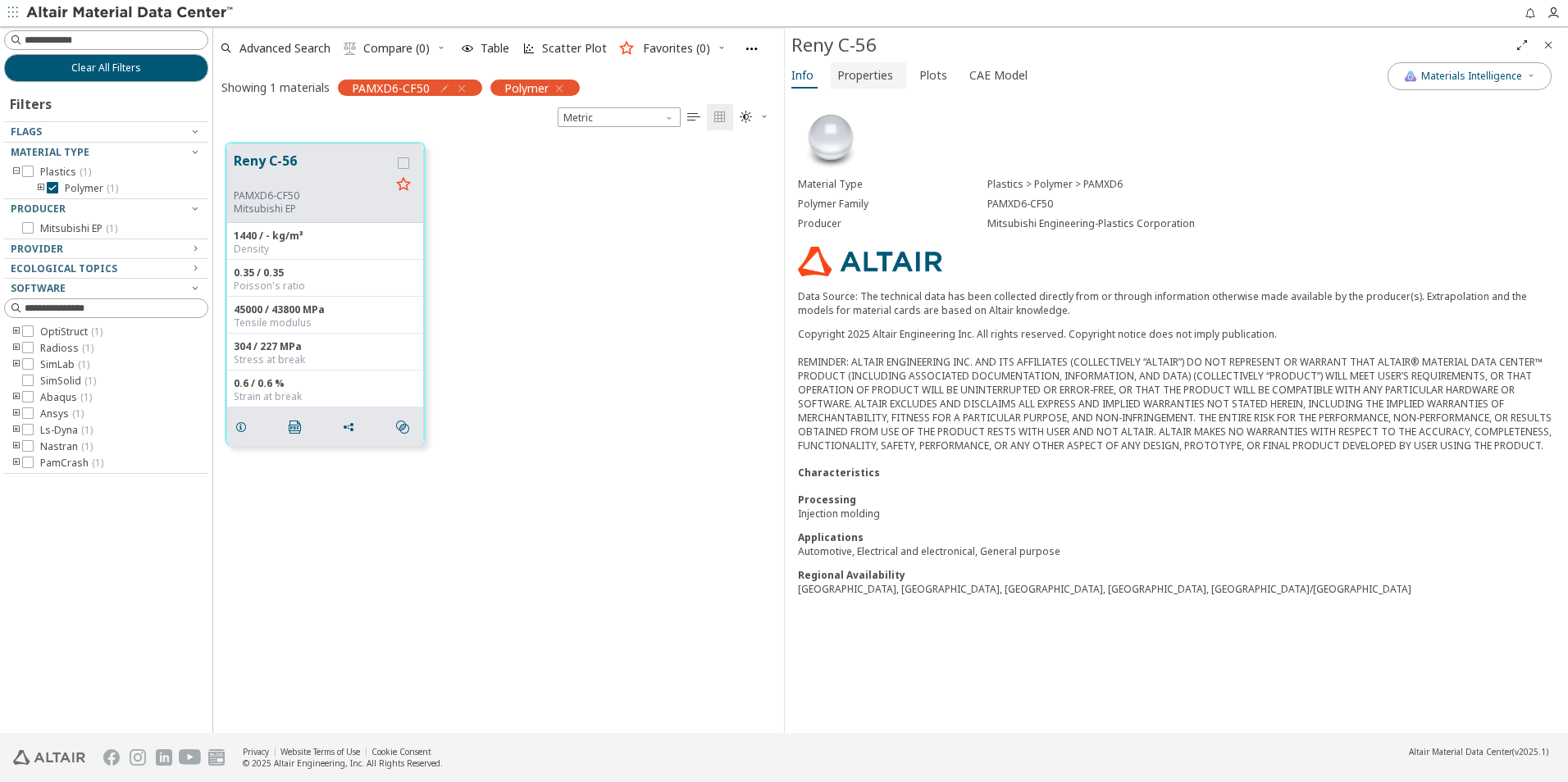
click at [838, 85] on span "Properties" at bounding box center [865, 75] width 56 height 26
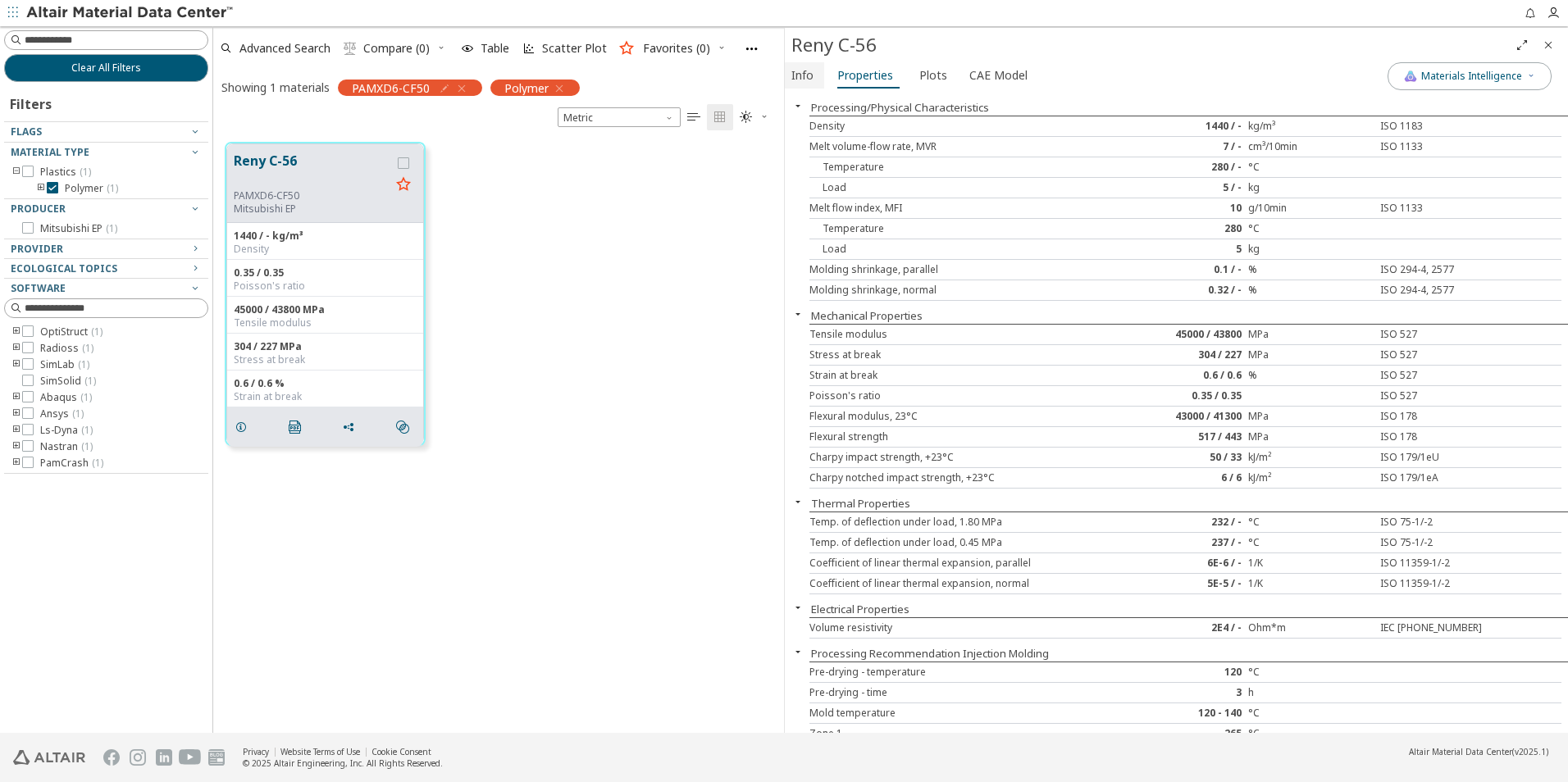
click at [809, 65] on span "Info" at bounding box center [802, 75] width 22 height 26
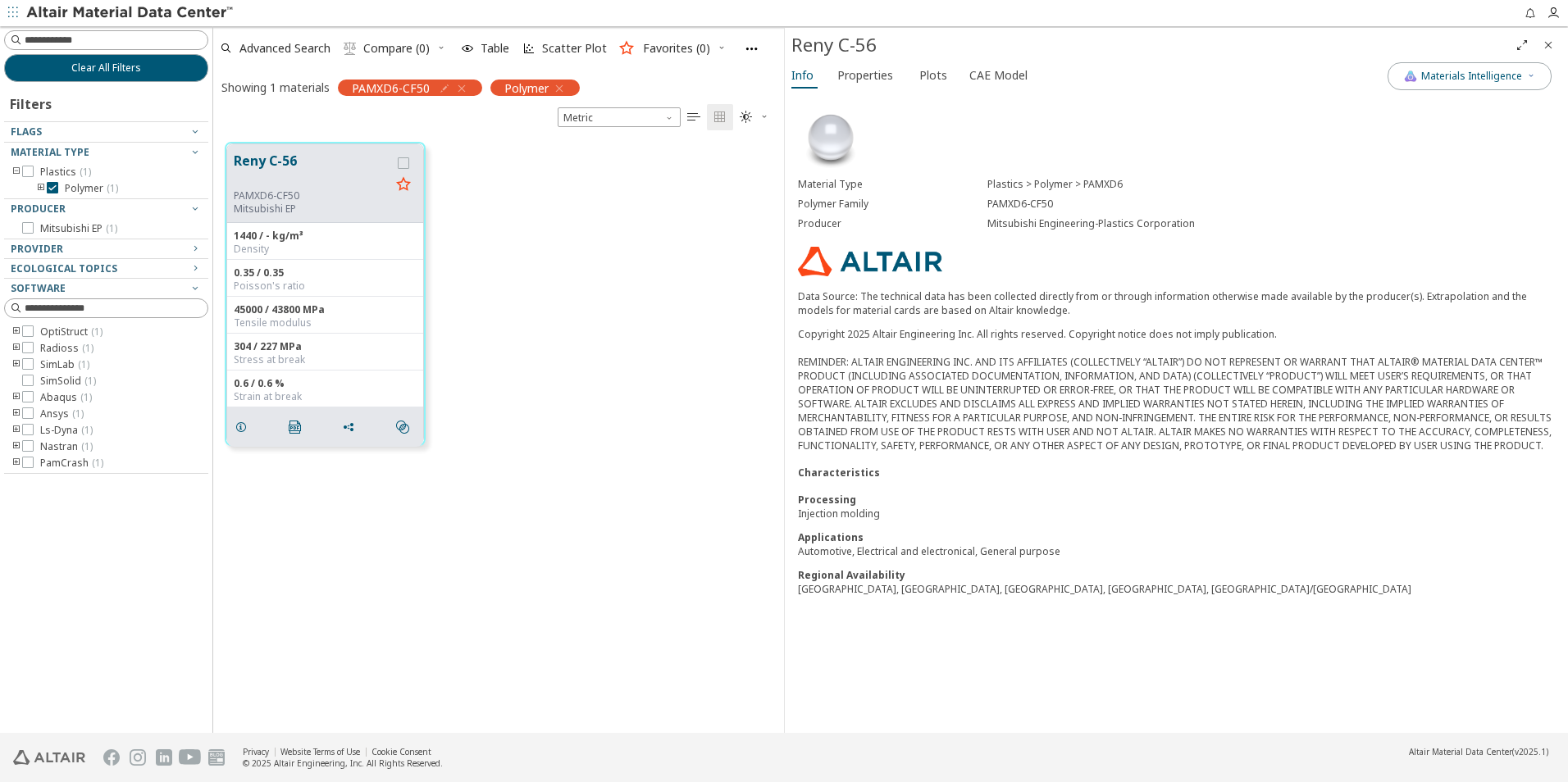
drag, startPoint x: 1077, startPoint y: 204, endPoint x: 972, endPoint y: 205, distance: 105.0
click at [972, 205] on div "Polymer Family PAMXD6-CF50" at bounding box center [1177, 204] width 757 height 20
click at [1031, 201] on div "PAMXD6-CF50" at bounding box center [1271, 204] width 567 height 13
drag, startPoint x: 1065, startPoint y: 204, endPoint x: 978, endPoint y: 206, distance: 87.0
click at [978, 206] on div "Polymer Family PAMXD6-CF50" at bounding box center [1177, 204] width 757 height 20
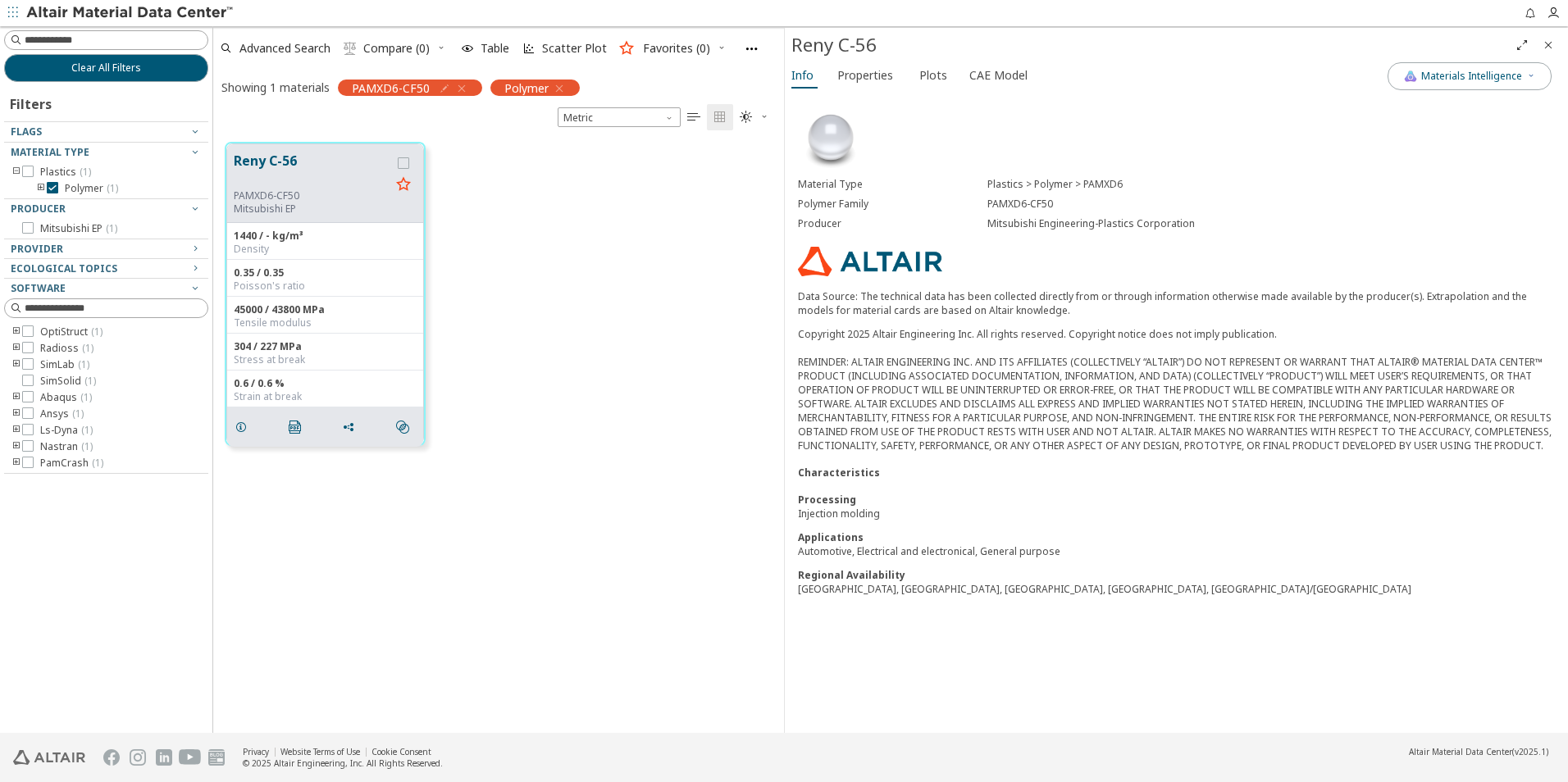
copy div "PAMXD6-CF50"
drag, startPoint x: 600, startPoint y: 236, endPoint x: 868, endPoint y: 77, distance: 311.6
click at [870, 87] on button "Properties" at bounding box center [868, 75] width 76 height 26
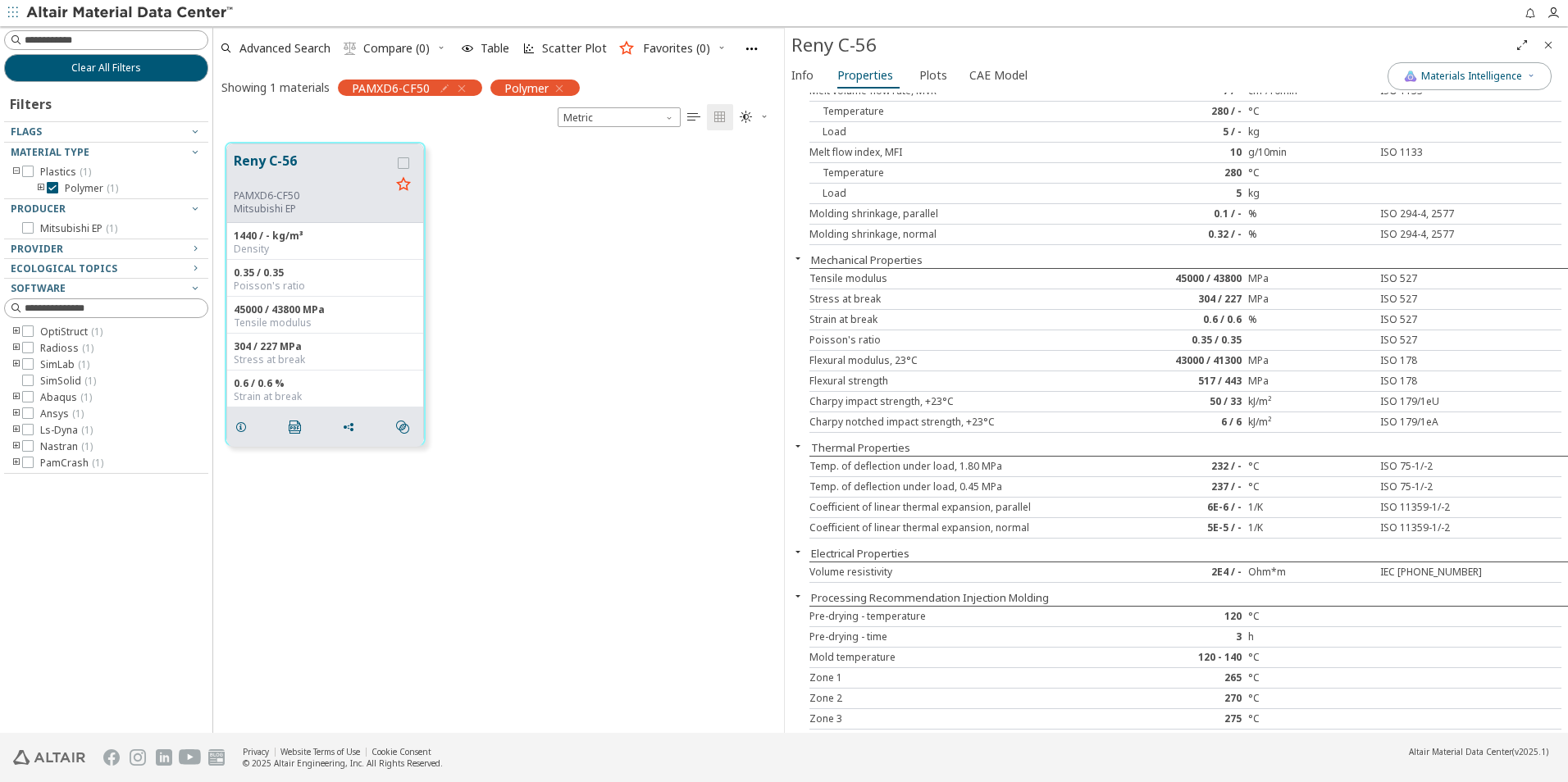
scroll to position [114, 0]
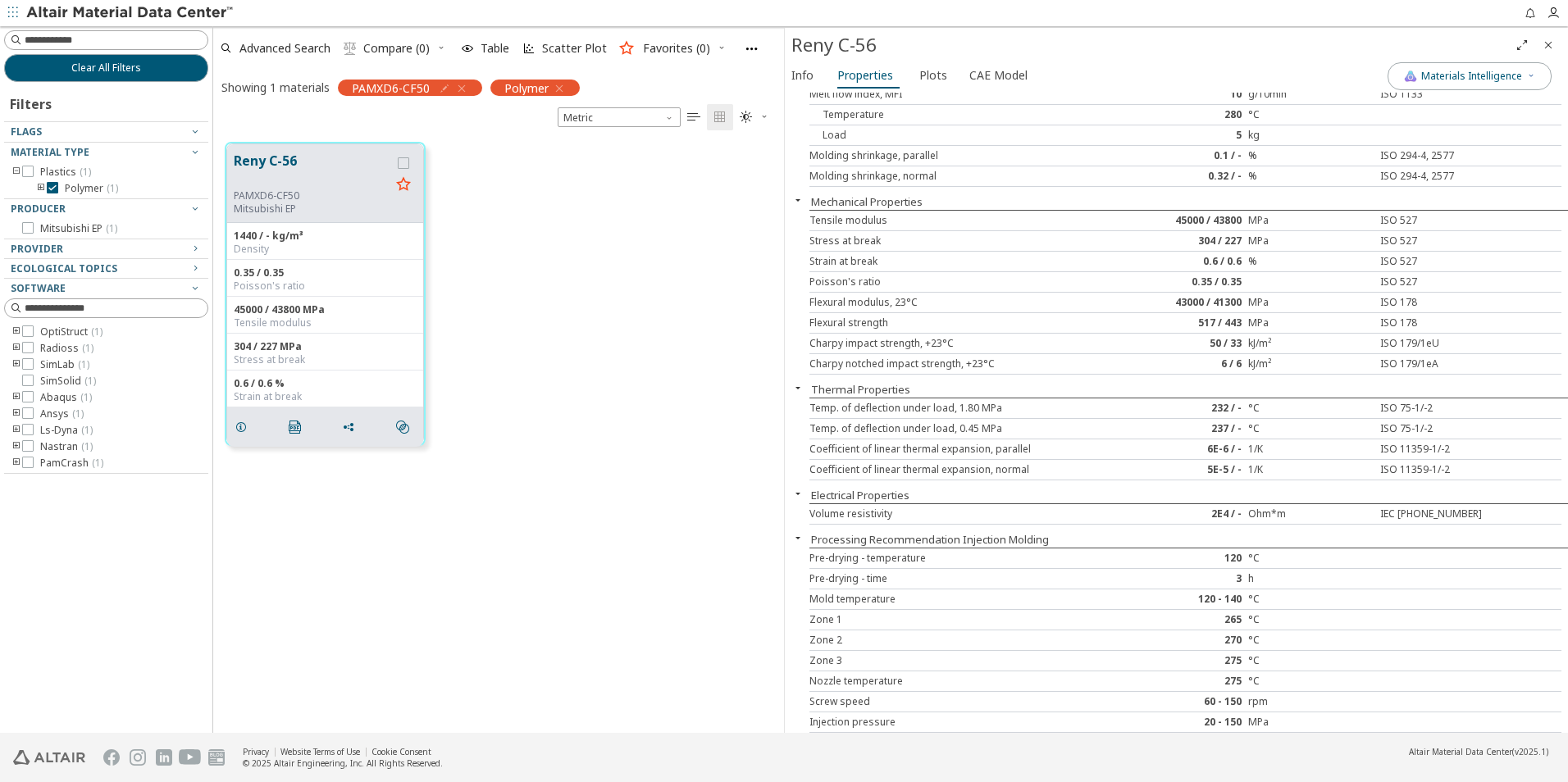
click at [635, 389] on div "Reny C-56 PAMXD6-CF50 Mitsubishi EP 1440 / - kg/m³ Density 0.35 / 0.35 Poisson'…" at bounding box center [498, 293] width 571 height 327
click at [127, 65] on span "Clear All Filters" at bounding box center [105, 68] width 70 height 13
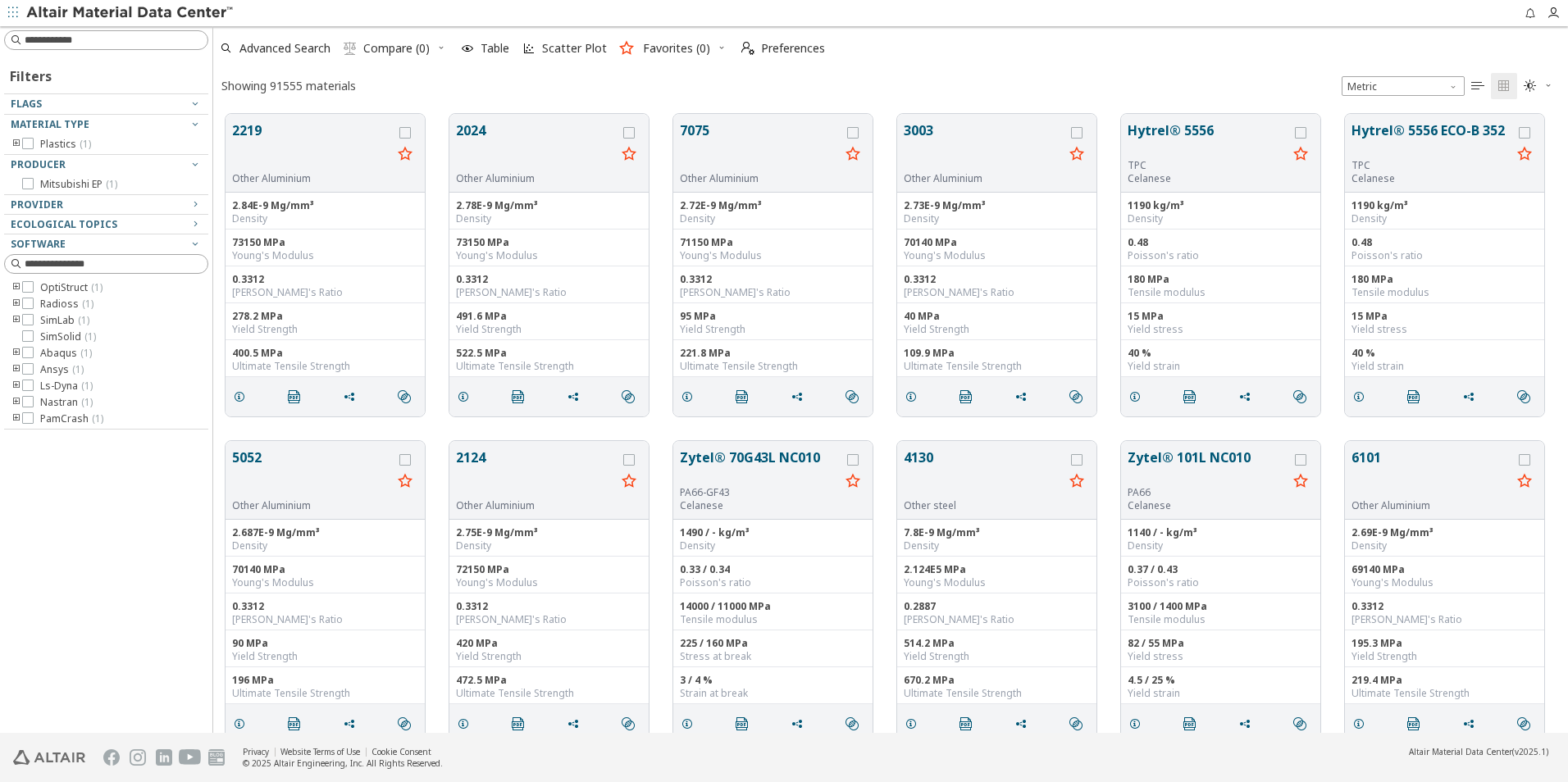
scroll to position [619, 1343]
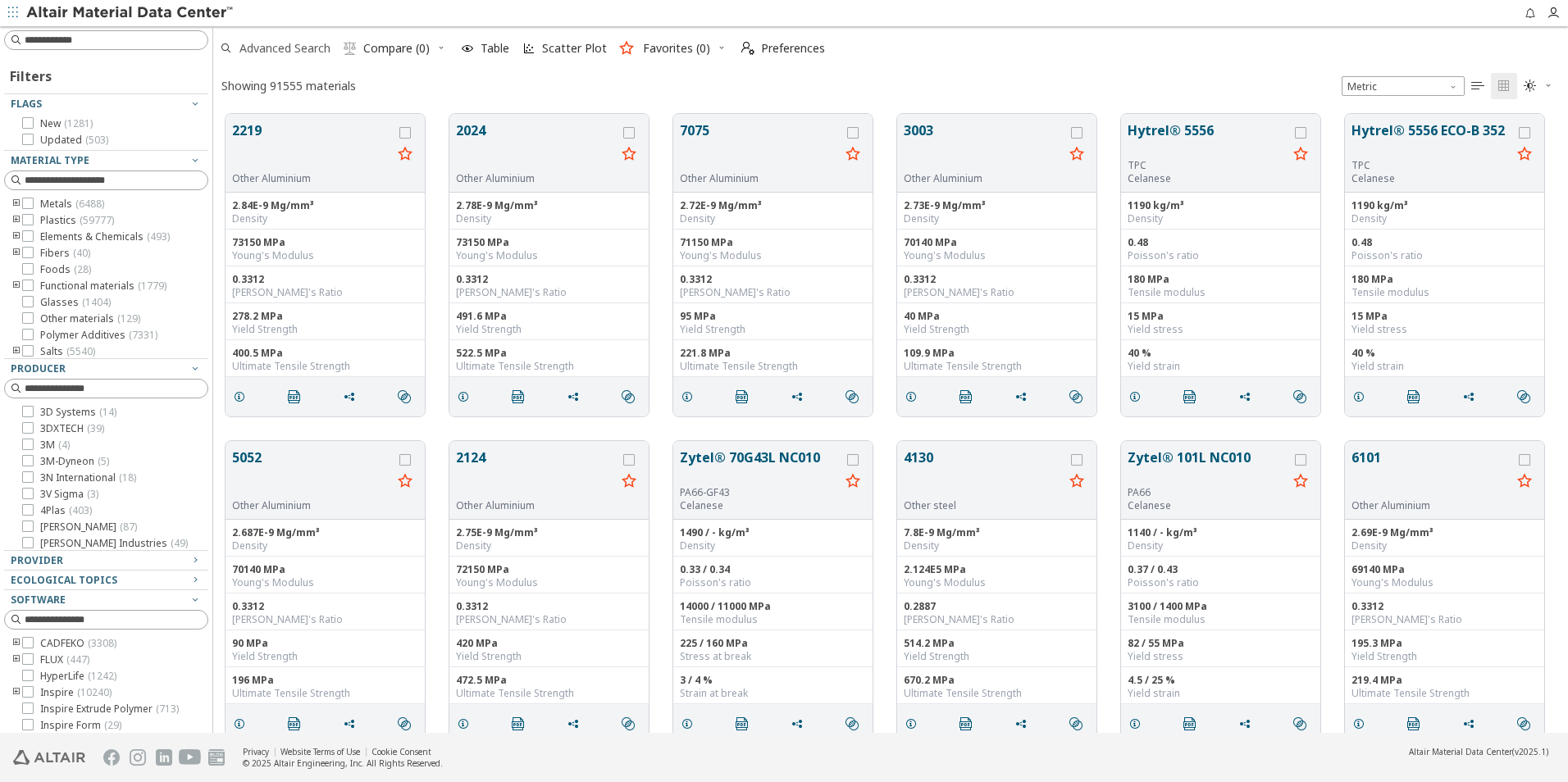
click at [271, 48] on span "Advanced Search" at bounding box center [285, 48] width 91 height 12
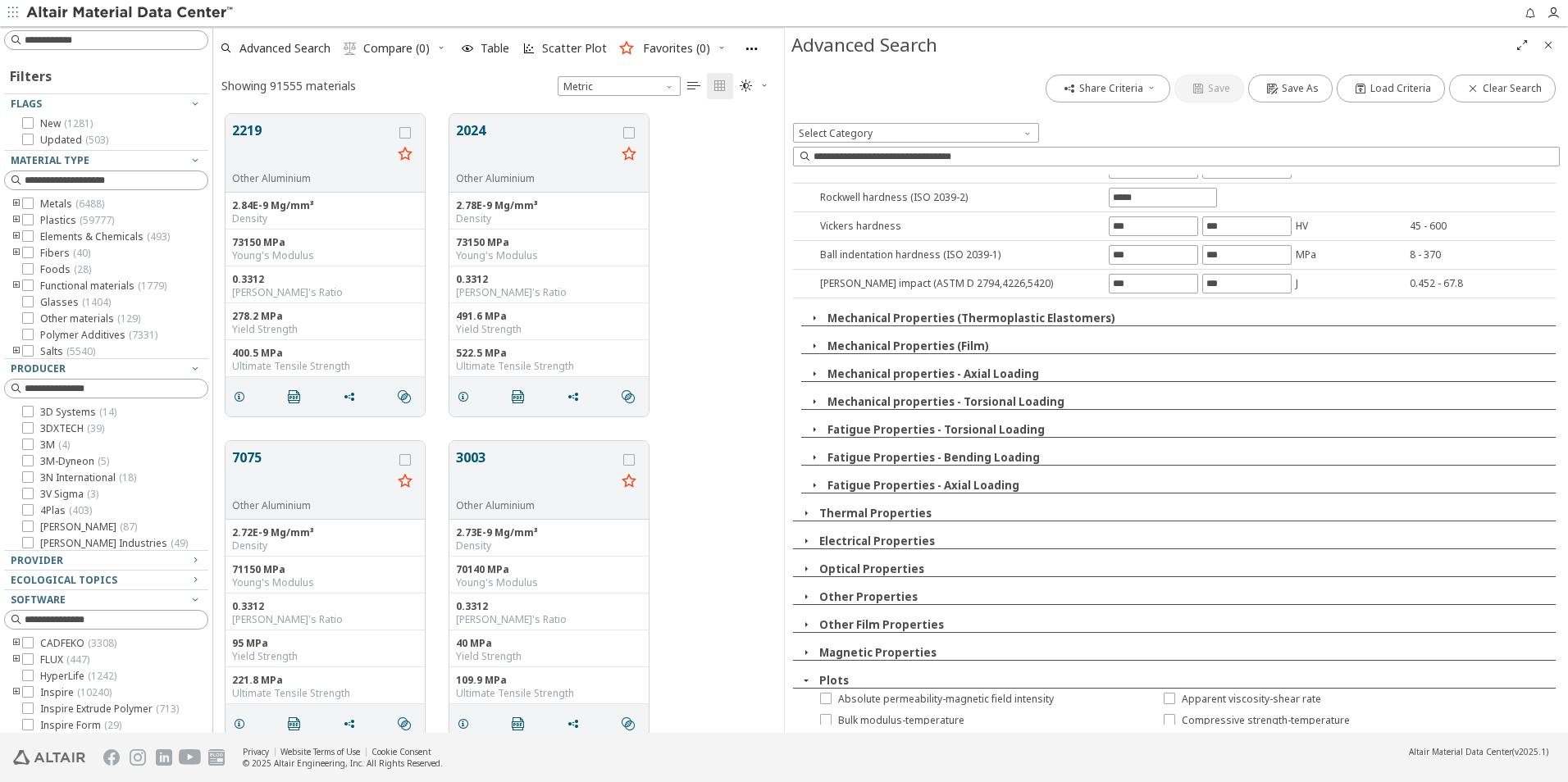
scroll to position [1558, 0]
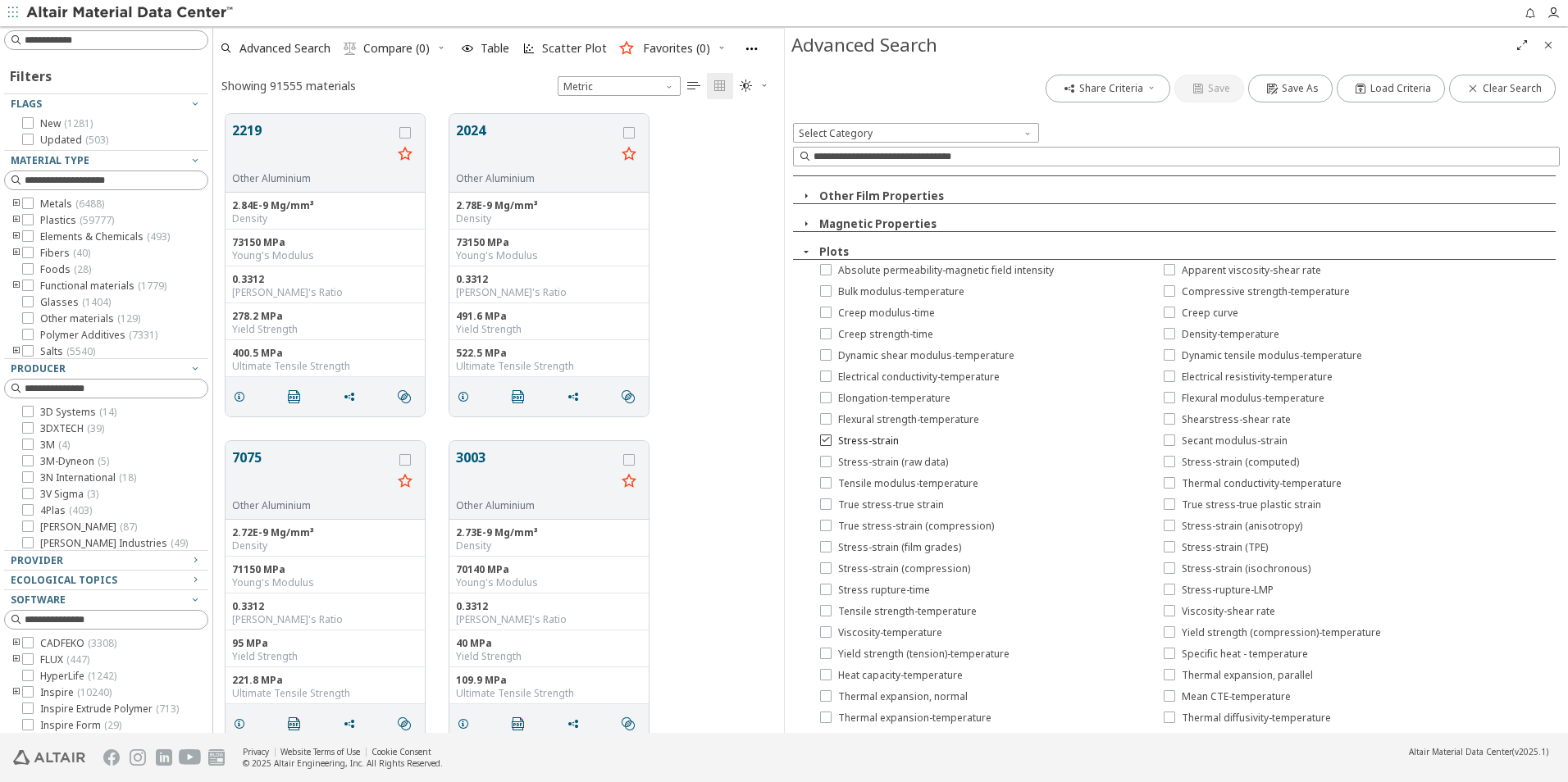
click at [824, 437] on icon at bounding box center [826, 440] width 12 height 12
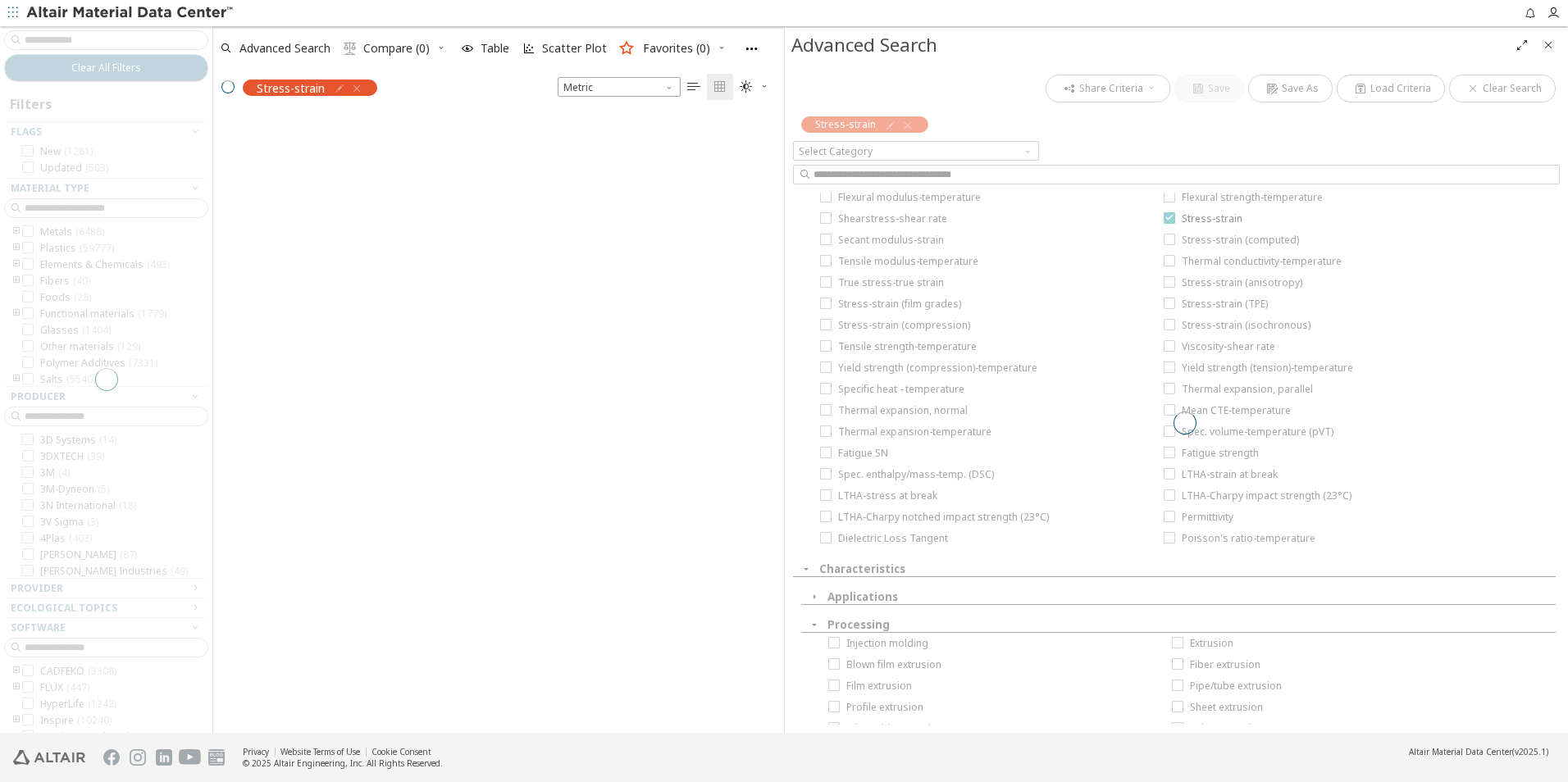
scroll to position [1389, 0]
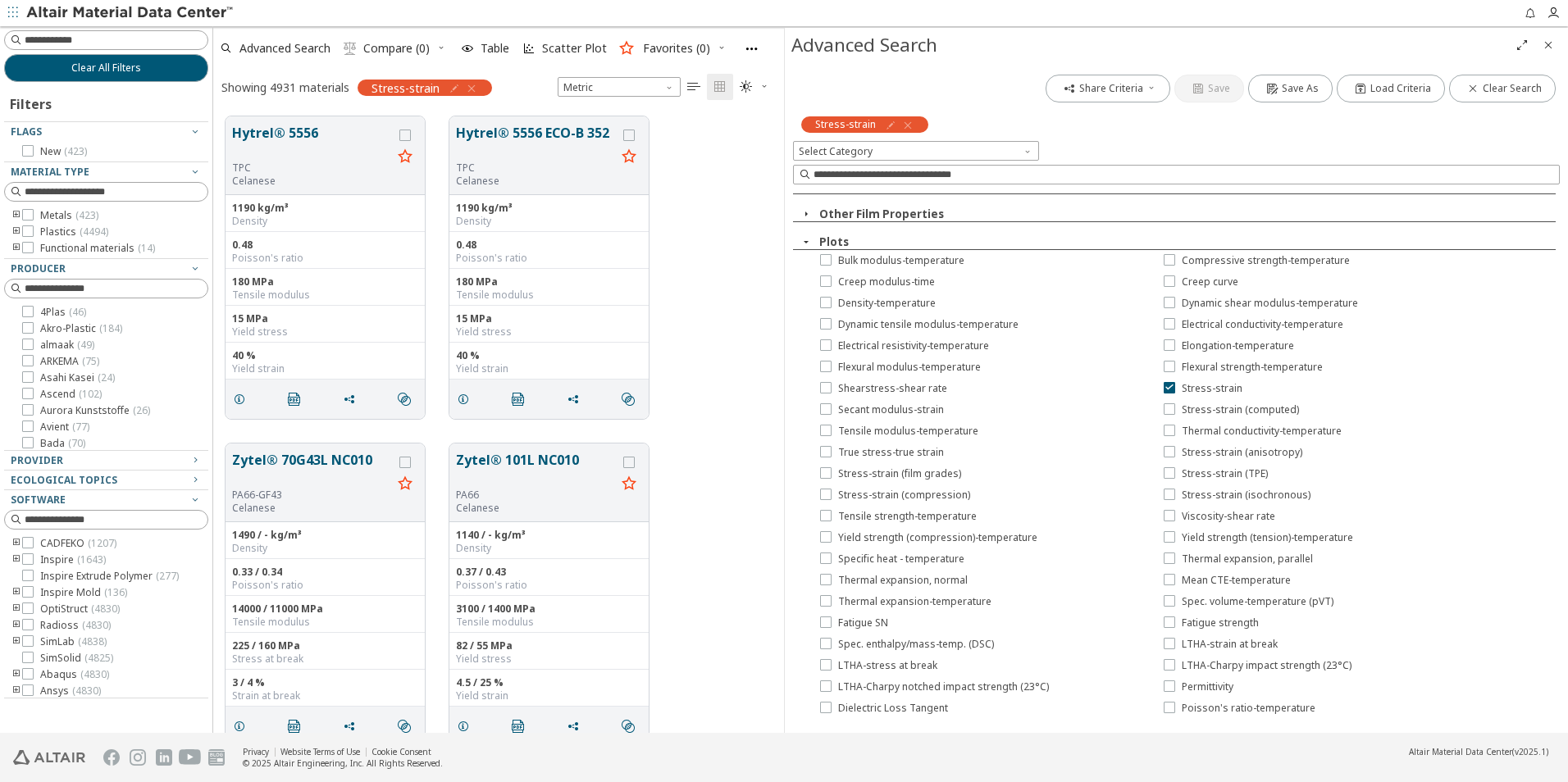
click at [1546, 44] on icon "Close" at bounding box center [1549, 45] width 13 height 13
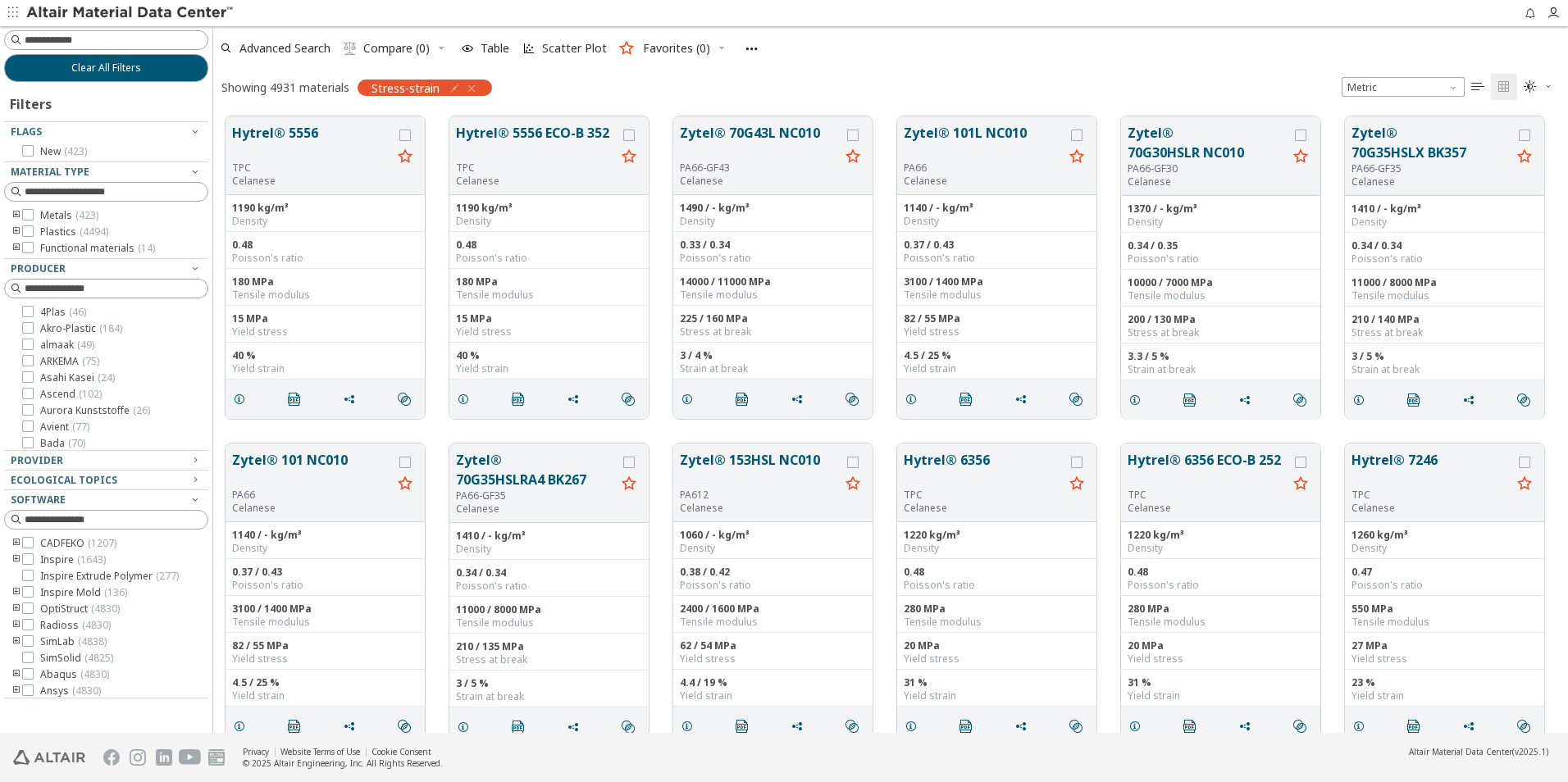
scroll to position [616, 1343]
click at [14, 235] on icon "toogle group" at bounding box center [16, 232] width 12 height 13
click at [36, 245] on icon "toogle group" at bounding box center [41, 248] width 12 height 13
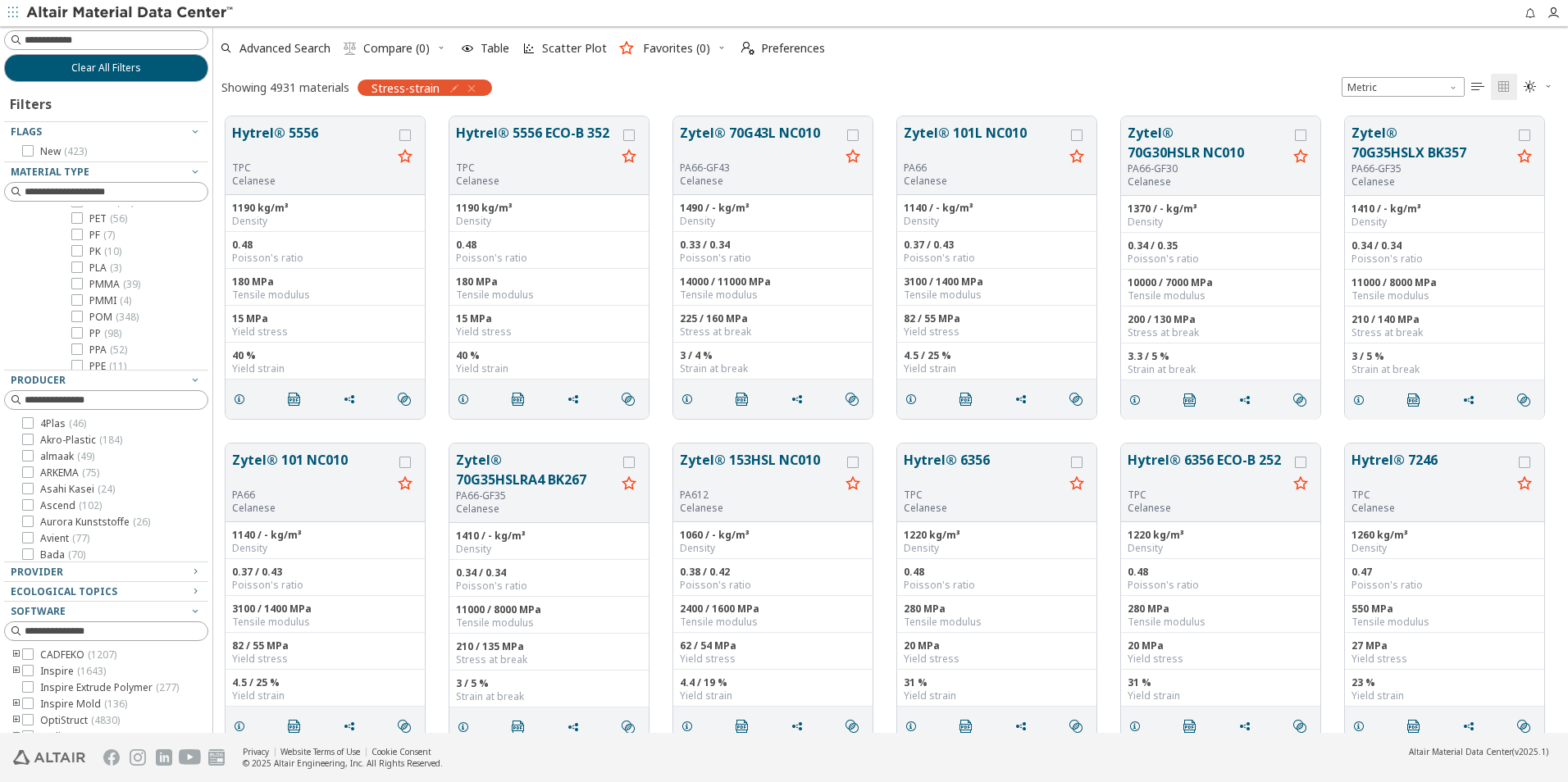
scroll to position [902, 0]
click at [77, 282] on icon at bounding box center [77, 281] width 12 height 12
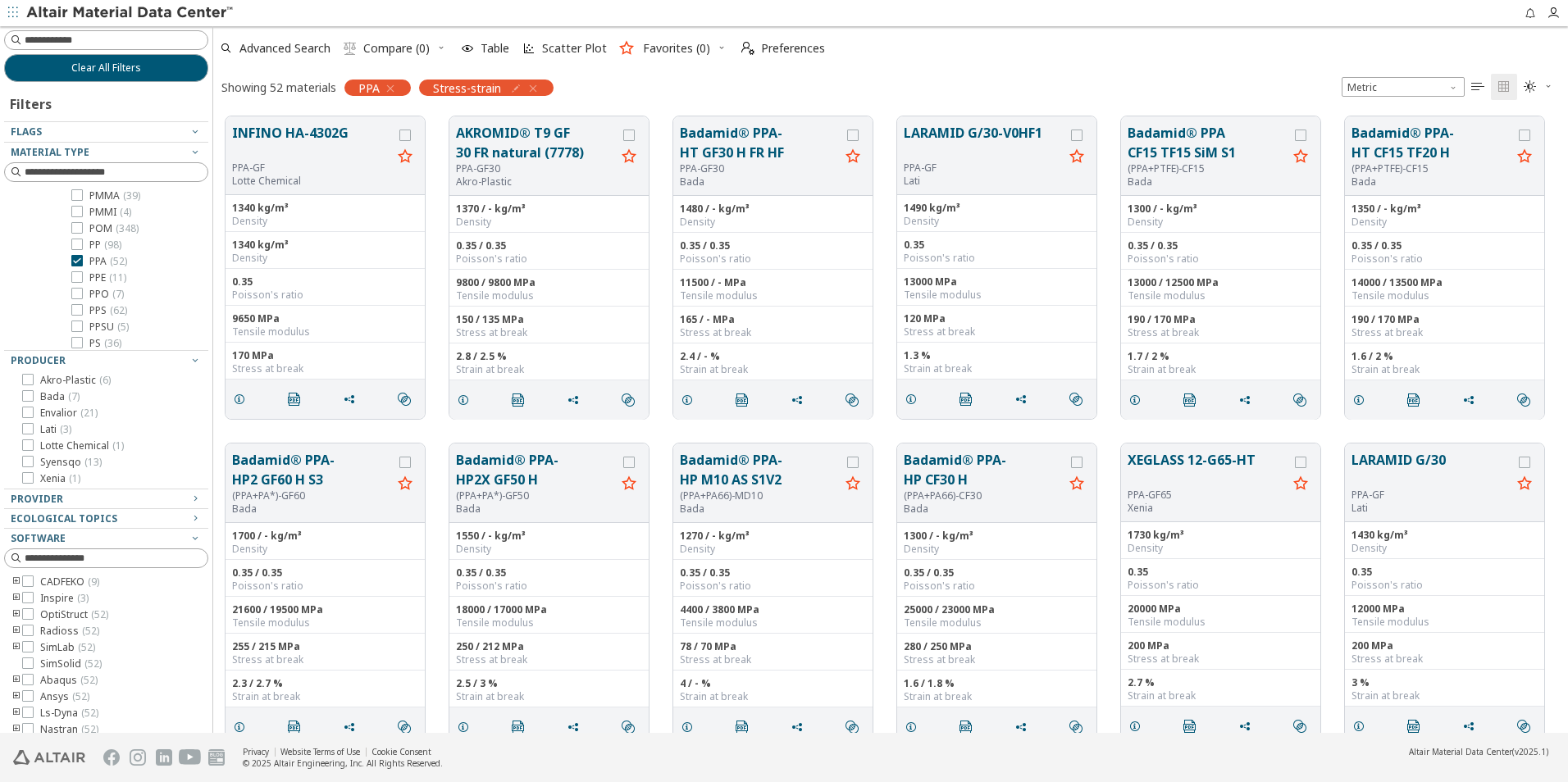
drag, startPoint x: 892, startPoint y: 435, endPoint x: 878, endPoint y: 429, distance: 15.2
click at [878, 429] on div "INFINO HA-4302G PPA-GF Lotte Chemical 1340 kg/m³ Density 1340 kg/m³ Density 0.3…" at bounding box center [890, 267] width 1355 height 327
click at [289, 47] on span "Advanced Search" at bounding box center [285, 48] width 91 height 12
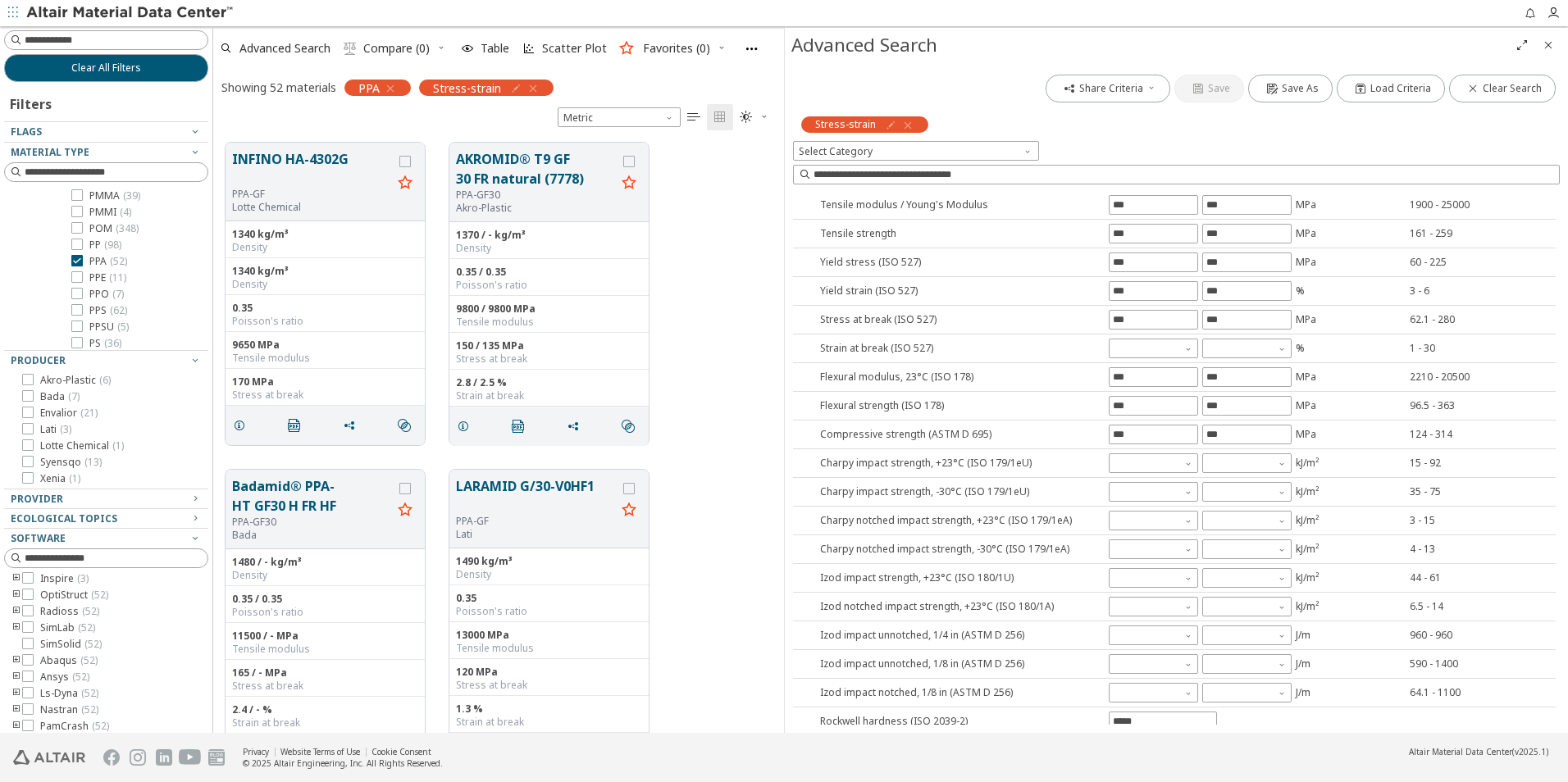
scroll to position [0, 0]
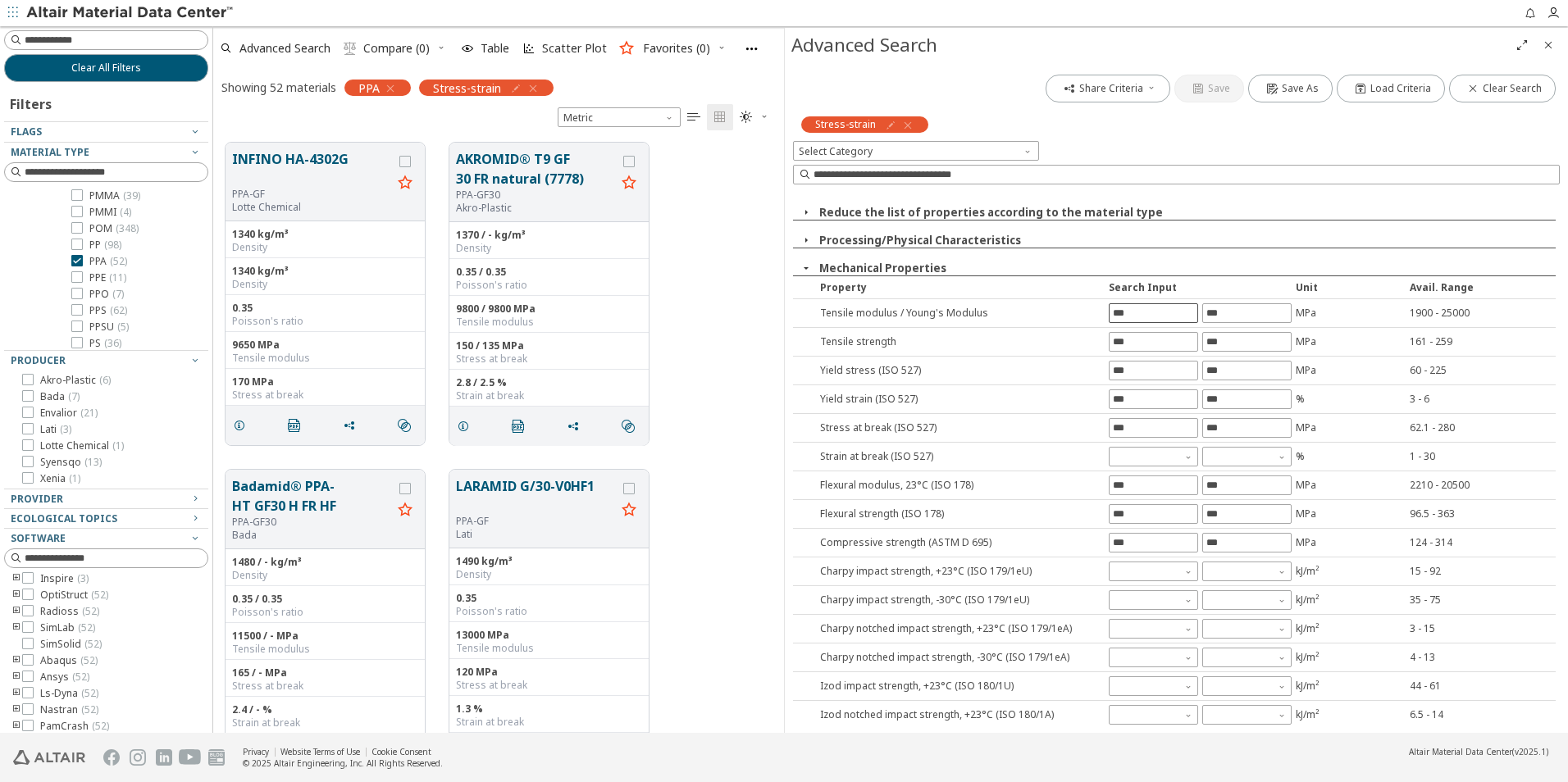
click at [1160, 305] on input "text" at bounding box center [1154, 312] width 88 height 18
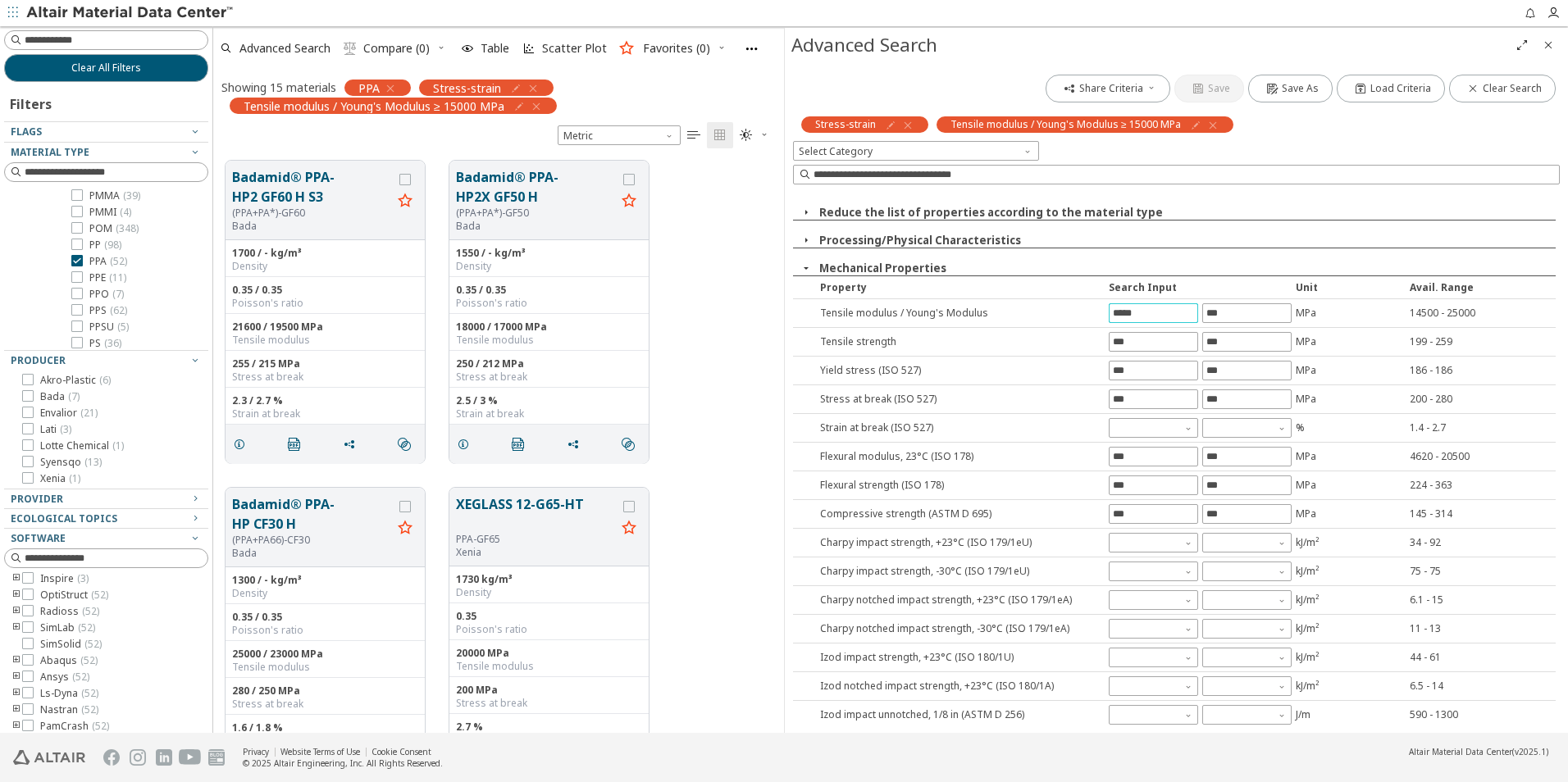
scroll to position [463, 0]
click at [1548, 51] on icon "Close" at bounding box center [1549, 45] width 13 height 13
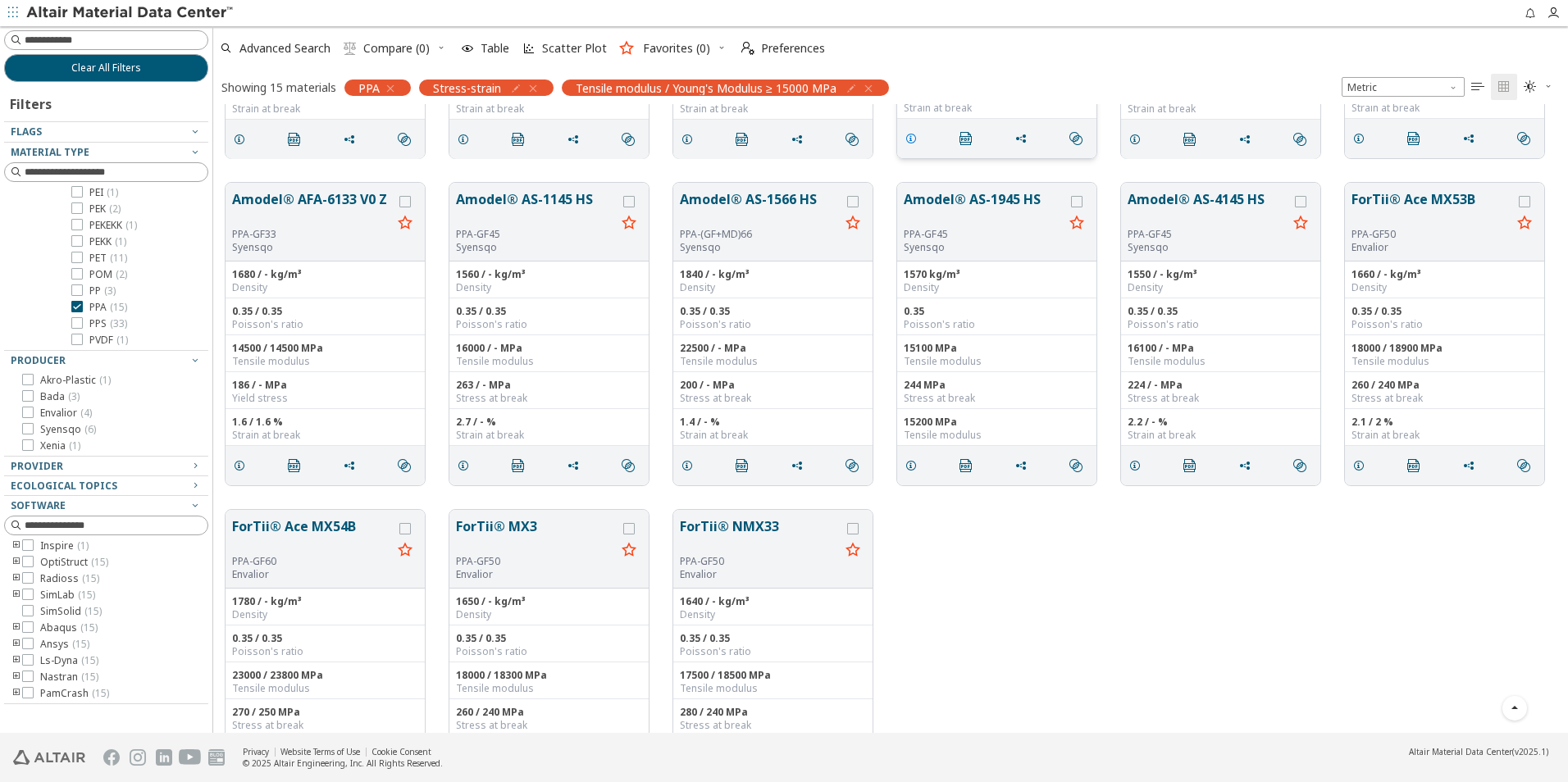
scroll to position [353, 0]
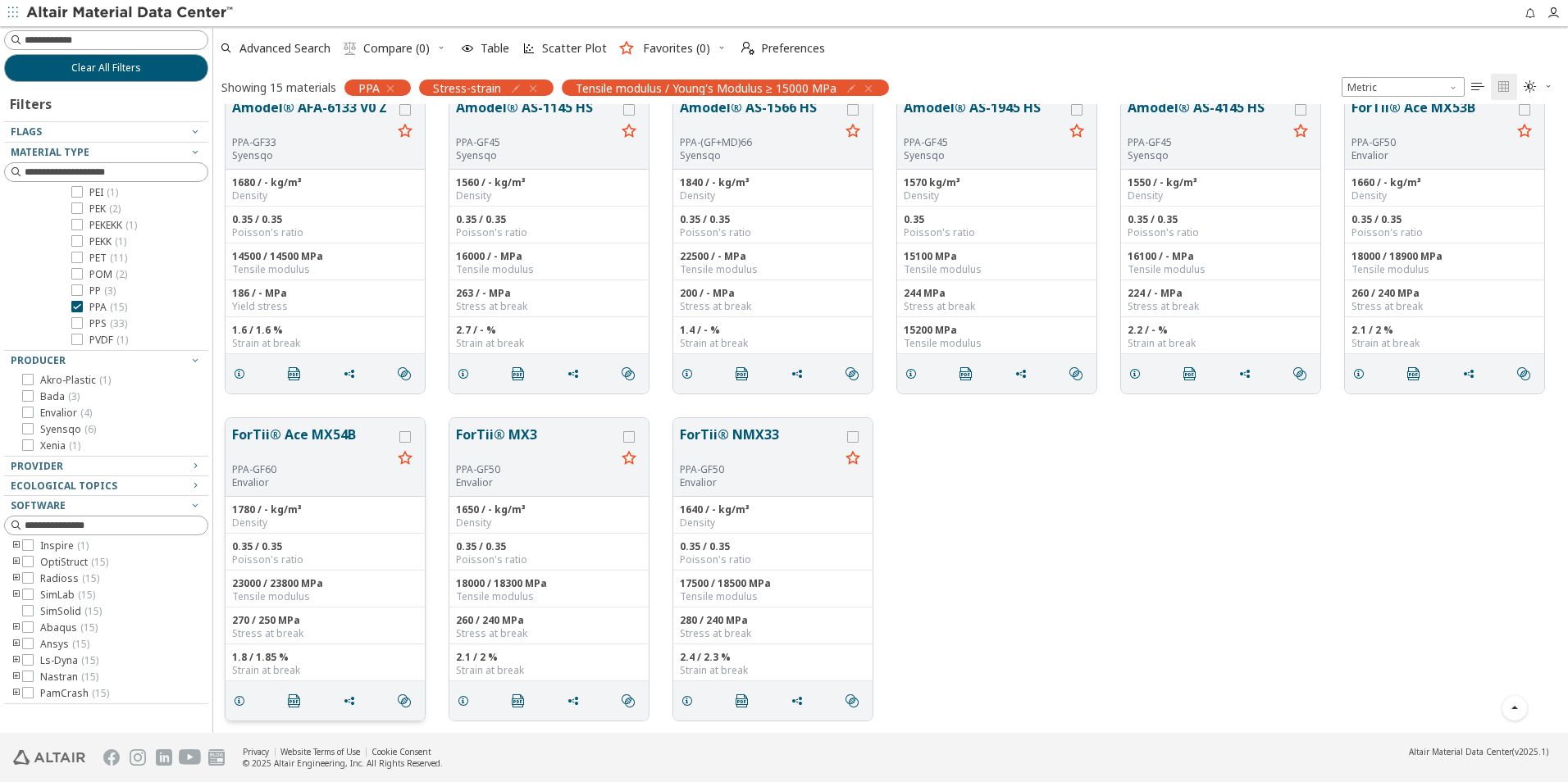
click at [332, 442] on button "ForTii® Ace MX54B" at bounding box center [311, 444] width 160 height 38
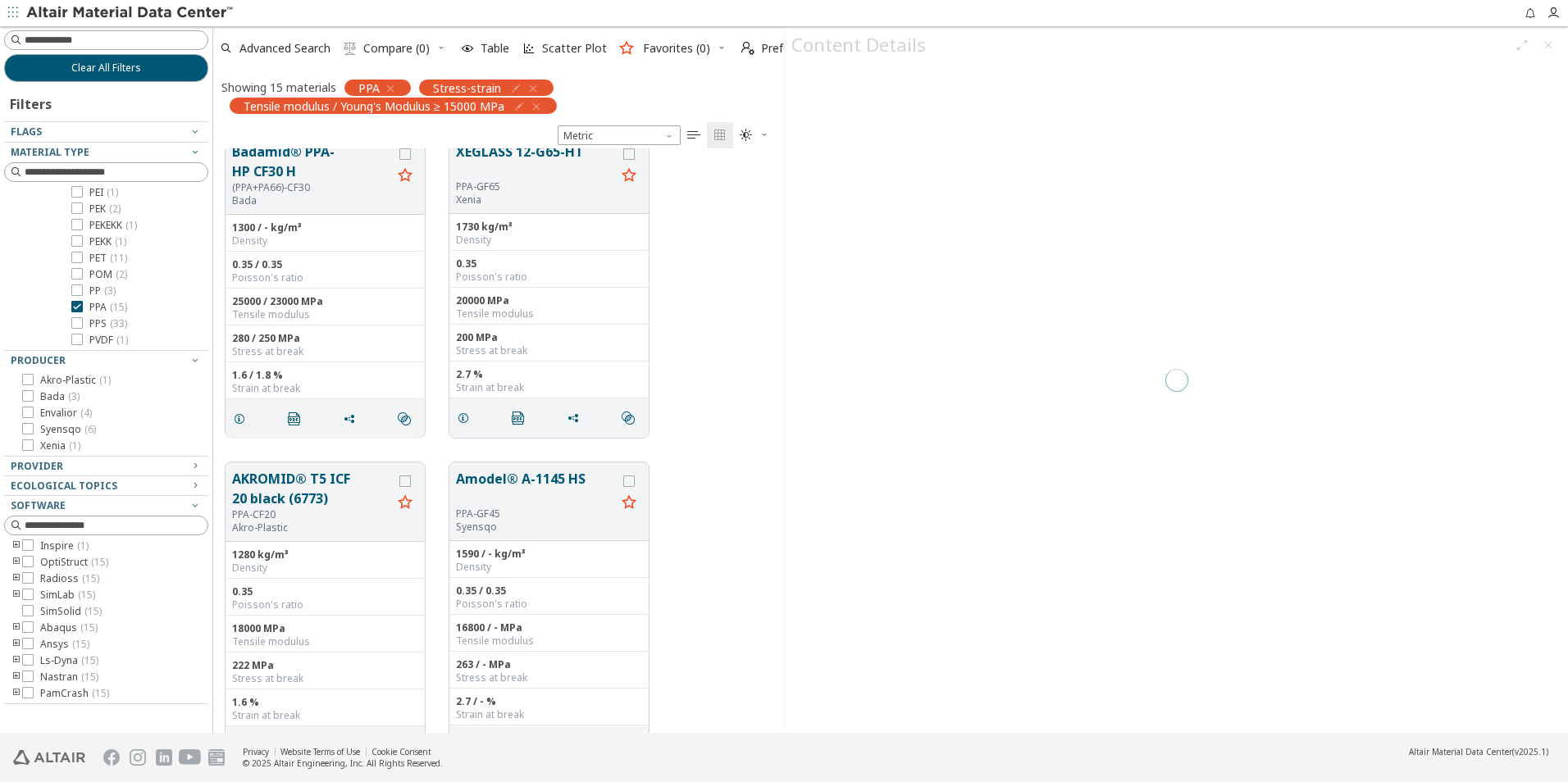
scroll to position [572, 559]
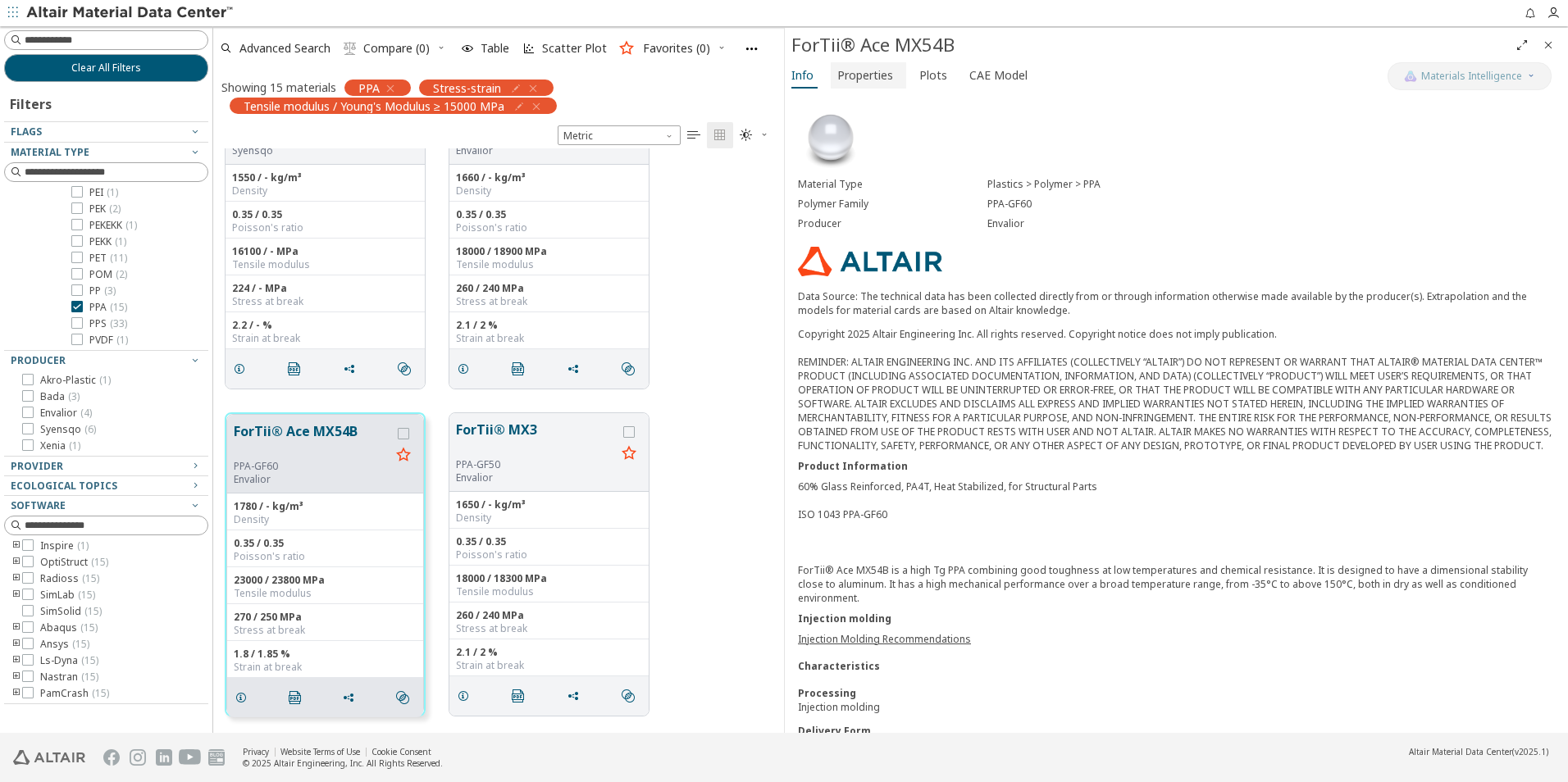
click at [850, 72] on span "Properties" at bounding box center [865, 75] width 56 height 26
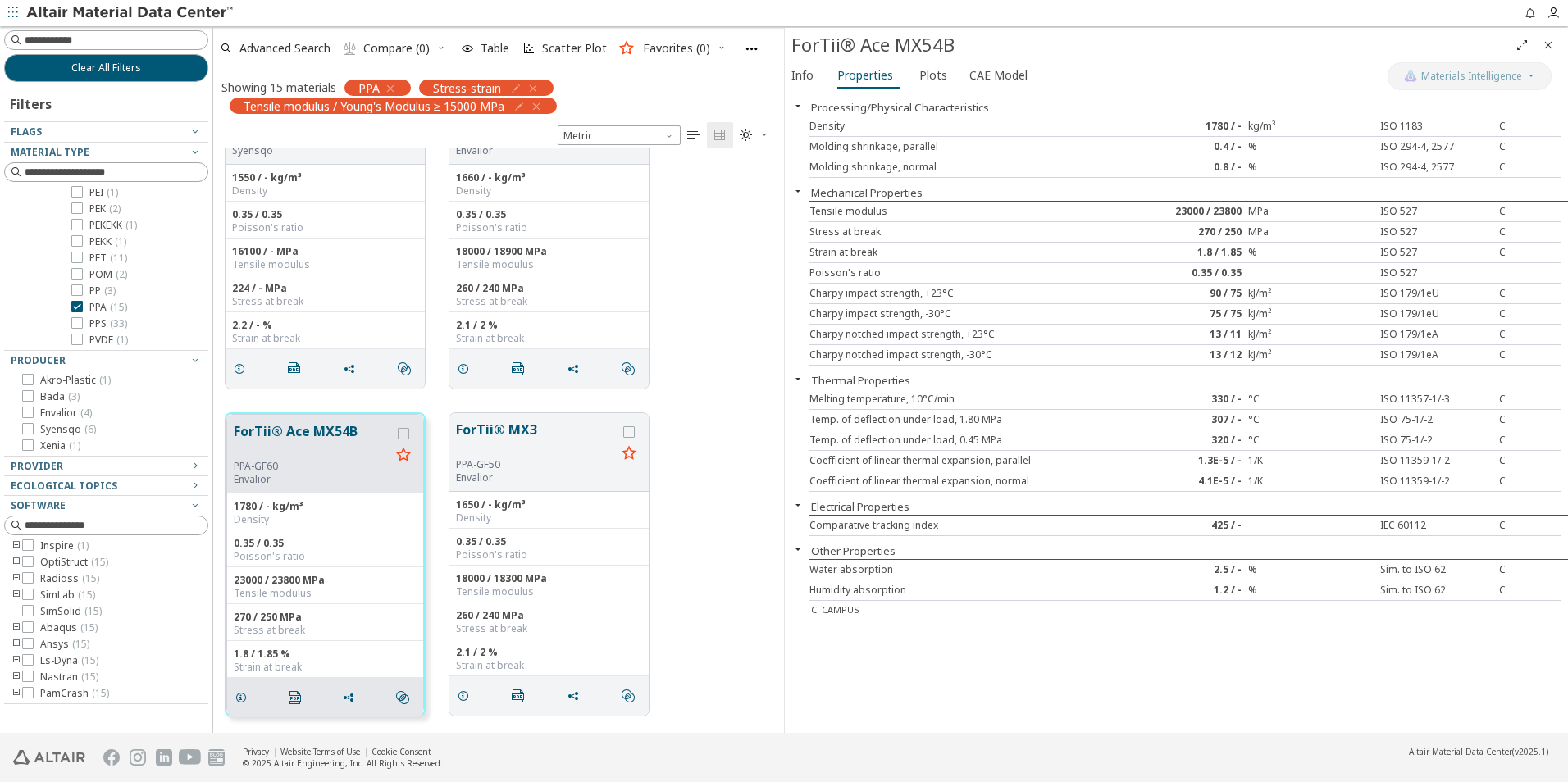
click at [1556, 45] on span "Close" at bounding box center [1548, 44] width 20 height 26
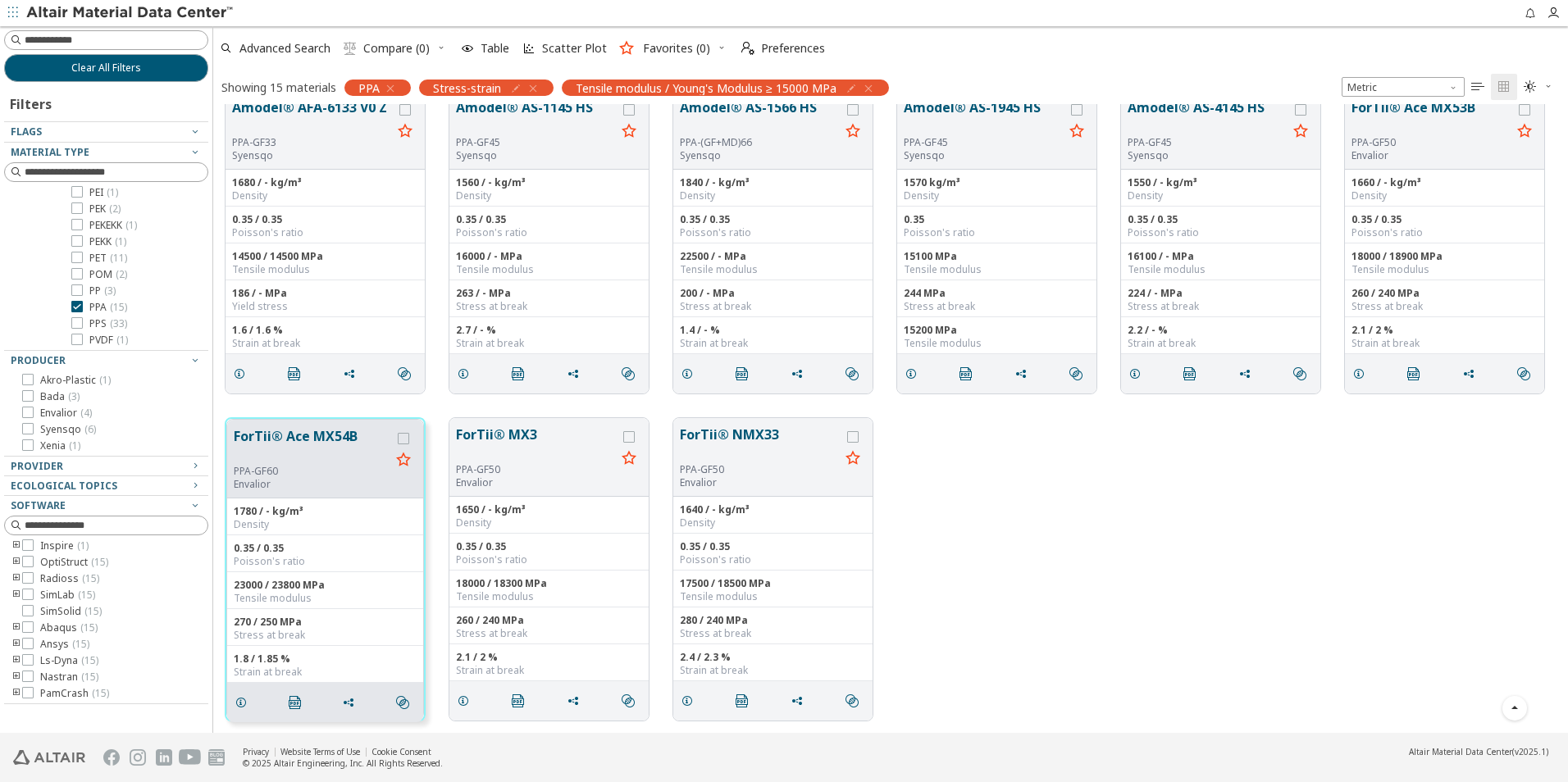
click at [1123, 558] on div "ForTii® Ace MX54B PPA-GF60 Envalior 1780 / - kg/m³ Density 0.35 / 0.35 Poisson'…" at bounding box center [890, 569] width 1355 height 327
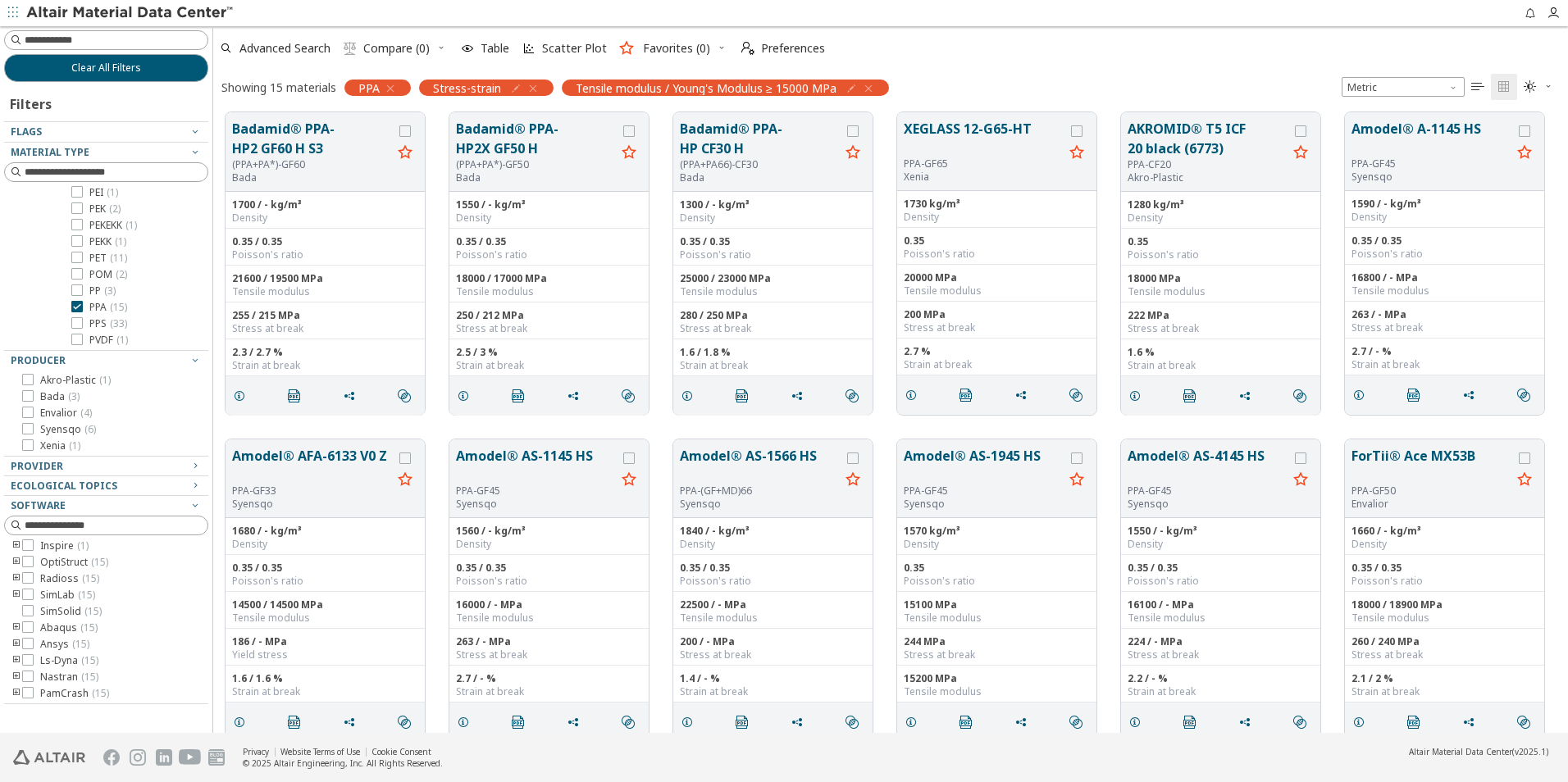
scroll to position [0, 0]
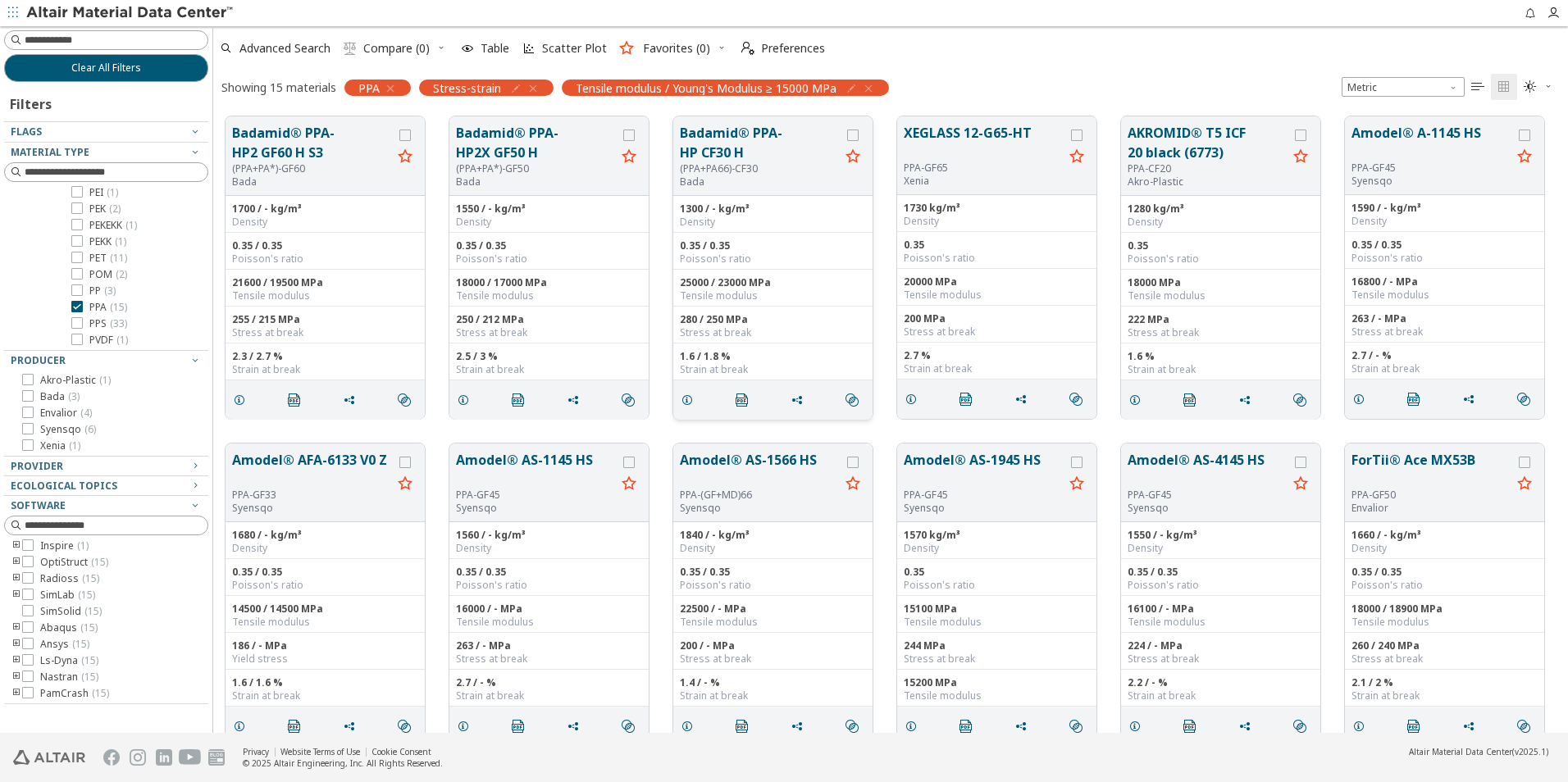
click at [749, 134] on button "Badamid® PPA-HP CF30 H" at bounding box center [759, 142] width 160 height 39
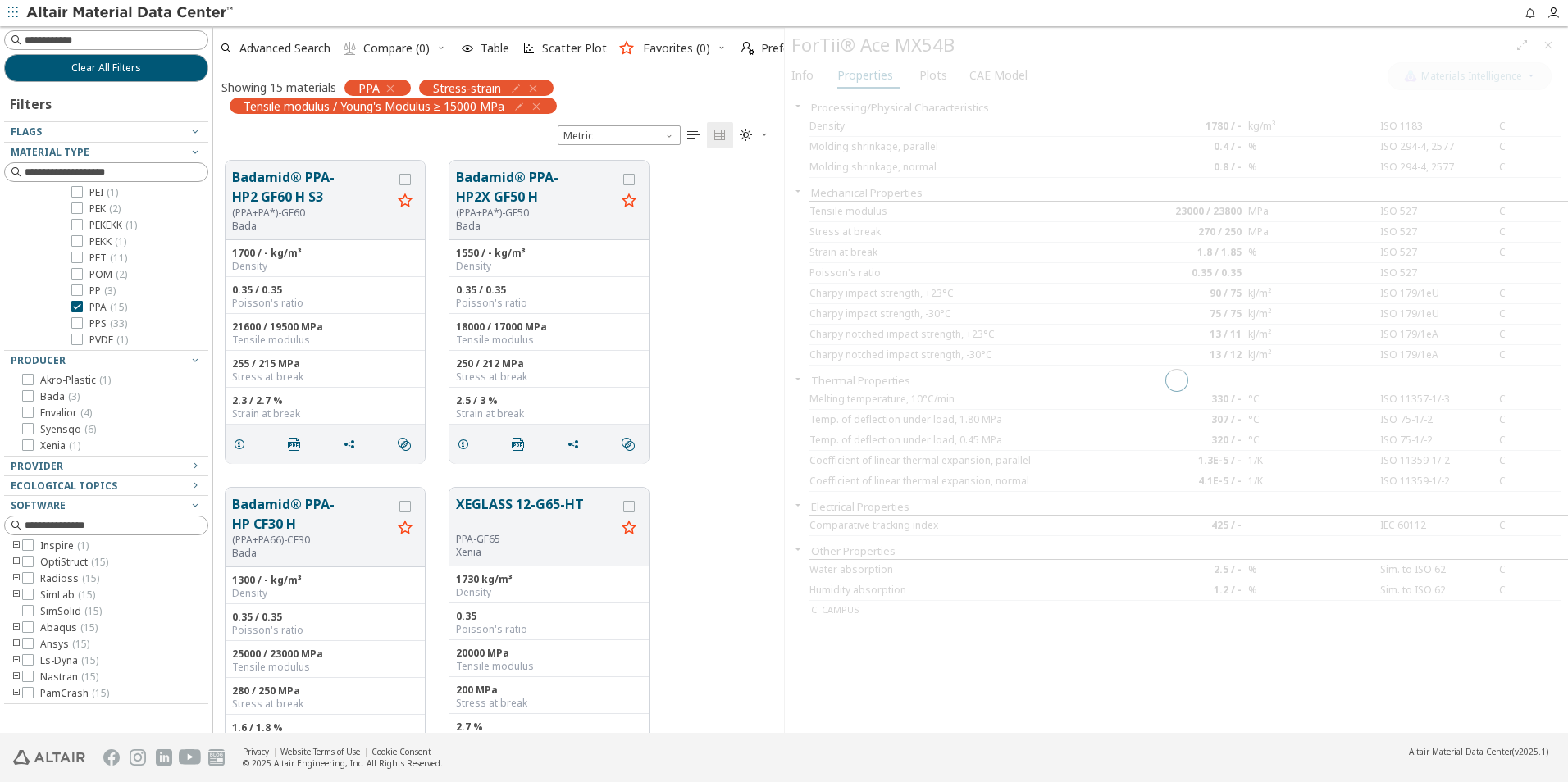
scroll to position [572, 559]
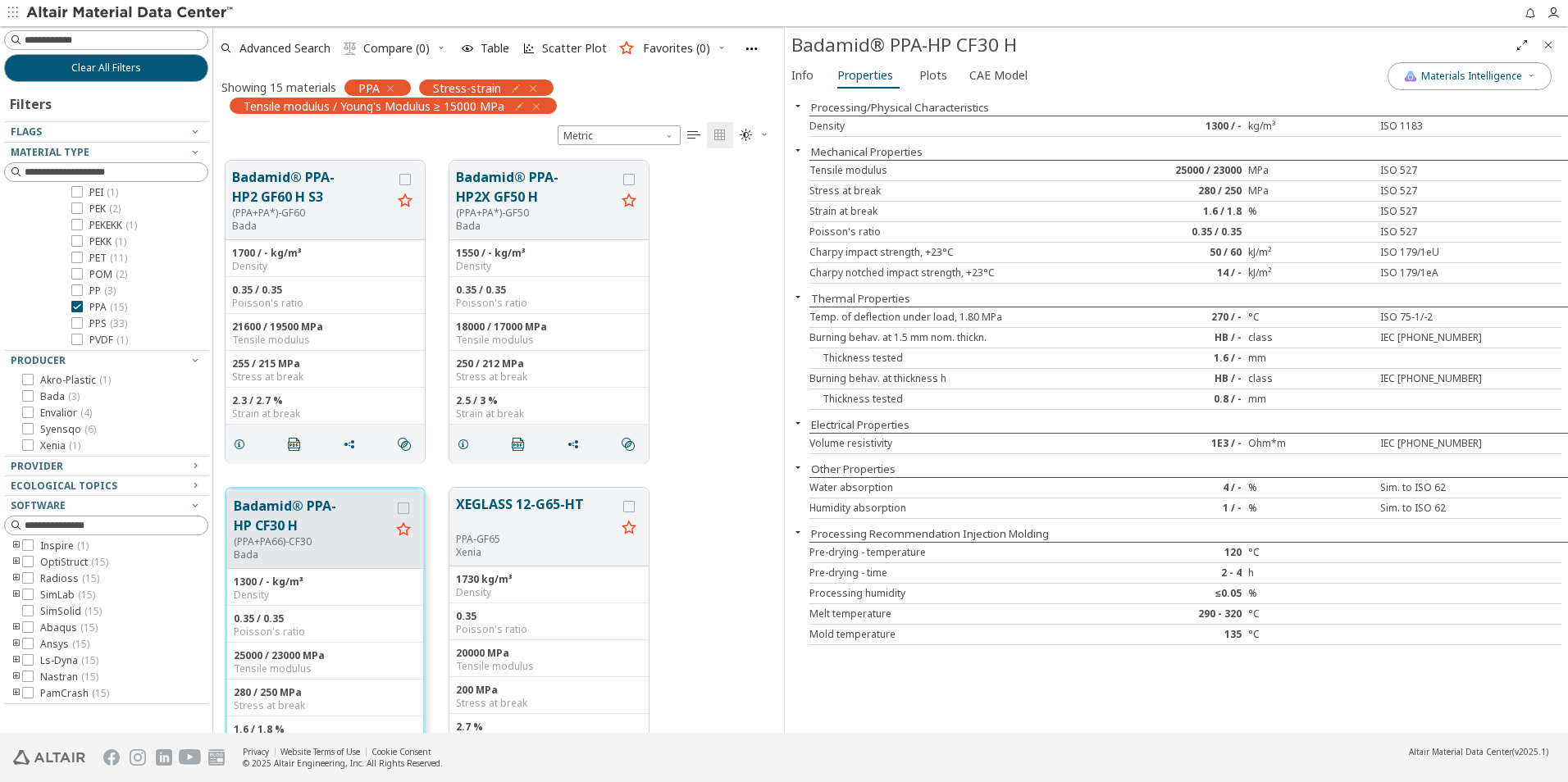
drag, startPoint x: 999, startPoint y: 40, endPoint x: 806, endPoint y: 44, distance: 193.0
click at [805, 44] on div "Badamid® PPA-HP CF30 H" at bounding box center [1150, 44] width 718 height 26
click at [828, 42] on div "Badamid® PPA-HP CF30 H" at bounding box center [1150, 44] width 718 height 26
drag, startPoint x: 793, startPoint y: 48, endPoint x: 1026, endPoint y: 36, distance: 233.3
click at [1026, 36] on div "Badamid® PPA-HP CF30 H" at bounding box center [1150, 44] width 718 height 26
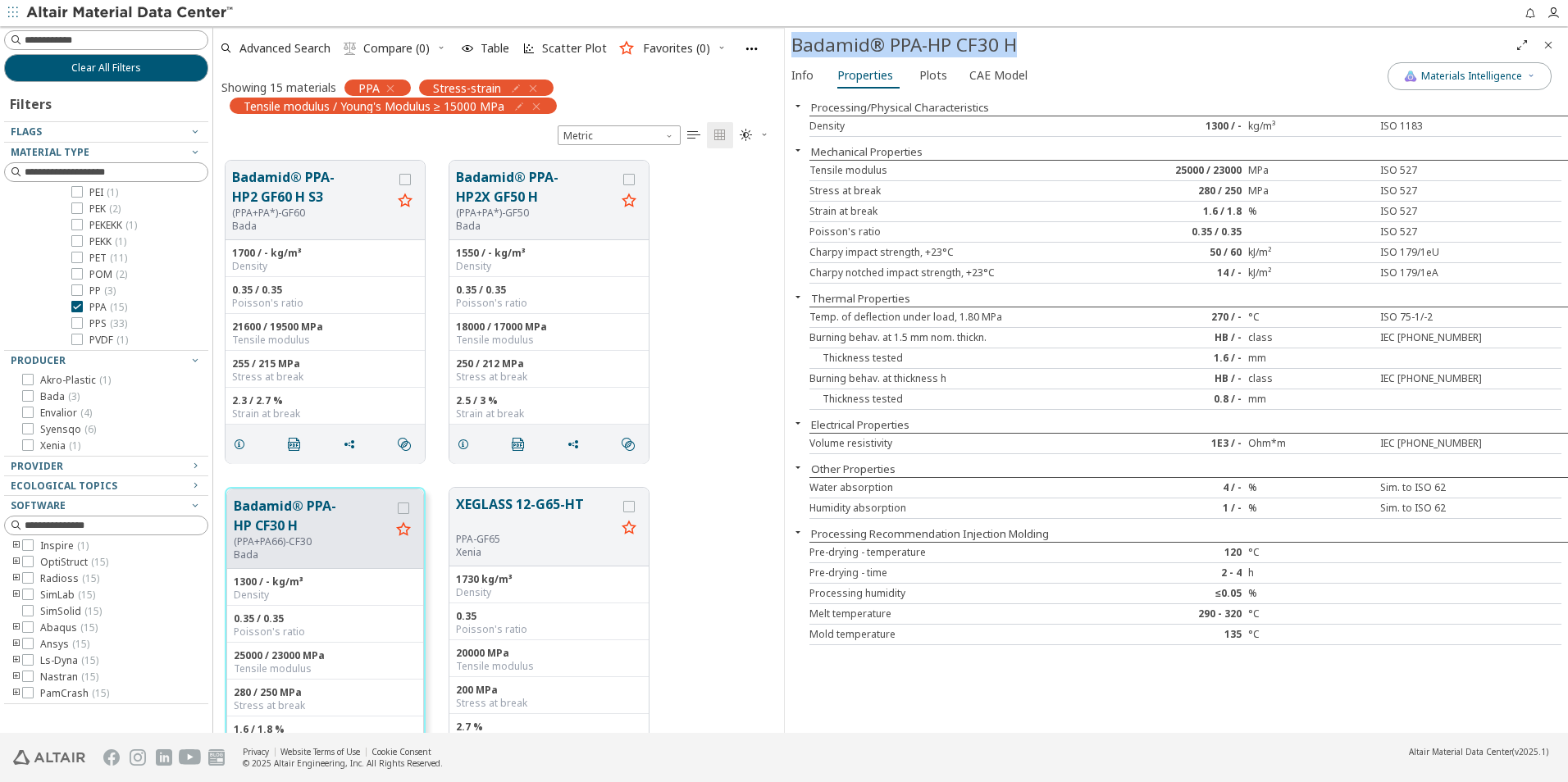
copy div "Badamid® PPA-HP CF30 H"
click at [1100, 671] on div "Processing/Physical Characteristics Density 1300 / - kg/m³ ISO 1183 Mechanical …" at bounding box center [1176, 413] width 783 height 640
click at [805, 72] on span "Info" at bounding box center [802, 75] width 22 height 26
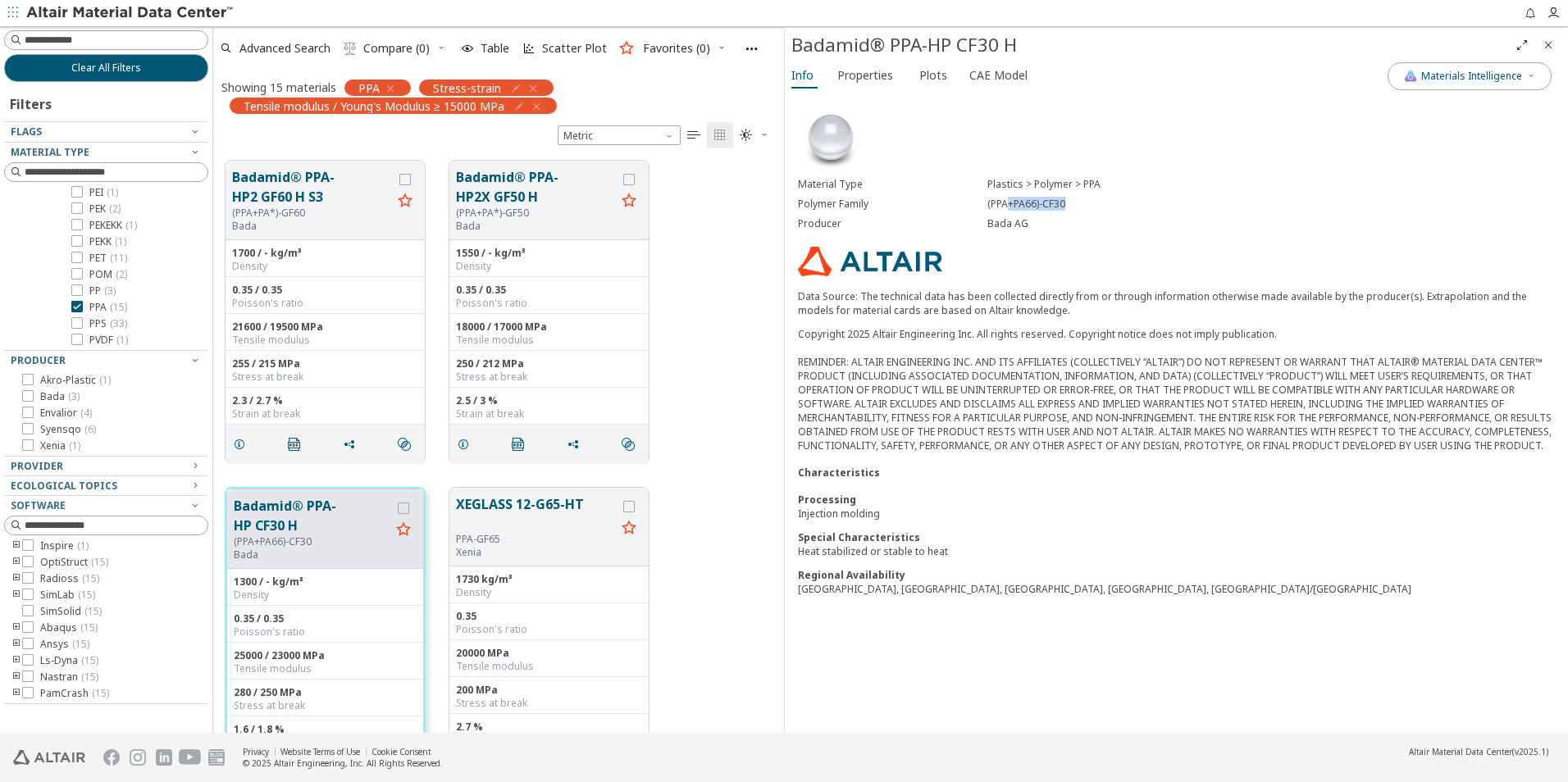
click at [1105, 199] on div "(PPA+PA66)-CF30" at bounding box center [1271, 204] width 567 height 13
click at [1019, 207] on div "(PPA+PA66)-CF30" at bounding box center [1271, 204] width 567 height 13
drag, startPoint x: 985, startPoint y: 201, endPoint x: 1095, endPoint y: 207, distance: 110.2
click at [1095, 207] on div "Polymer Family (PPA+PA66)-CF30" at bounding box center [1177, 204] width 757 height 20
drag, startPoint x: 1095, startPoint y: 207, endPoint x: 1041, endPoint y: 203, distance: 54.1
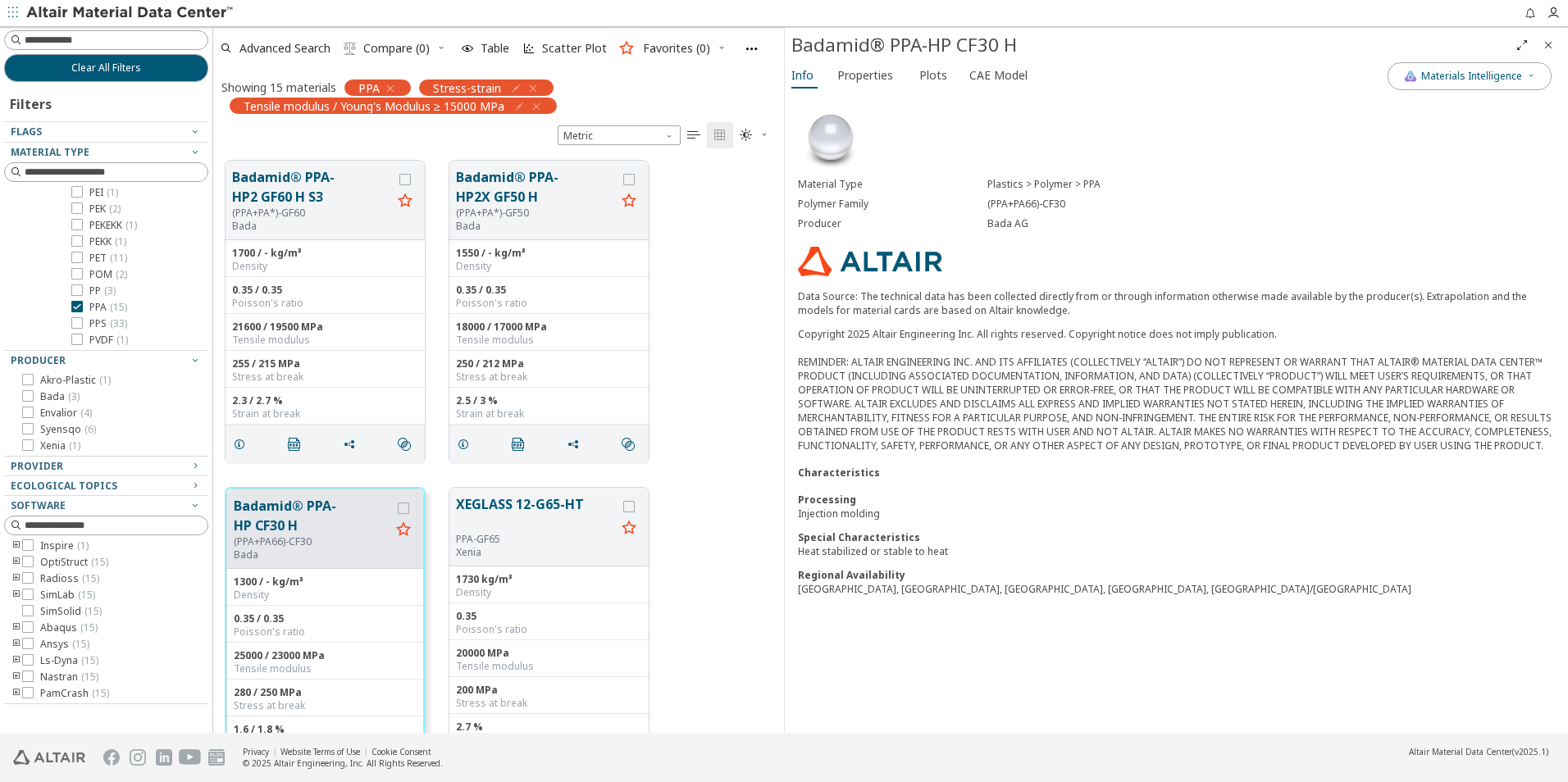
copy div "(PPA+PA66)-CF30"
click at [872, 73] on span "Properties" at bounding box center [865, 75] width 56 height 26
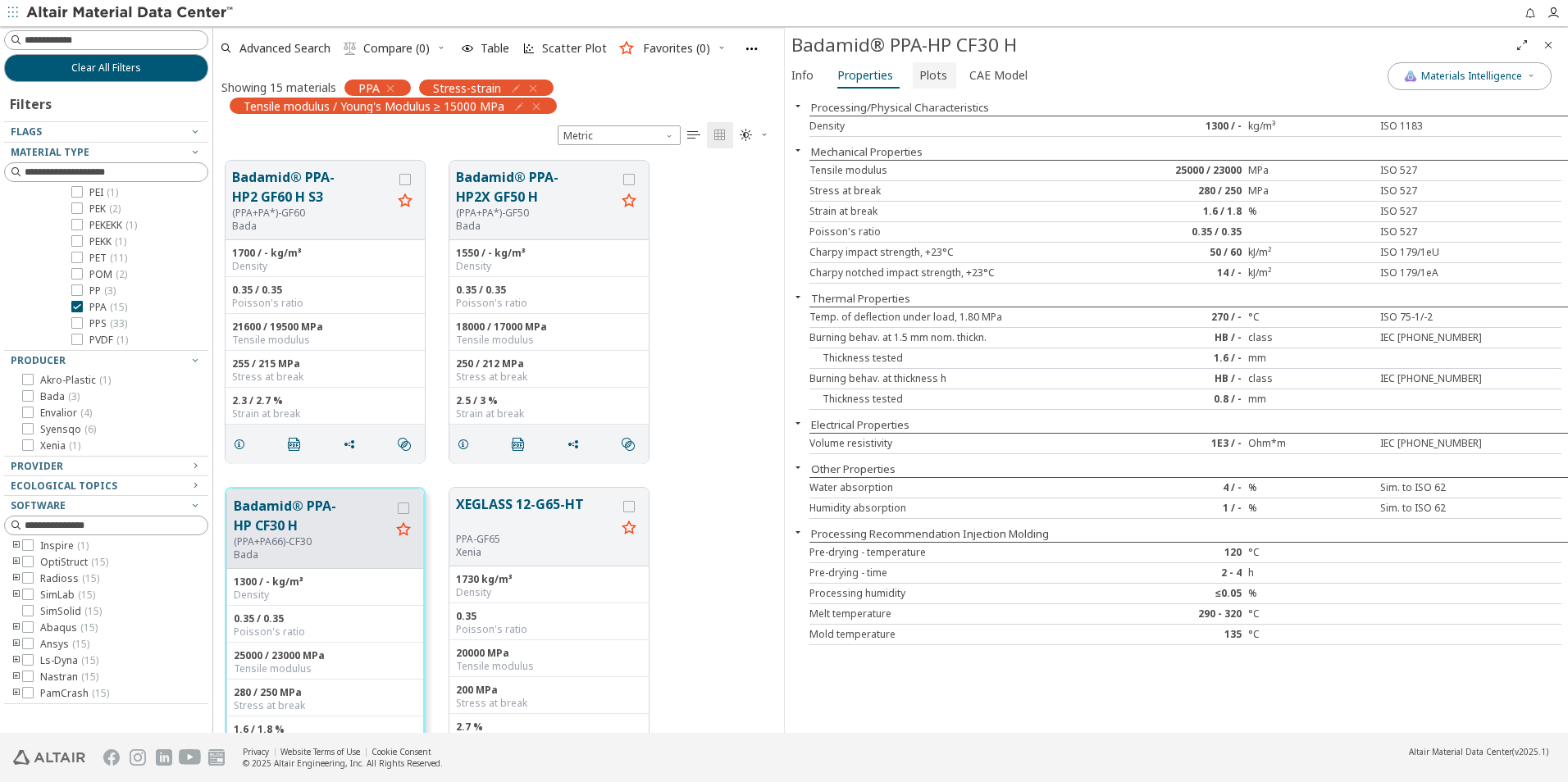
click at [946, 70] on button "Plots" at bounding box center [934, 75] width 43 height 26
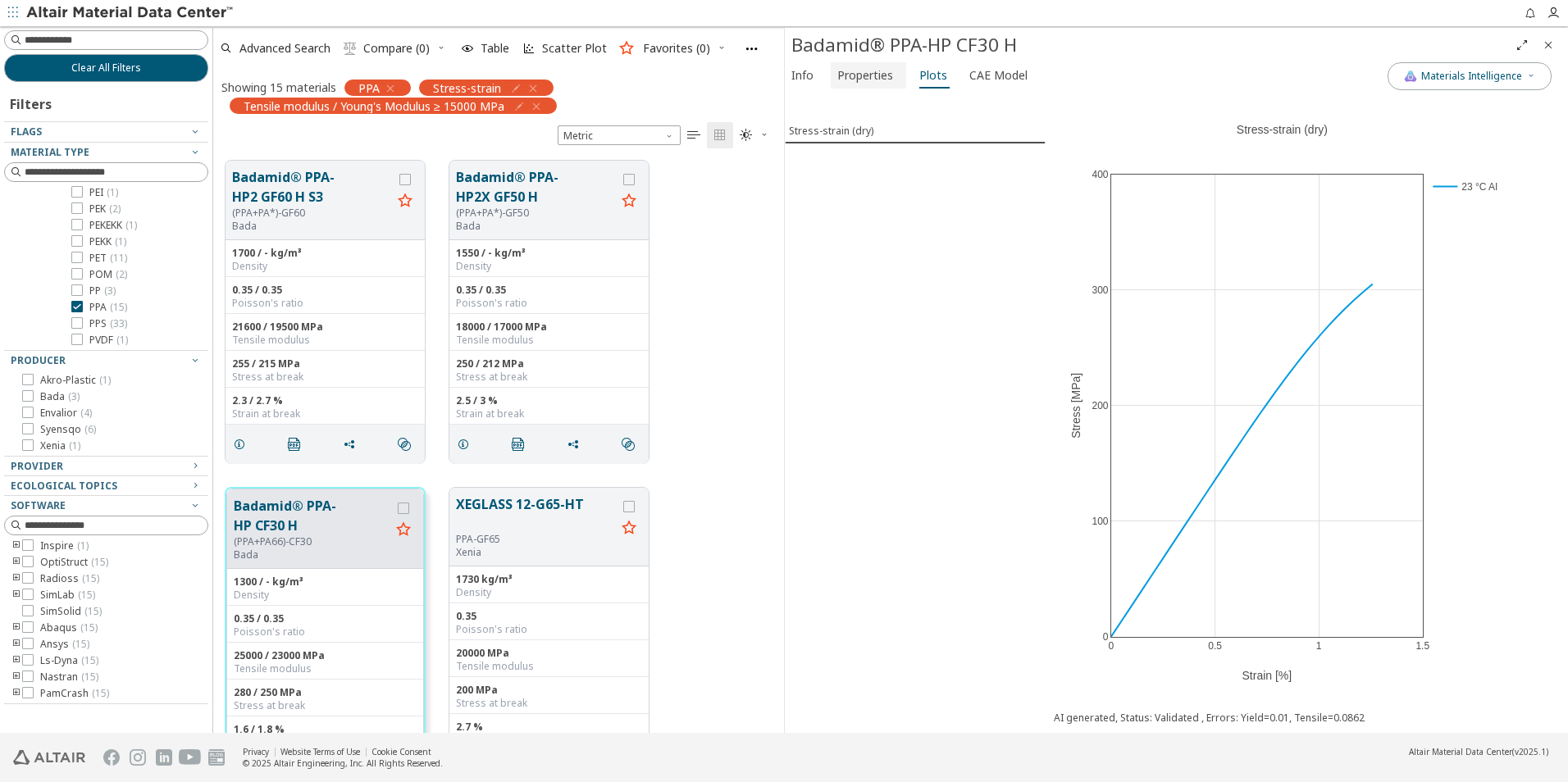
click at [884, 70] on span "Properties" at bounding box center [865, 75] width 56 height 26
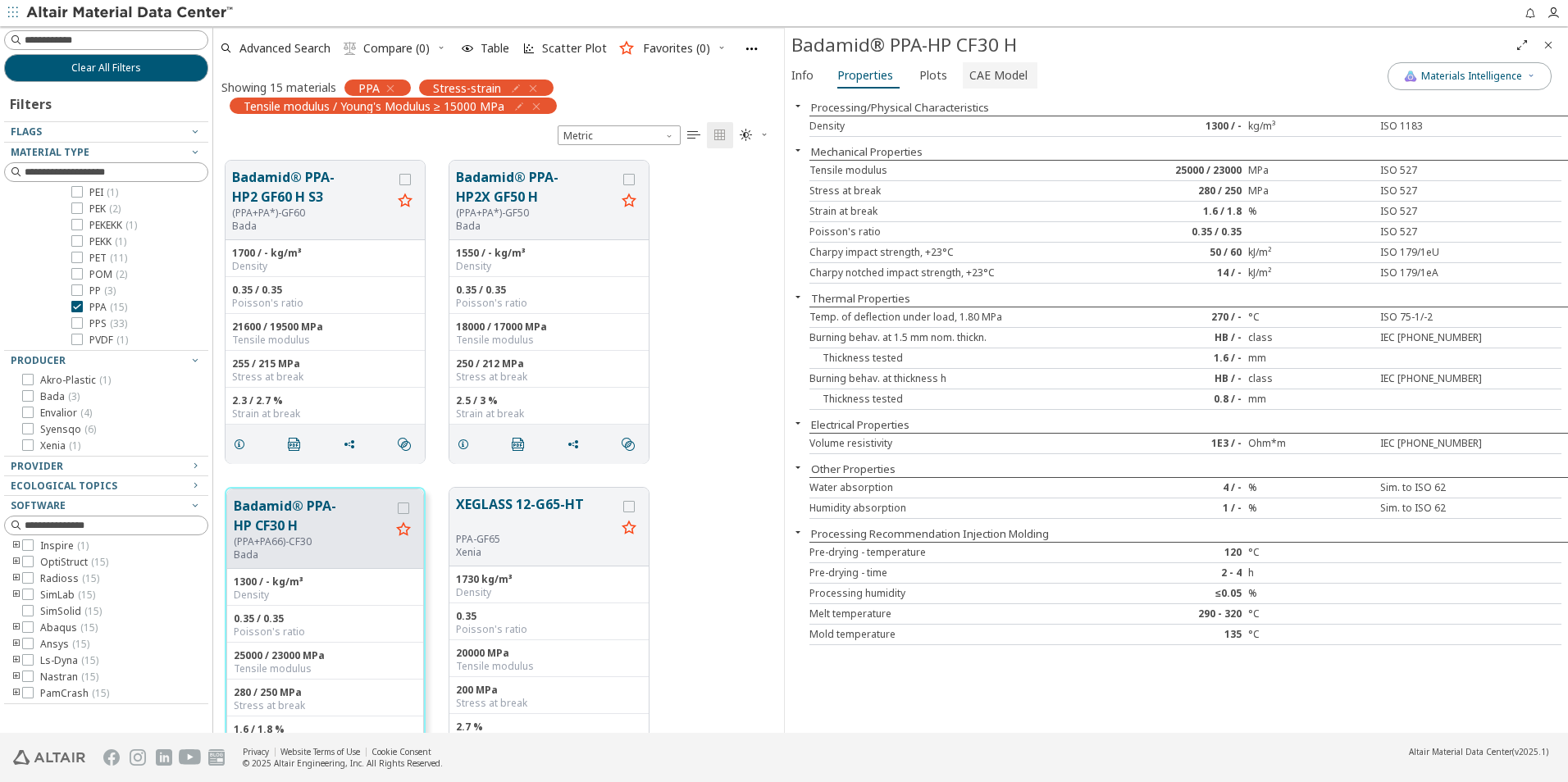
click at [1003, 67] on span "CAE Model" at bounding box center [998, 75] width 58 height 26
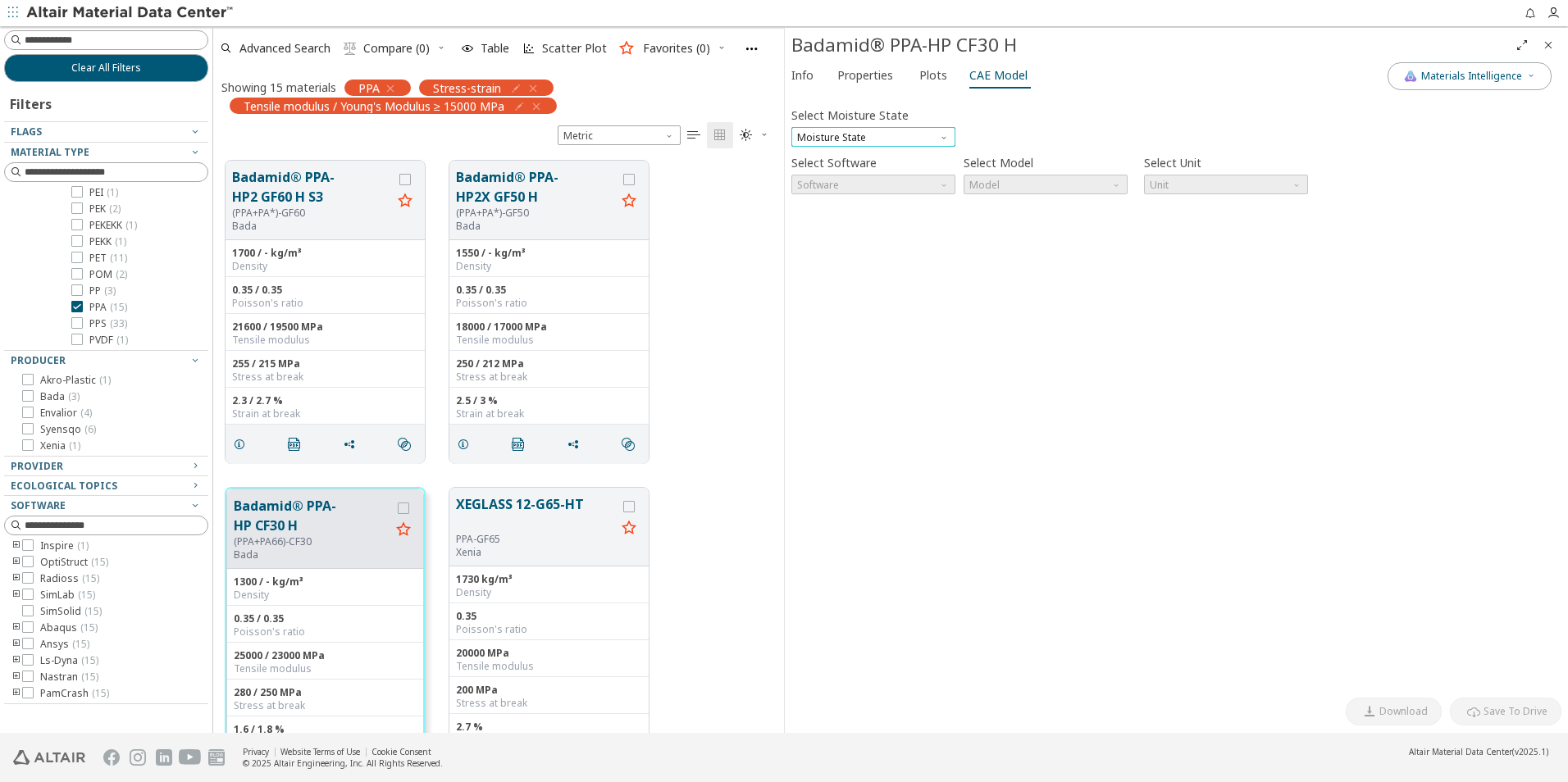
click at [909, 127] on span "Moisture State" at bounding box center [873, 137] width 164 height 20
click at [858, 170] on button "Conditioned" at bounding box center [873, 176] width 164 height 20
click at [898, 138] on span "Conditioned" at bounding box center [873, 137] width 164 height 20
drag, startPoint x: 857, startPoint y: 160, endPoint x: 882, endPoint y: 148, distance: 27.7
click at [877, 154] on span "Dry" at bounding box center [873, 157] width 150 height 12
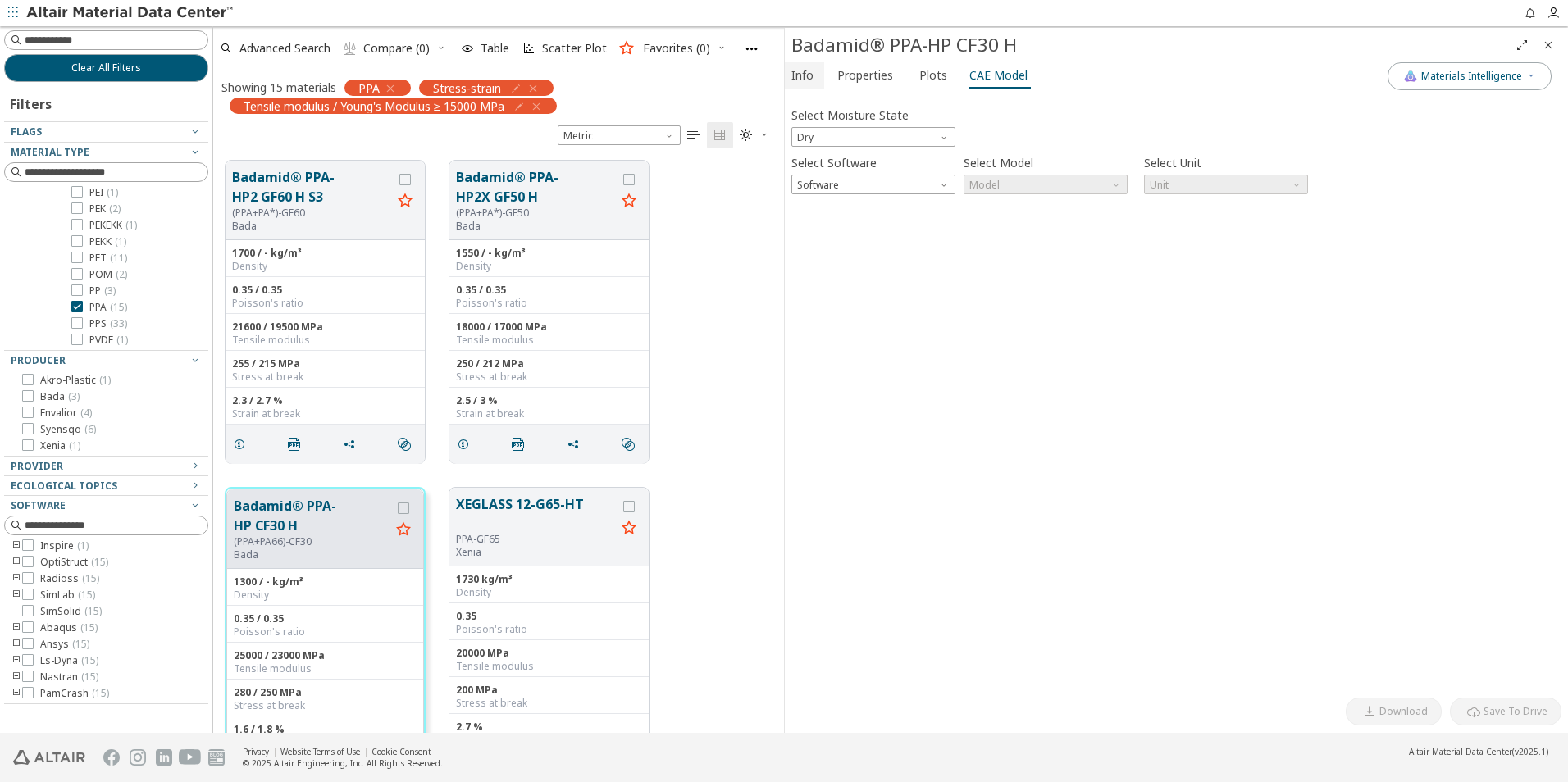
drag, startPoint x: 822, startPoint y: 70, endPoint x: 798, endPoint y: 73, distance: 24.2
click at [798, 73] on span "Info" at bounding box center [802, 75] width 22 height 26
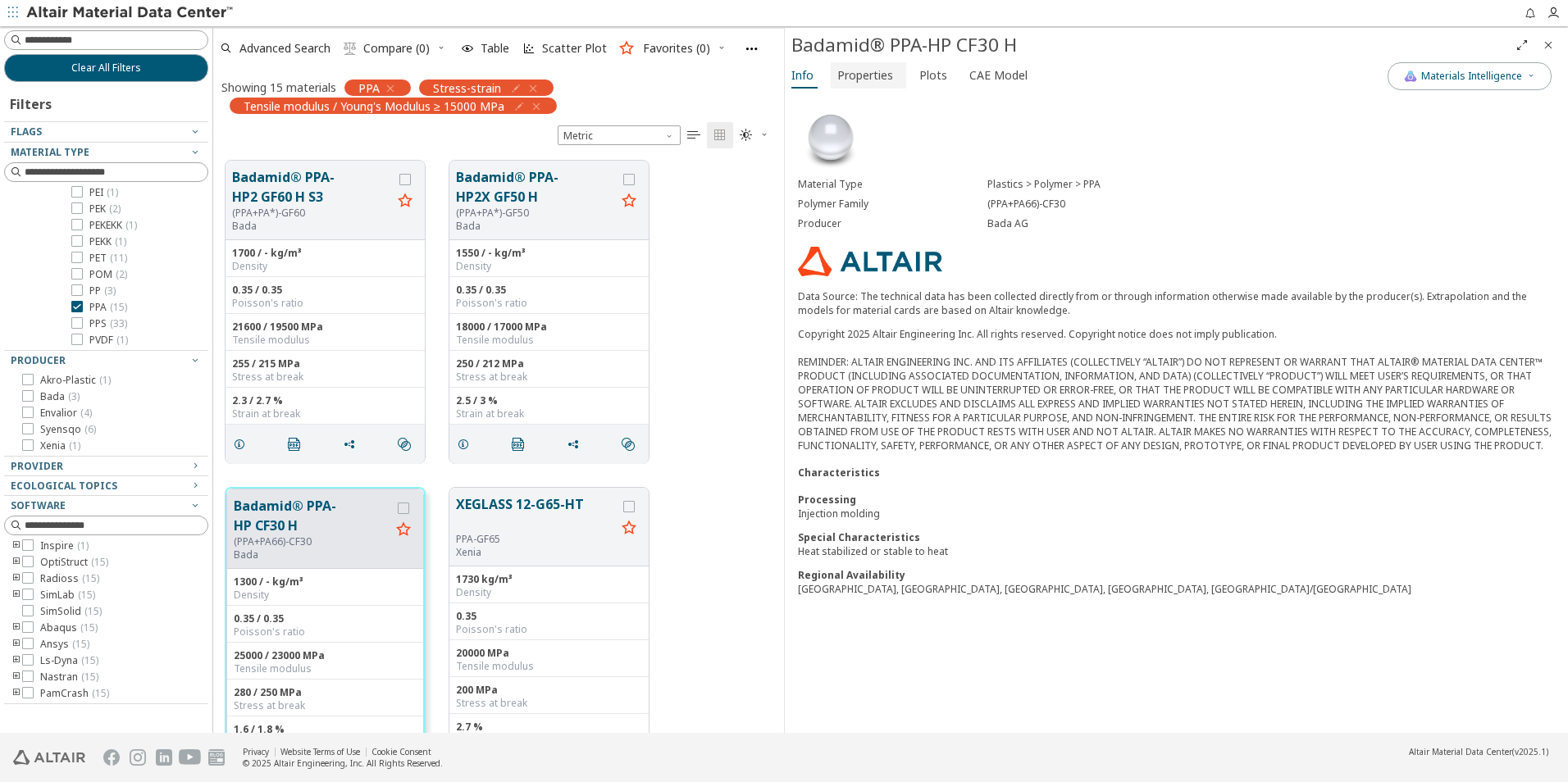
click at [875, 71] on span "Properties" at bounding box center [865, 75] width 56 height 26
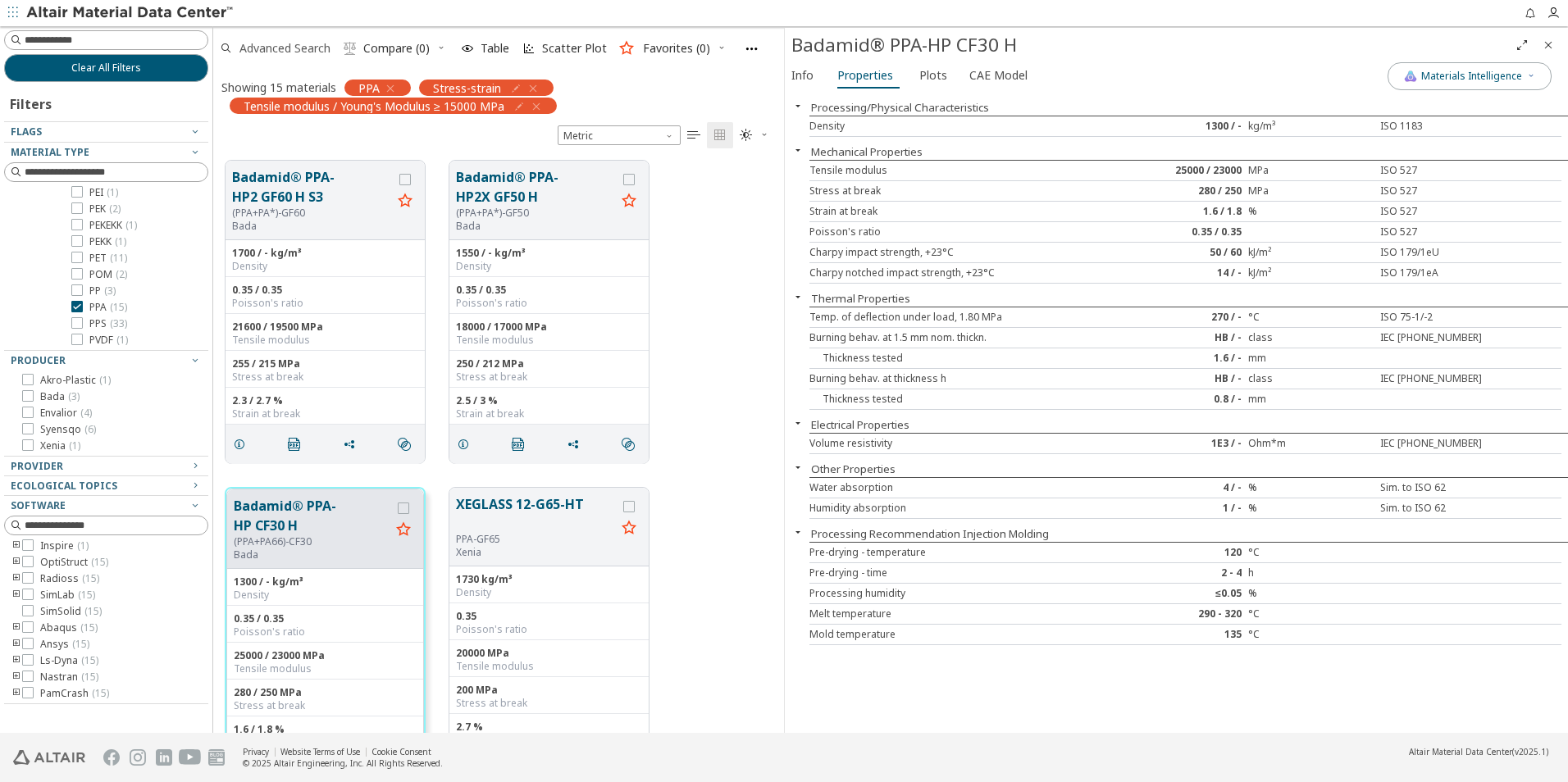
click at [299, 48] on span "Advanced Search" at bounding box center [285, 48] width 91 height 12
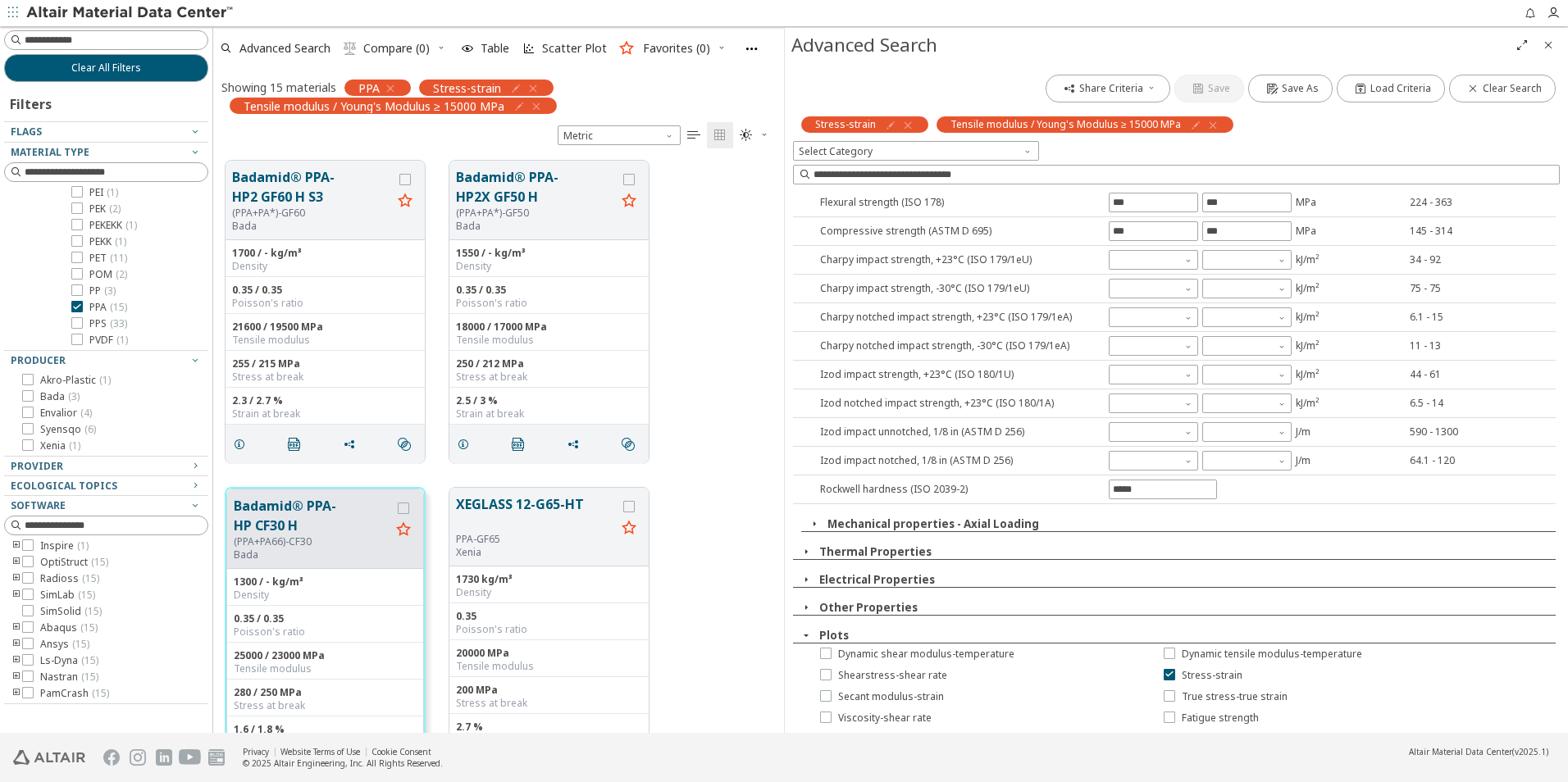
scroll to position [560, 0]
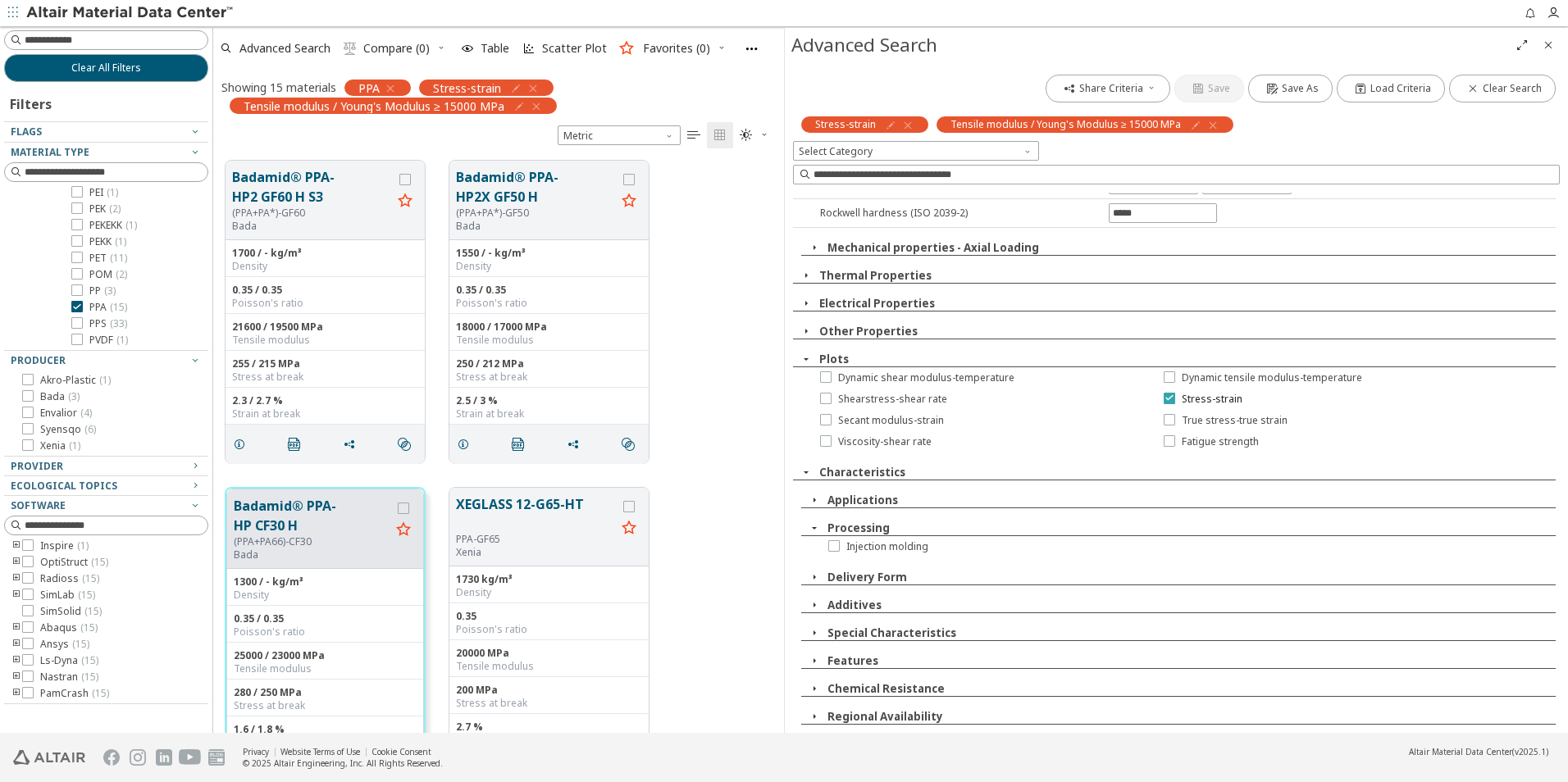
click at [1164, 398] on icon at bounding box center [1169, 398] width 12 height 12
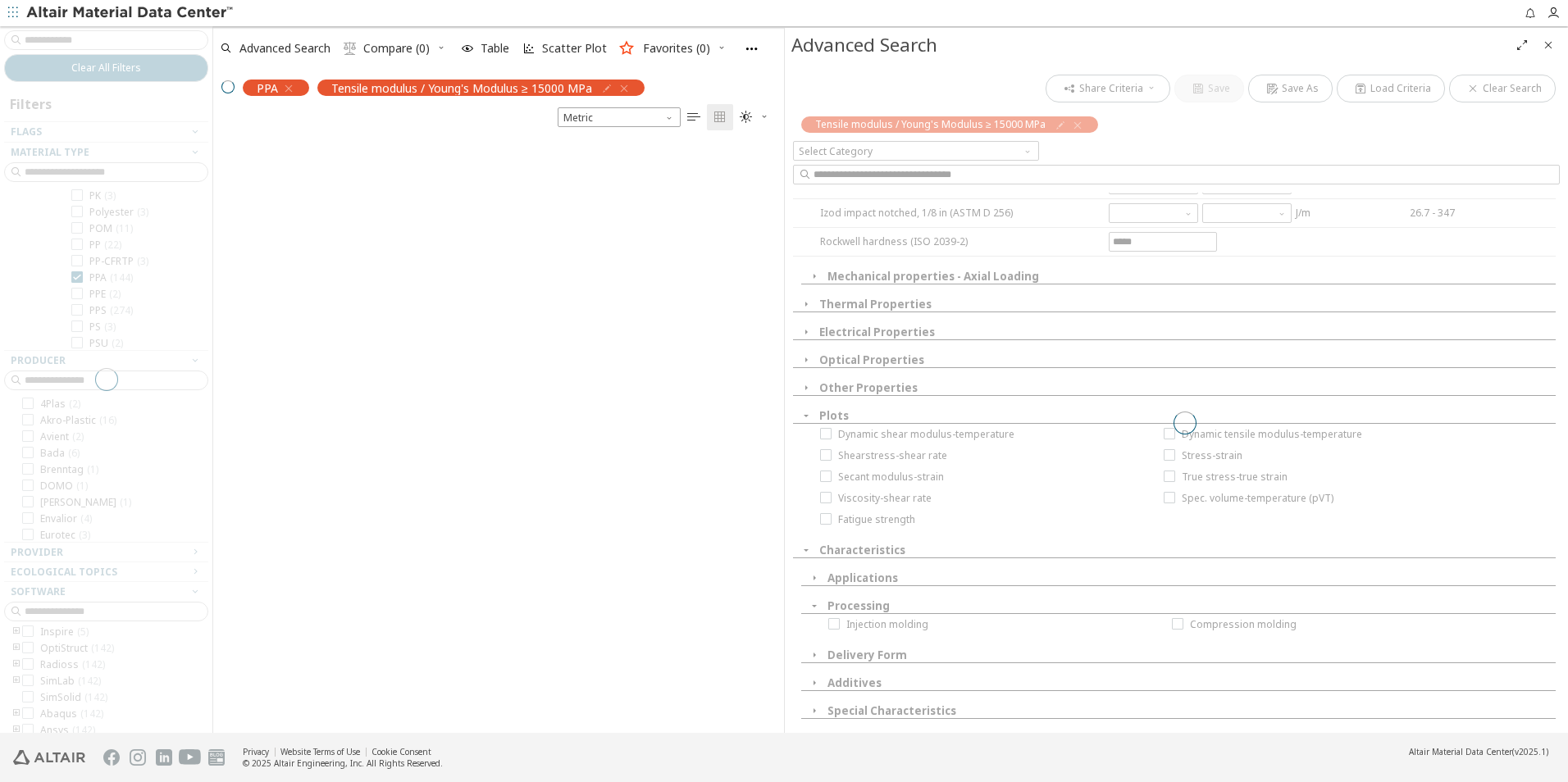
scroll to position [588, 0]
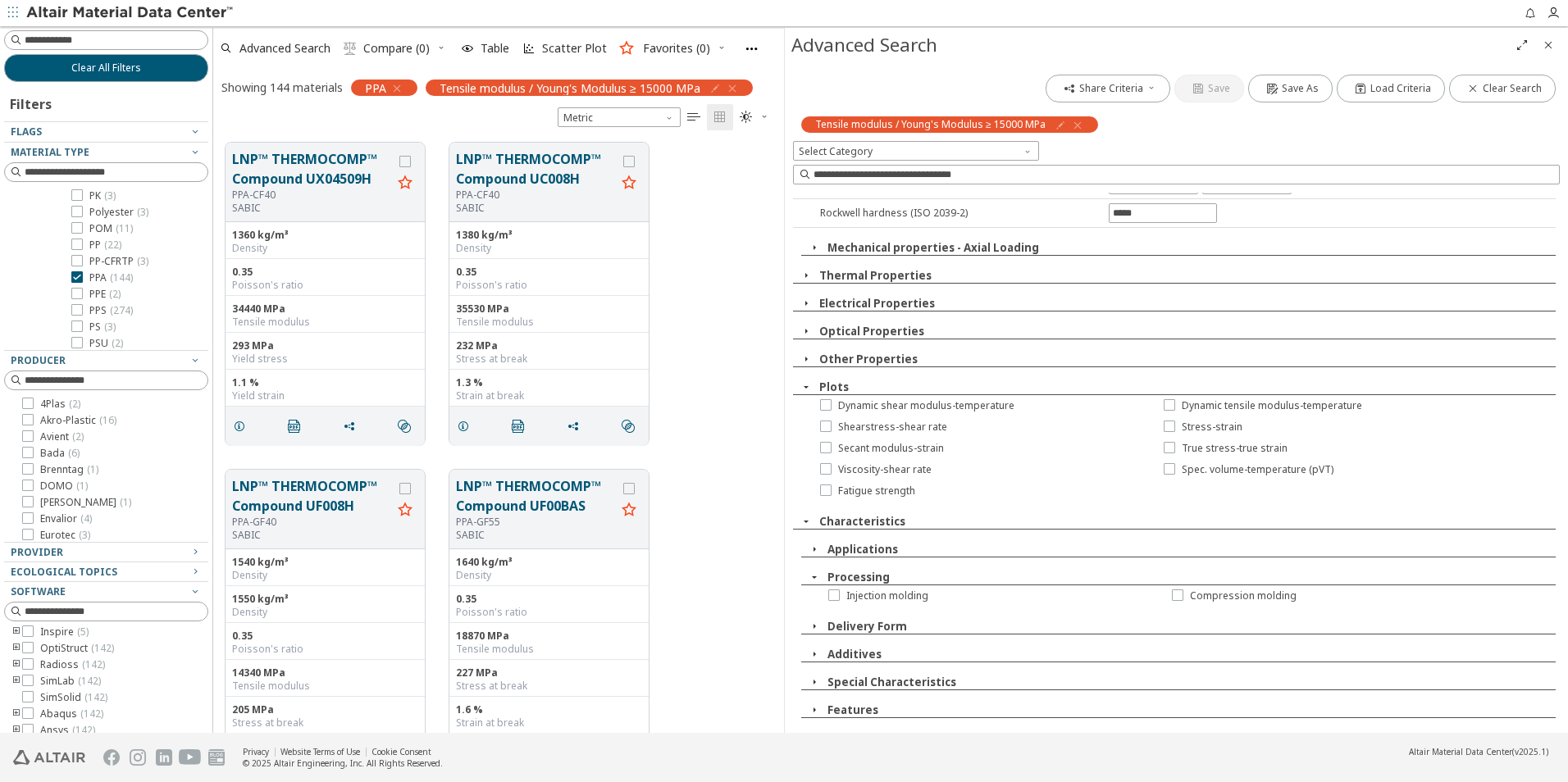
drag, startPoint x: 836, startPoint y: 594, endPoint x: 826, endPoint y: 596, distance: 10.2
click at [826, 596] on div "Injection molding" at bounding box center [964, 596] width 344 height 21
click at [830, 594] on icon at bounding box center [834, 594] width 12 height 12
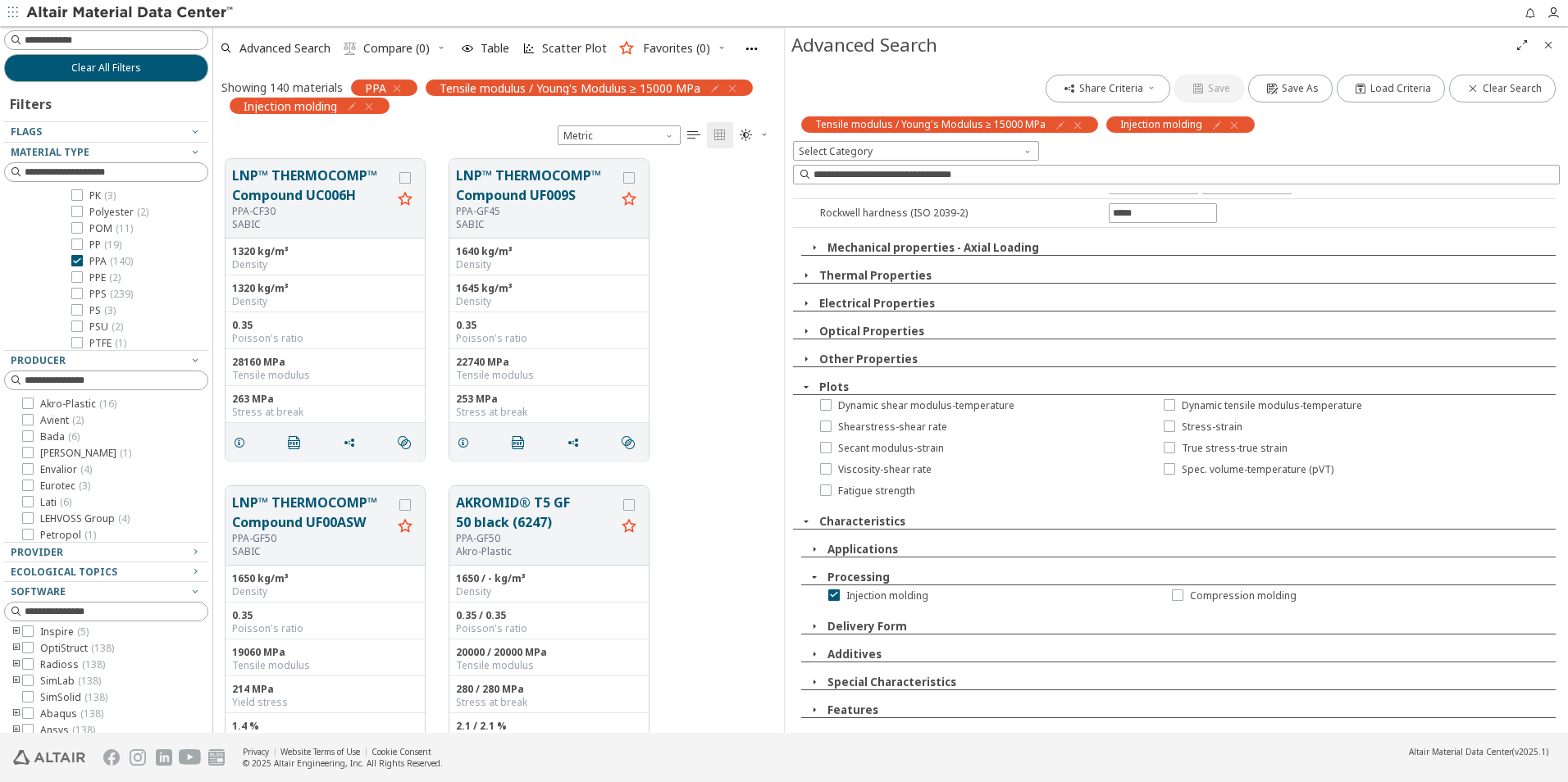
scroll to position [0, 0]
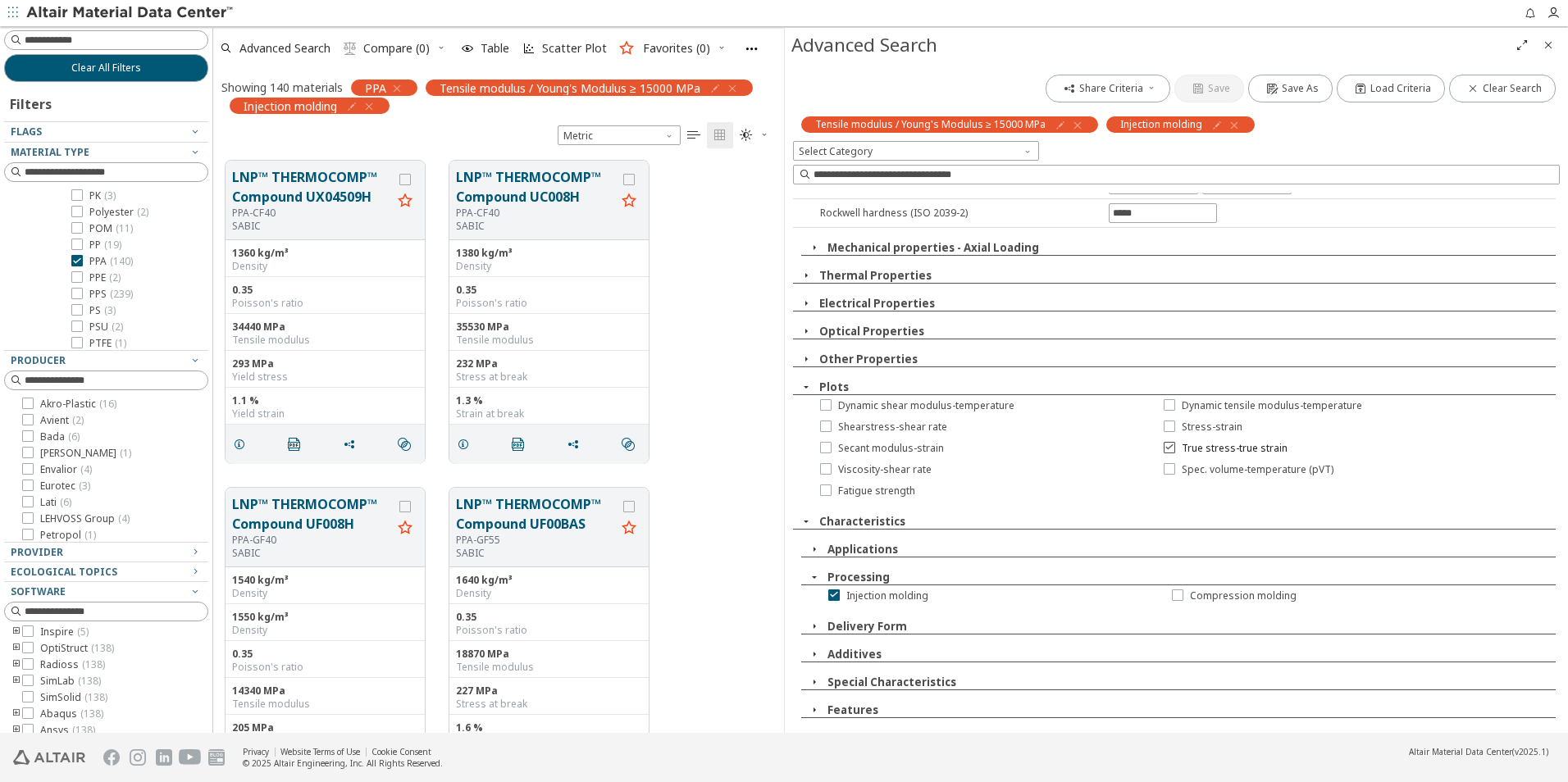
click at [1164, 446] on div at bounding box center [1169, 448] width 12 height 12
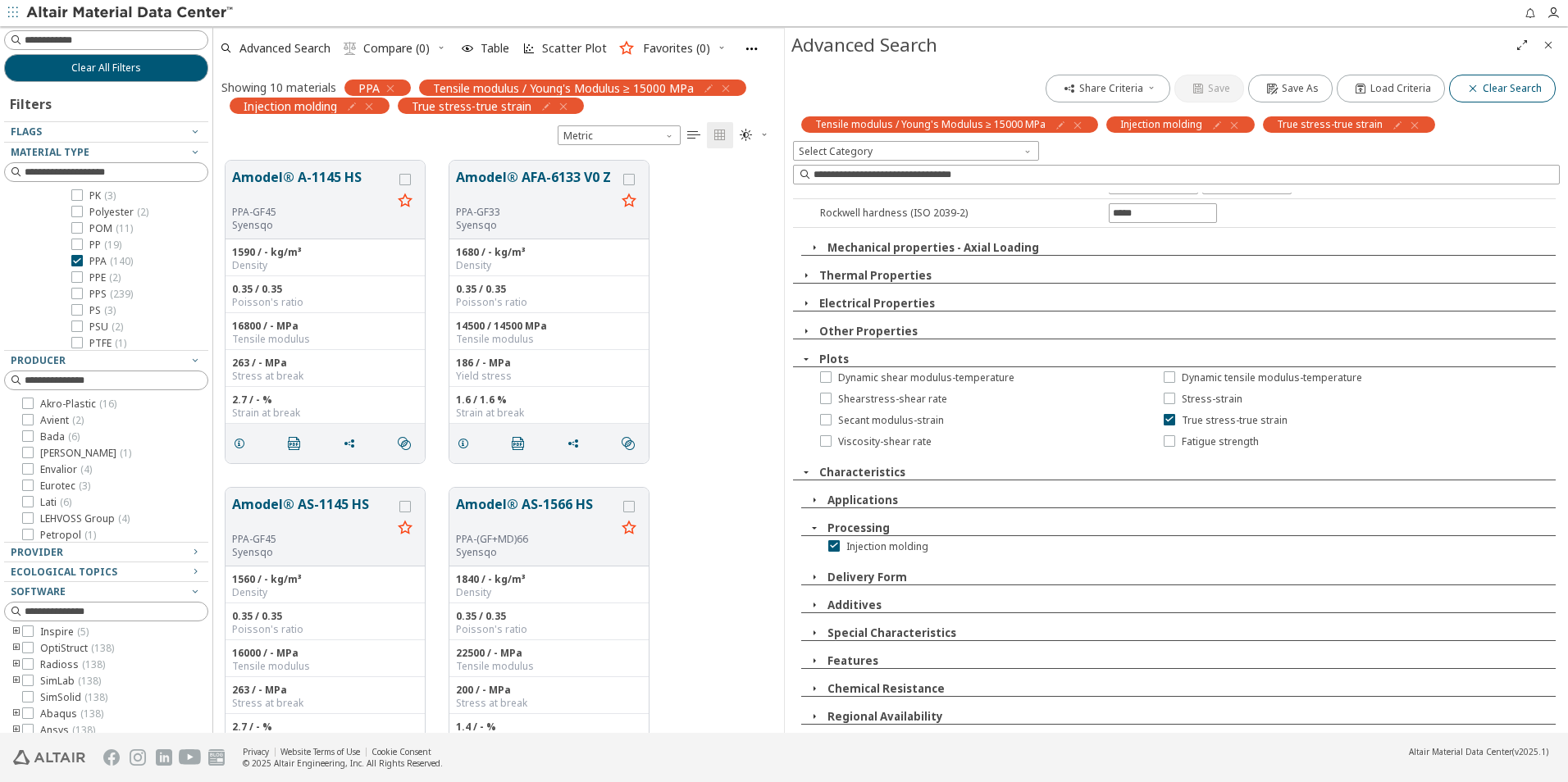
scroll to position [200, 0]
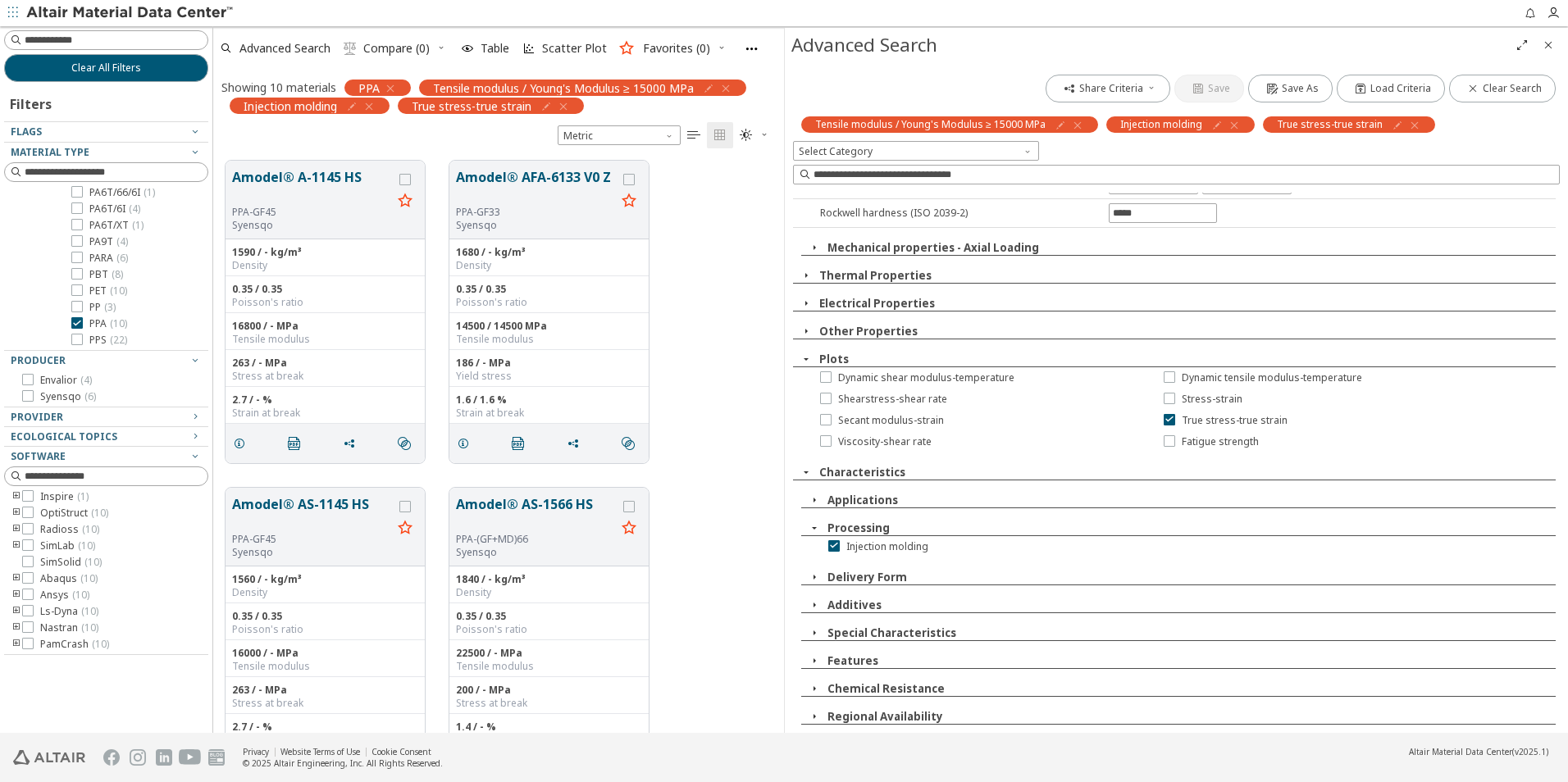
click at [1540, 46] on span "Close" at bounding box center [1548, 44] width 20 height 26
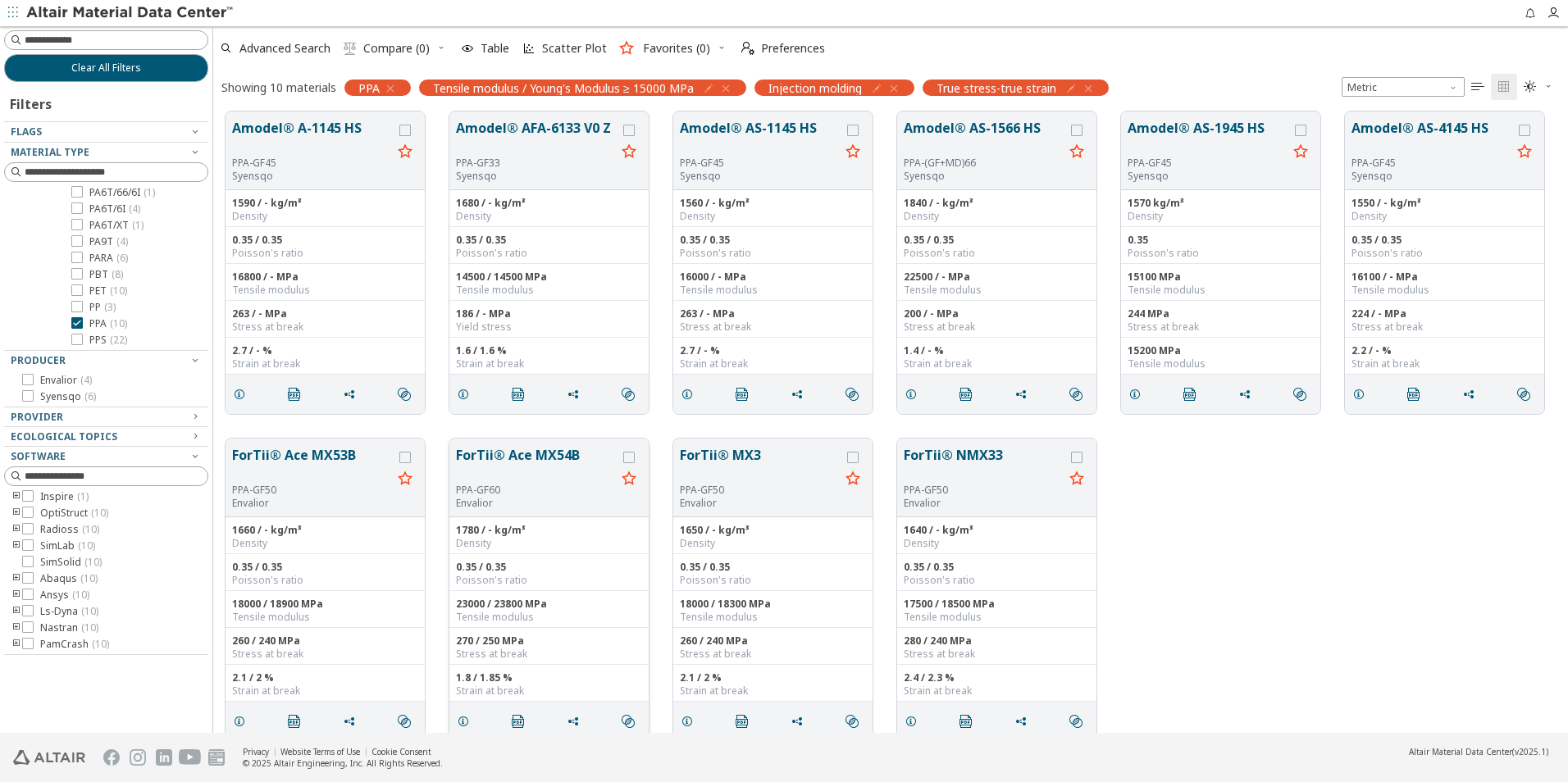
scroll to position [0, 0]
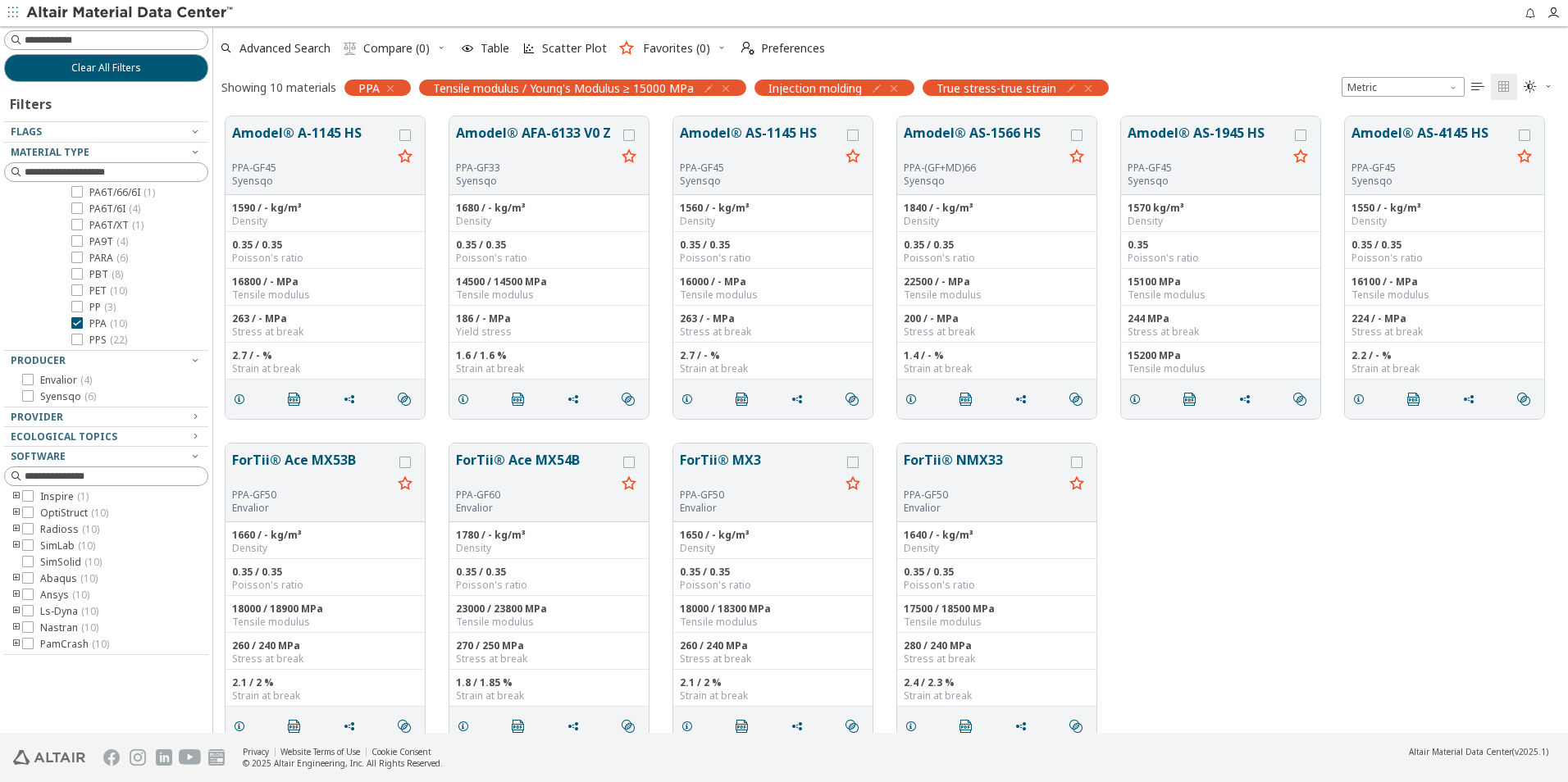
click at [1092, 85] on icon "button" at bounding box center [1089, 89] width 13 height 13
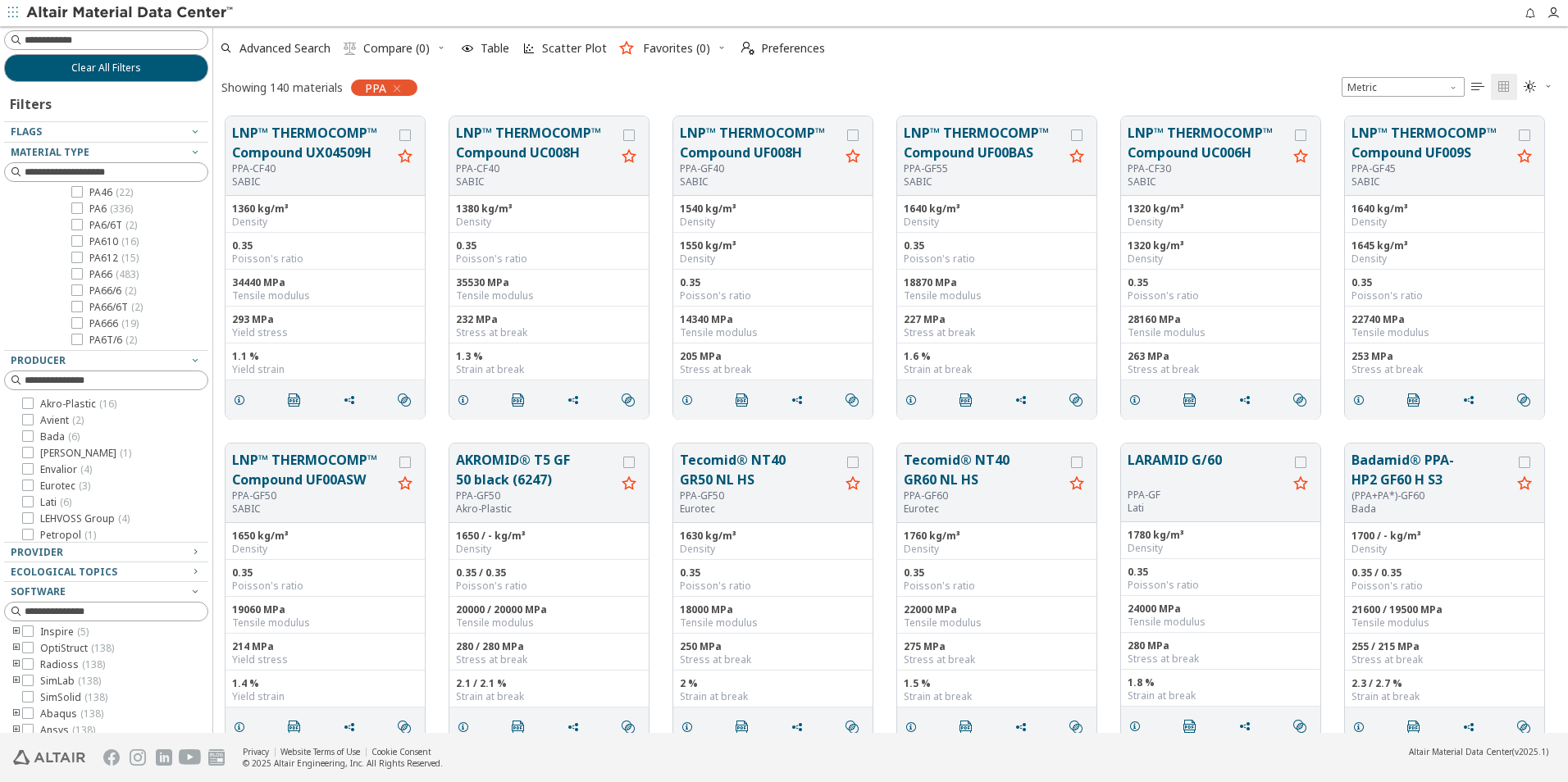
scroll to position [705, 0]
click at [259, 42] on span "Advanced Search" at bounding box center [285, 48] width 91 height 12
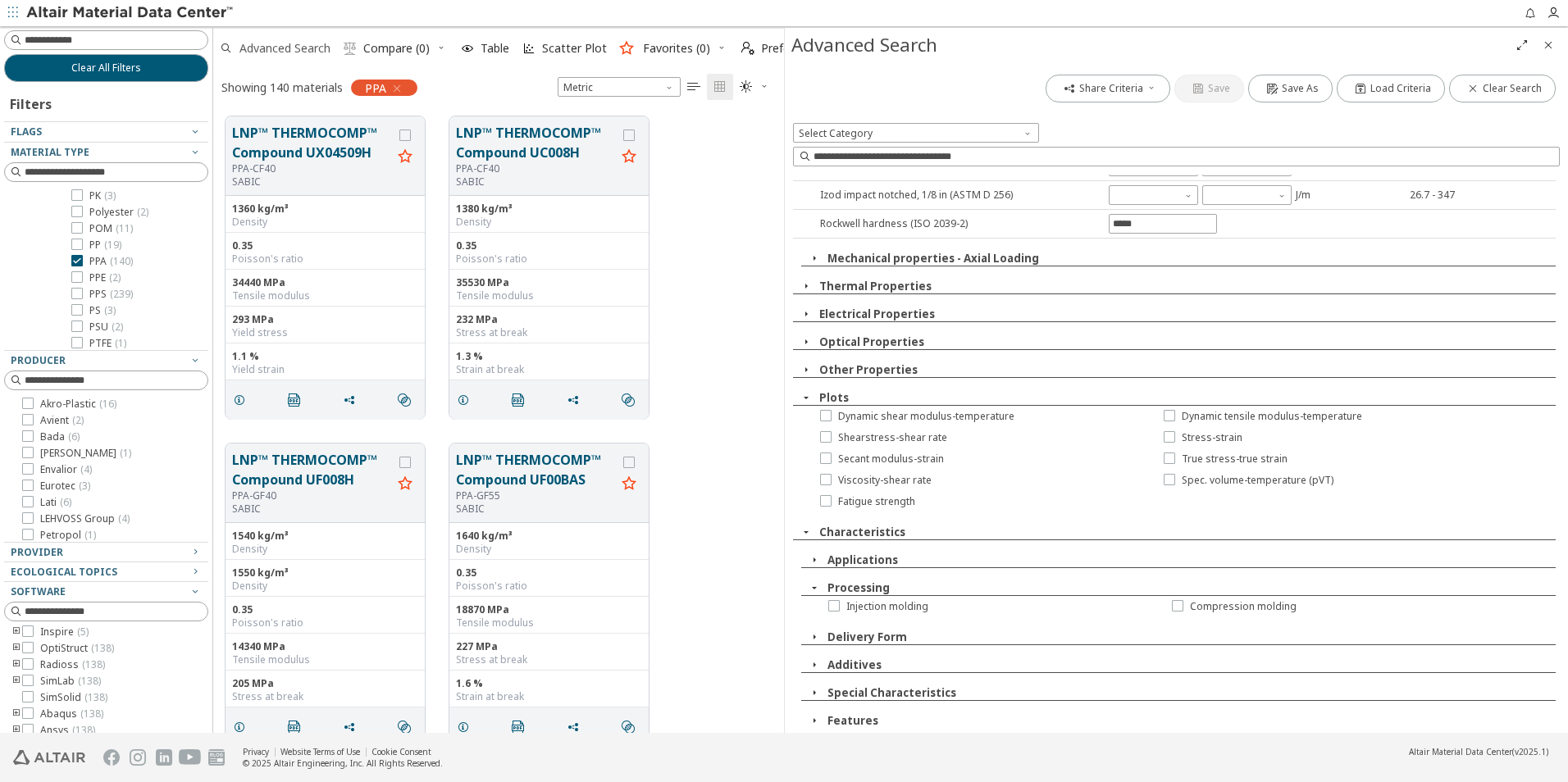
scroll to position [616, 559]
click at [849, 605] on span "Injection molding" at bounding box center [888, 607] width 82 height 13
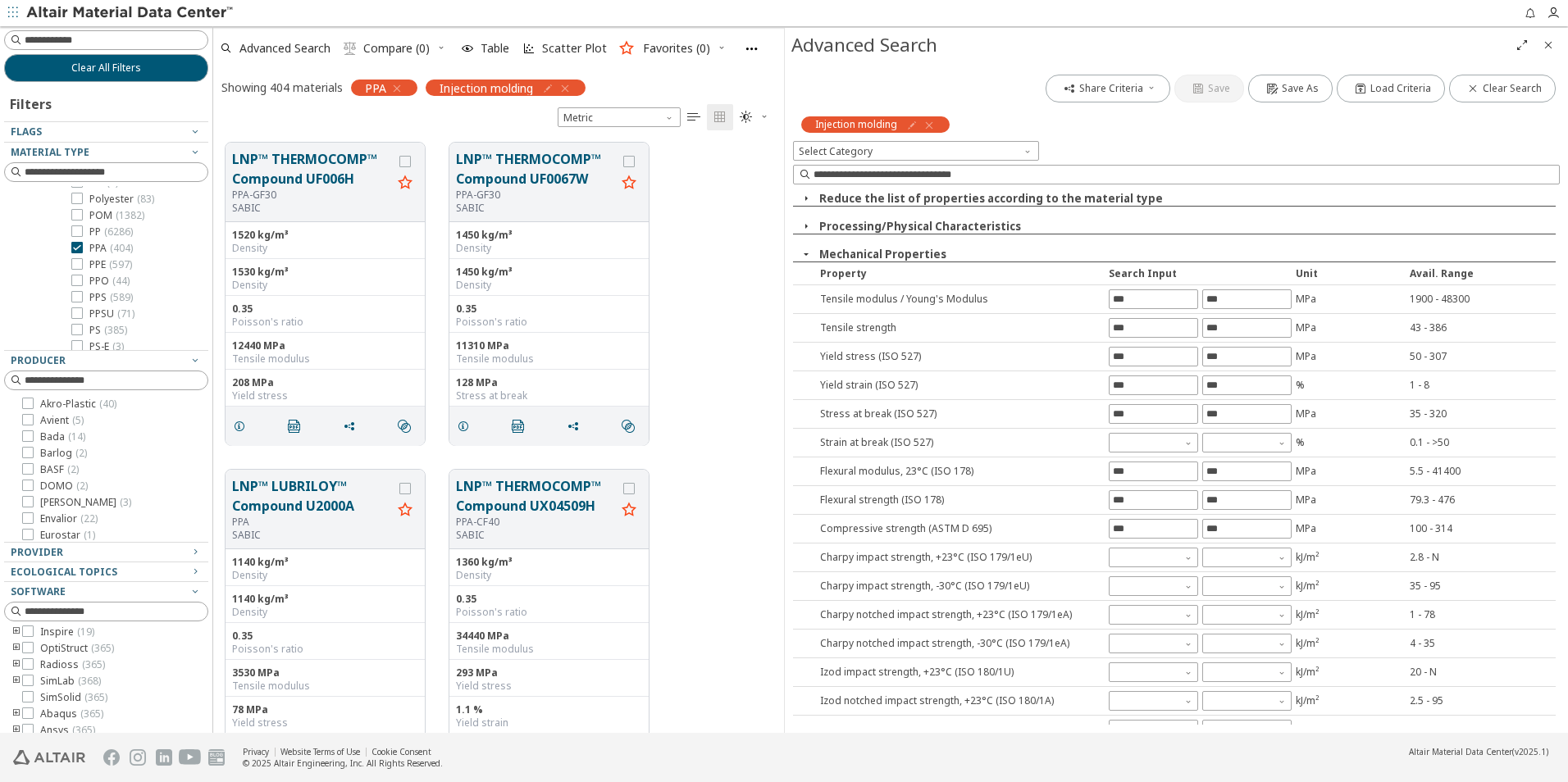
scroll to position [0, 0]
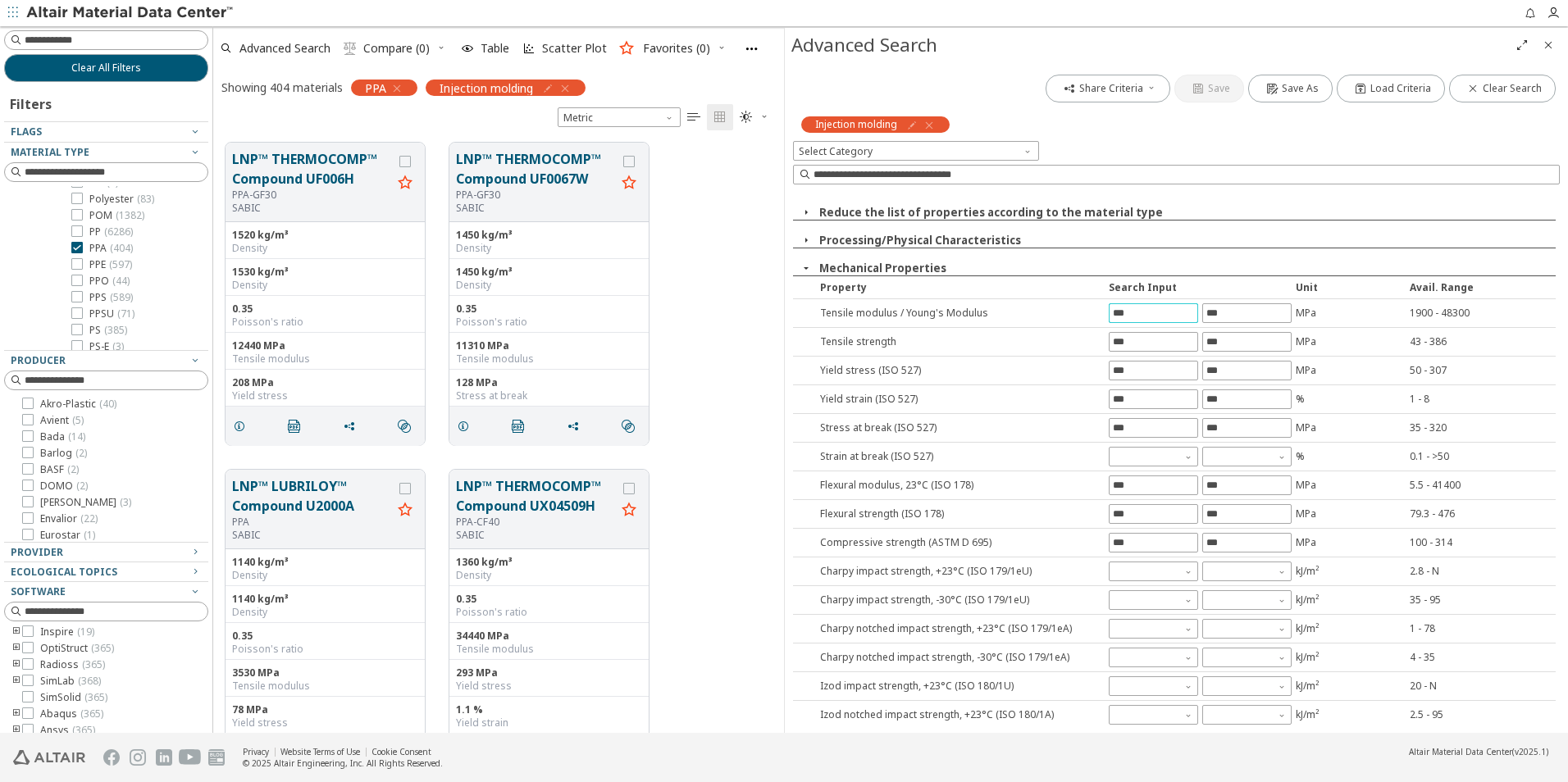
click at [1148, 308] on input "text" at bounding box center [1154, 312] width 88 height 18
type input "*****"
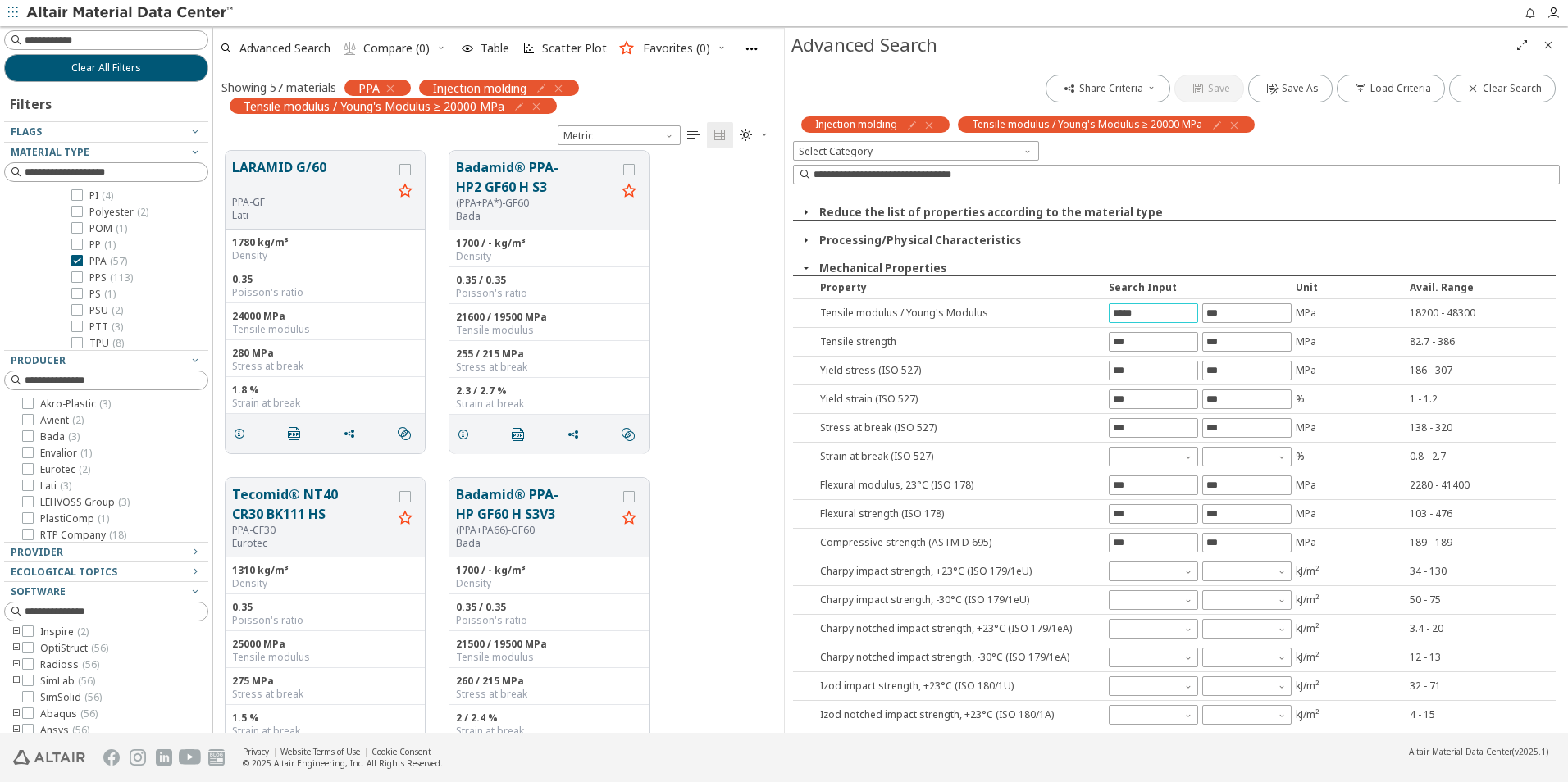
scroll to position [1066, 0]
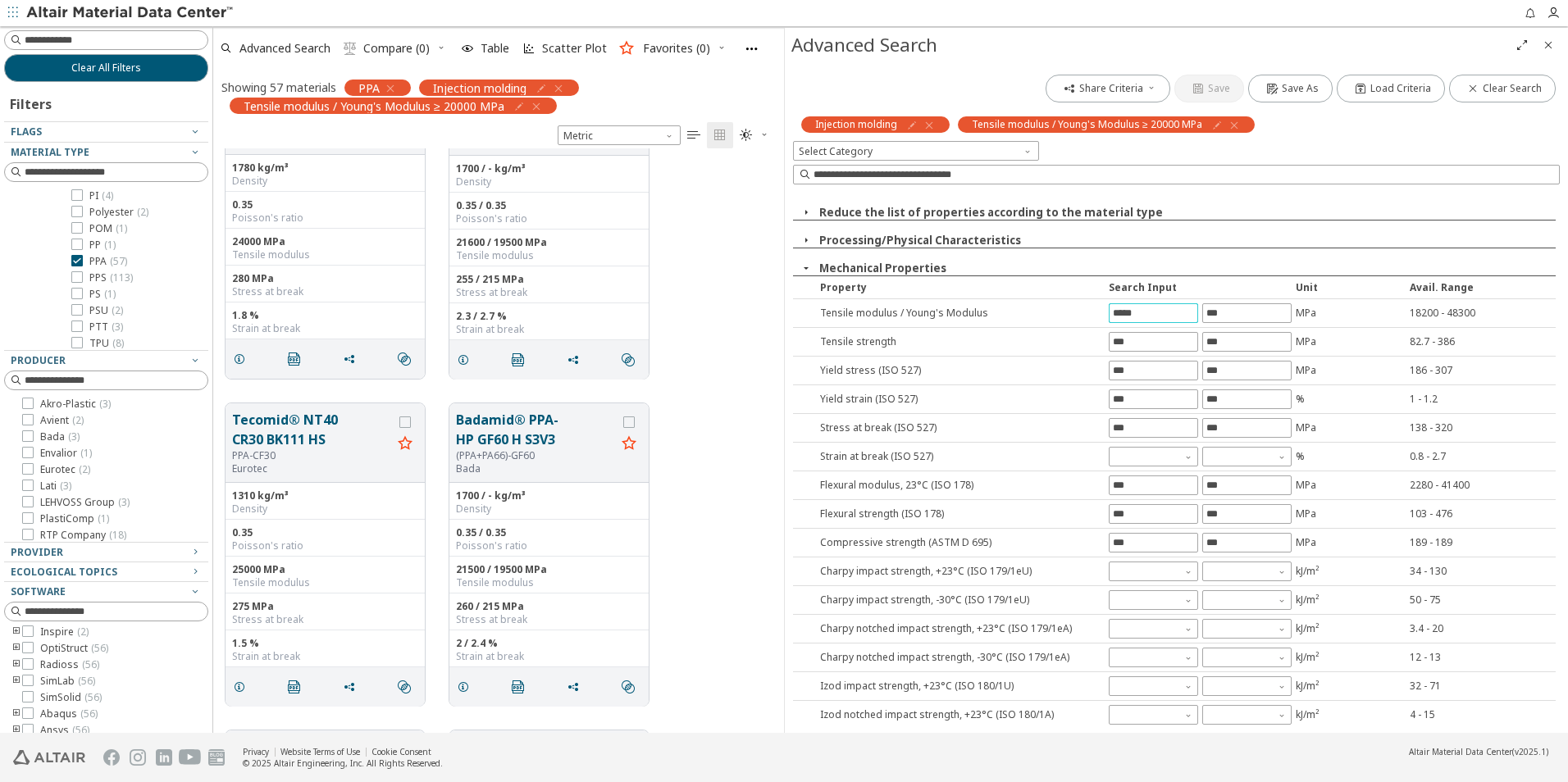
click at [1551, 50] on icon "Close" at bounding box center [1549, 45] width 13 height 13
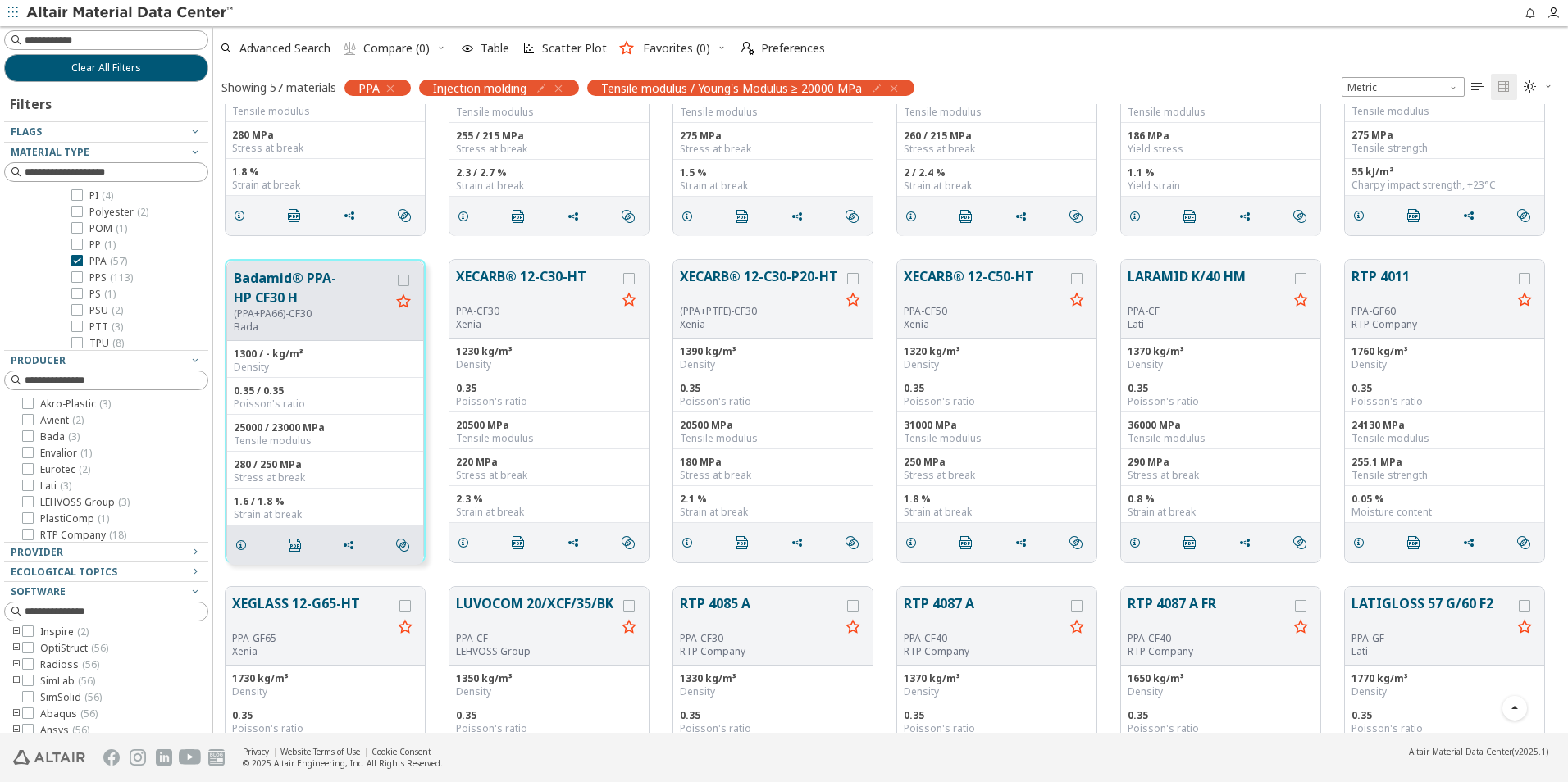
scroll to position [264, 0]
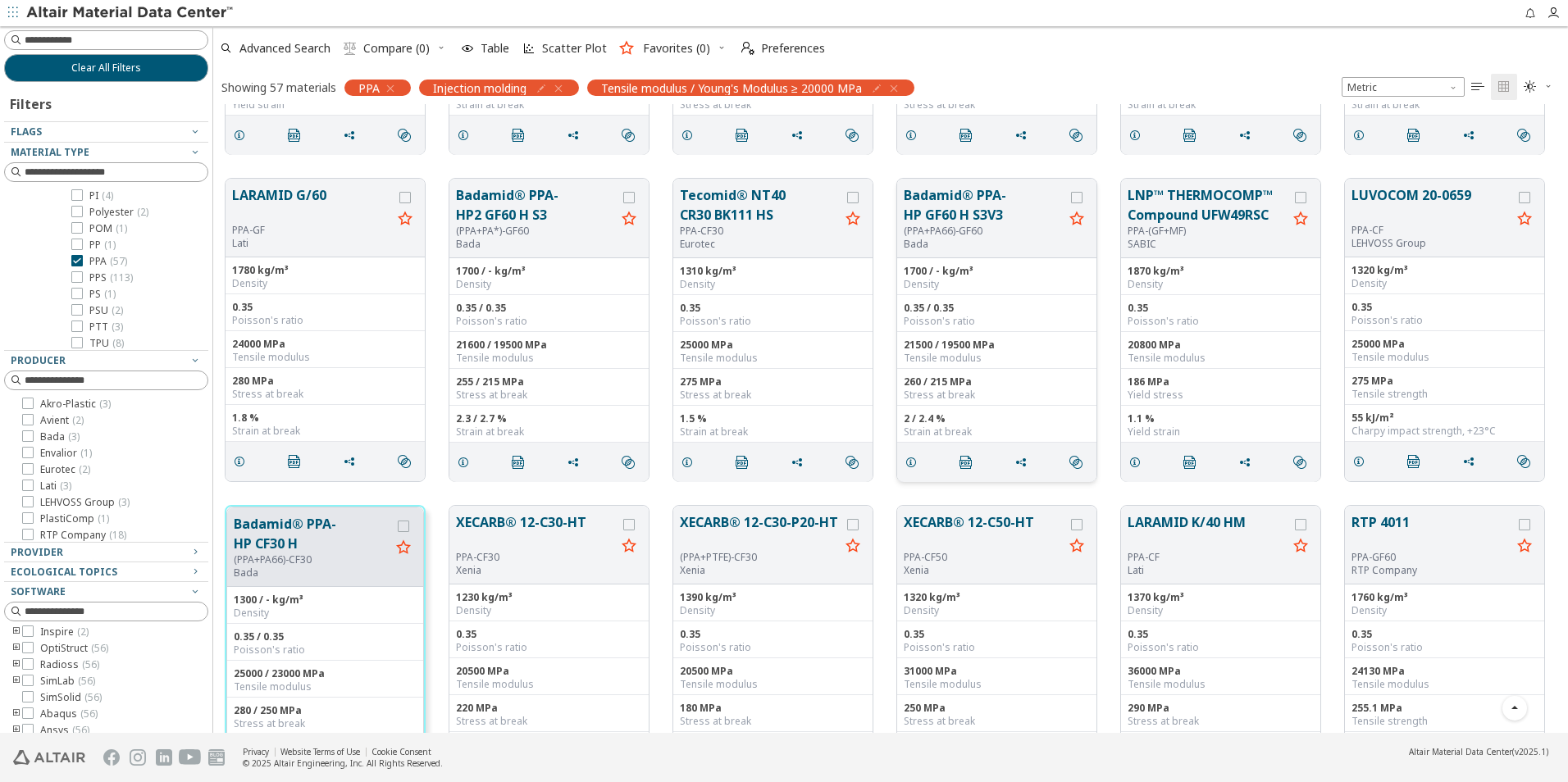
click at [956, 211] on button "Badamid® PPA-HP GF60 H S3V3" at bounding box center [983, 204] width 160 height 39
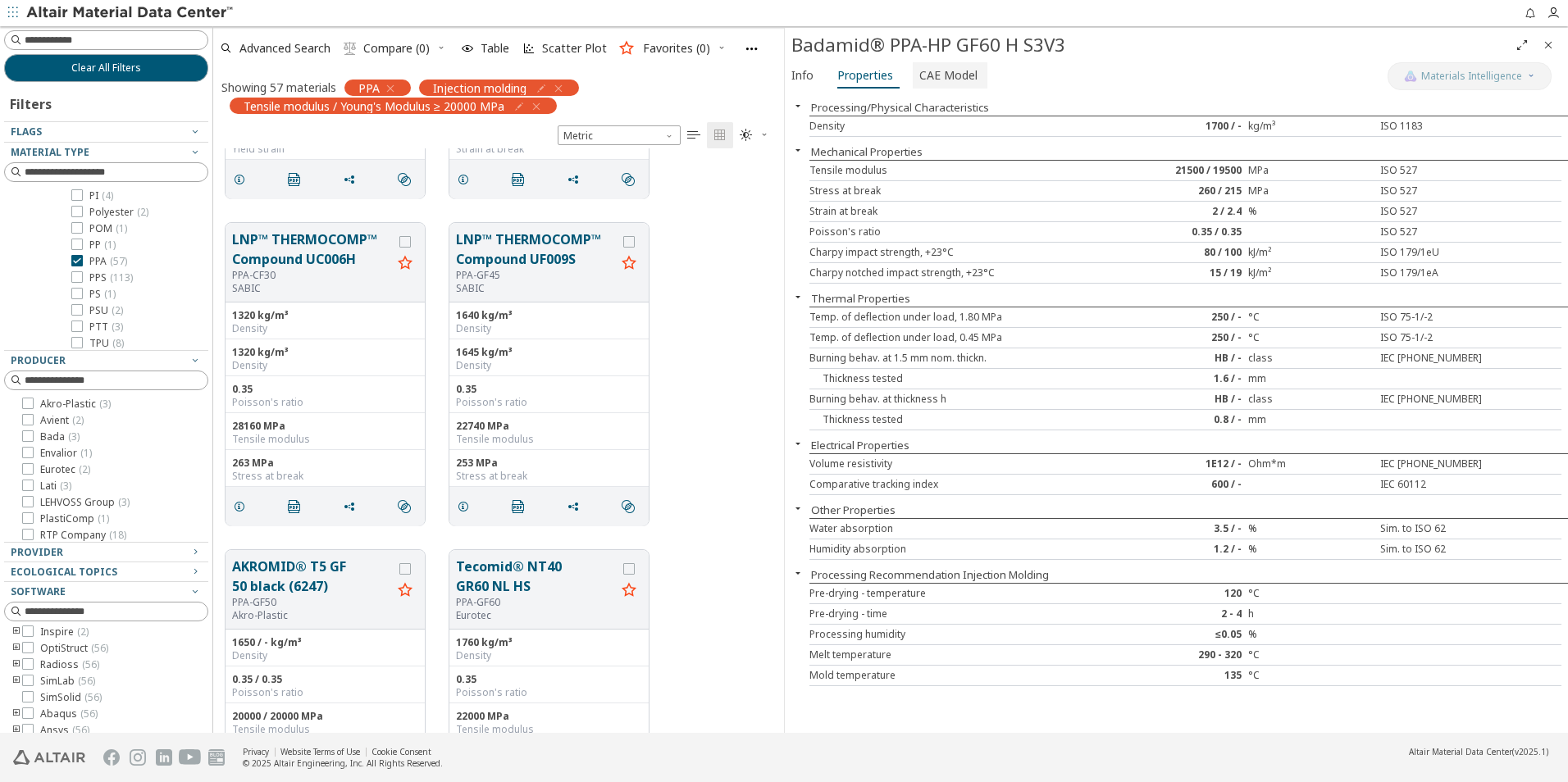
click at [931, 72] on span "CAE Model" at bounding box center [948, 75] width 58 height 26
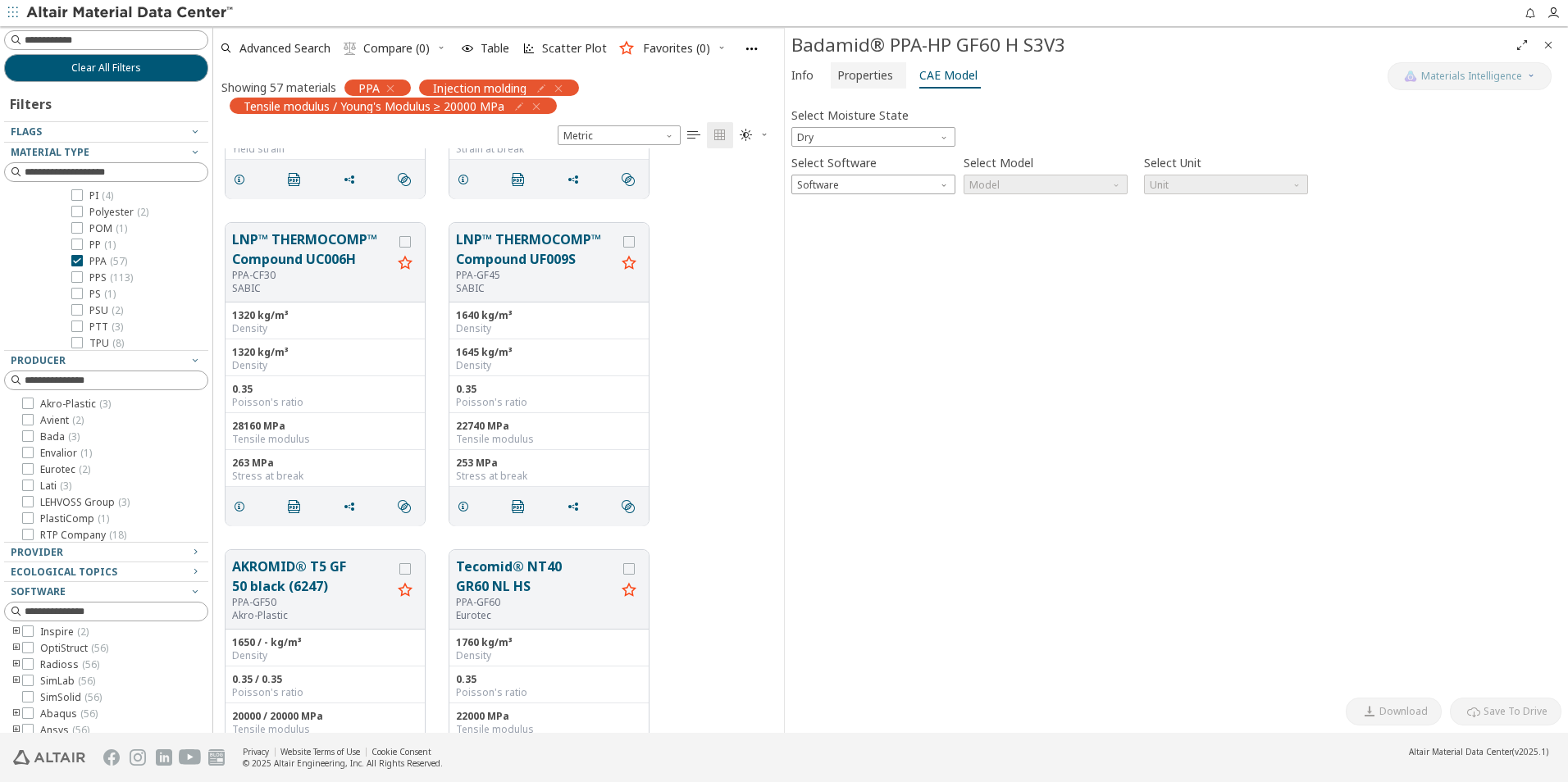
click at [885, 77] on span "Properties" at bounding box center [865, 75] width 56 height 26
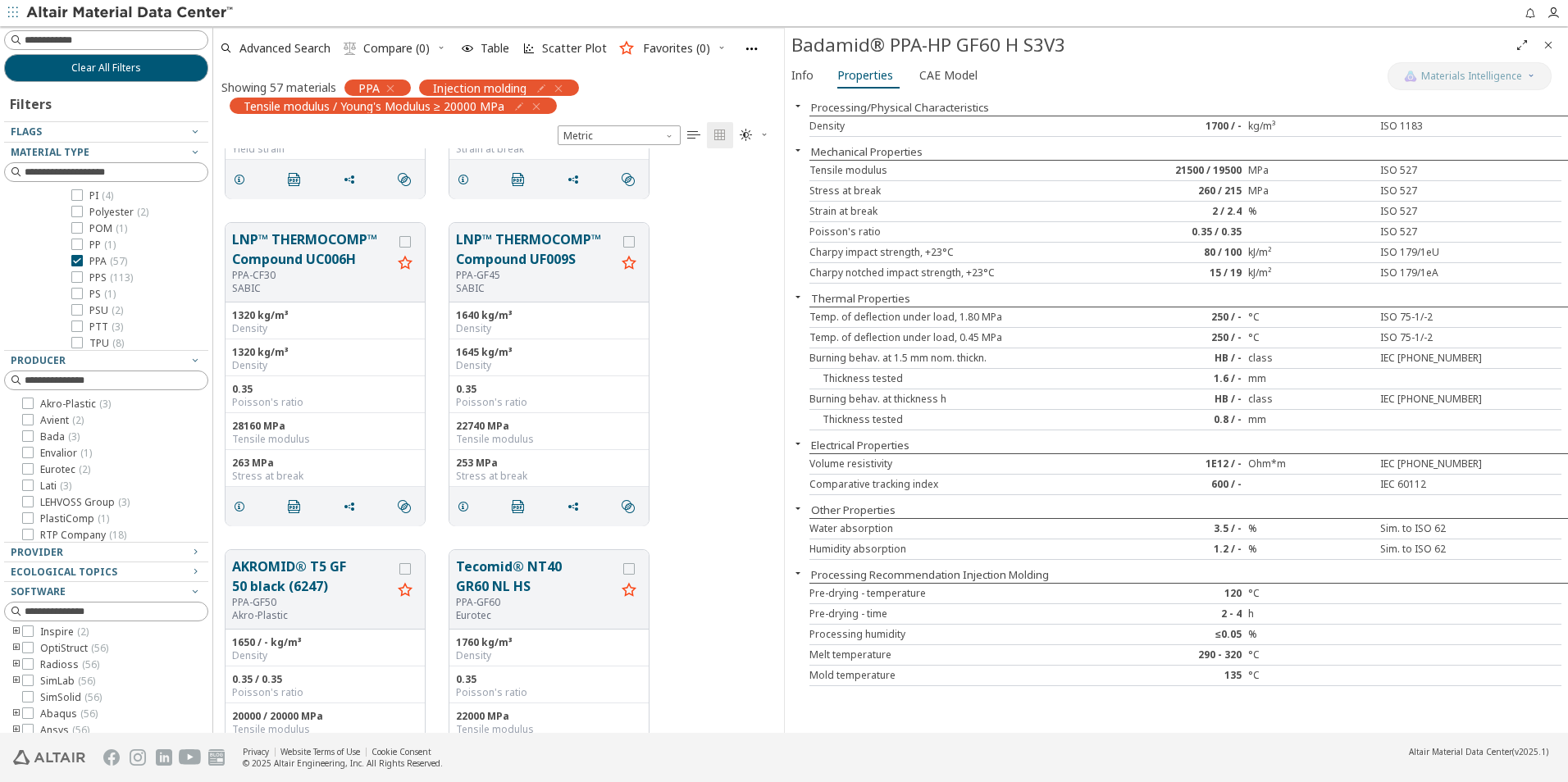
click at [988, 80] on div "Info Properties CAE Model" at bounding box center [1086, 78] width 603 height 31
click at [958, 83] on span "CAE Model" at bounding box center [948, 75] width 58 height 26
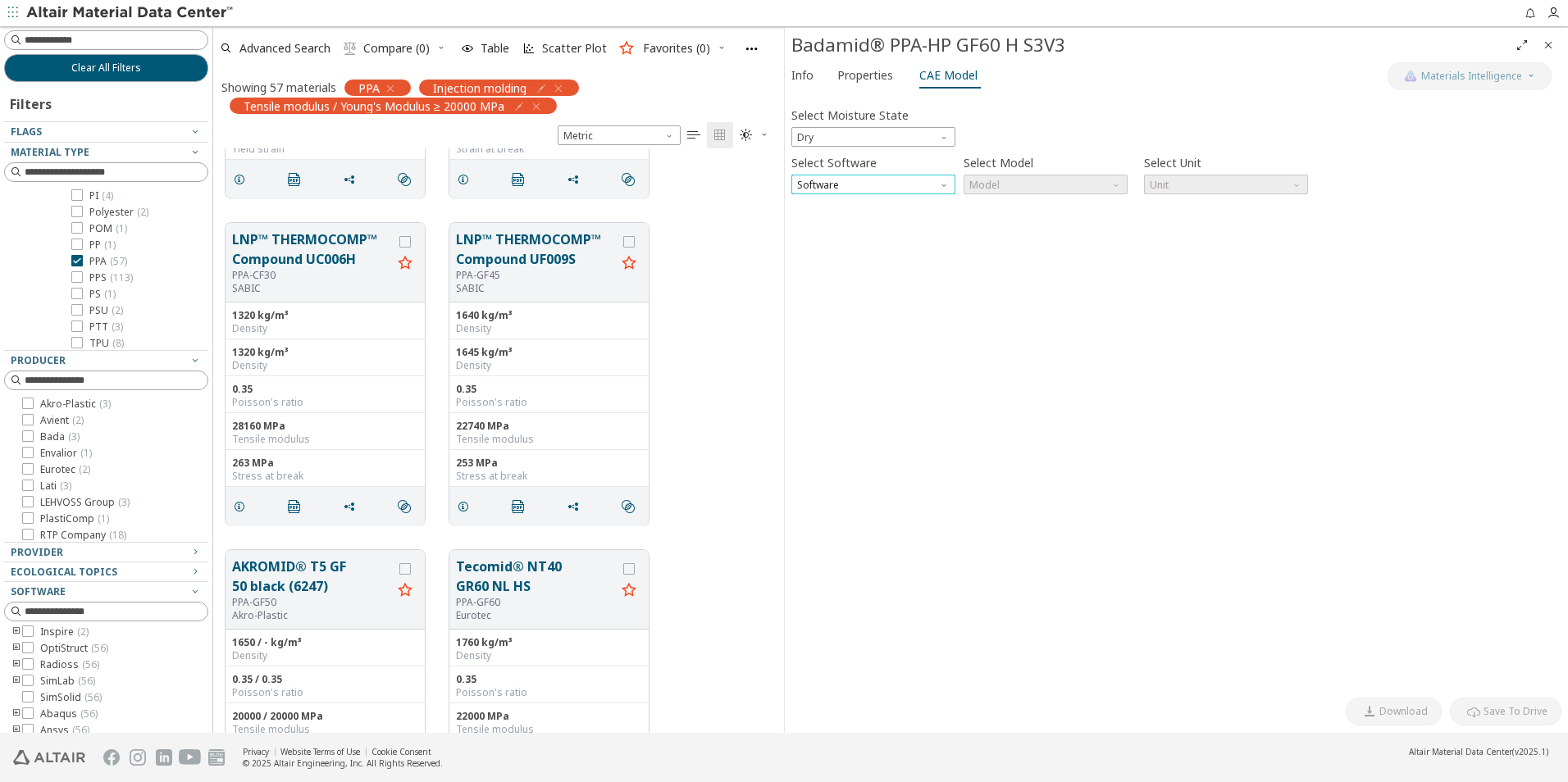
click at [933, 187] on span "Software" at bounding box center [873, 184] width 164 height 20
click at [889, 305] on span "Ansys" at bounding box center [873, 304] width 150 height 12
drag, startPoint x: 1099, startPoint y: 175, endPoint x: 1032, endPoint y: 188, distance: 68.2
click at [1032, 188] on span "Model" at bounding box center [1045, 184] width 164 height 20
click at [1054, 261] on div "Select Moisture State Dry Select Software Ansys Select Model Model Select Unit …" at bounding box center [1176, 395] width 770 height 590
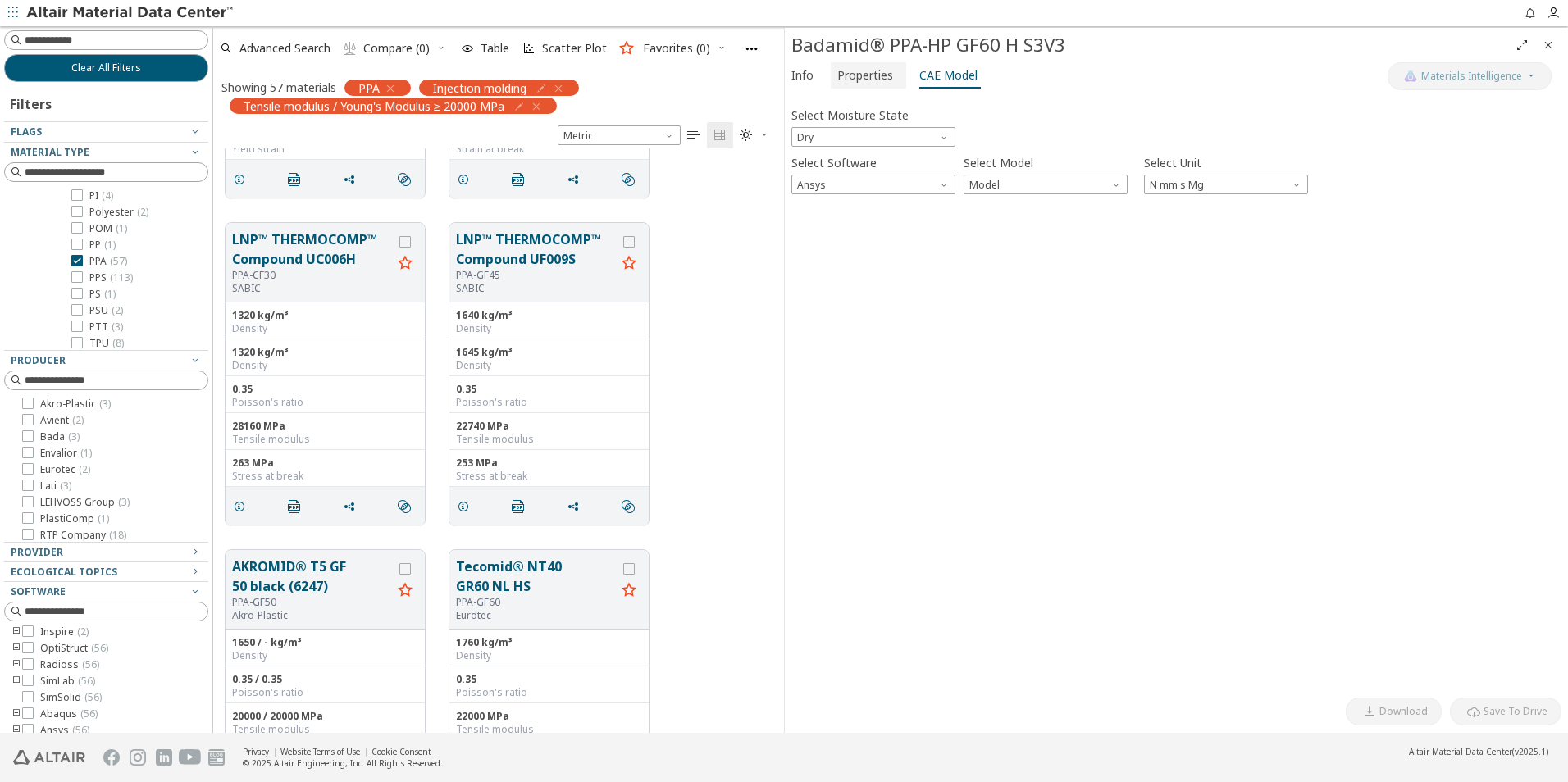
click at [872, 78] on span "Properties" at bounding box center [865, 75] width 56 height 26
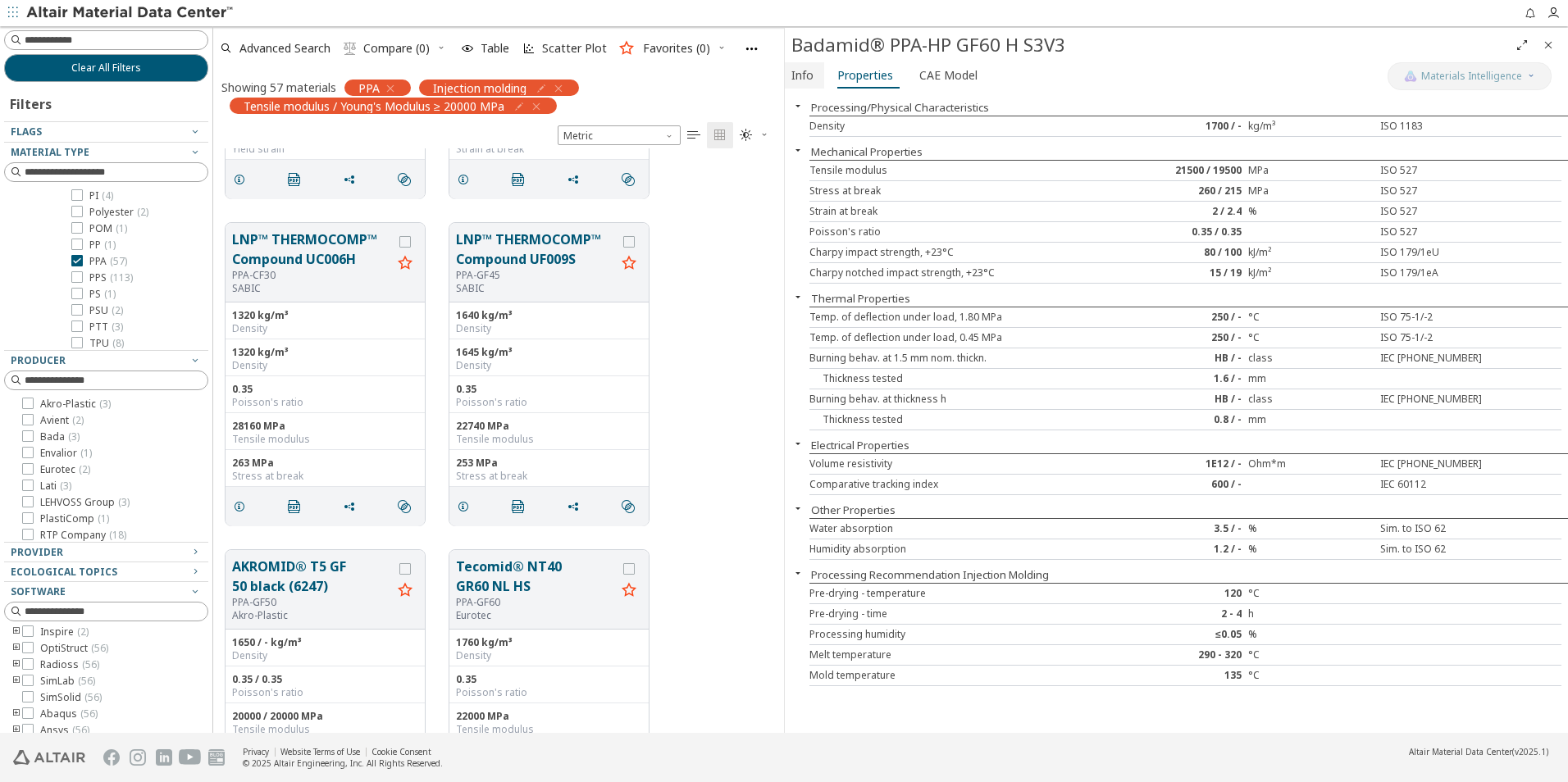
click at [796, 80] on span "Info" at bounding box center [802, 75] width 22 height 26
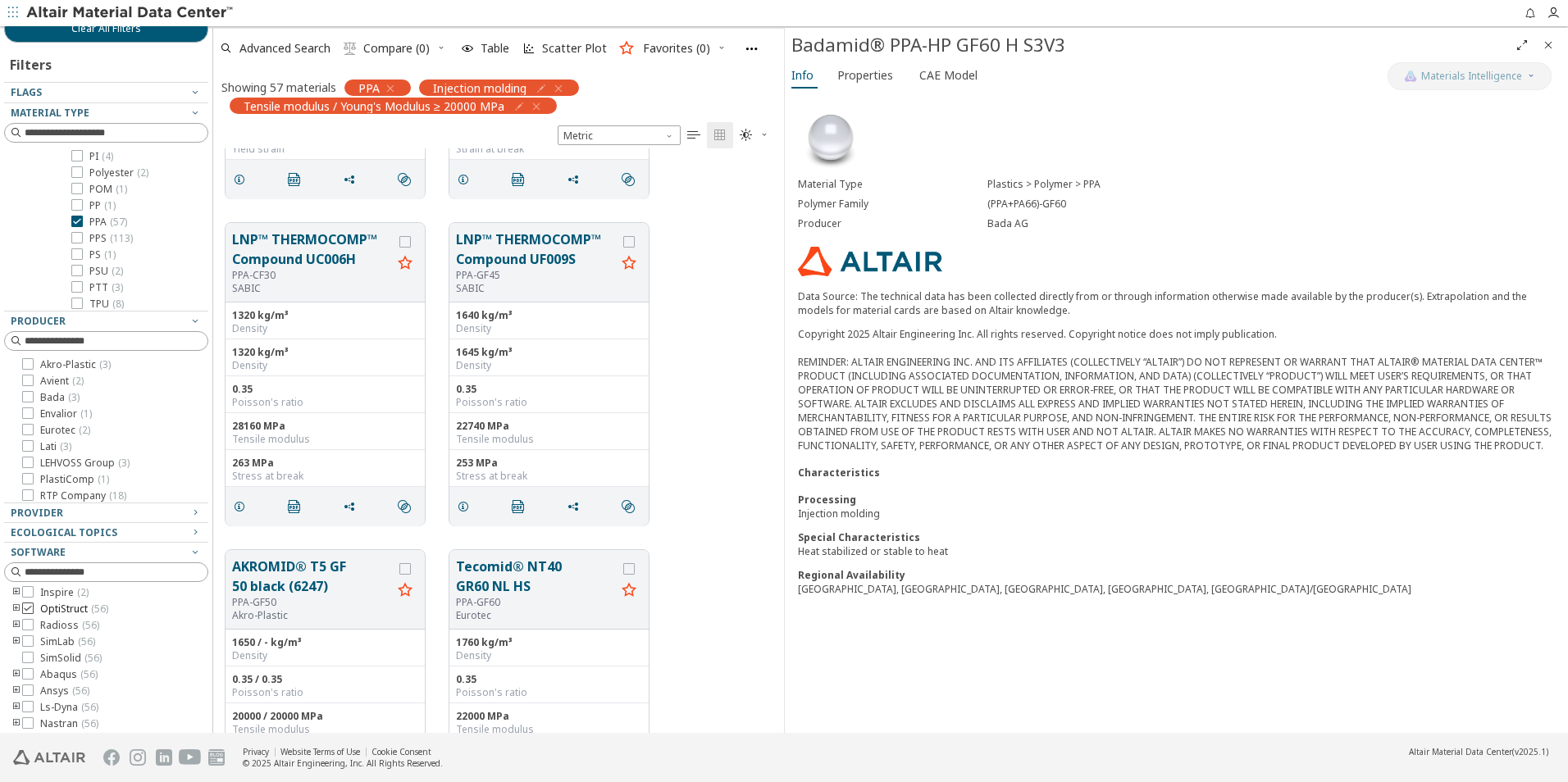
scroll to position [61, 0]
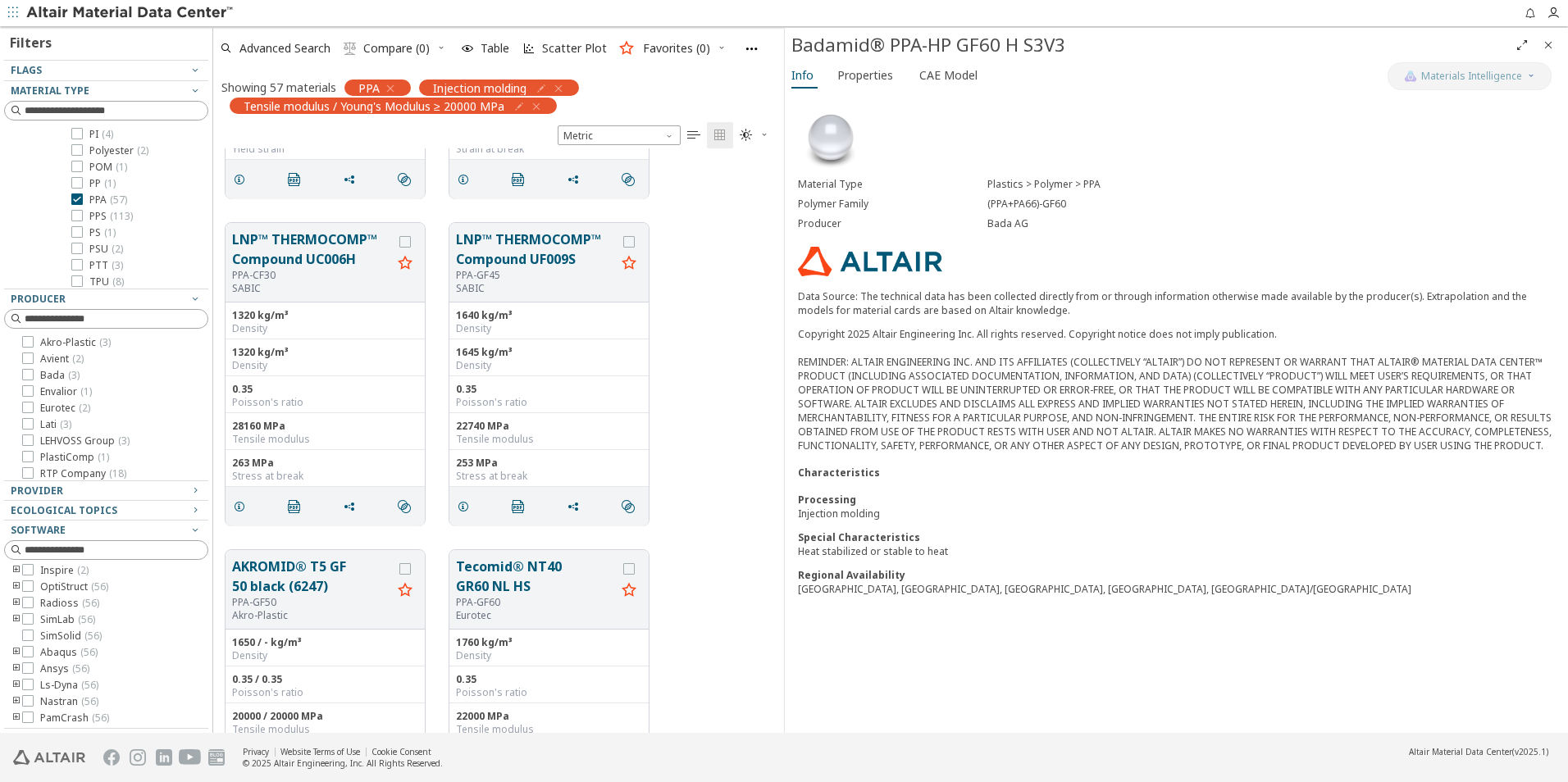
click at [13, 669] on icon "toogle group" at bounding box center [16, 669] width 12 height 13
click at [53, 668] on icon at bounding box center [53, 668] width 12 height 12
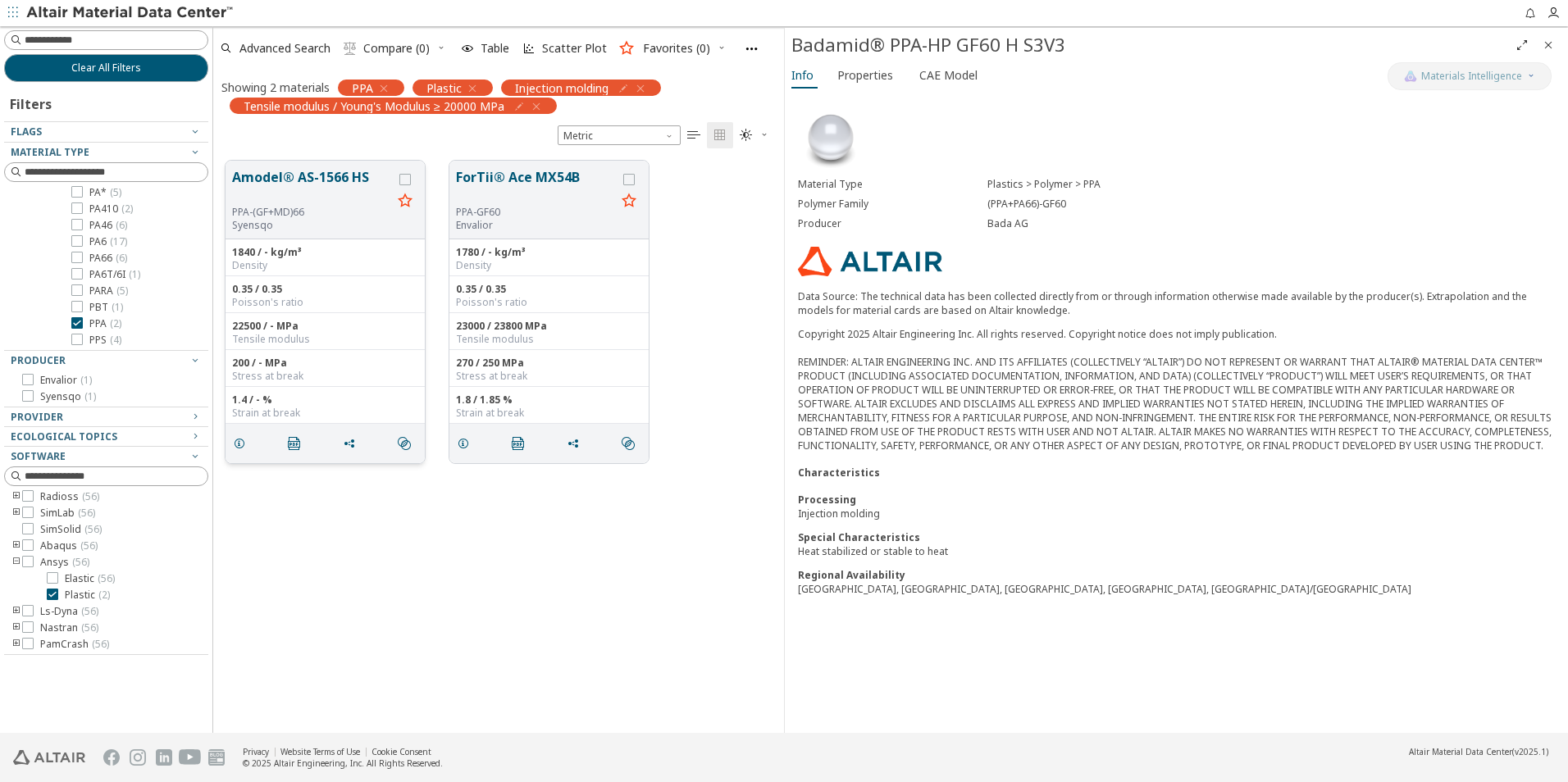
click at [314, 188] on button "Amodel® AS-1566 HS" at bounding box center [311, 187] width 160 height 38
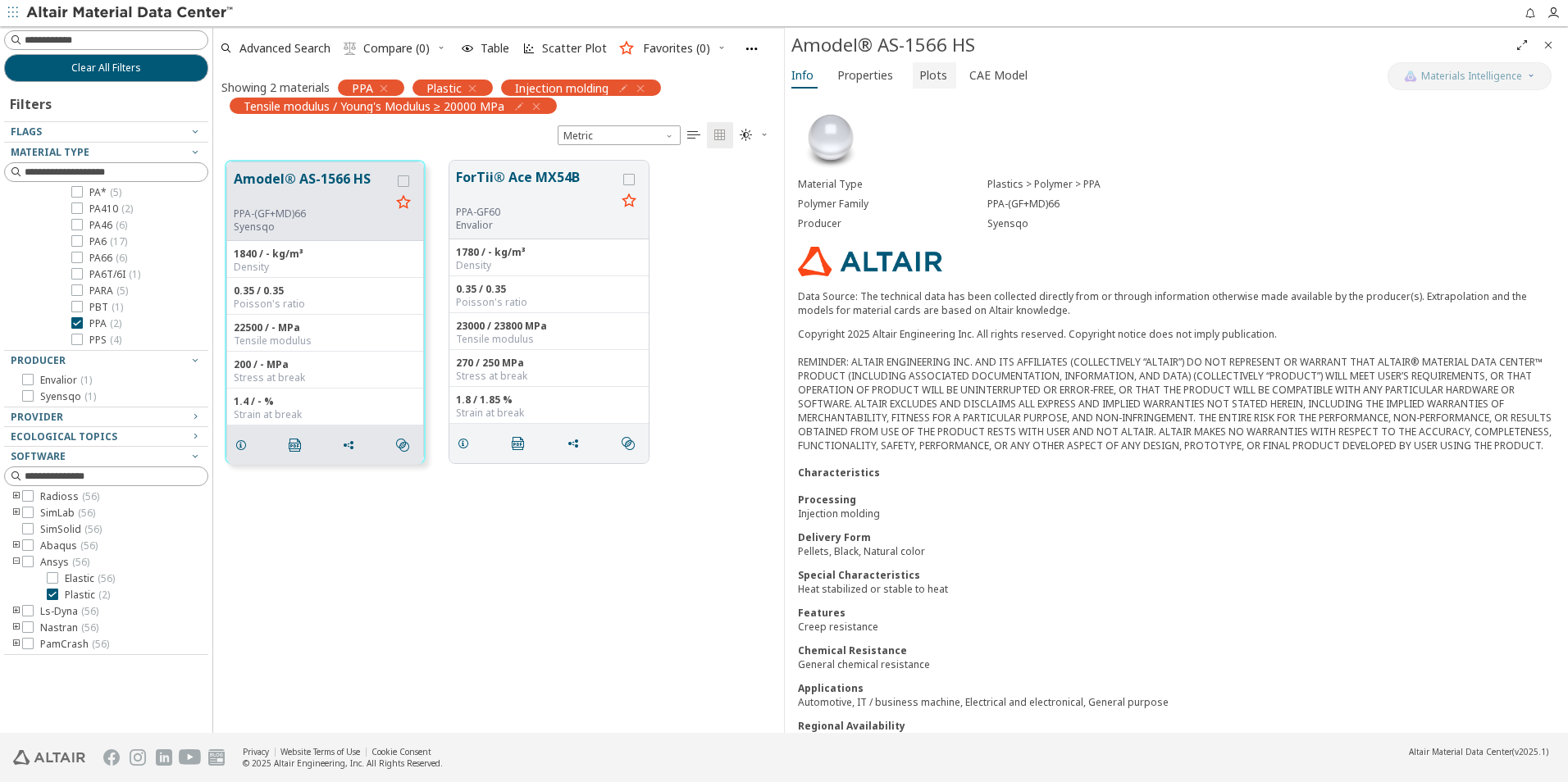
click at [919, 78] on span "Plots" at bounding box center [933, 75] width 28 height 26
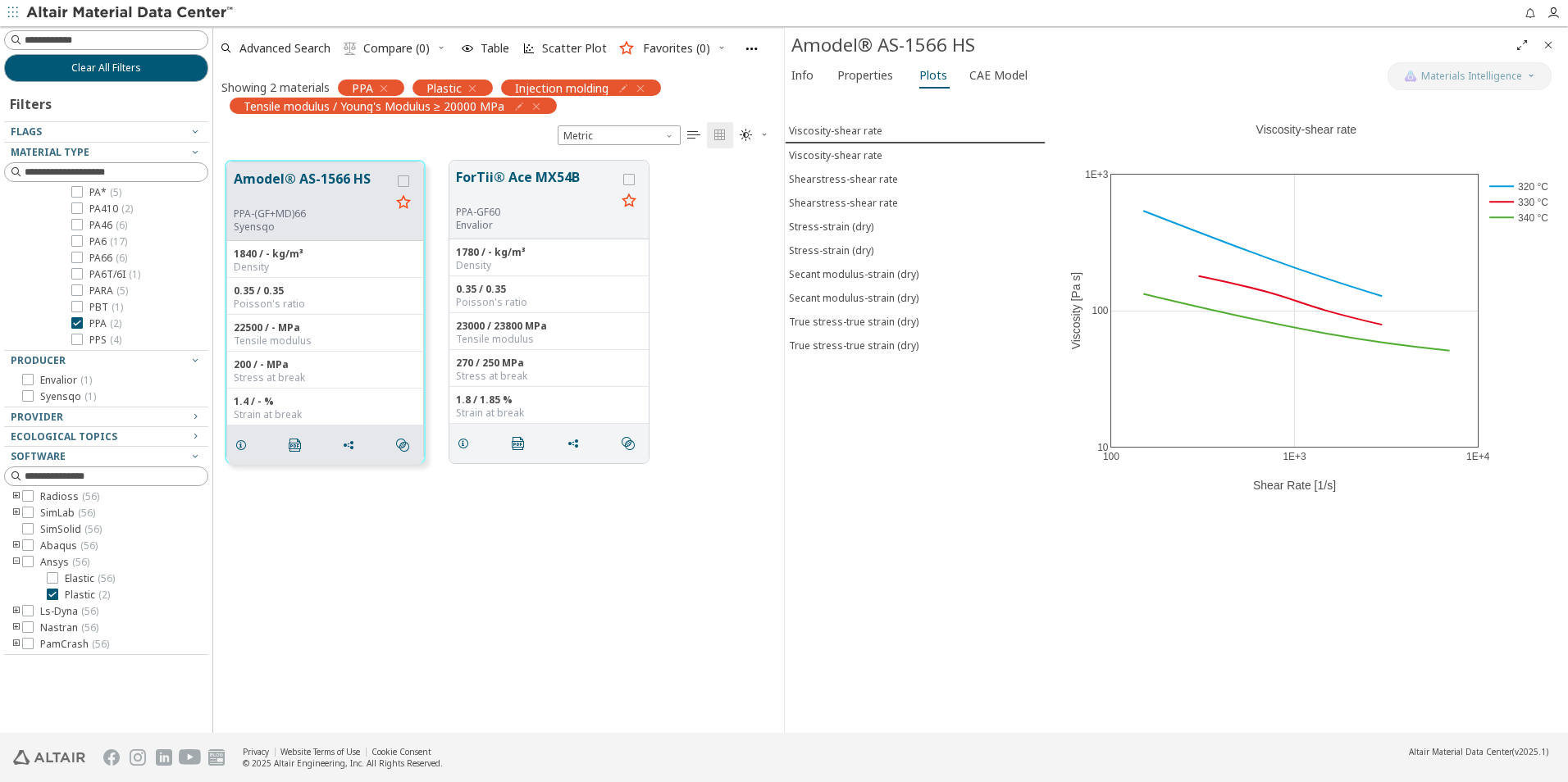
click at [990, 91] on div "Info Properties Plots CAE Model" at bounding box center [1086, 78] width 603 height 31
click at [998, 83] on span "CAE Model" at bounding box center [998, 75] width 58 height 26
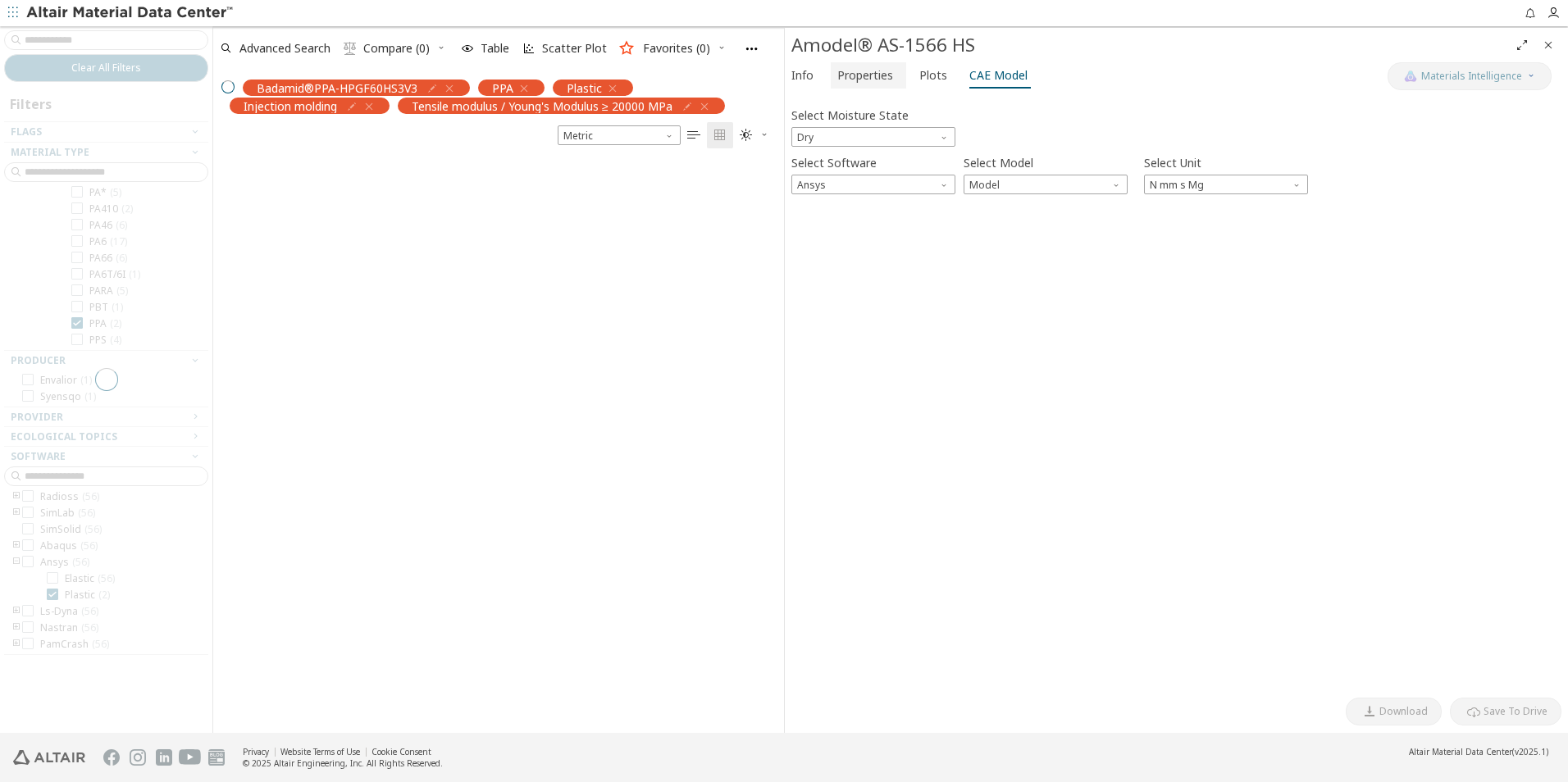
click at [860, 72] on span "Properties" at bounding box center [865, 75] width 56 height 26
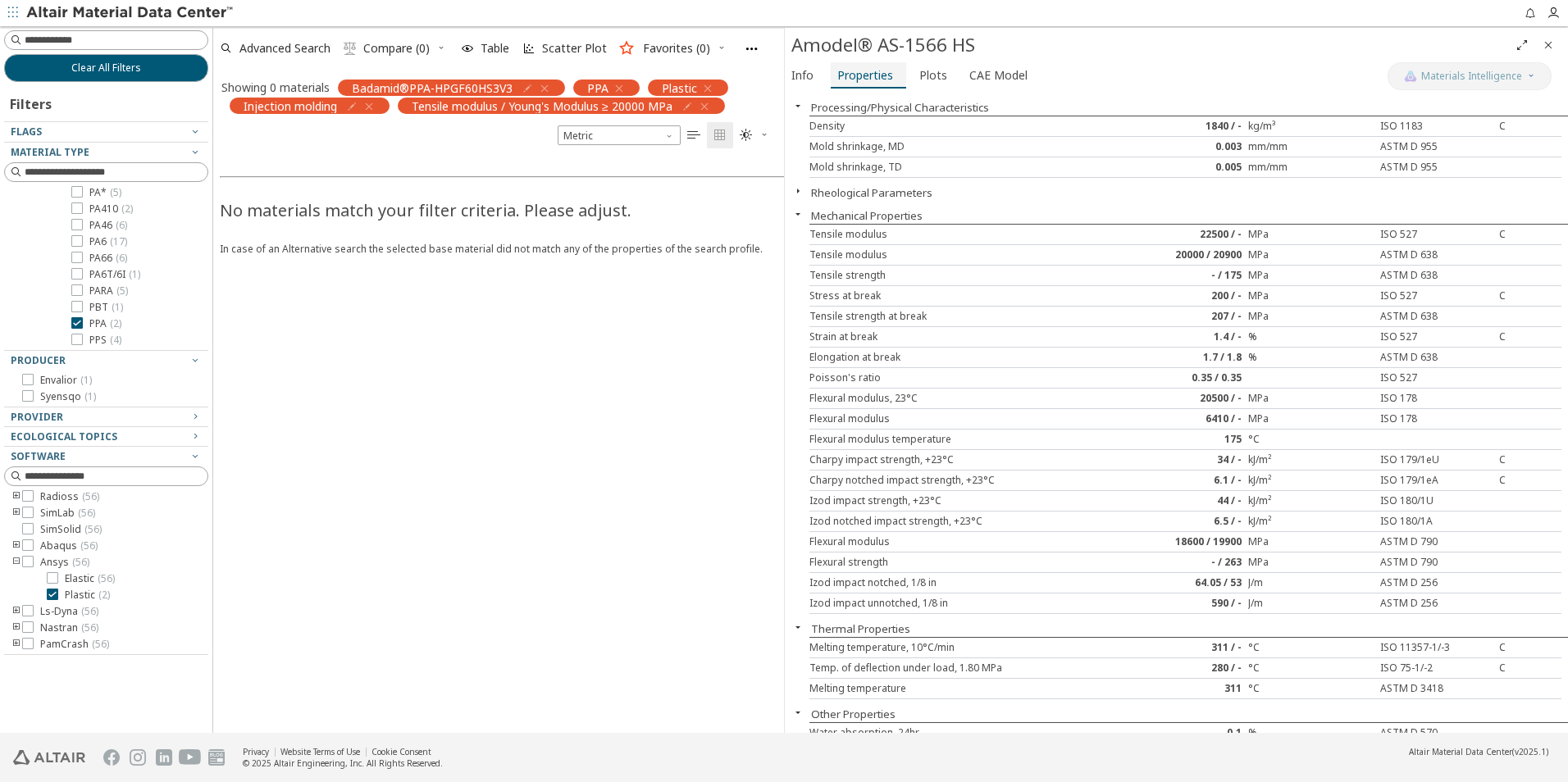
scroll to position [20, 0]
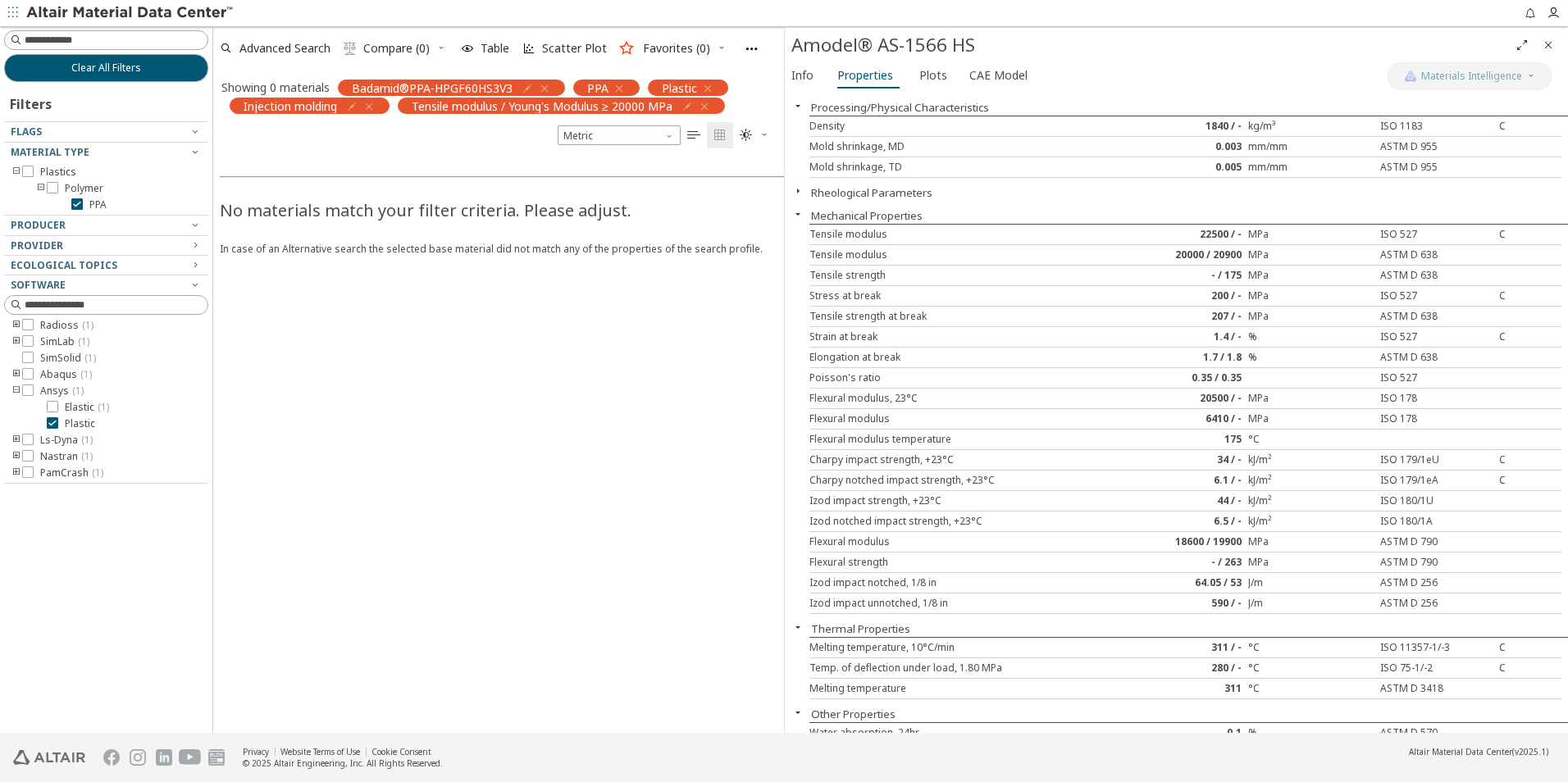
drag, startPoint x: 519, startPoint y: 145, endPoint x: 545, endPoint y: 85, distance: 65.4
click at [545, 85] on icon "button" at bounding box center [544, 89] width 13 height 13
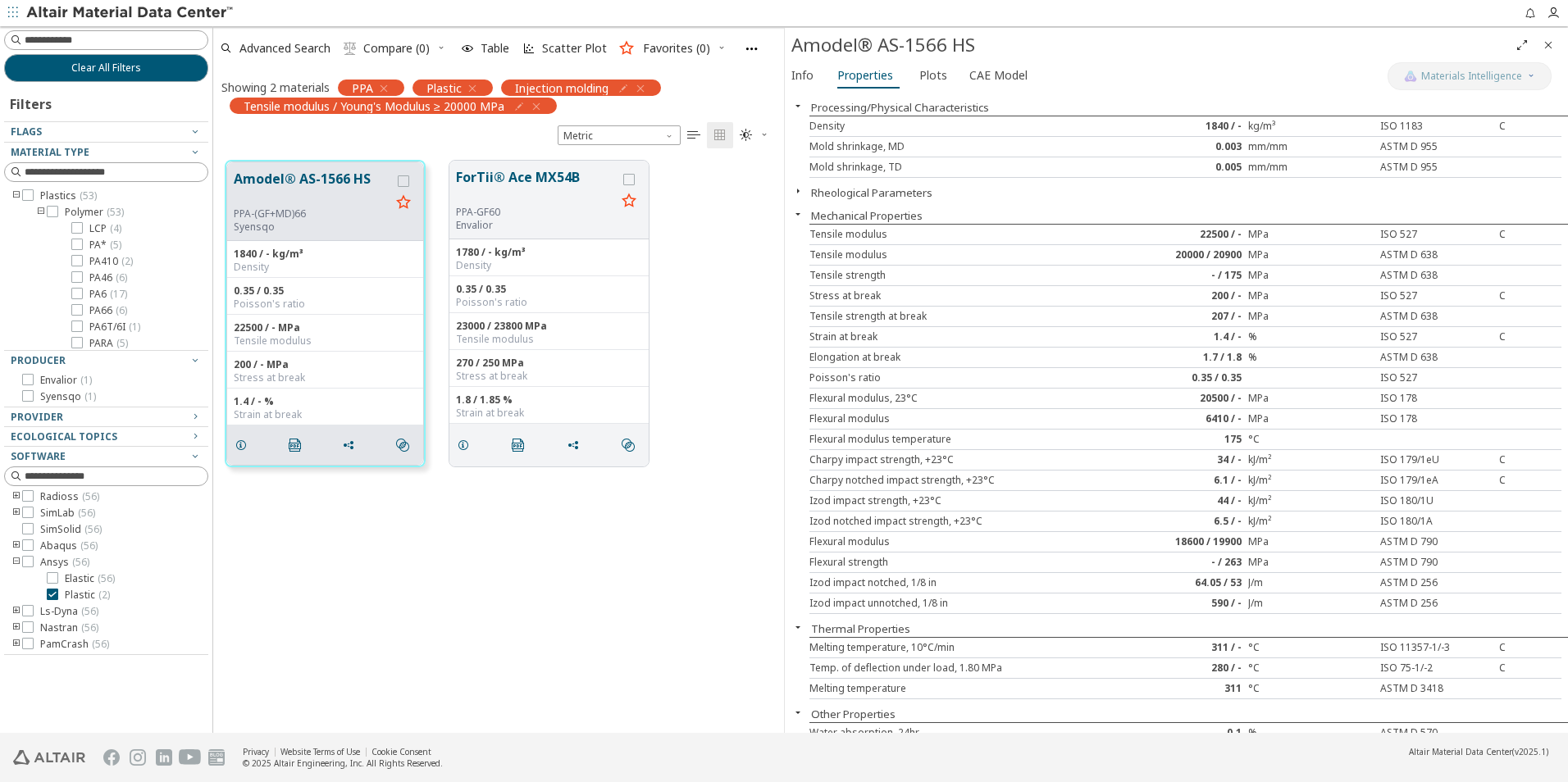
click at [813, 44] on div "Amodel® AS-1566 HS" at bounding box center [1150, 44] width 718 height 26
drag, startPoint x: 795, startPoint y: 44, endPoint x: 995, endPoint y: 40, distance: 200.0
copy div "Amodel® AS-1566 HS"
click at [381, 88] on icon "button" at bounding box center [384, 89] width 13 height 13
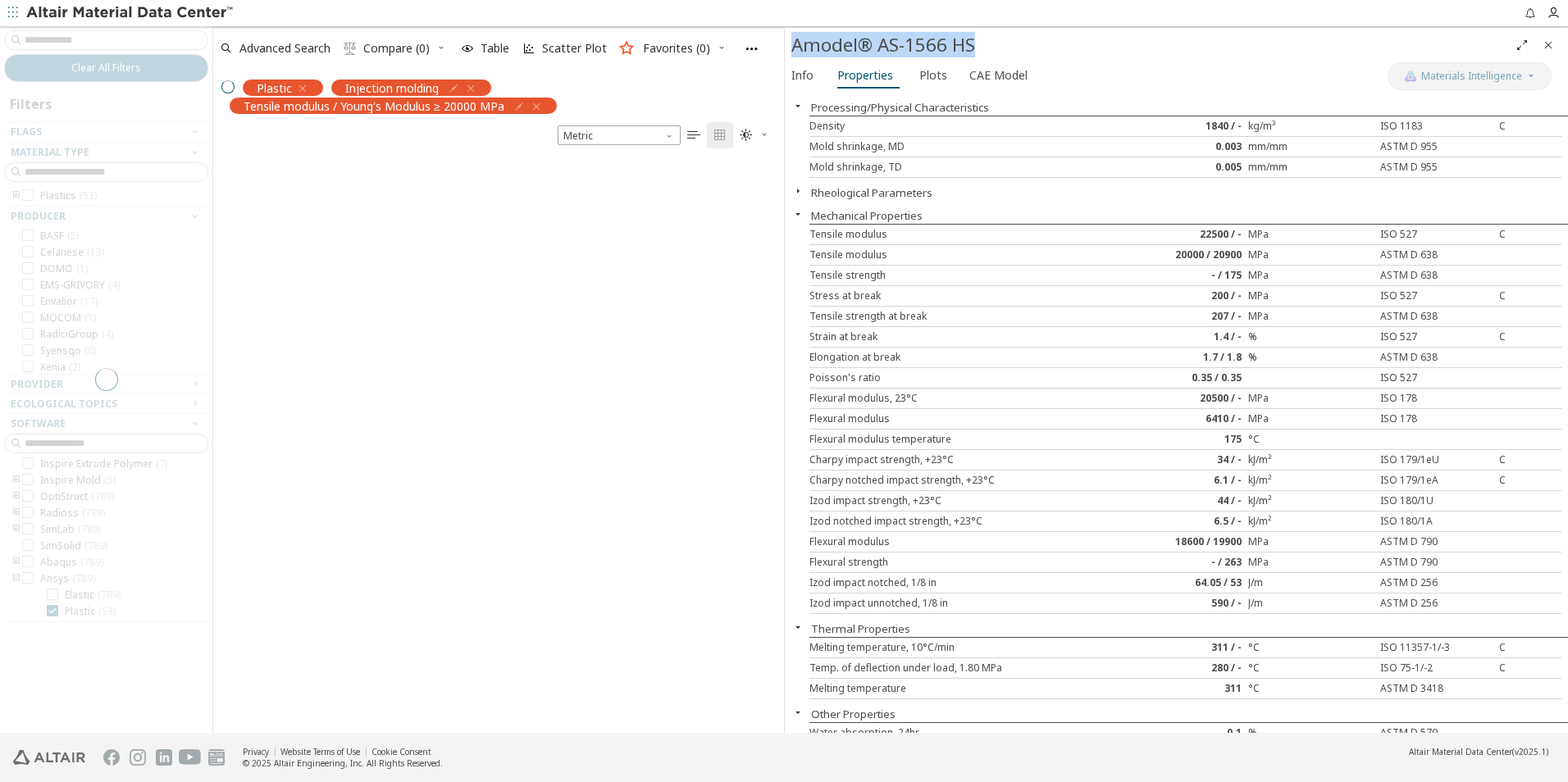
scroll to position [85, 0]
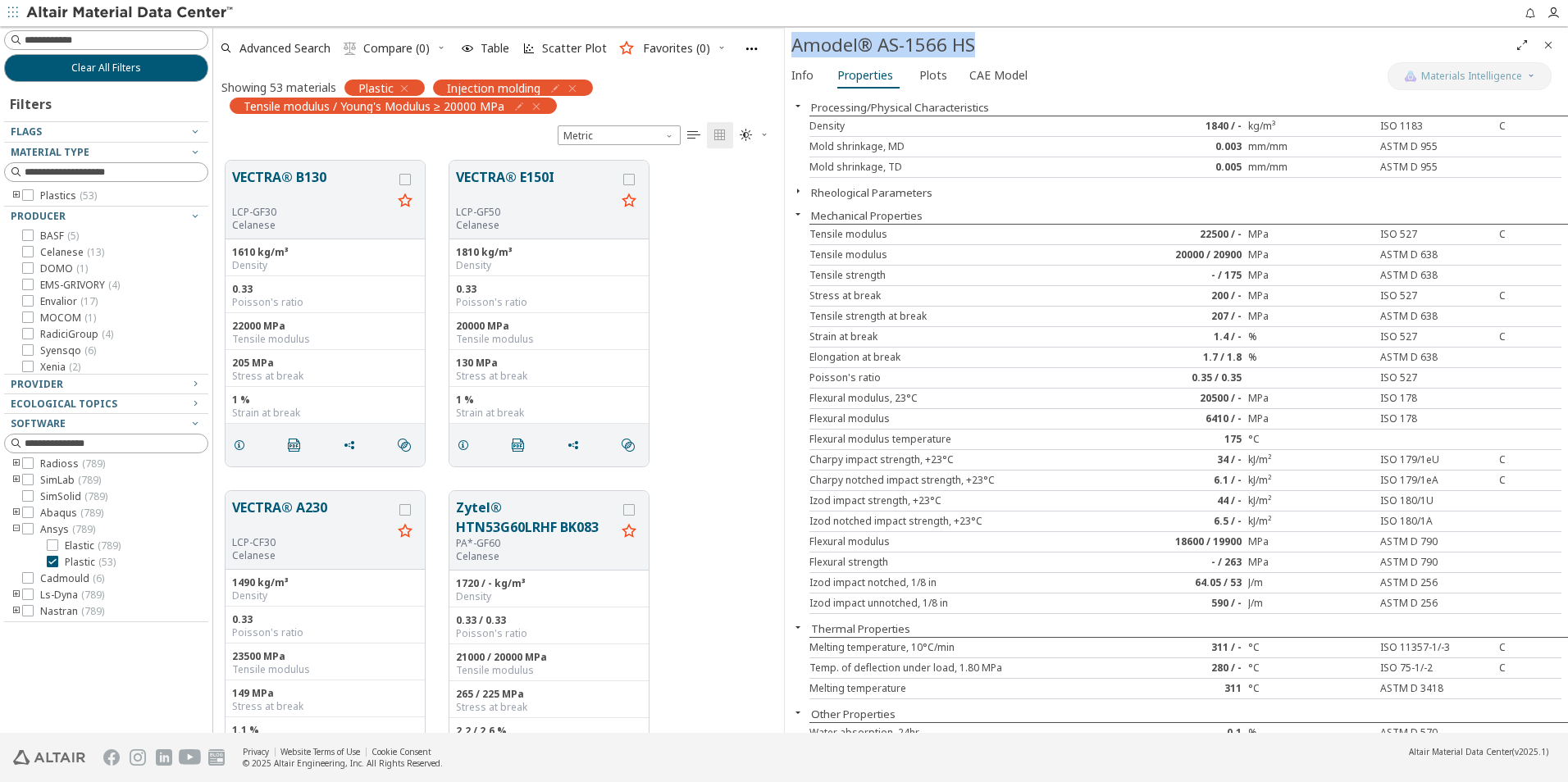
click at [519, 108] on icon "button" at bounding box center [519, 106] width 13 height 13
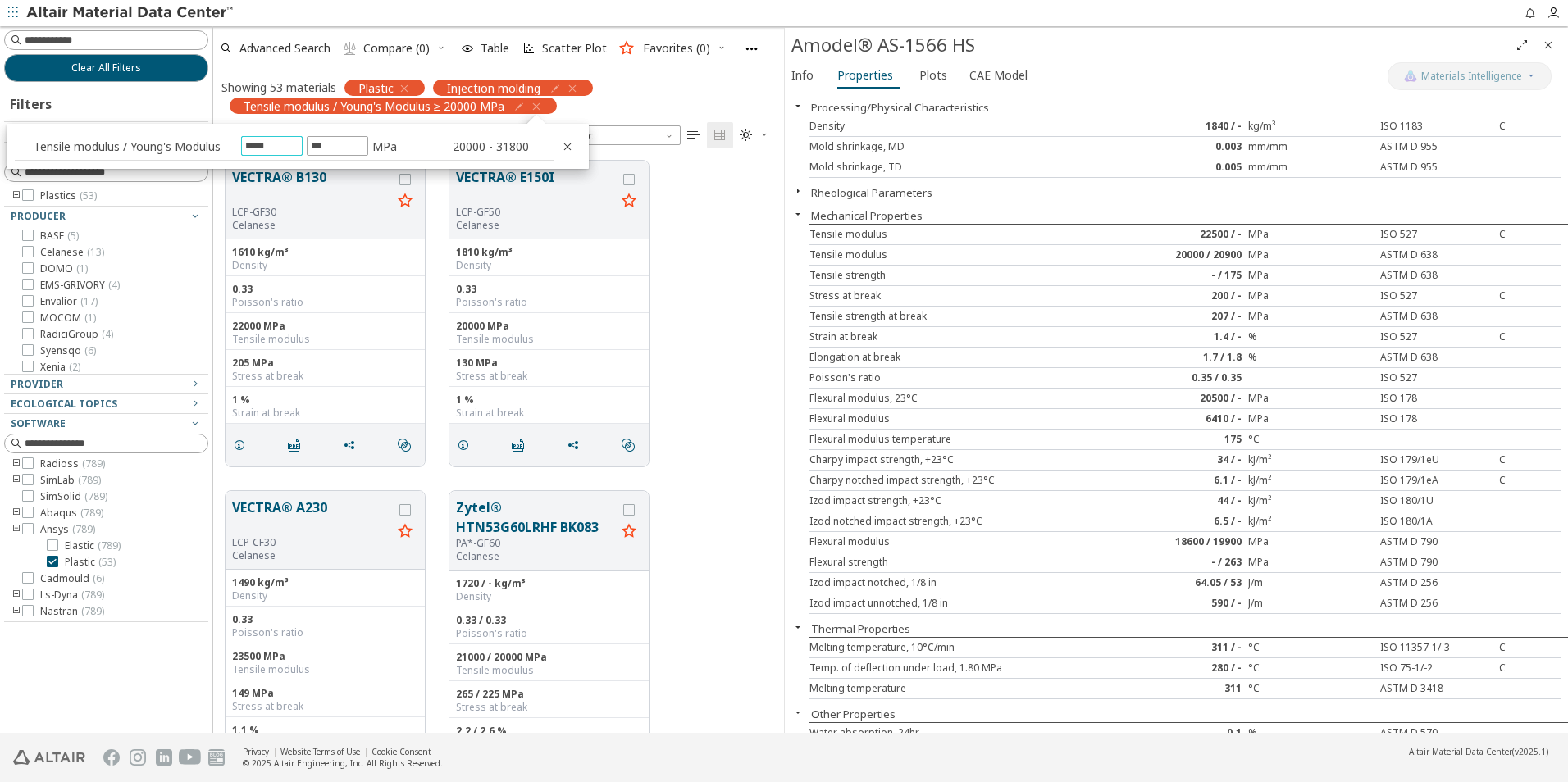
click at [284, 148] on input "*****" at bounding box center [271, 146] width 59 height 18
type input "****"
type input "*****"
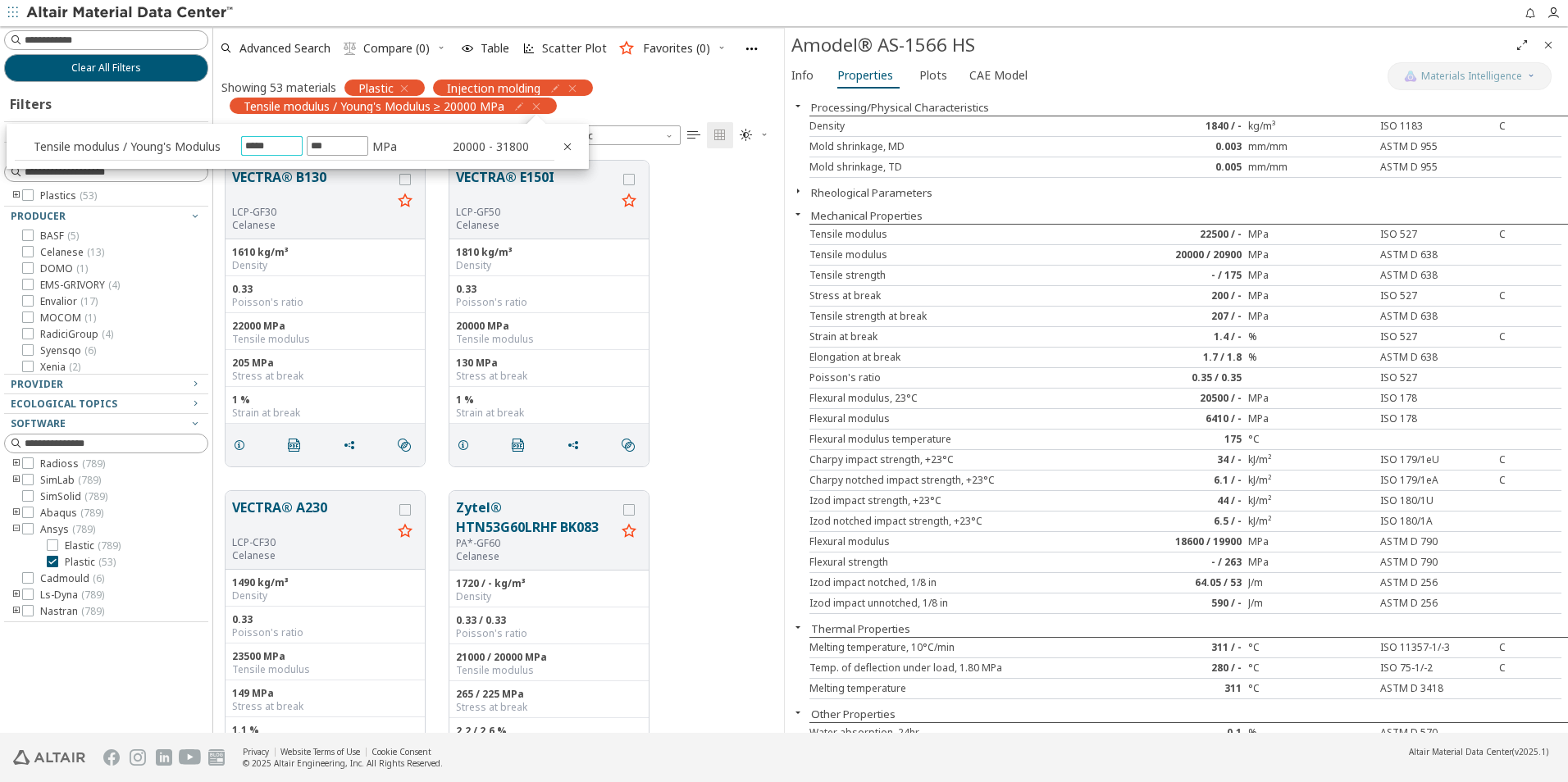
type input "*****"
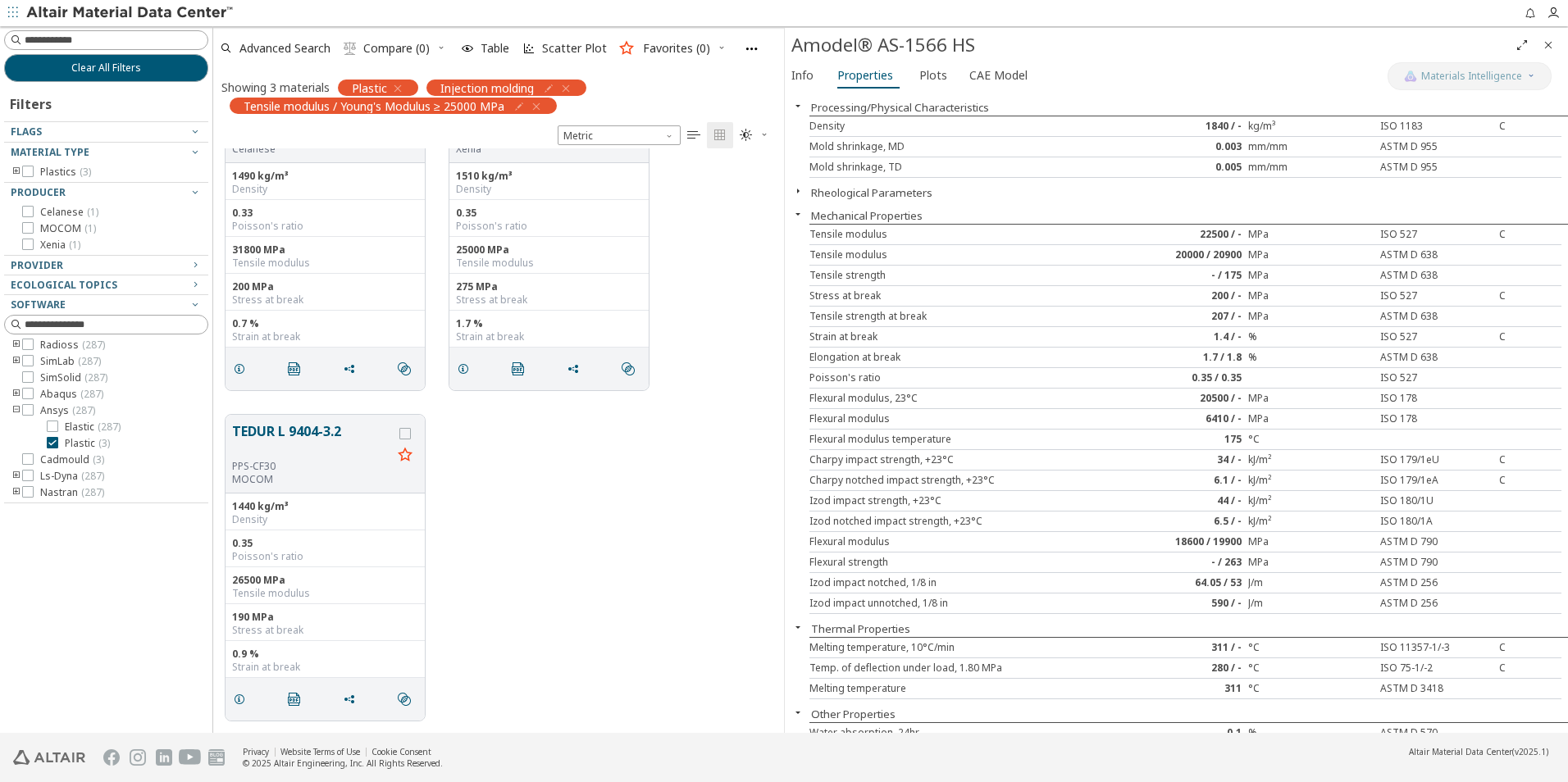
scroll to position [0, 0]
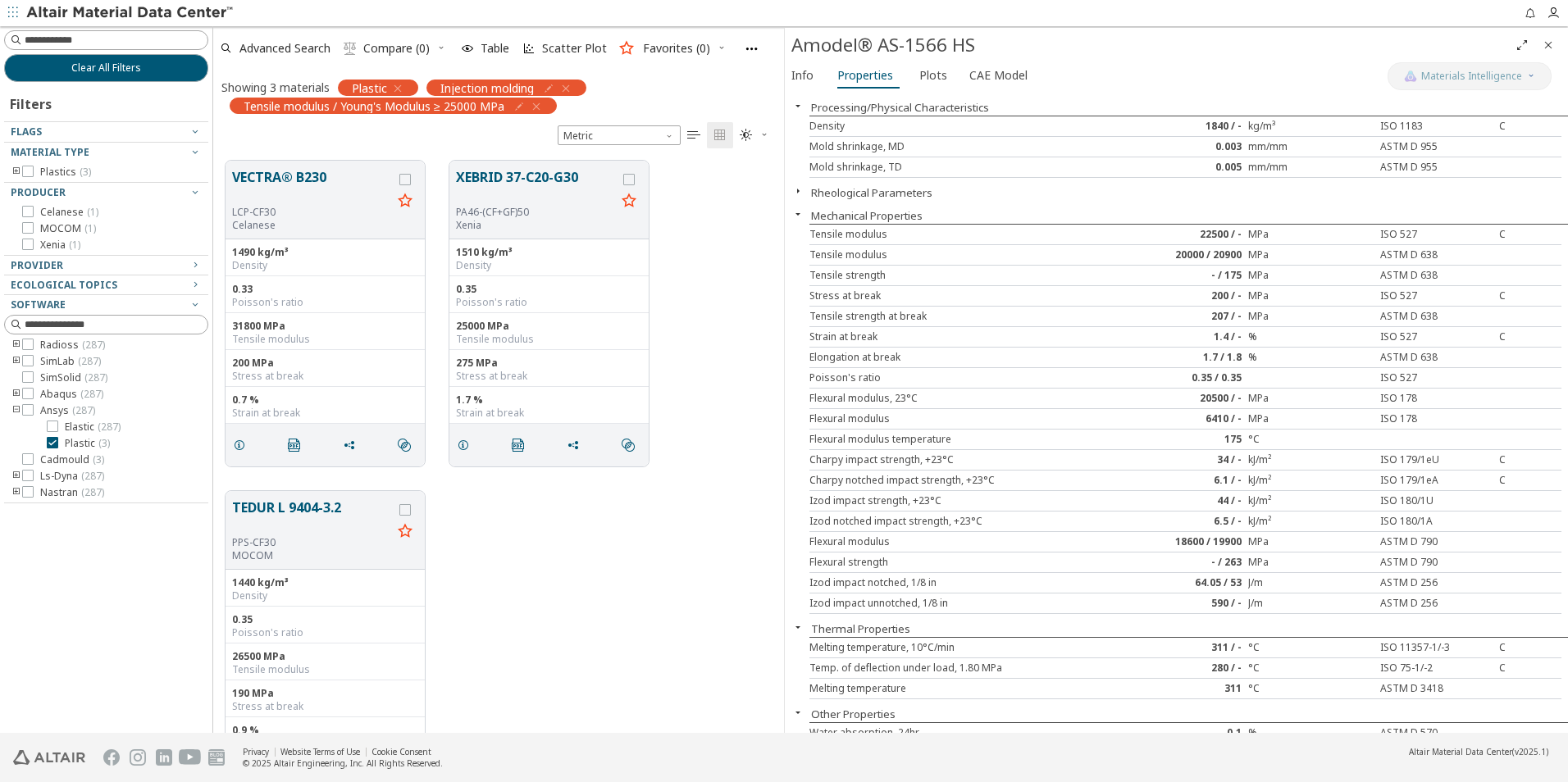
click at [542, 106] on icon "button" at bounding box center [537, 106] width 13 height 13
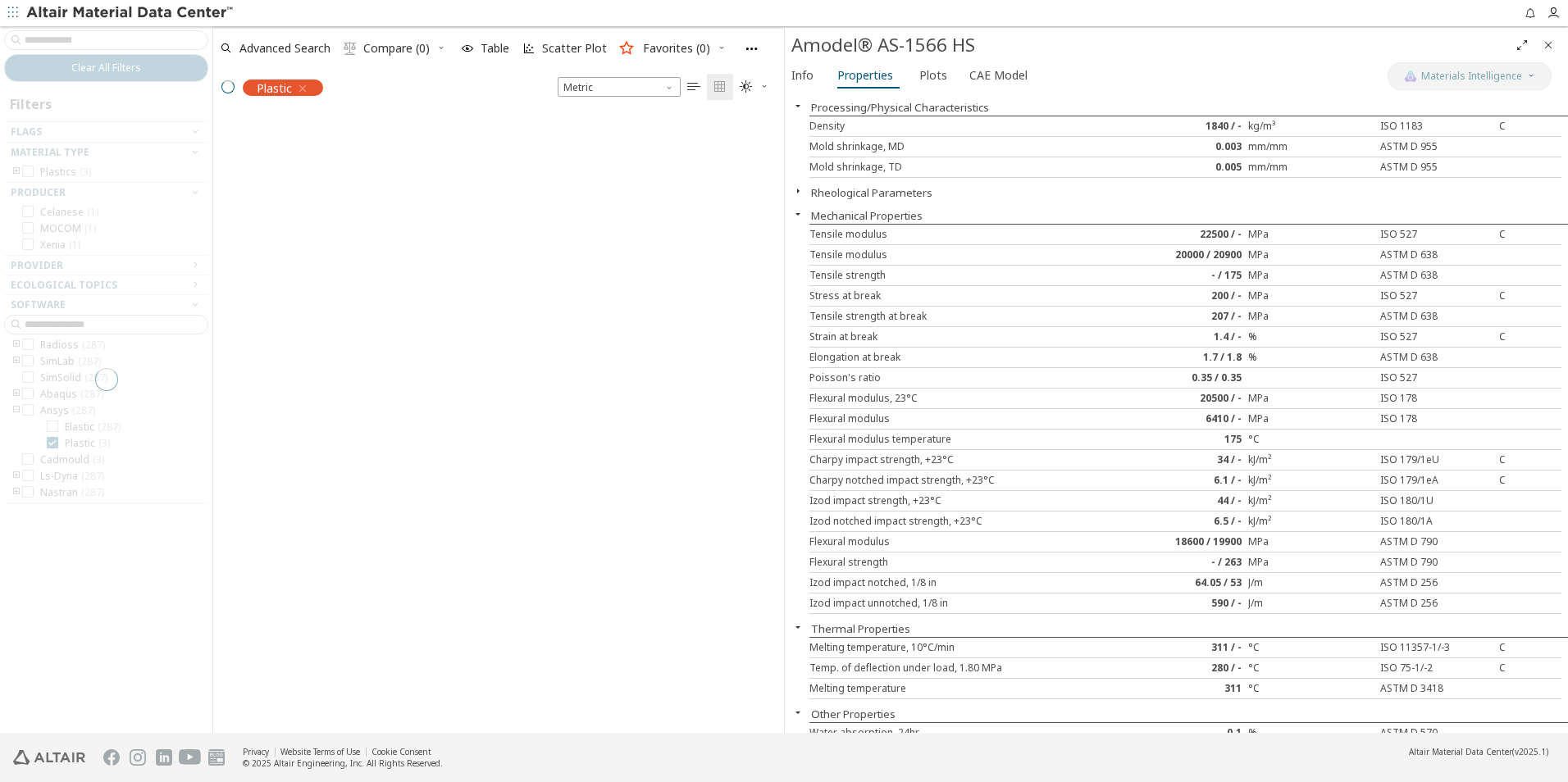
scroll to position [616, 559]
click at [1547, 46] on icon "Close" at bounding box center [1549, 45] width 13 height 13
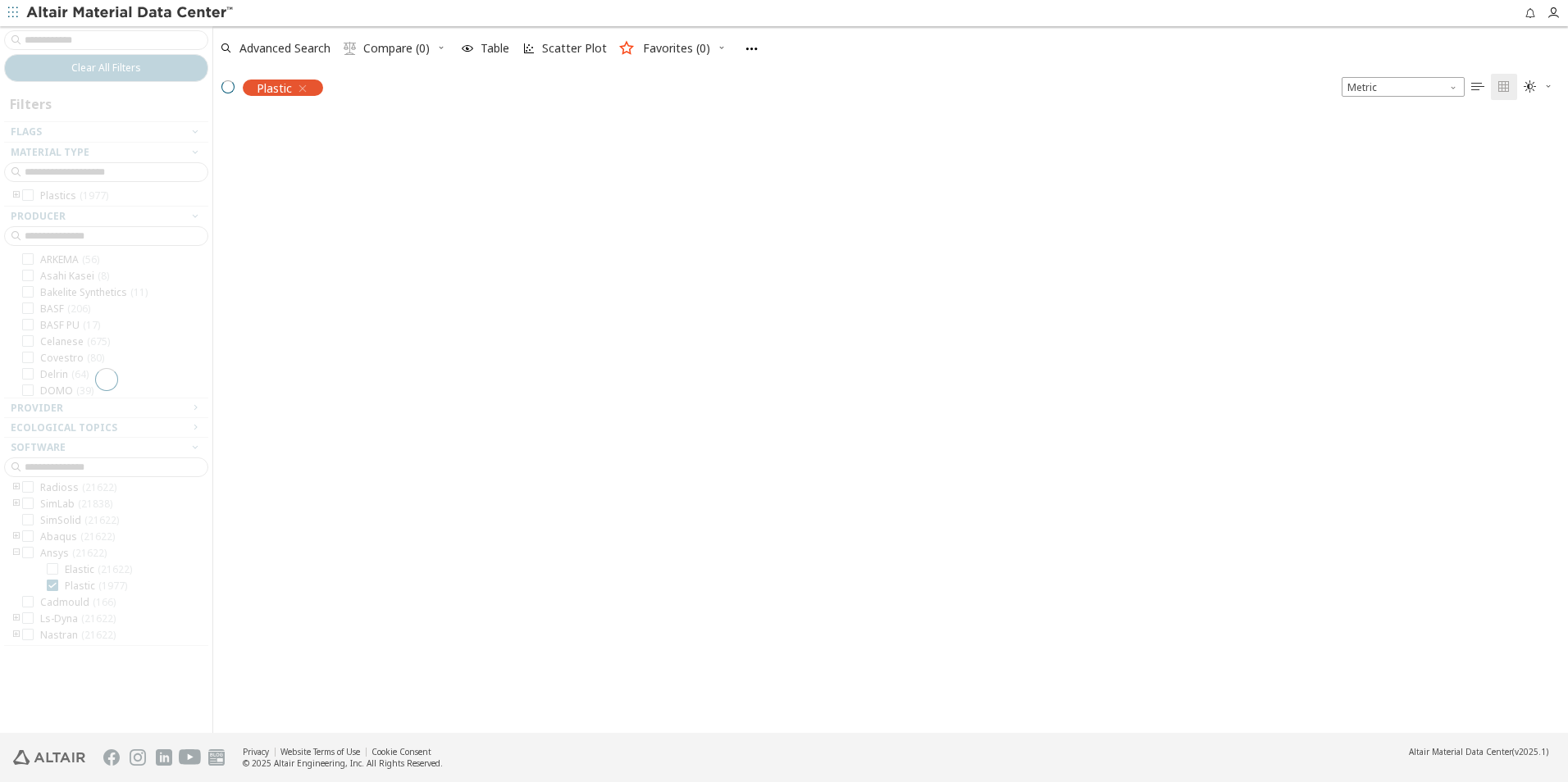
scroll to position [616, 1343]
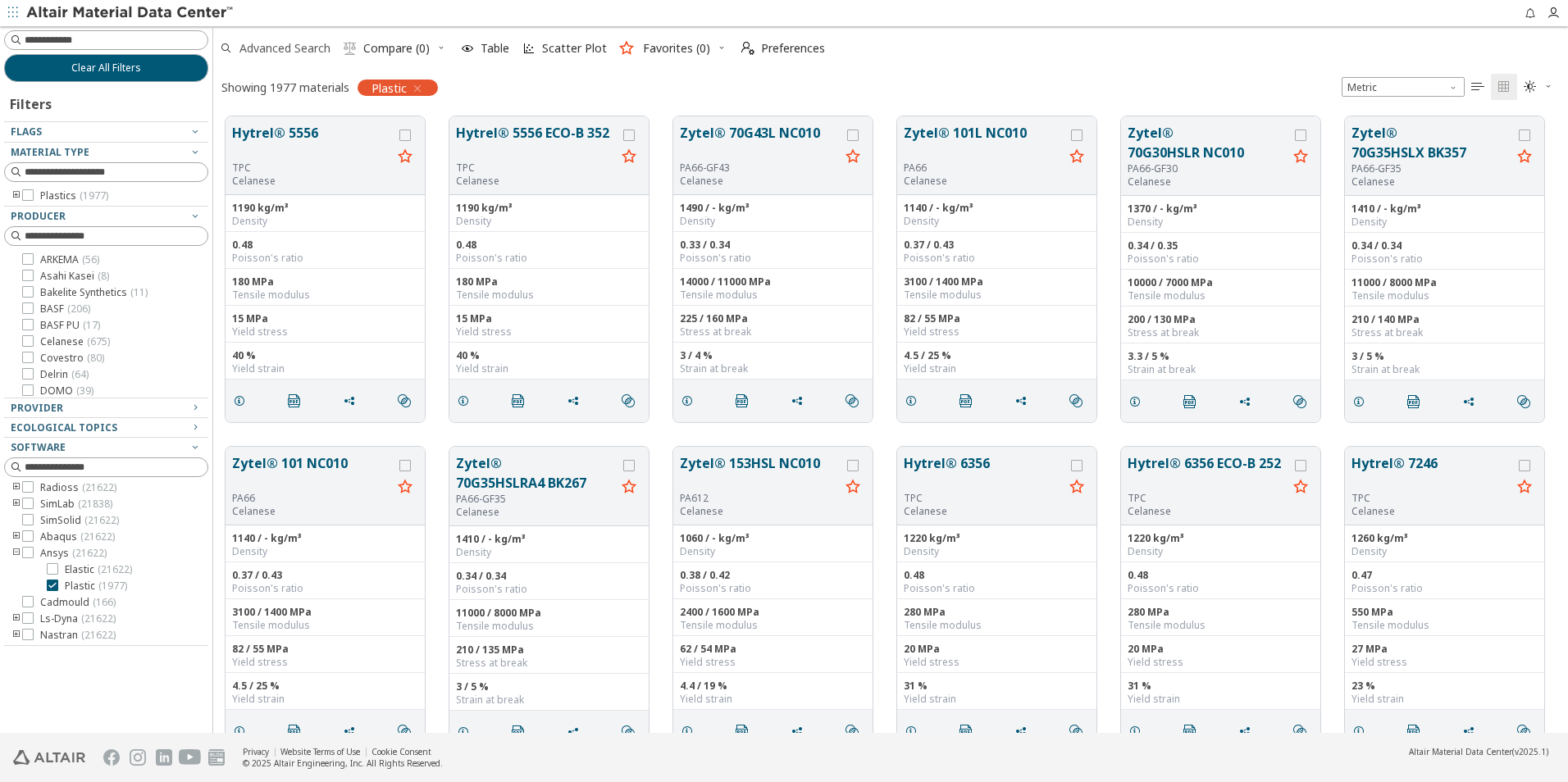
click at [275, 42] on span "Advanced Search" at bounding box center [285, 48] width 91 height 12
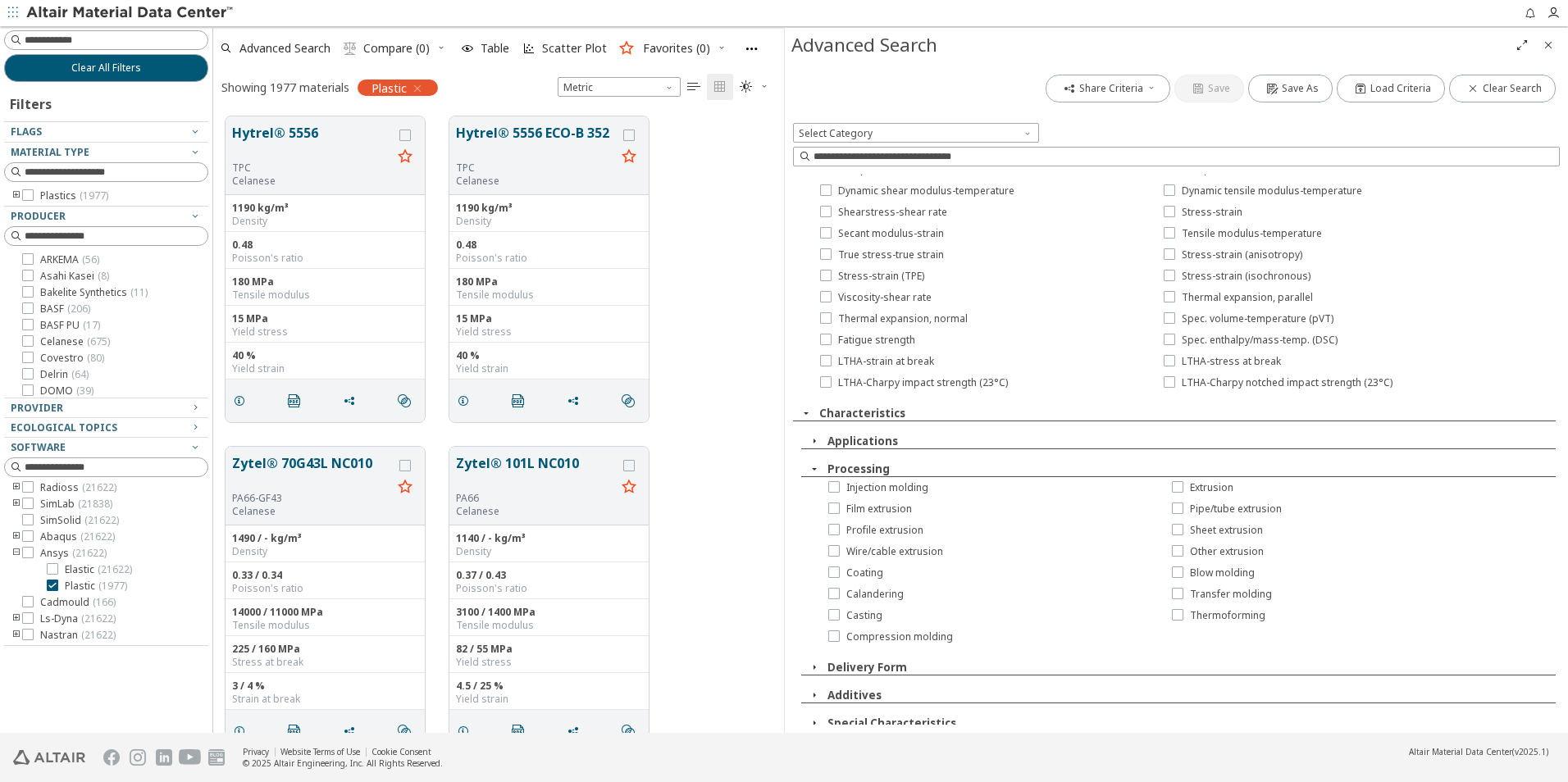
scroll to position [1466, 0]
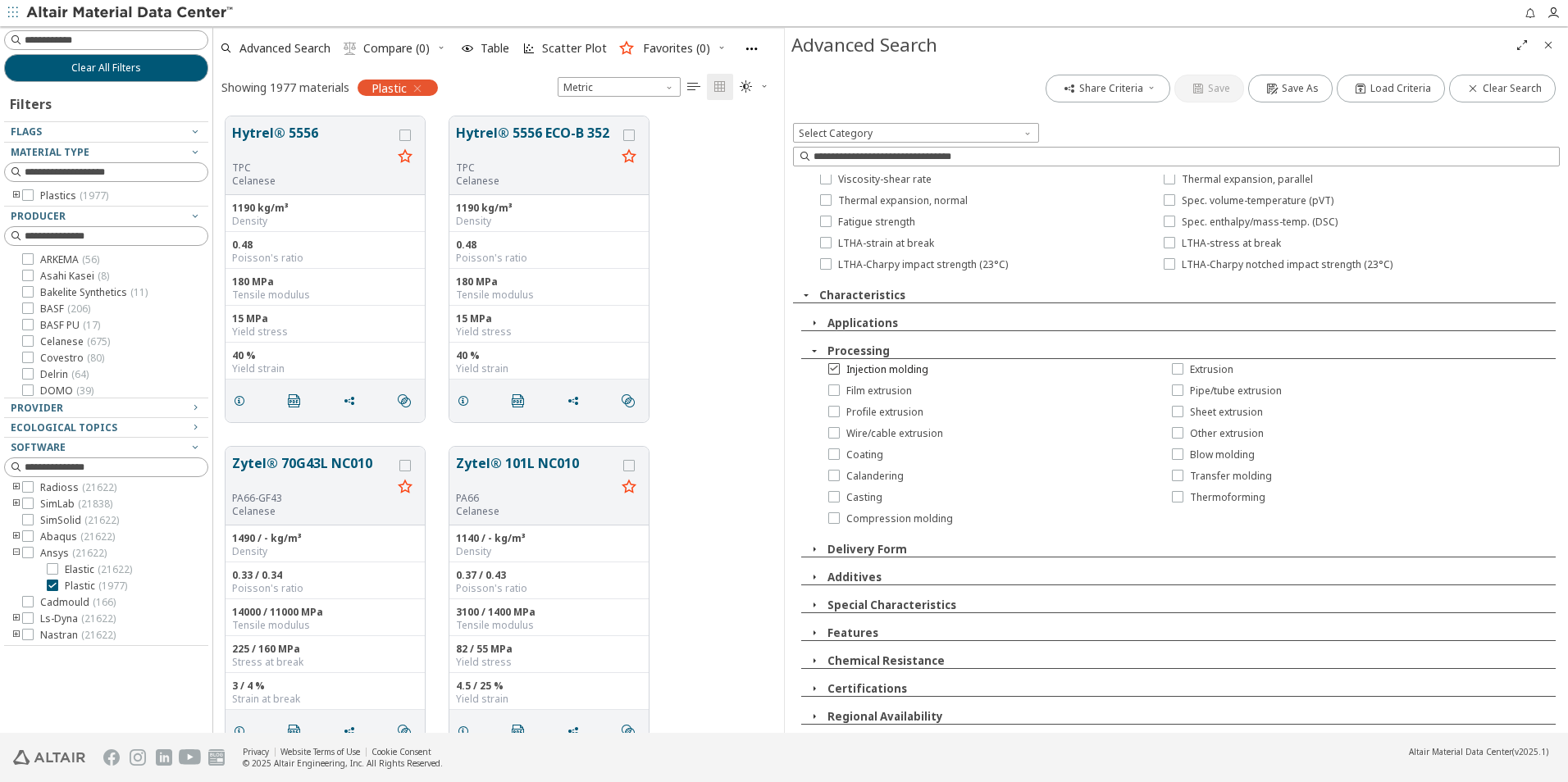
click at [834, 372] on icon at bounding box center [834, 368] width 12 height 12
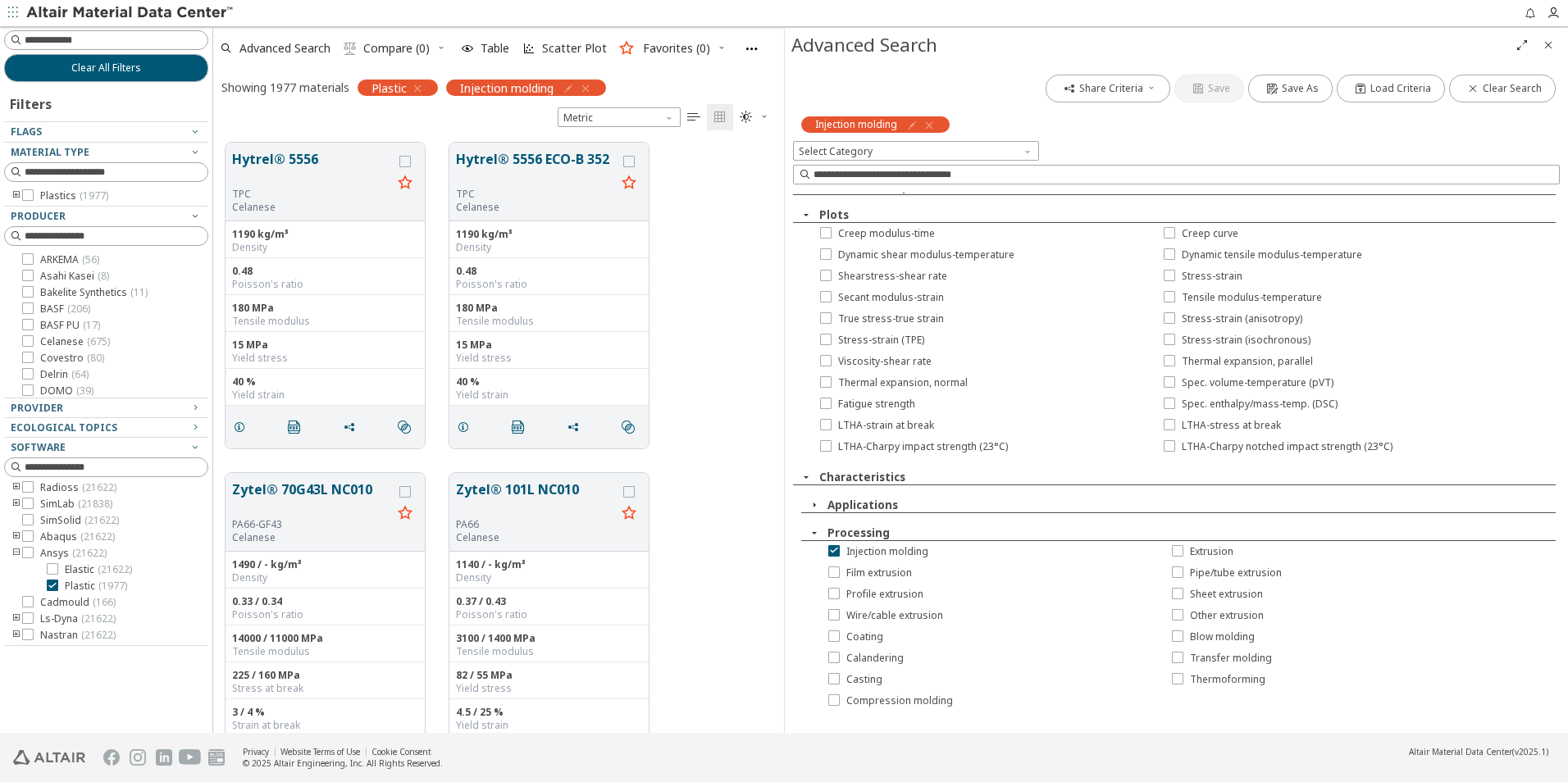
scroll to position [1220, 0]
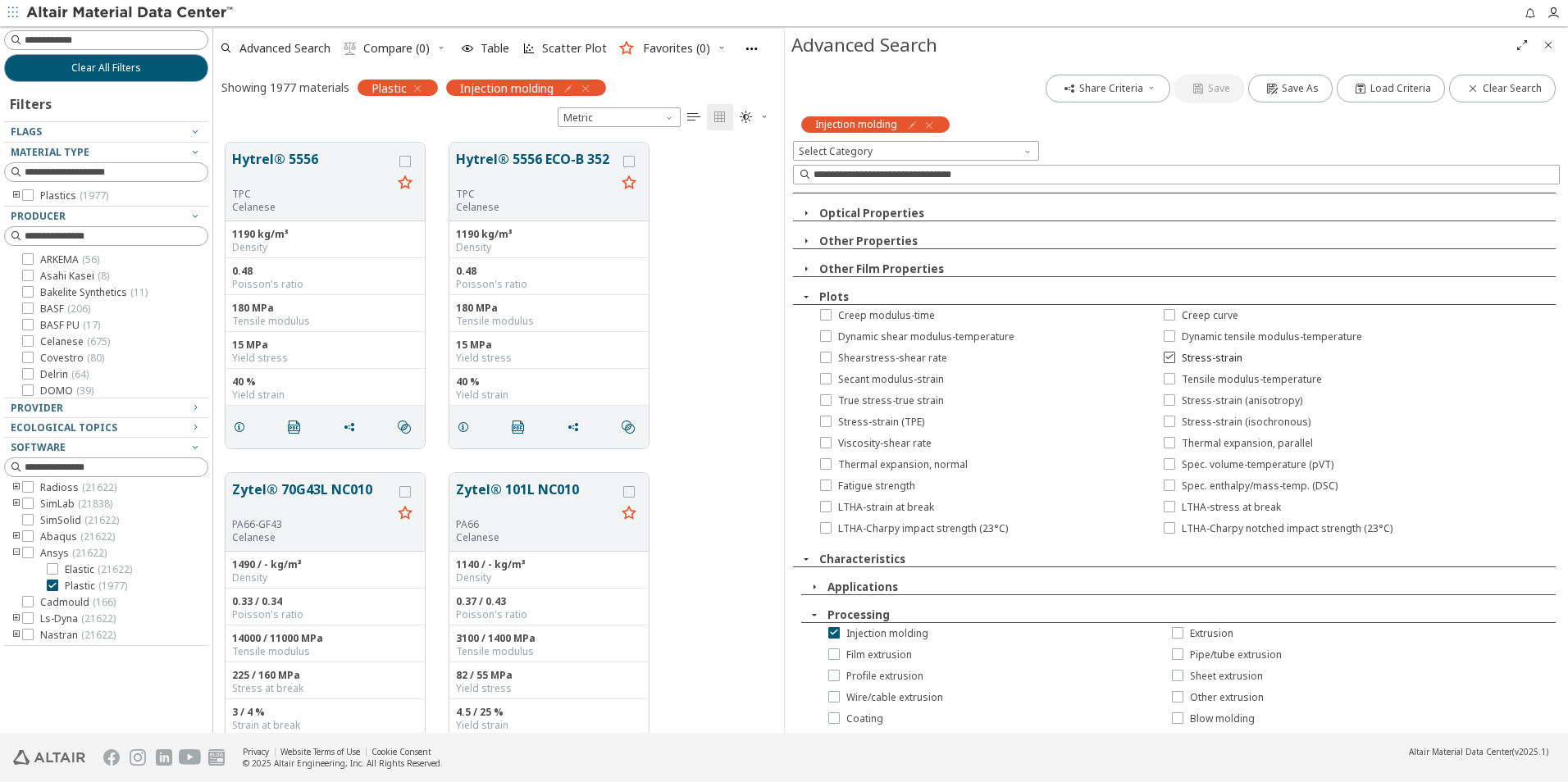
click at [1166, 358] on icon at bounding box center [1169, 356] width 12 height 12
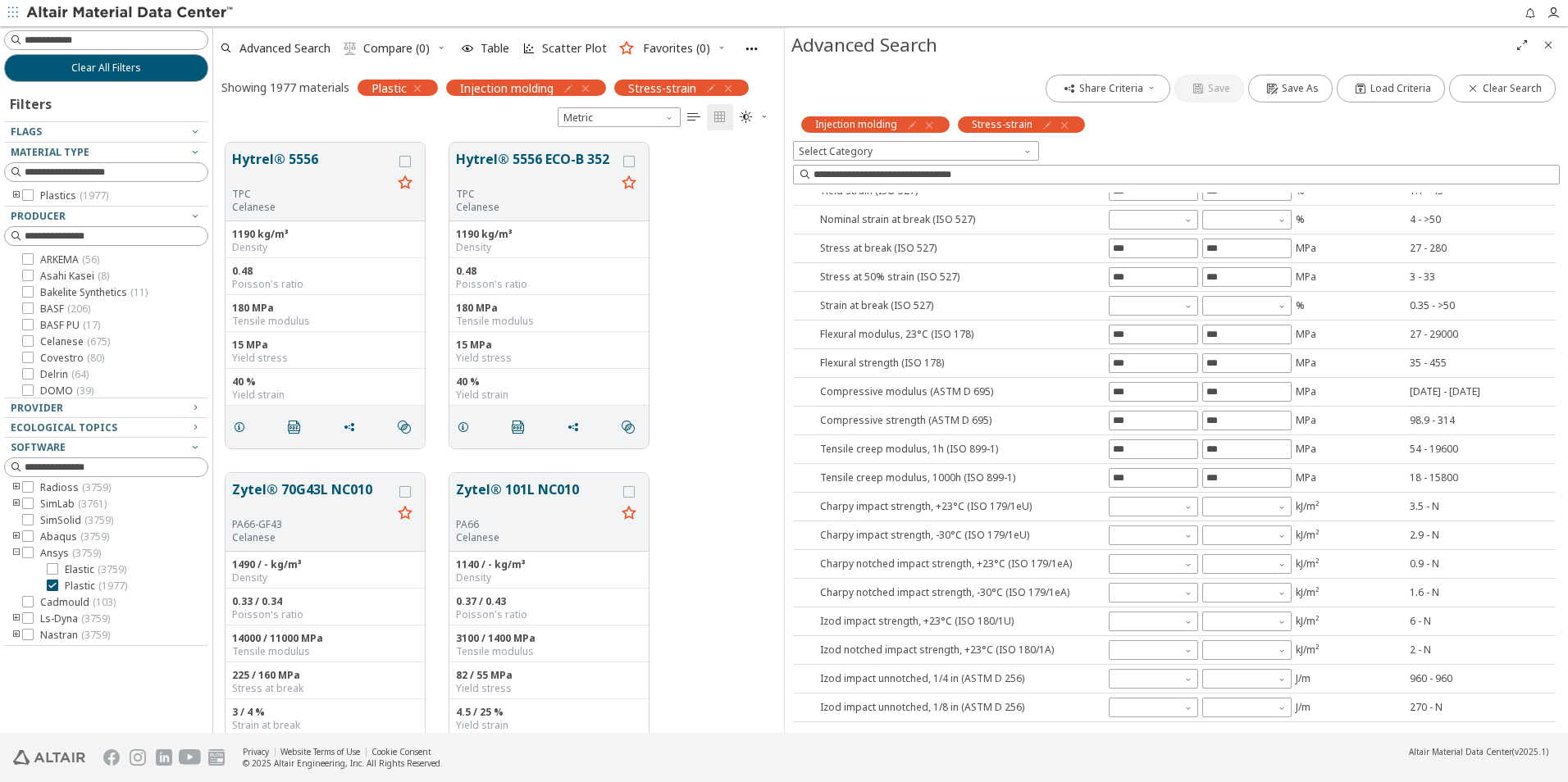
scroll to position [0, 0]
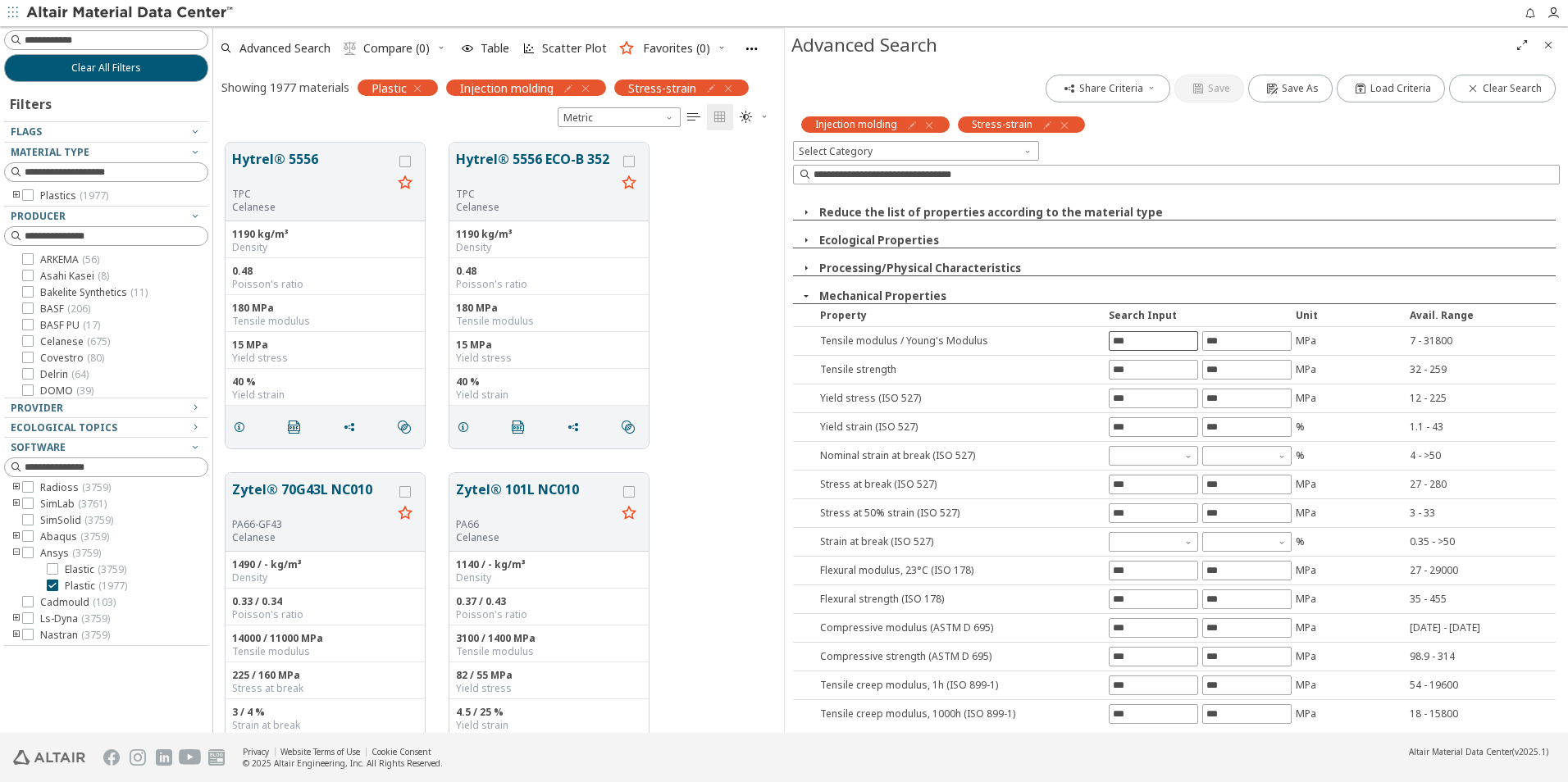
click at [1152, 338] on input "text" at bounding box center [1154, 341] width 88 height 18
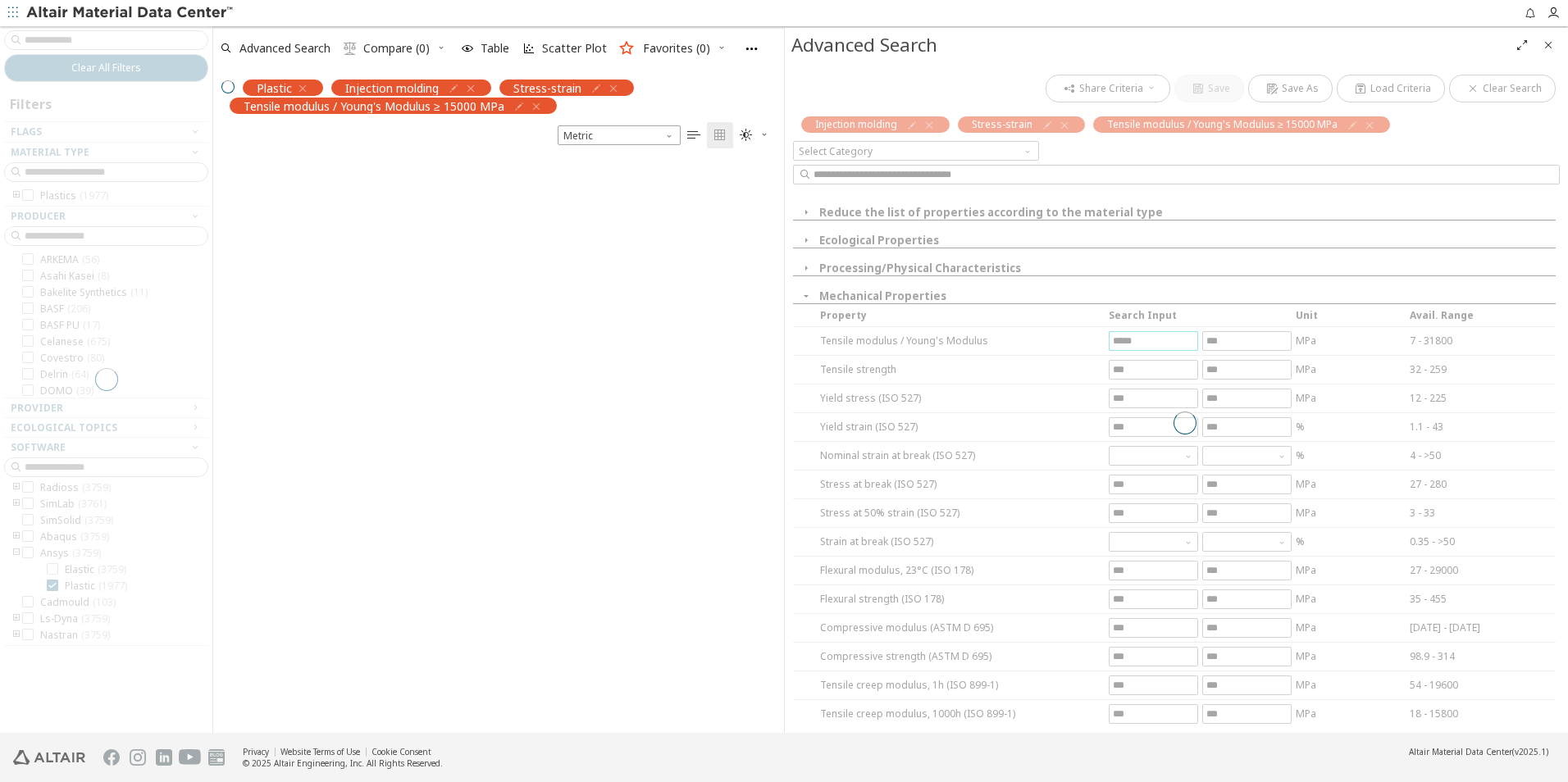
scroll to position [572, 559]
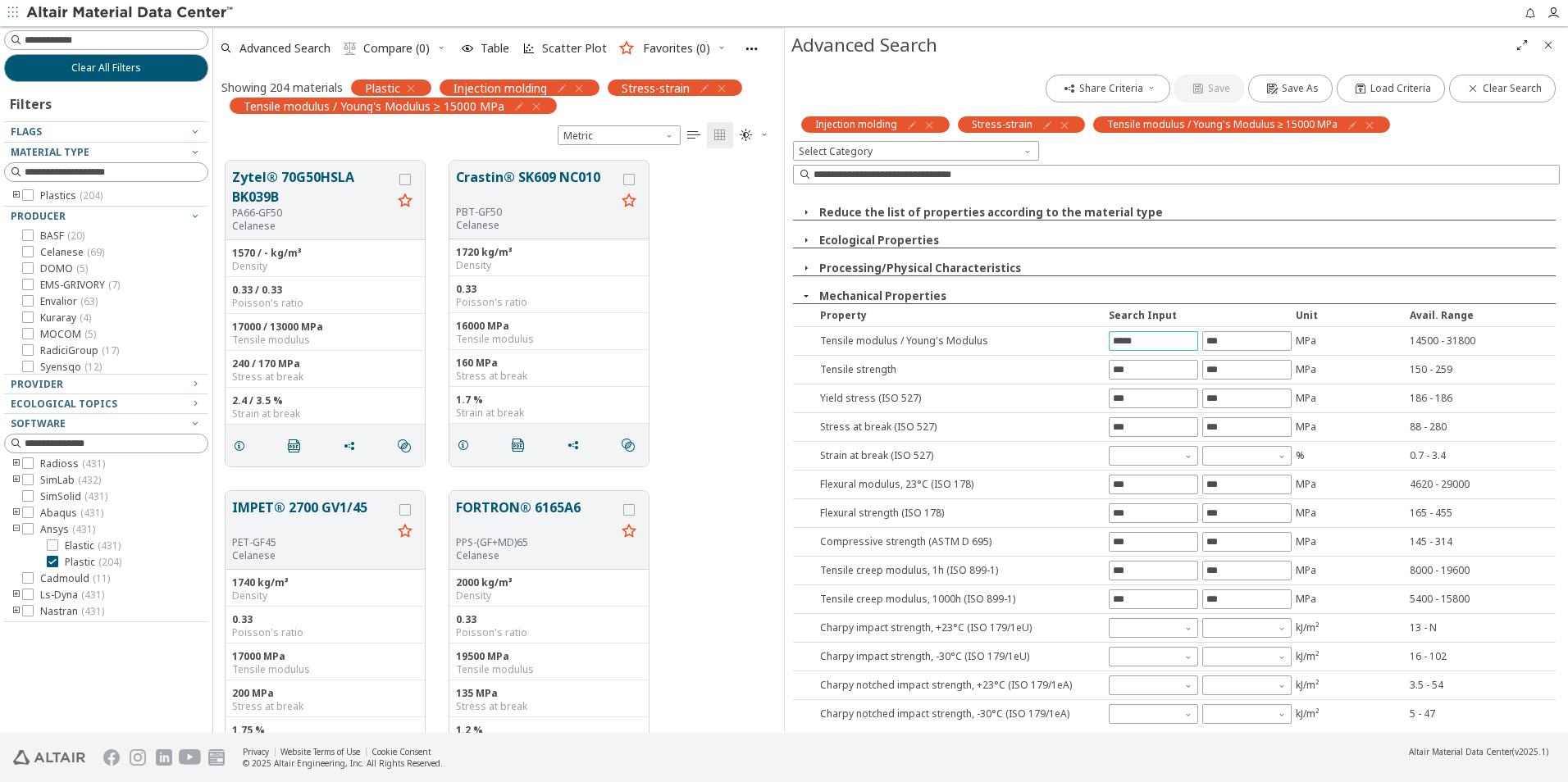
click at [1119, 338] on input "*****" at bounding box center [1154, 341] width 88 height 18
type input "*****"
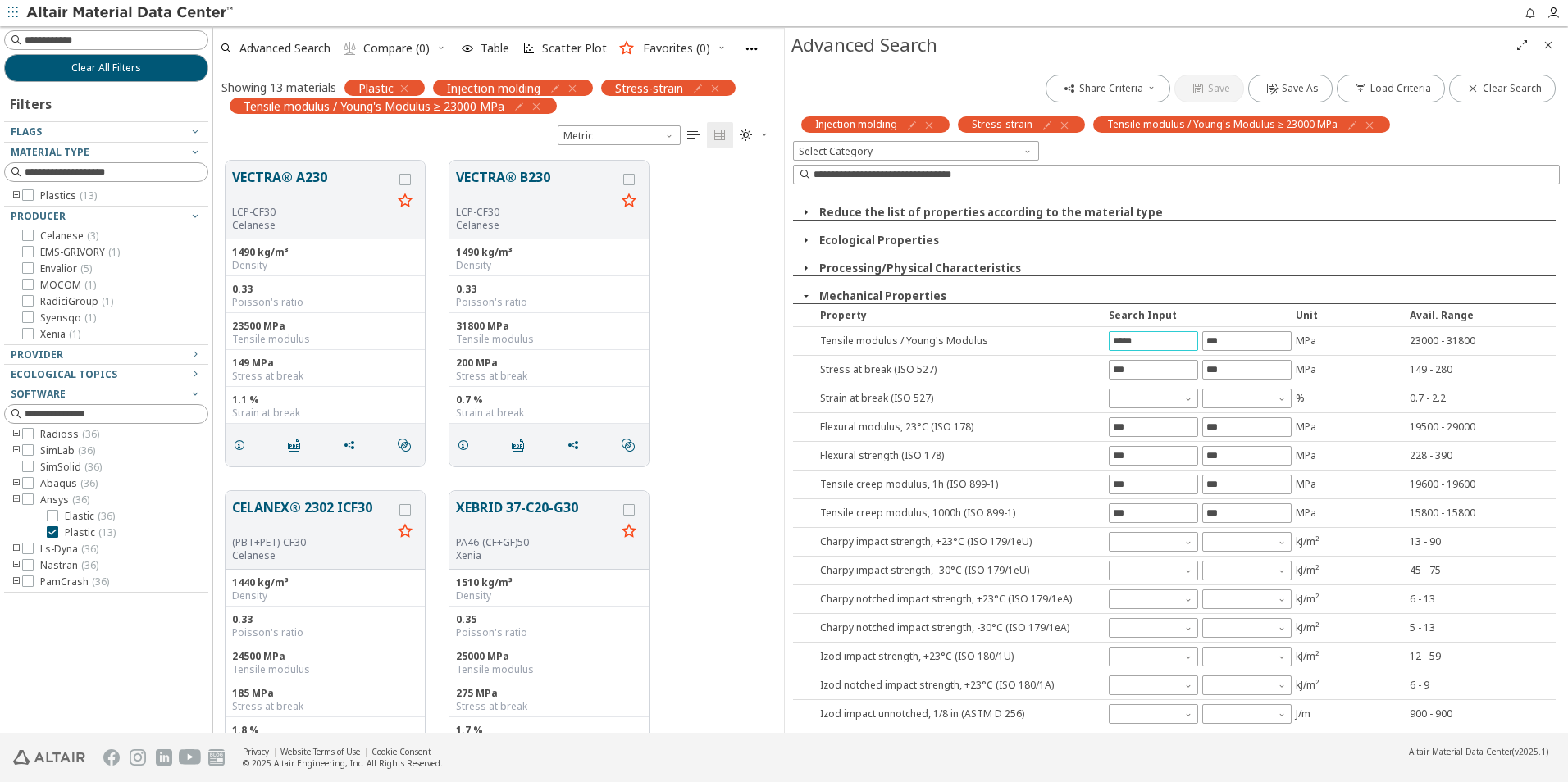
scroll to position [53, 0]
click at [1546, 49] on icon "Close" at bounding box center [1549, 45] width 13 height 13
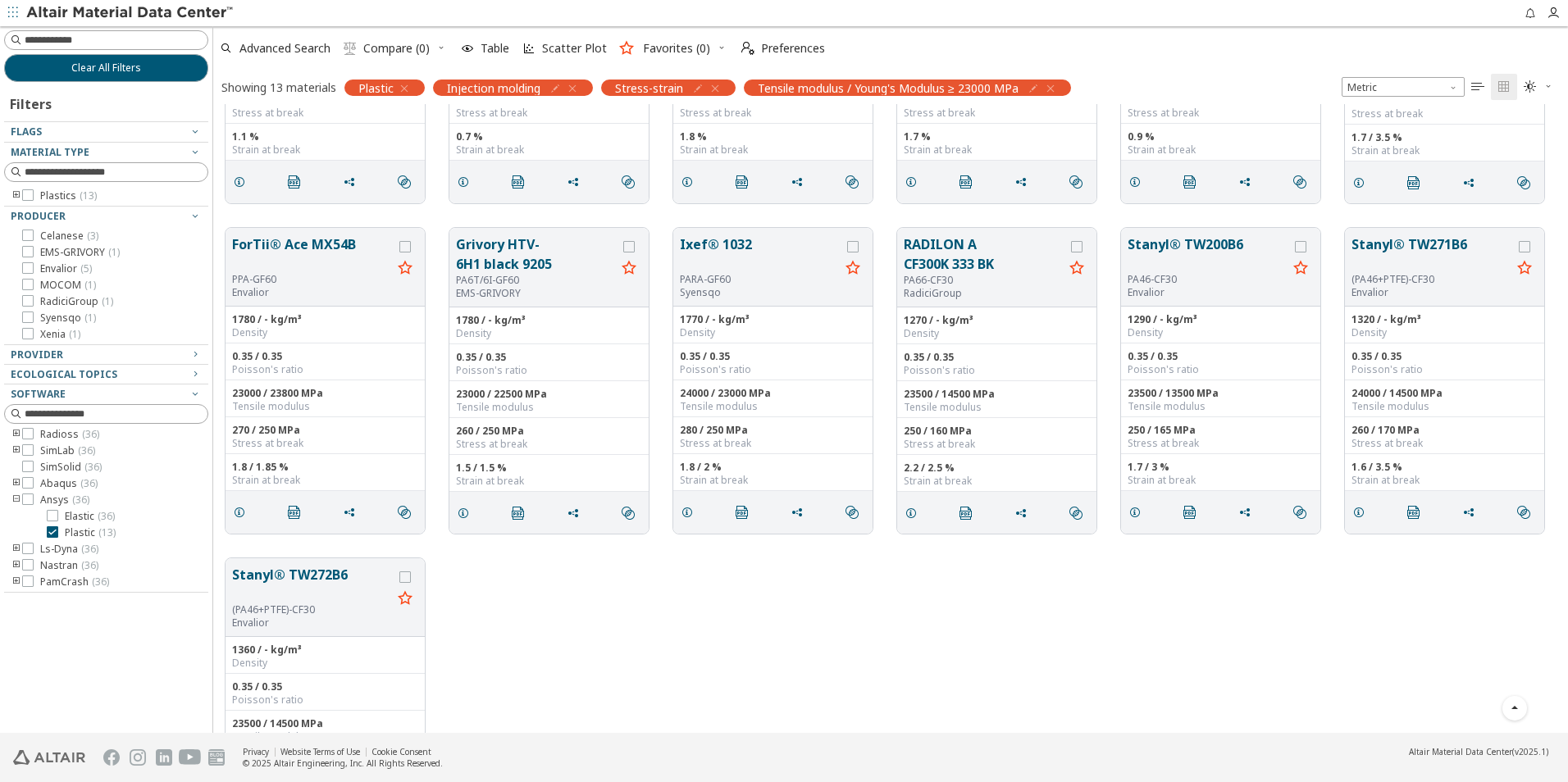
scroll to position [198, 0]
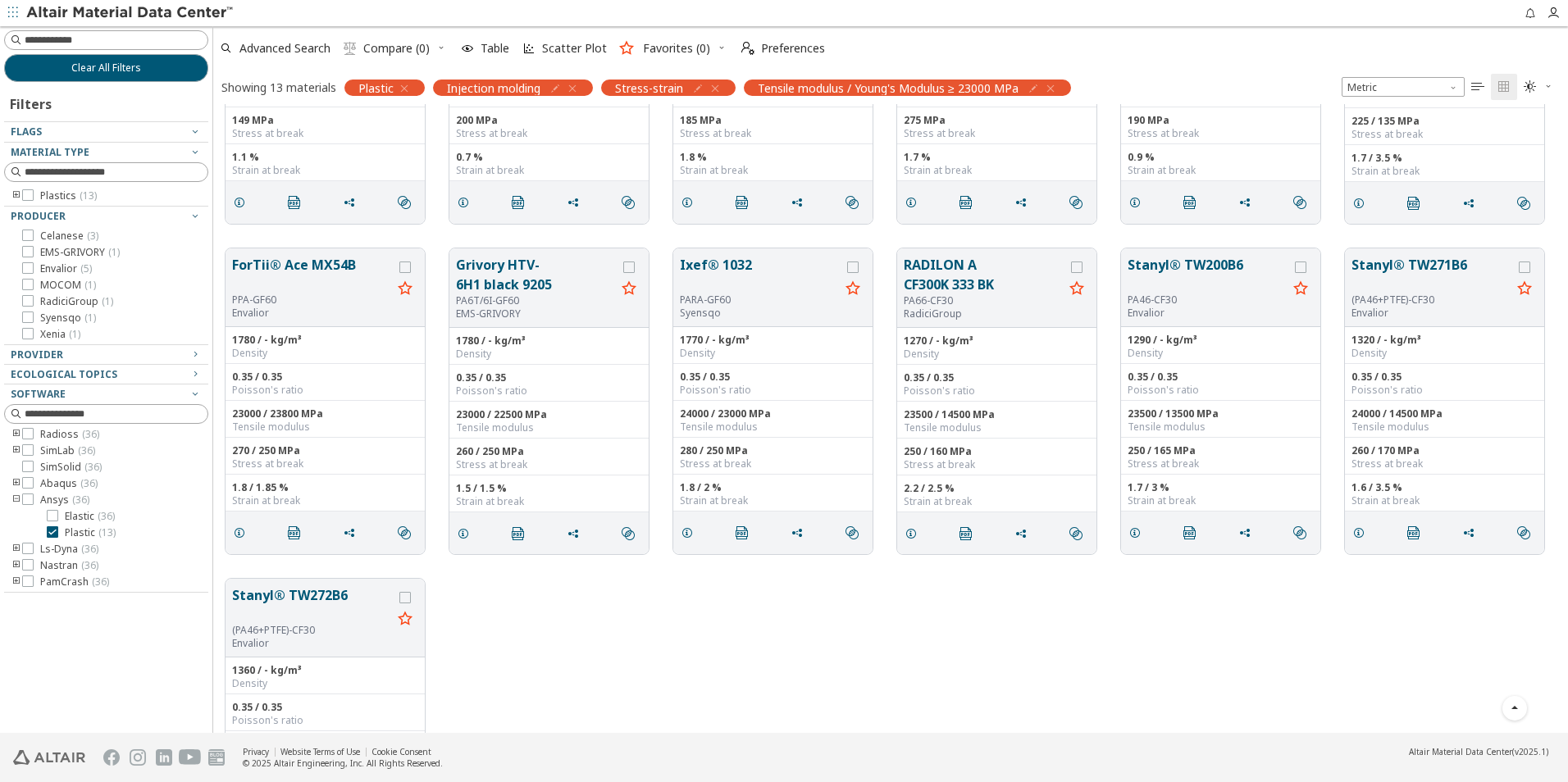
drag, startPoint x: 502, startPoint y: 275, endPoint x: 645, endPoint y: 710, distance: 457.9
click at [645, 710] on div "Stanyl® TW272B6 (PA46+PTFE)-CF30 Envalior 1360 / - kg/m³ Density 0.35 / 0.35 Po…" at bounding box center [890, 731] width 1355 height 331
click at [545, 264] on button "Grivory HTV-6H1 black 9205" at bounding box center [536, 274] width 160 height 39
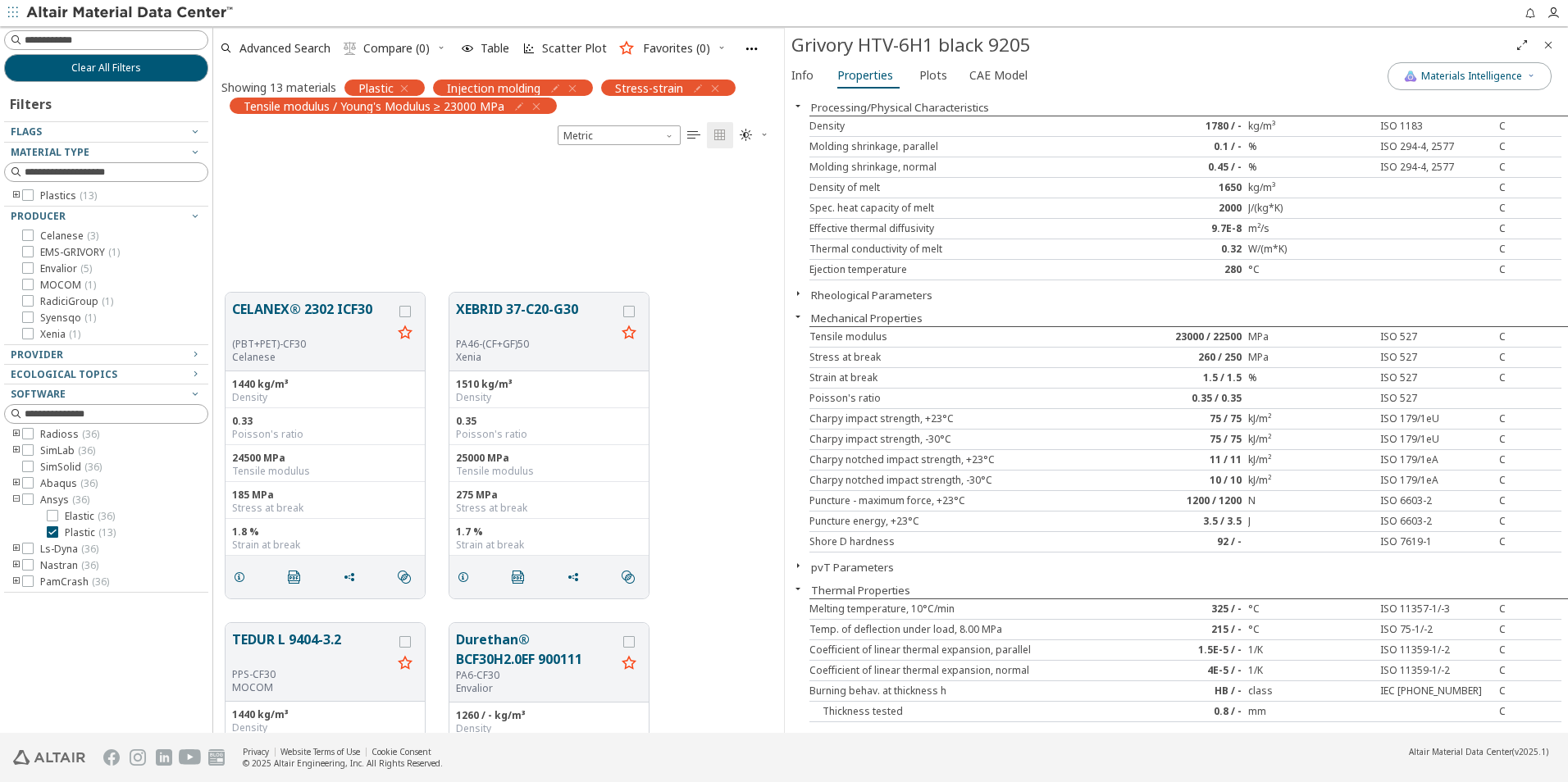
scroll to position [742, 0]
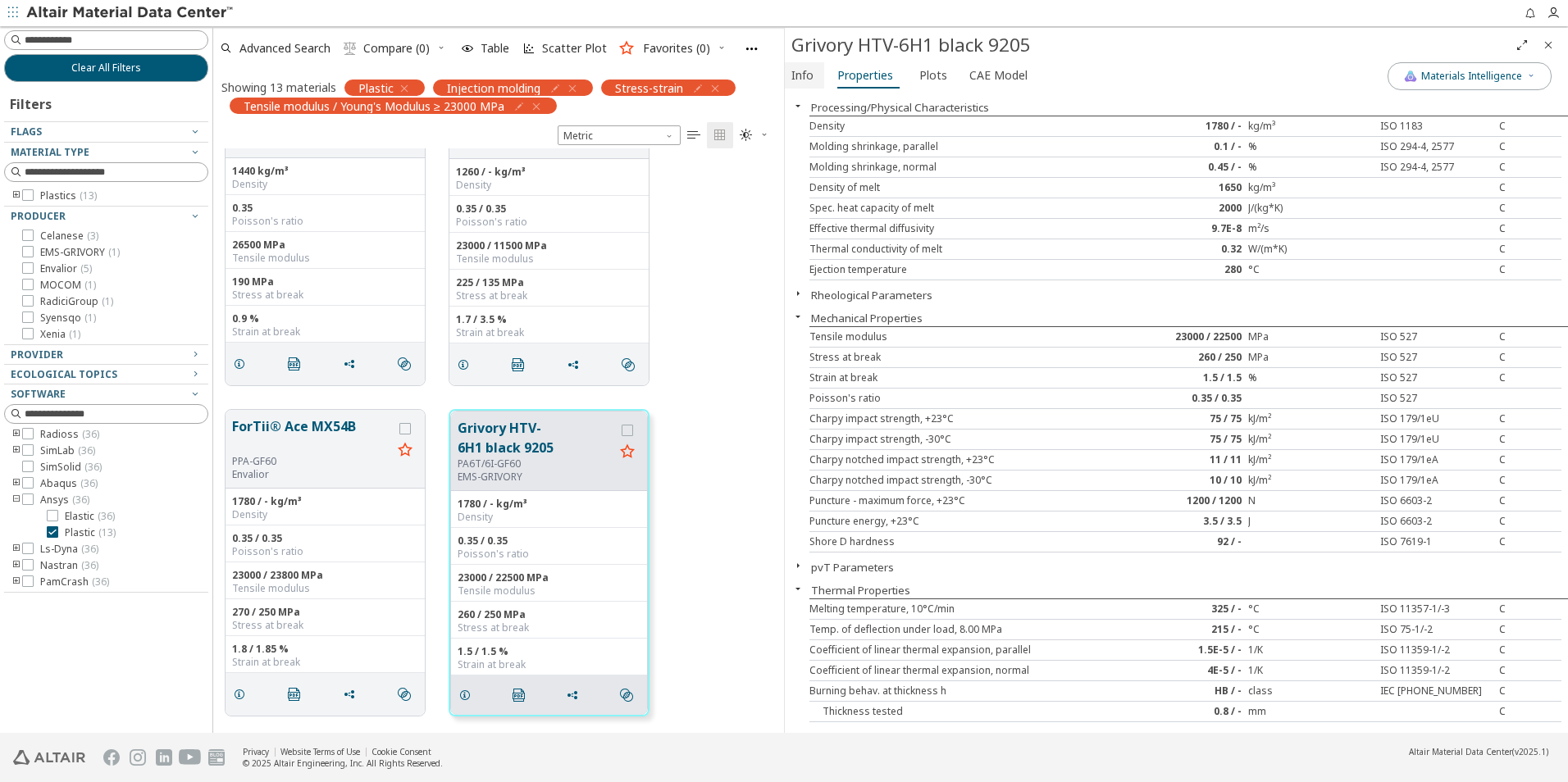
click at [801, 77] on span "Info" at bounding box center [802, 75] width 22 height 26
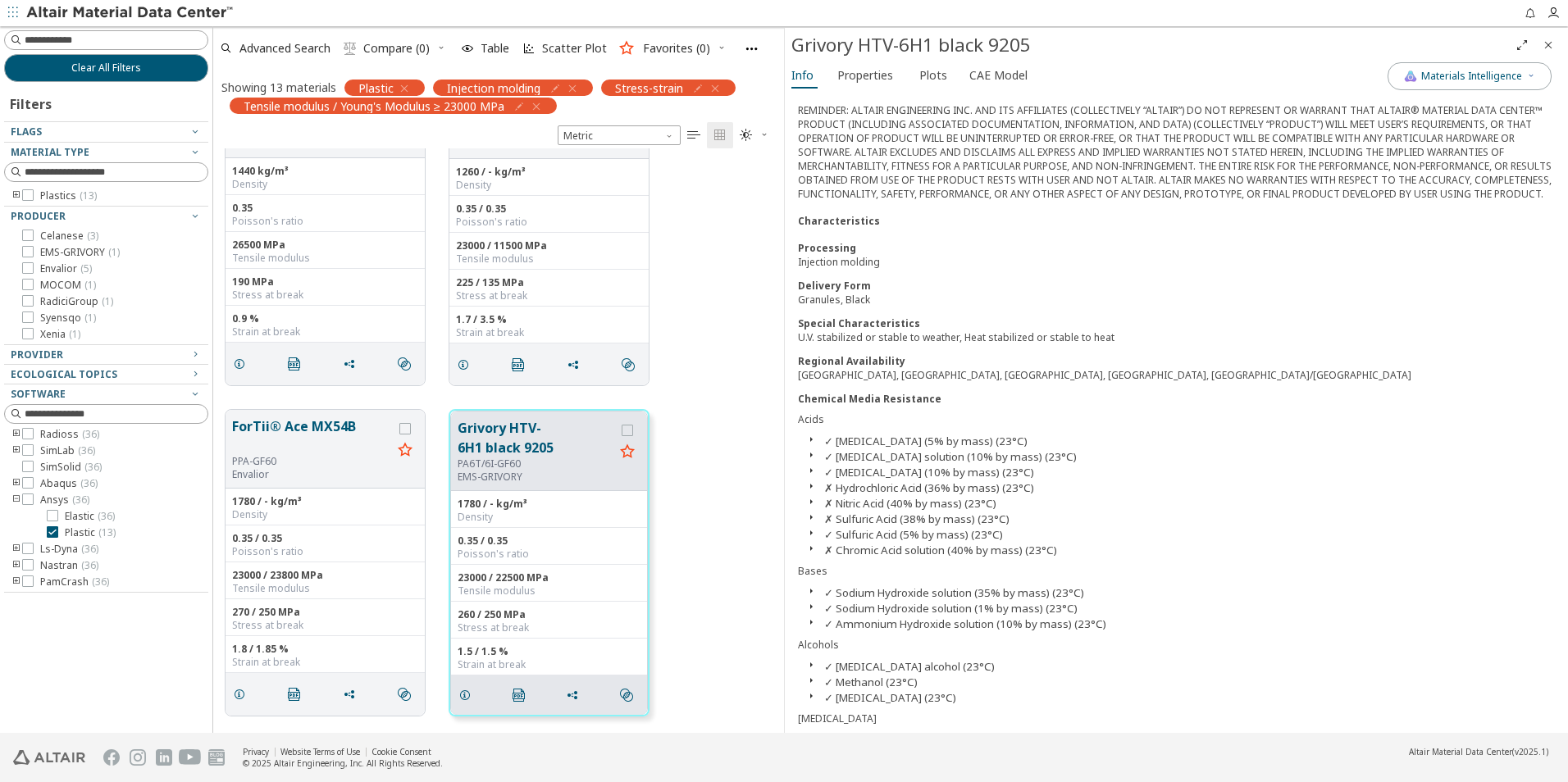
scroll to position [0, 0]
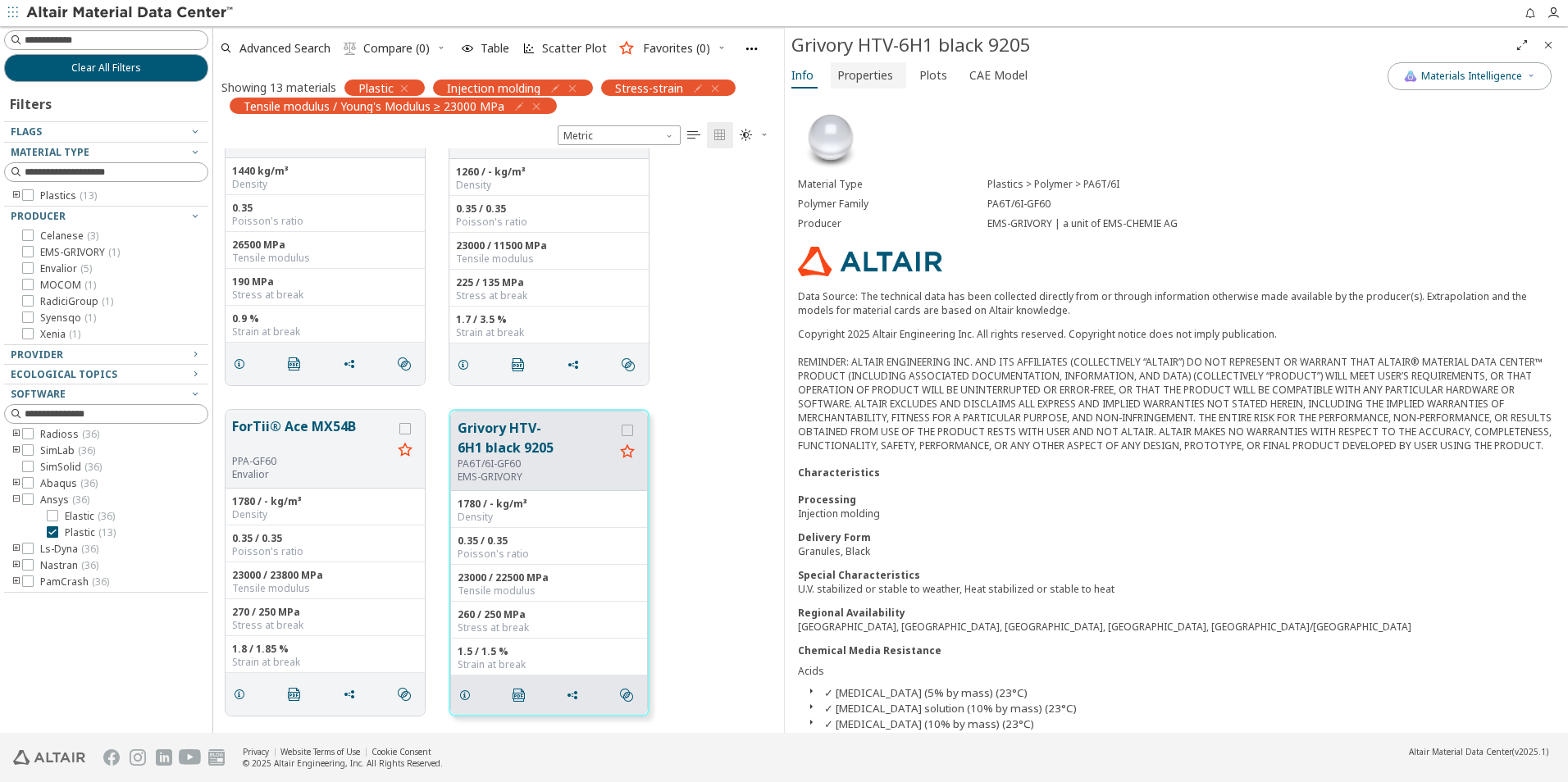
click at [876, 77] on span "Properties" at bounding box center [865, 75] width 56 height 26
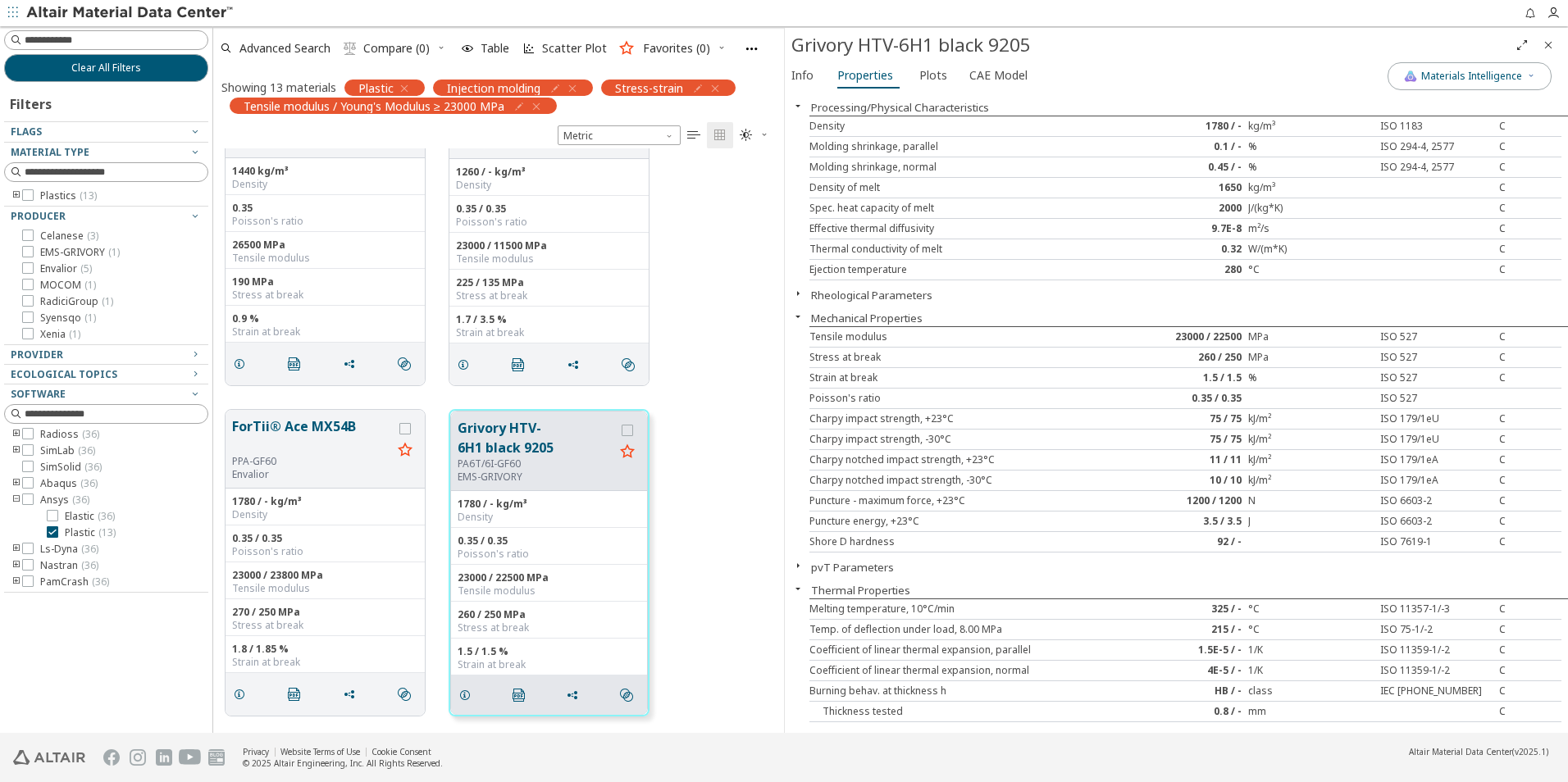
scroll to position [182, 0]
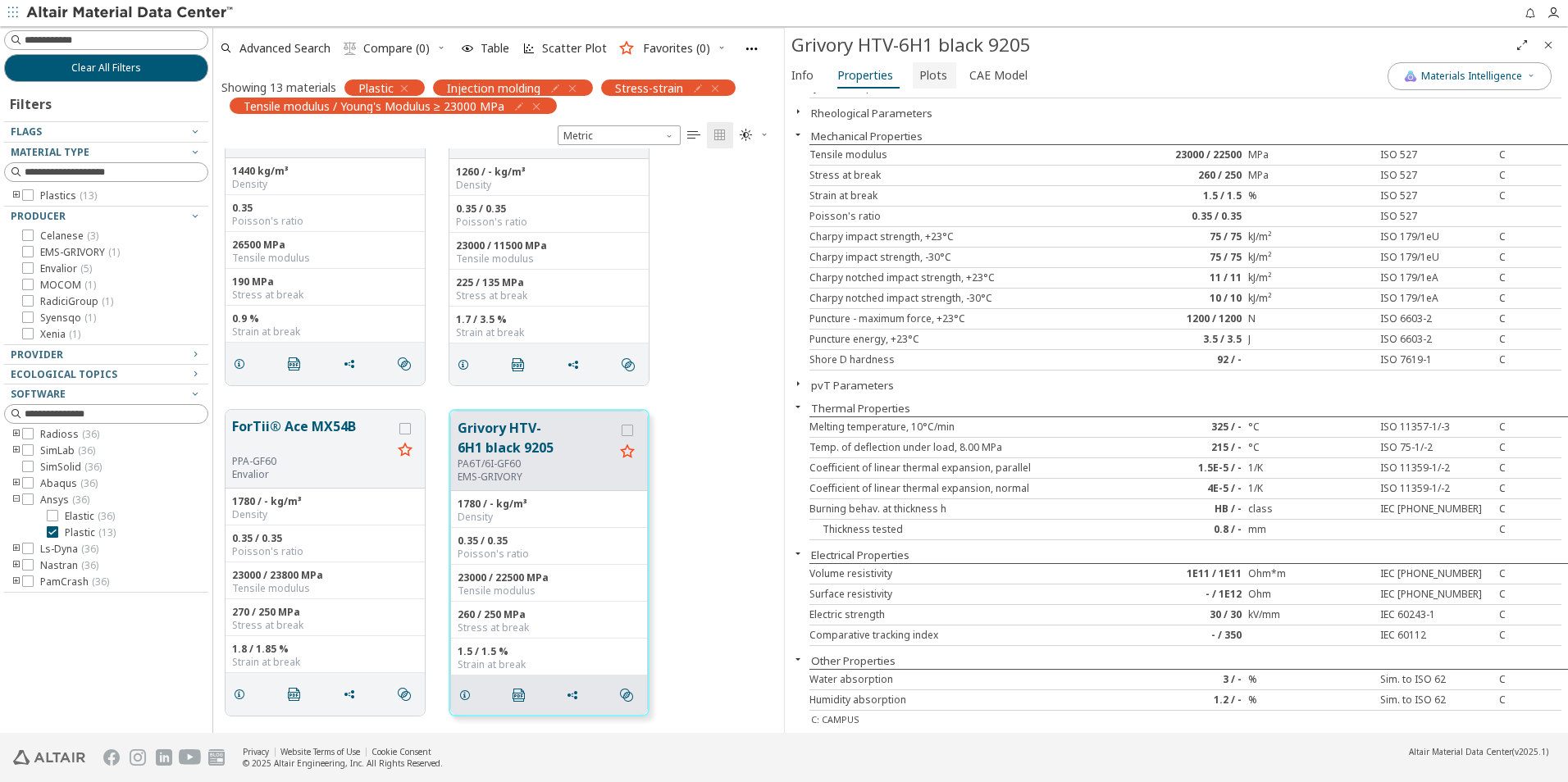
click at [936, 82] on span "Plots" at bounding box center [933, 75] width 28 height 26
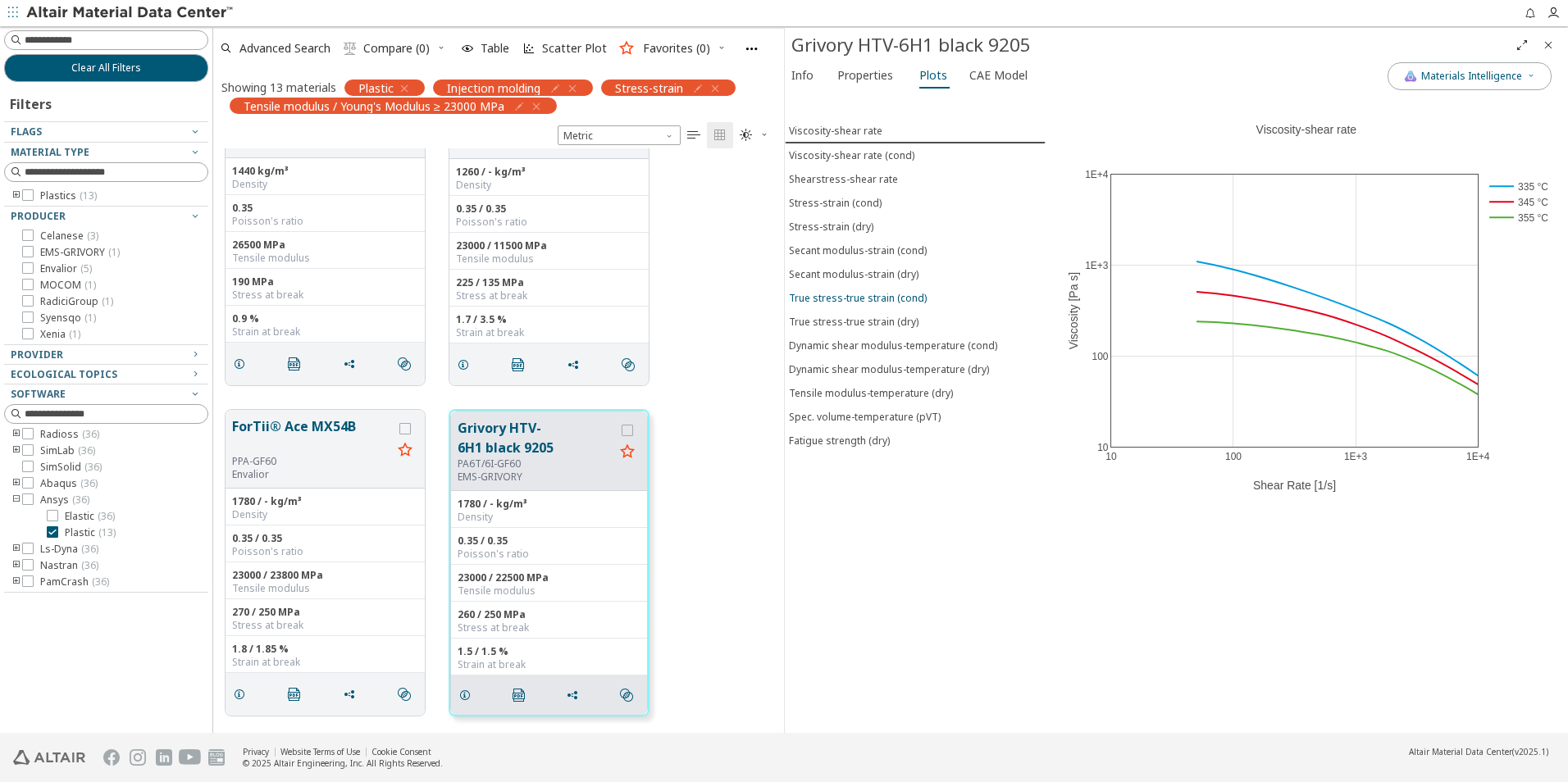
click at [897, 296] on div "True stress-true strain (cond)" at bounding box center [858, 298] width 138 height 14
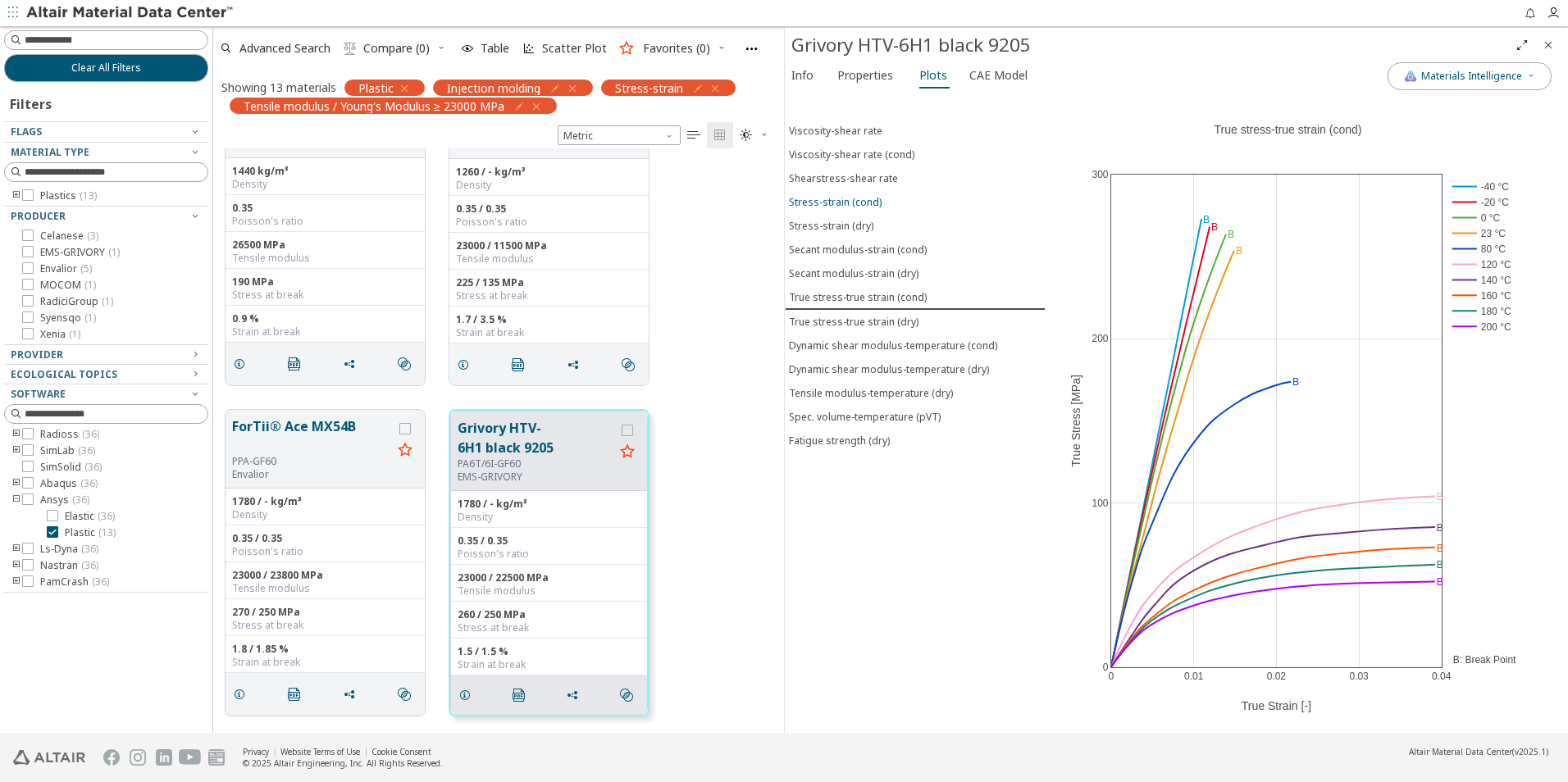
click at [849, 202] on div "Stress-strain (cond)" at bounding box center [835, 202] width 93 height 14
click at [1470, 247] on rect at bounding box center [1482, 249] width 68 height 15
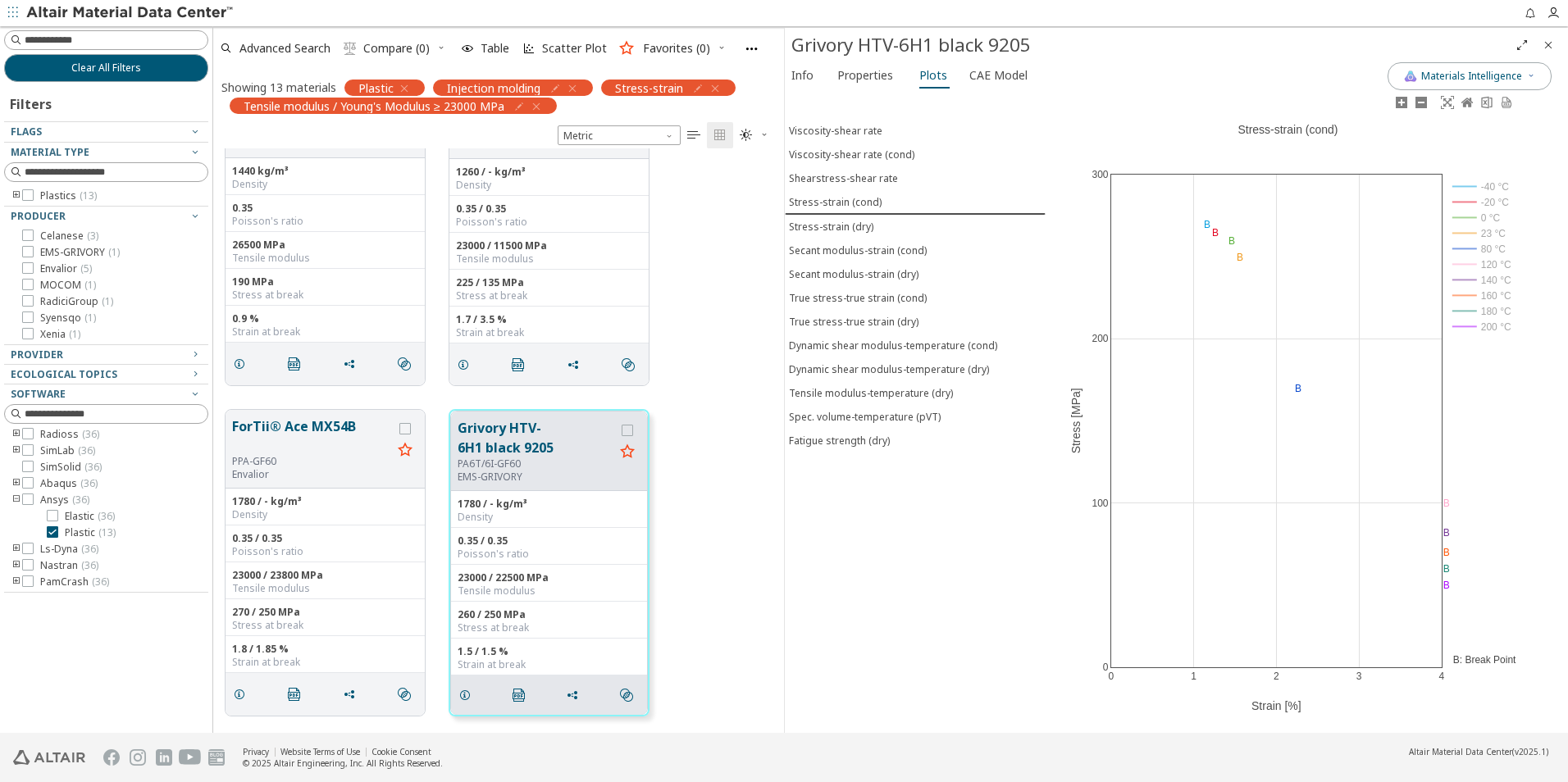
click at [1457, 232] on rect at bounding box center [1482, 233] width 68 height 15
click at [1446, 537] on div "0 1 2 3 4 0 100 200 300 -40 °C -20 °C 0 °C 23 °C 80 °C 120 °C 140 °C 160 °C 180…" at bounding box center [1288, 413] width 485 height 640
click at [1446, 532] on div "0 1 2 3 4 0 100 200 300 -40 °C -20 °C 0 °C 23 °C 80 °C 120 °C 140 °C 160 °C 180…" at bounding box center [1288, 413] width 485 height 640
drag, startPoint x: 1446, startPoint y: 532, endPoint x: 1475, endPoint y: 600, distance: 73.9
click at [1475, 600] on div "0 1 2 3 4 0 100 200 300 -40 °C -20 °C 0 °C 23 °C 80 °C 120 °C 140 °C 160 °C 180…" at bounding box center [1288, 413] width 485 height 640
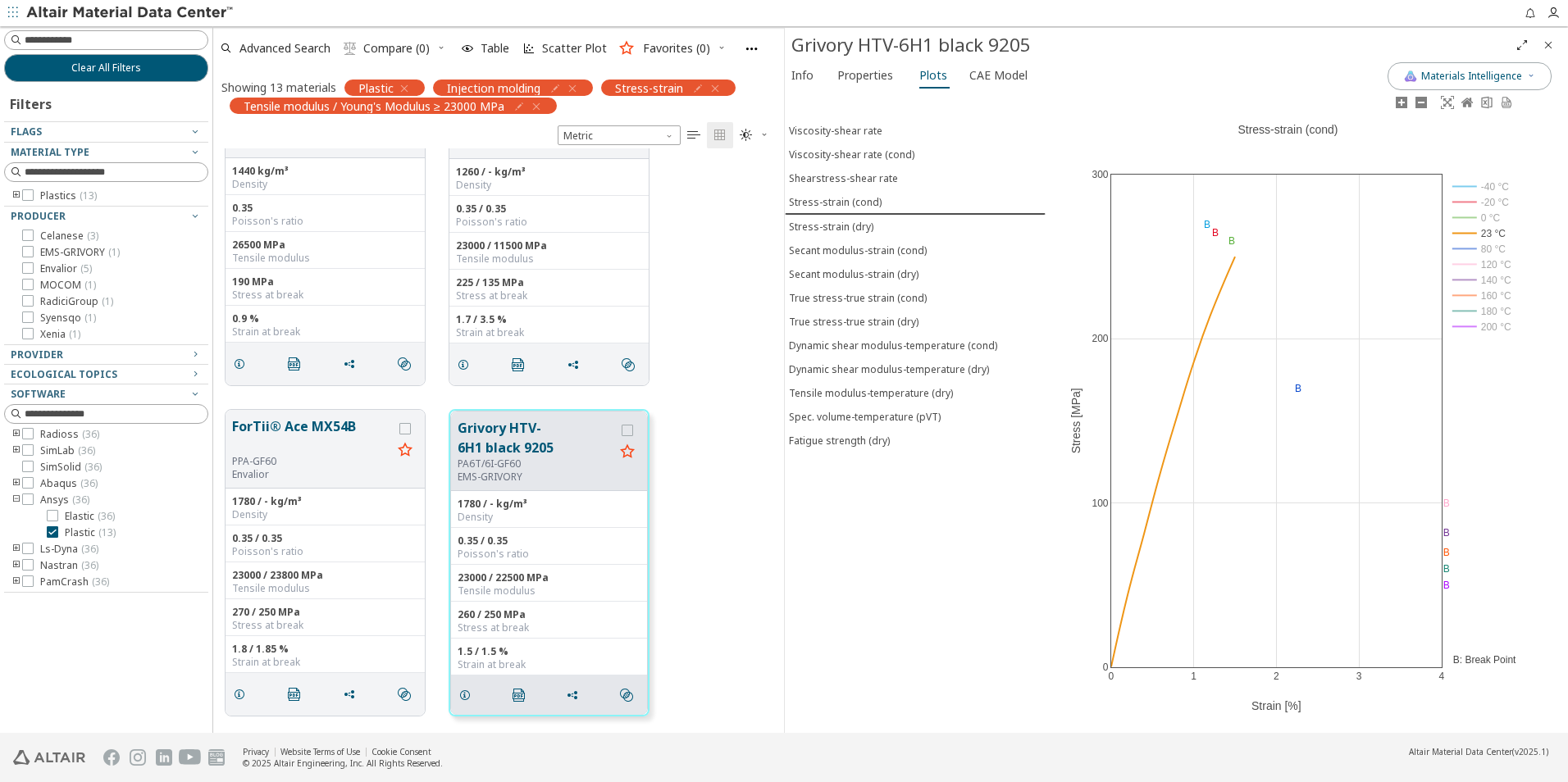
click at [1487, 658] on div "0 1 2 3 4 0 100 200 300 -40 °C -20 °C 0 °C 23 °C 80 °C 120 °C 140 °C 160 °C 180…" at bounding box center [1288, 413] width 485 height 640
click at [1457, 658] on div "0 1 2 3 4 0 100 200 300 -40 °C -20 °C 0 °C 23 °C 80 °C 120 °C 140 °C 160 °C 180…" at bounding box center [1288, 413] width 485 height 640
click at [934, 503] on div "Viscosity-shear rate Viscosity-shear rate (cond) Shearstress-shear rate Stress-…" at bounding box center [915, 413] width 261 height 640
click at [855, 75] on span "Properties" at bounding box center [865, 75] width 56 height 26
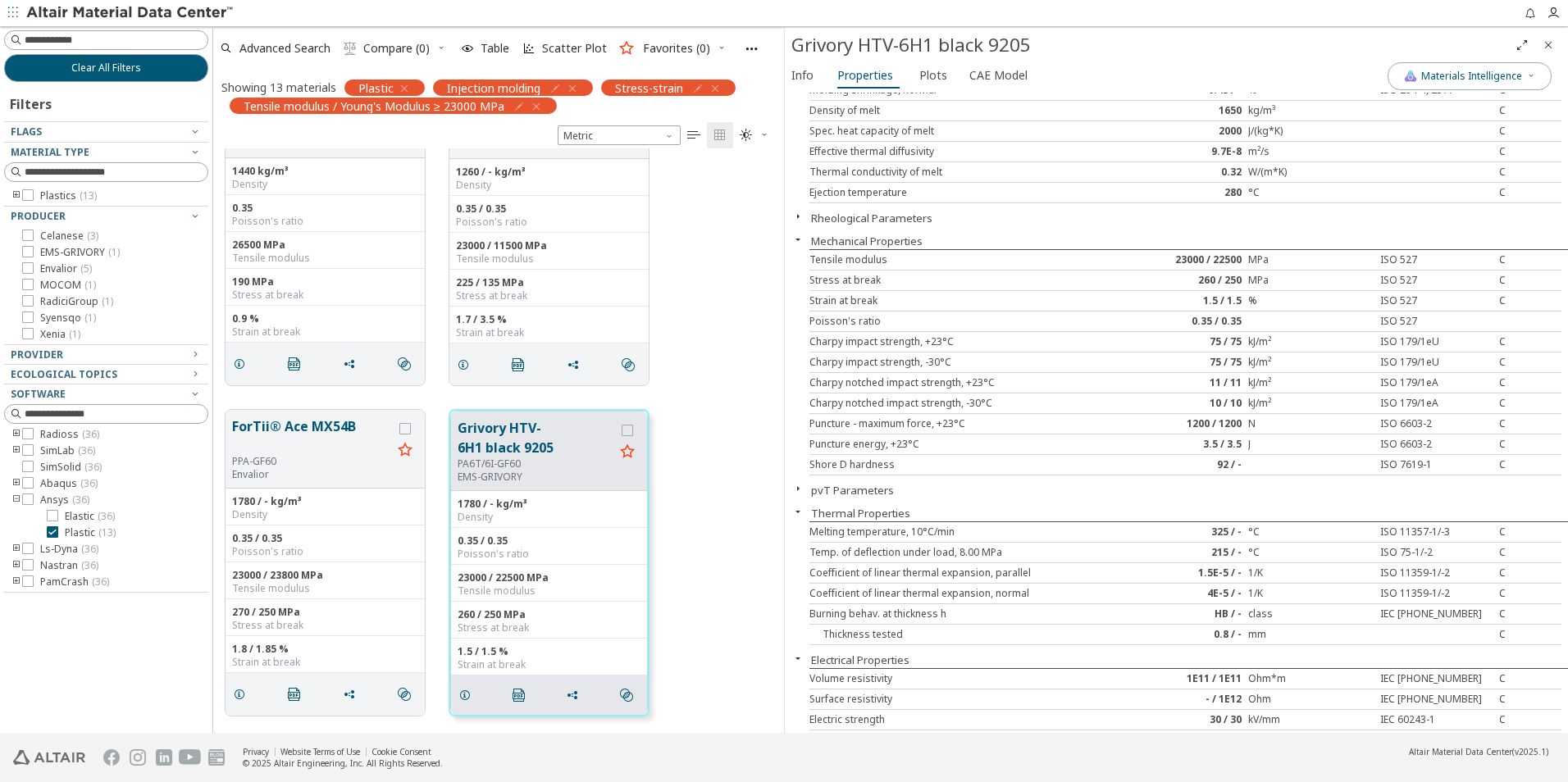
scroll to position [164, 0]
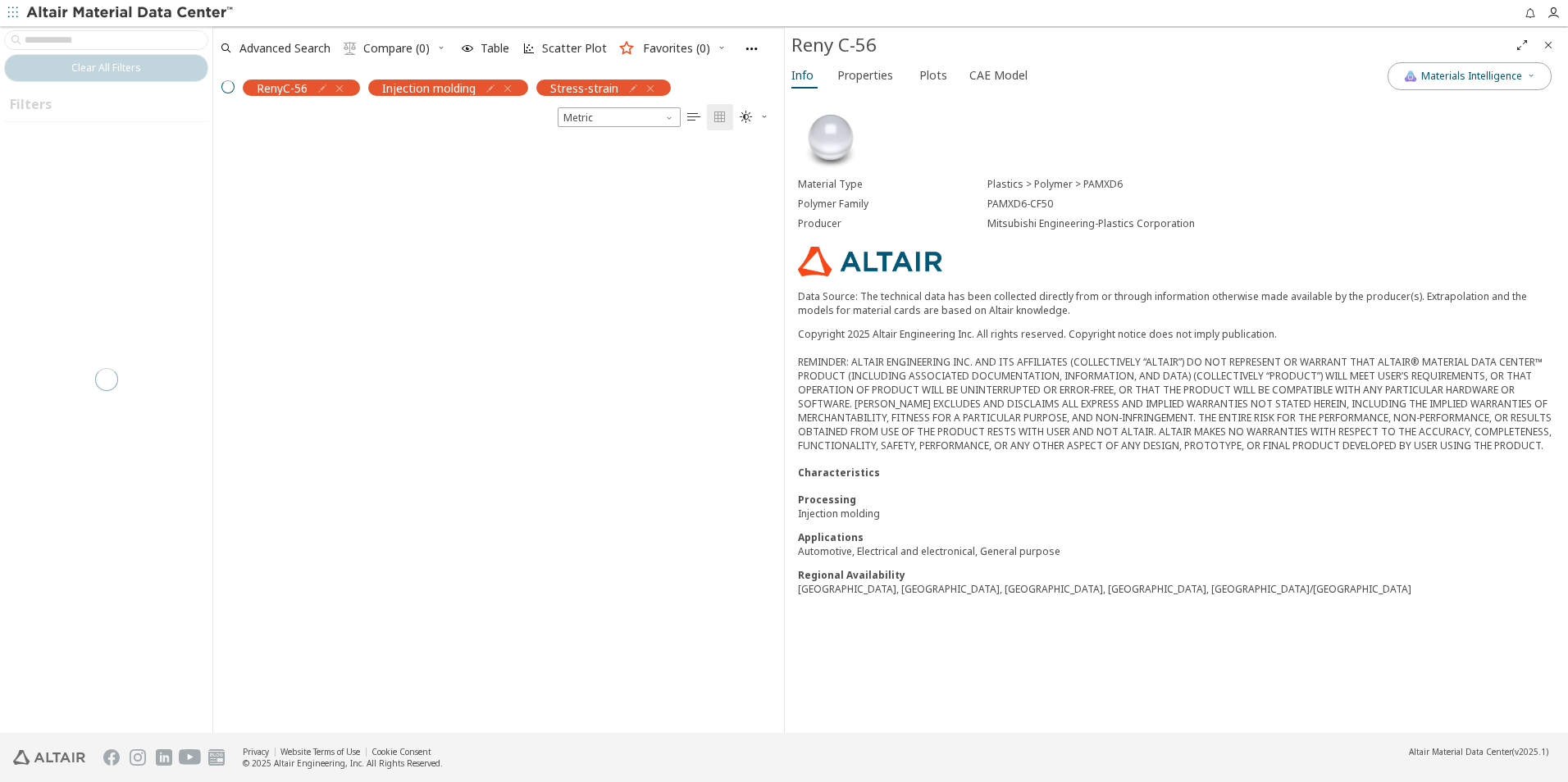
scroll to position [572, 559]
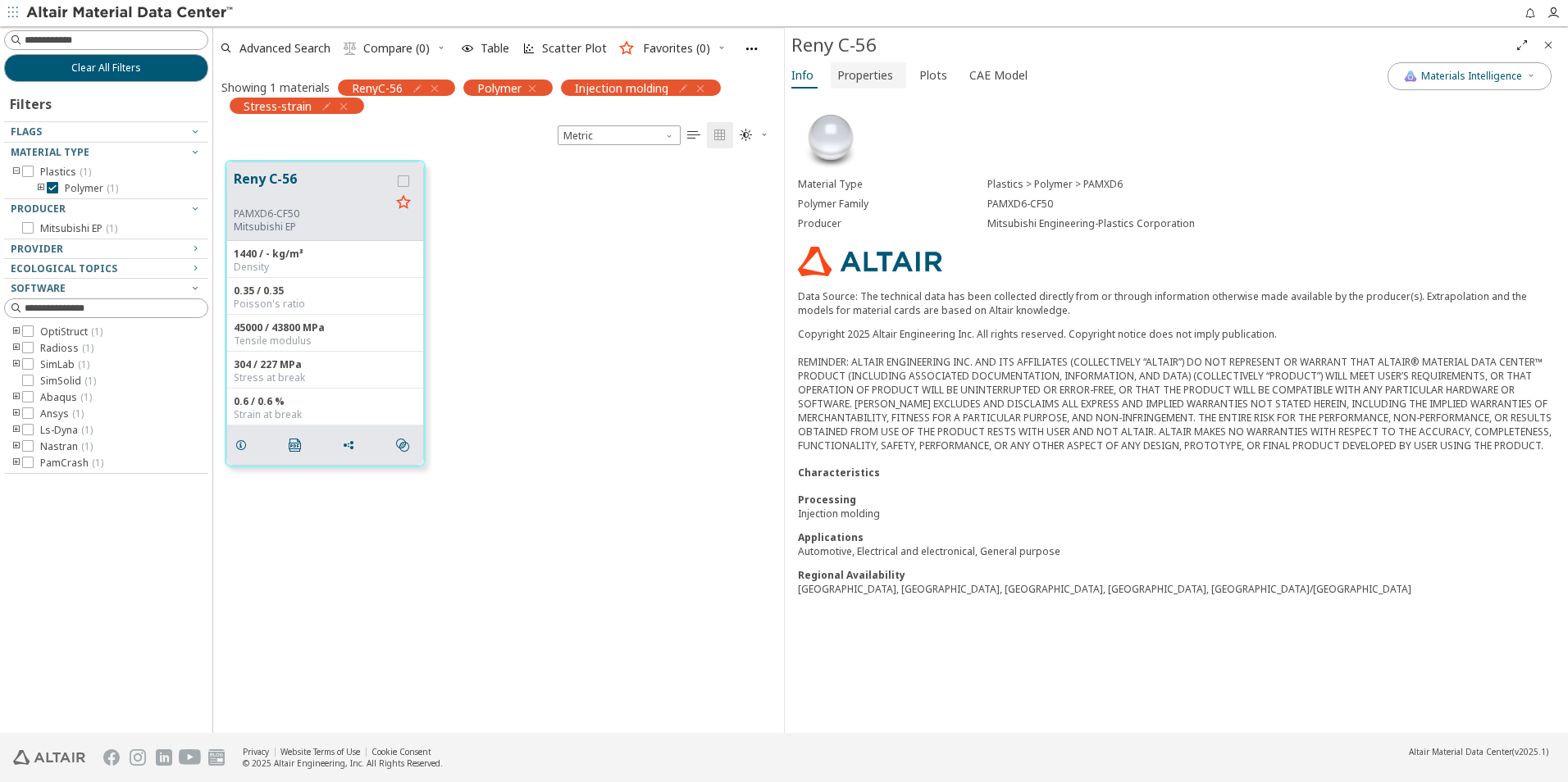
click at [861, 82] on span "Properties" at bounding box center [865, 75] width 56 height 26
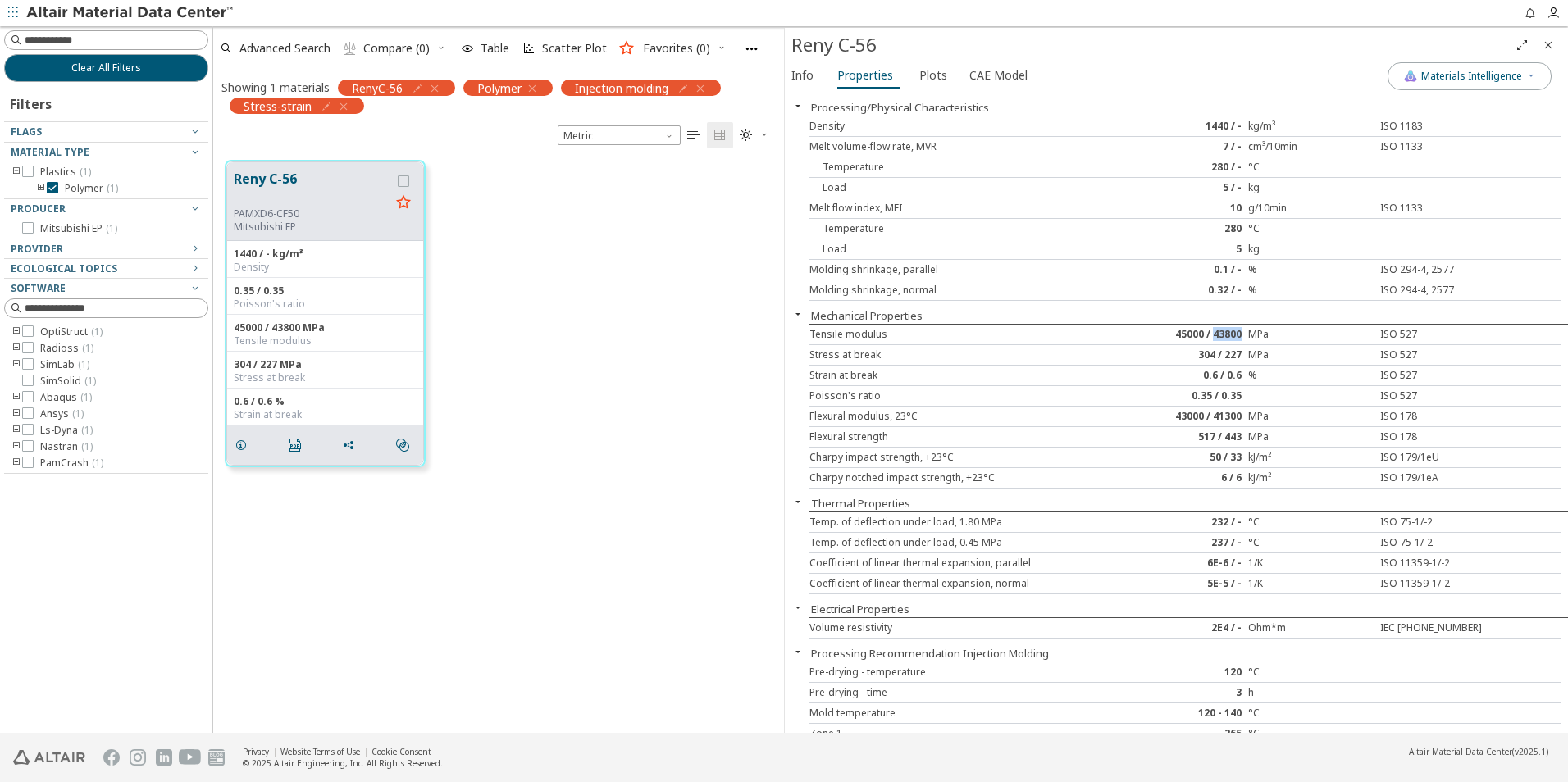
drag, startPoint x: 1233, startPoint y: 335, endPoint x: 1209, endPoint y: 333, distance: 24.1
click at [1209, 333] on div "45000 / 43800" at bounding box center [1185, 334] width 126 height 13
drag, startPoint x: 1209, startPoint y: 333, endPoint x: 1333, endPoint y: 336, distance: 124.0
click at [1333, 336] on div "MPa" at bounding box center [1310, 334] width 126 height 13
click at [811, 81] on span "Info" at bounding box center [802, 75] width 22 height 26
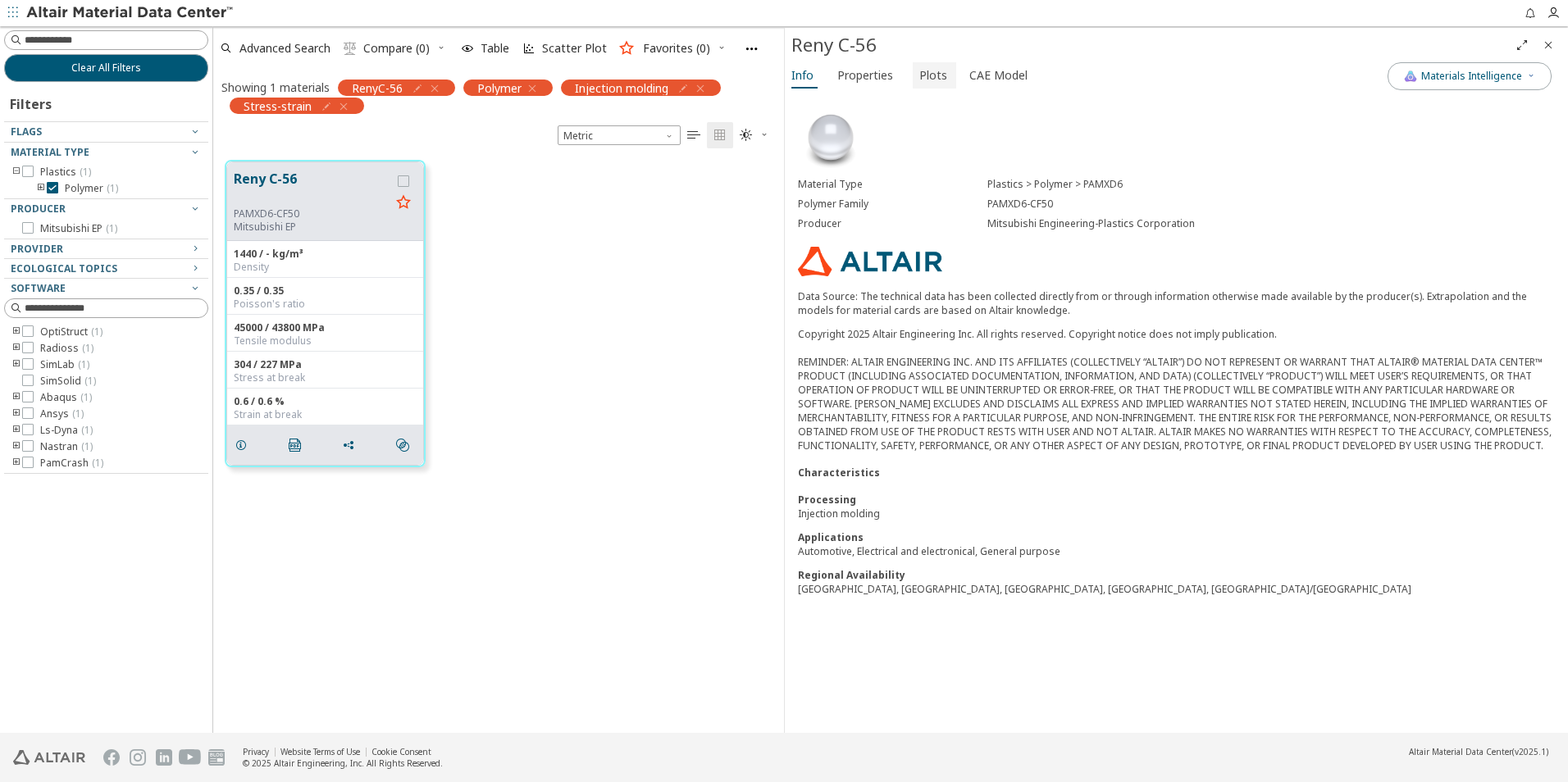
click at [924, 78] on span "Plots" at bounding box center [933, 75] width 28 height 26
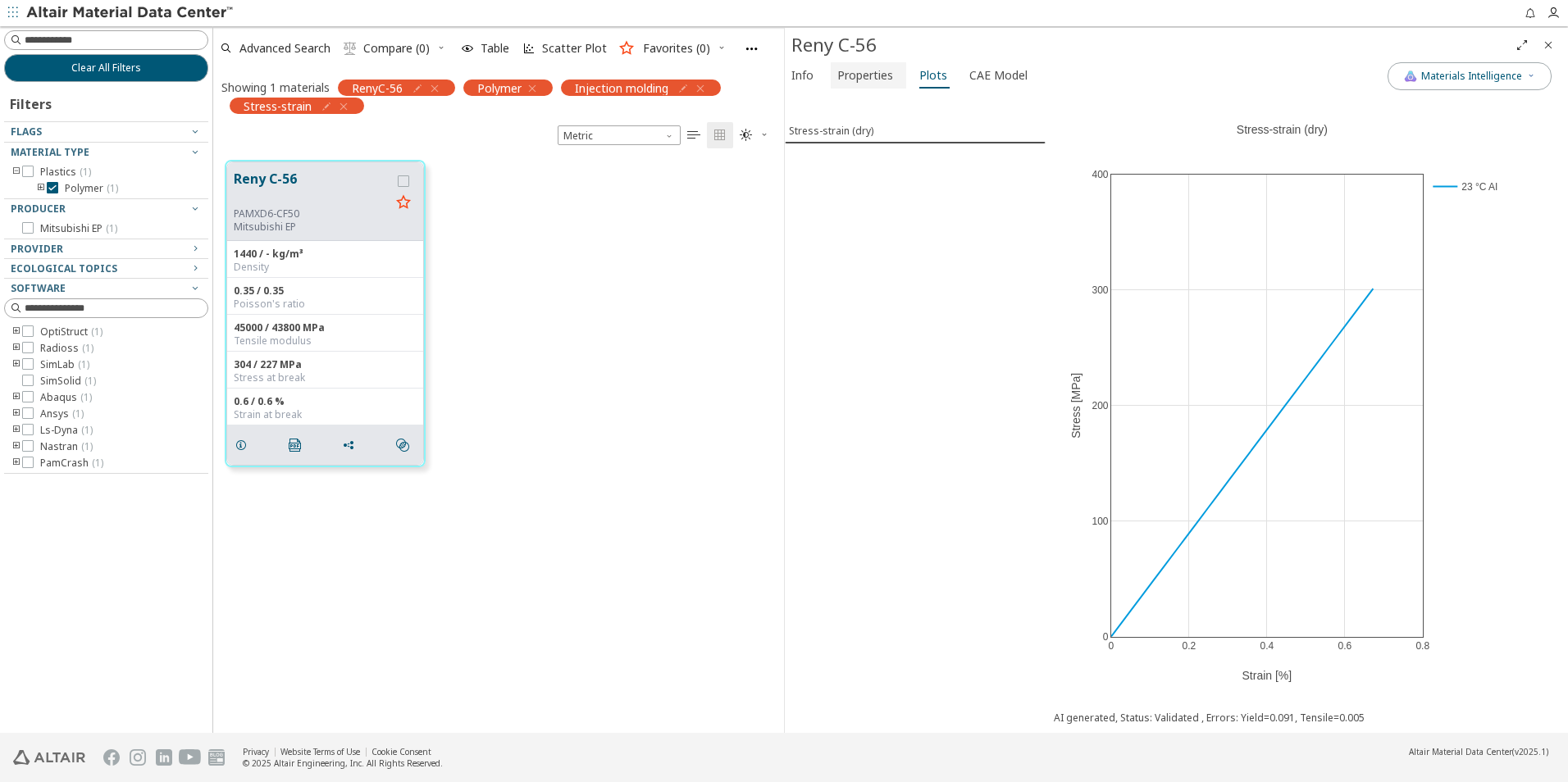
click at [876, 71] on span "Properties" at bounding box center [865, 75] width 56 height 26
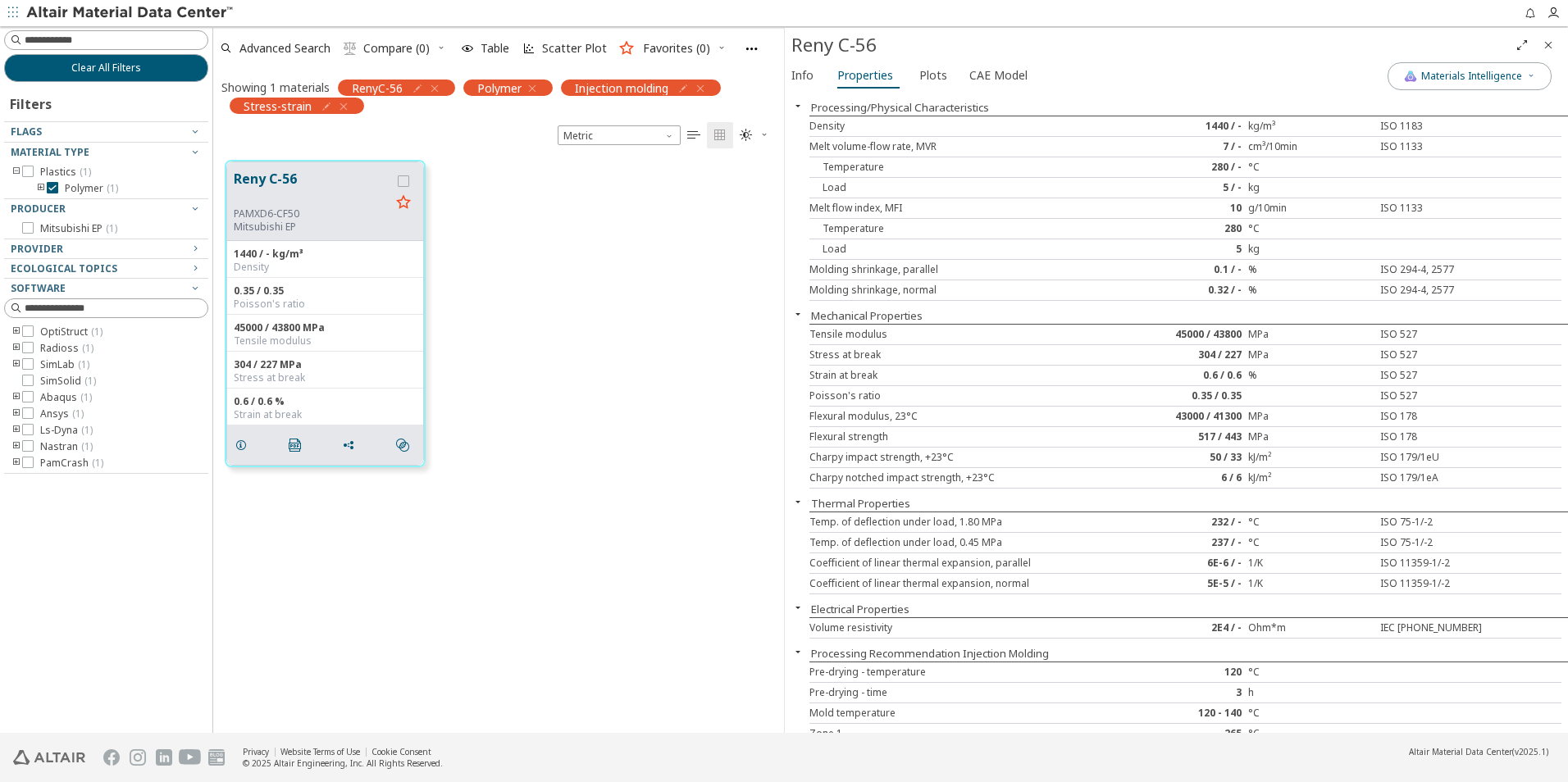
click at [926, 59] on div "Reny C-56" at bounding box center [1176, 45] width 783 height 34
click at [927, 66] on span "Plots" at bounding box center [933, 75] width 28 height 26
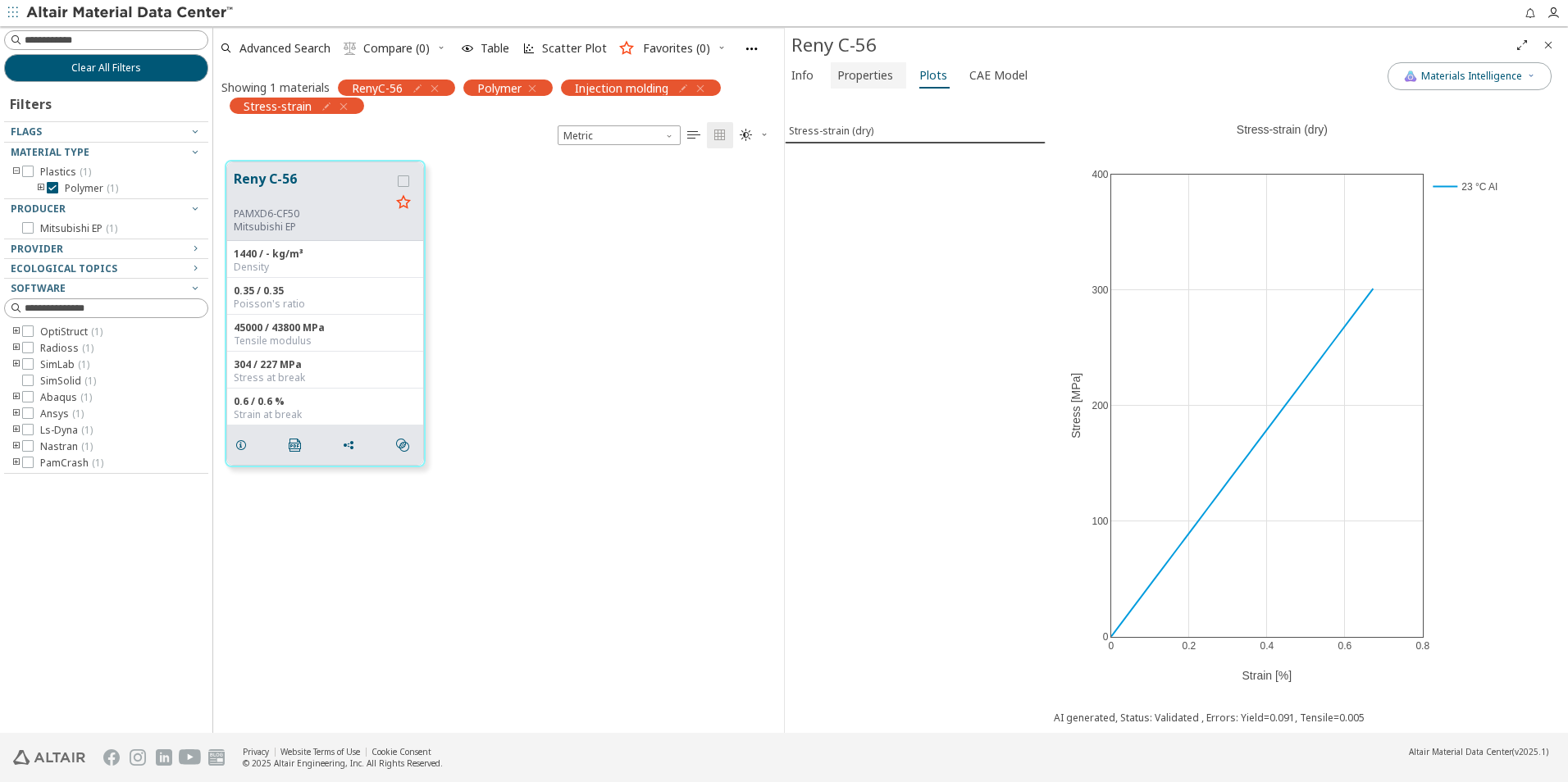
click at [856, 75] on span "Properties" at bounding box center [865, 75] width 56 height 26
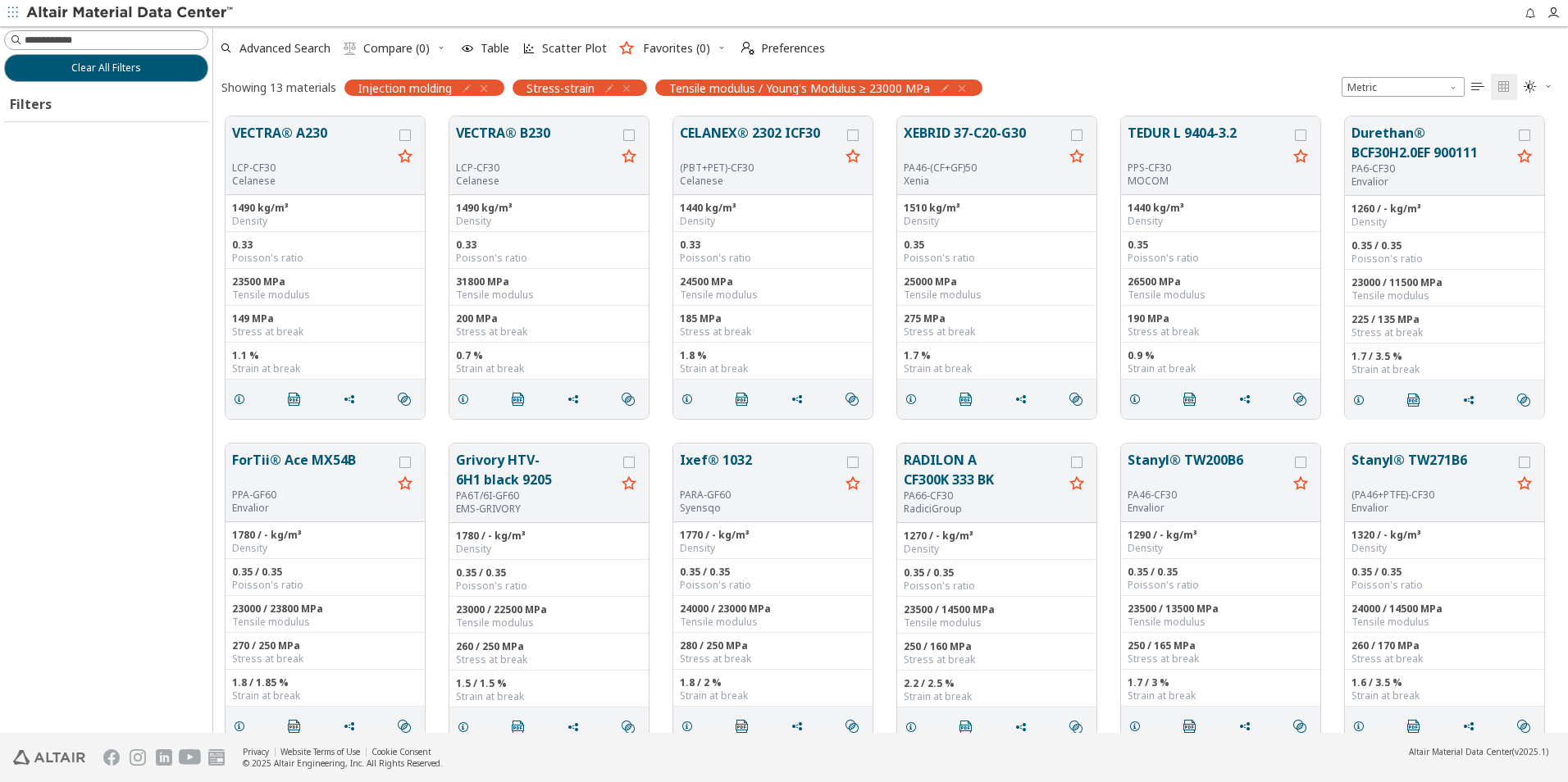
scroll to position [616, 1343]
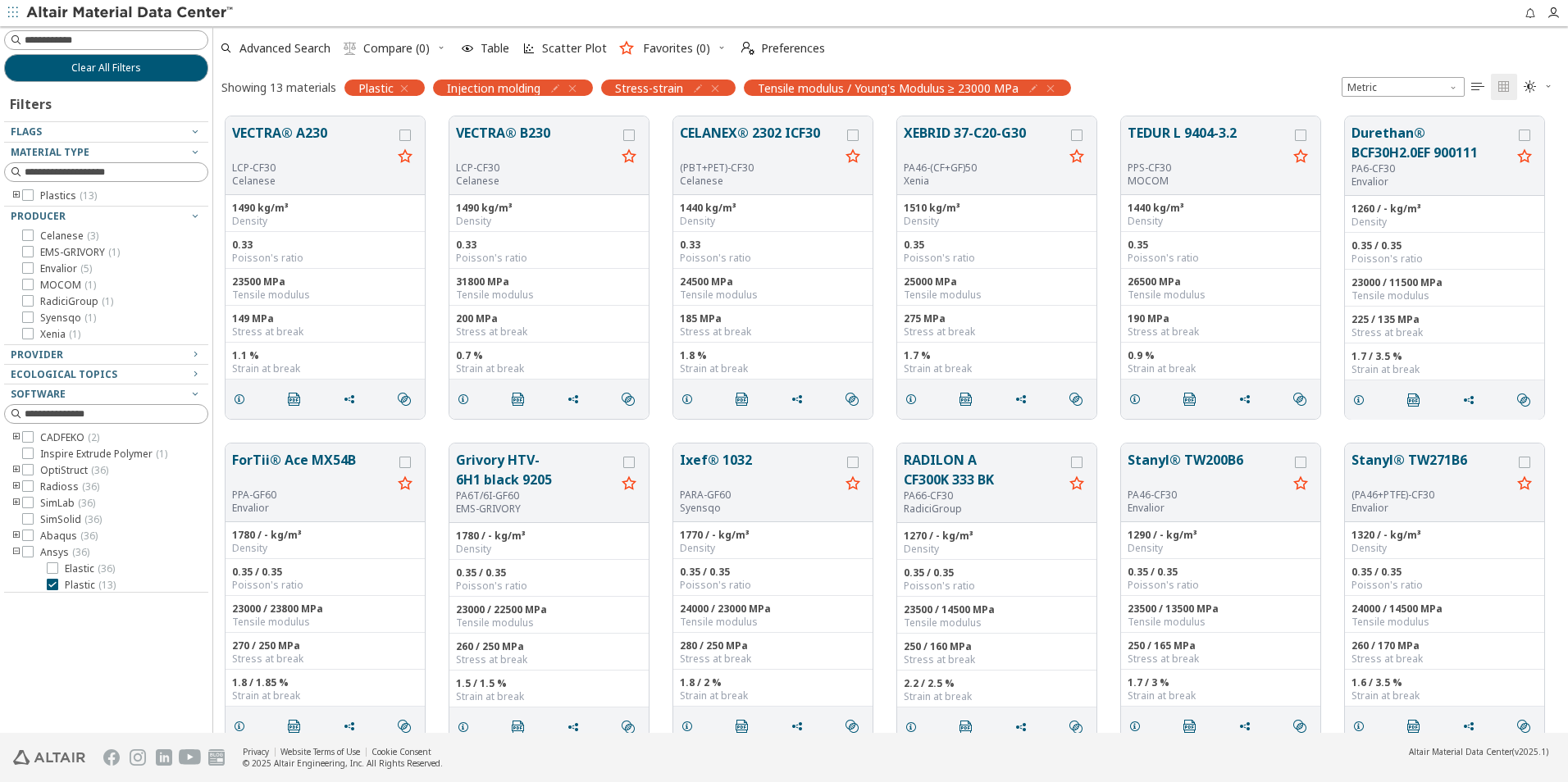
drag, startPoint x: 0, startPoint y: 0, endPoint x: 1158, endPoint y: 68, distance: 1160.0
click at [1157, 63] on div "Advanced Search  Compare (0) Table Scatter Plot Favorites (0)  Preferences" at bounding box center [884, 49] width 1342 height 36
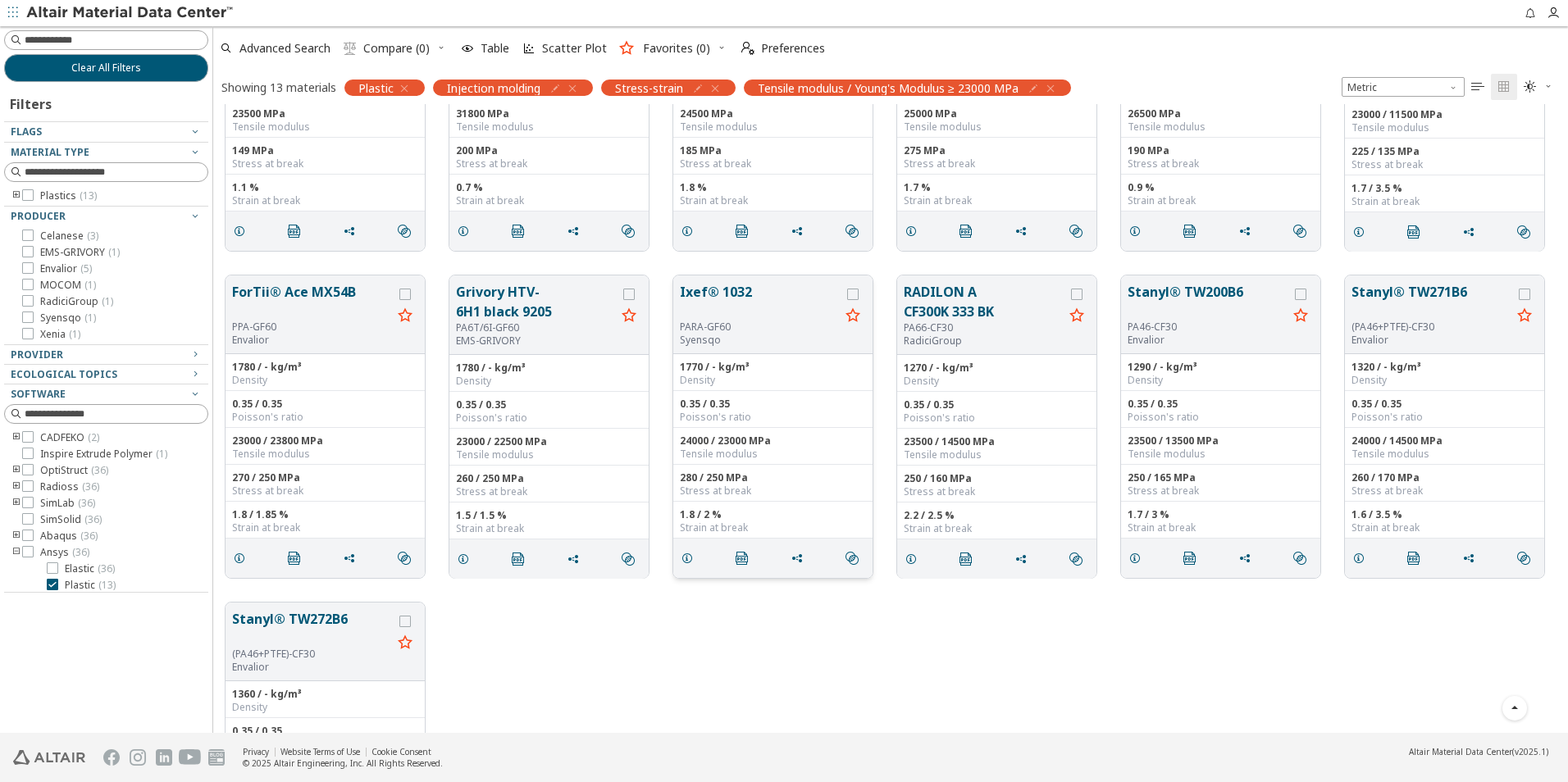
scroll to position [164, 0]
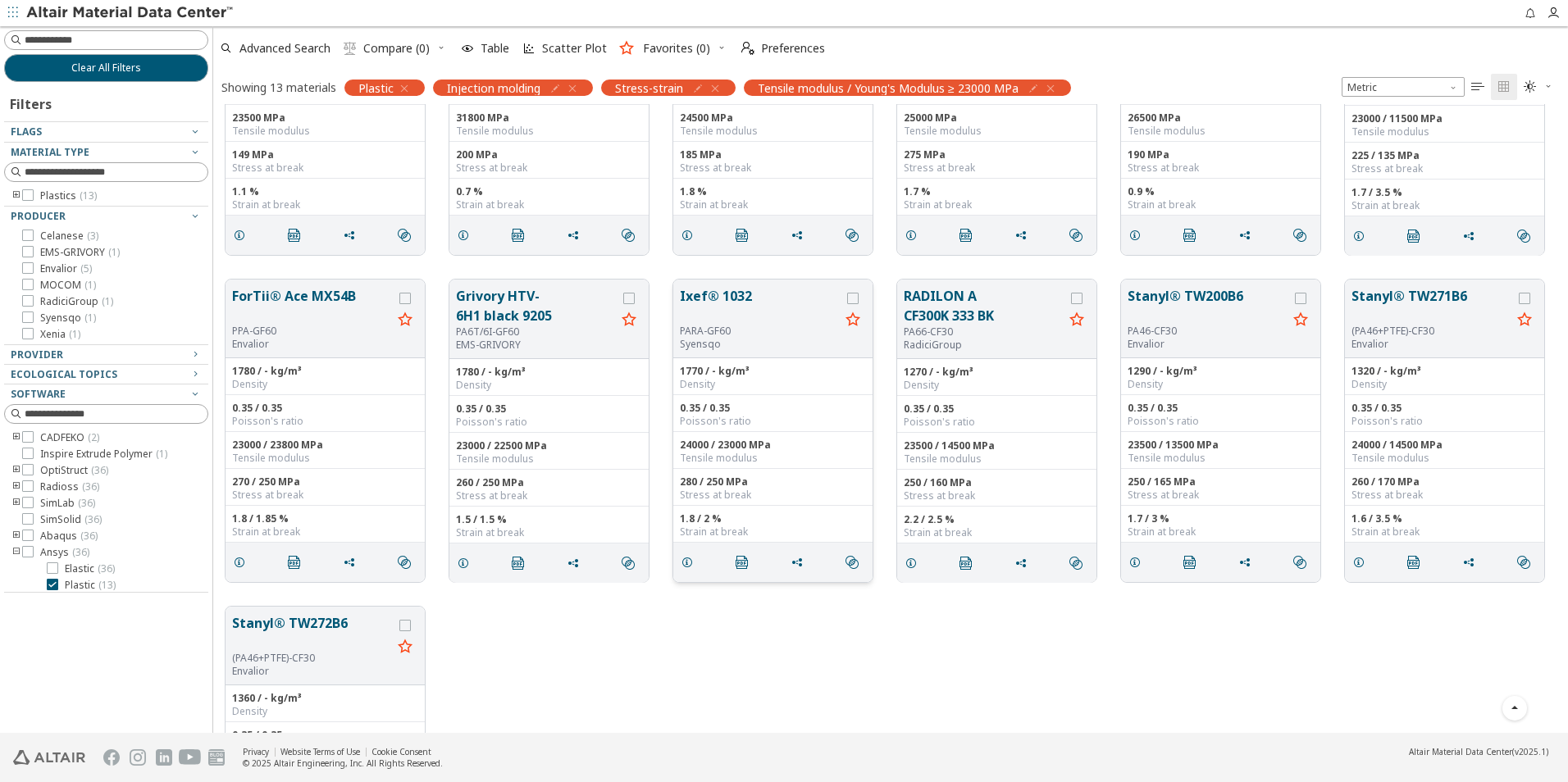
click at [716, 293] on button "Ixef® 1032" at bounding box center [759, 306] width 160 height 38
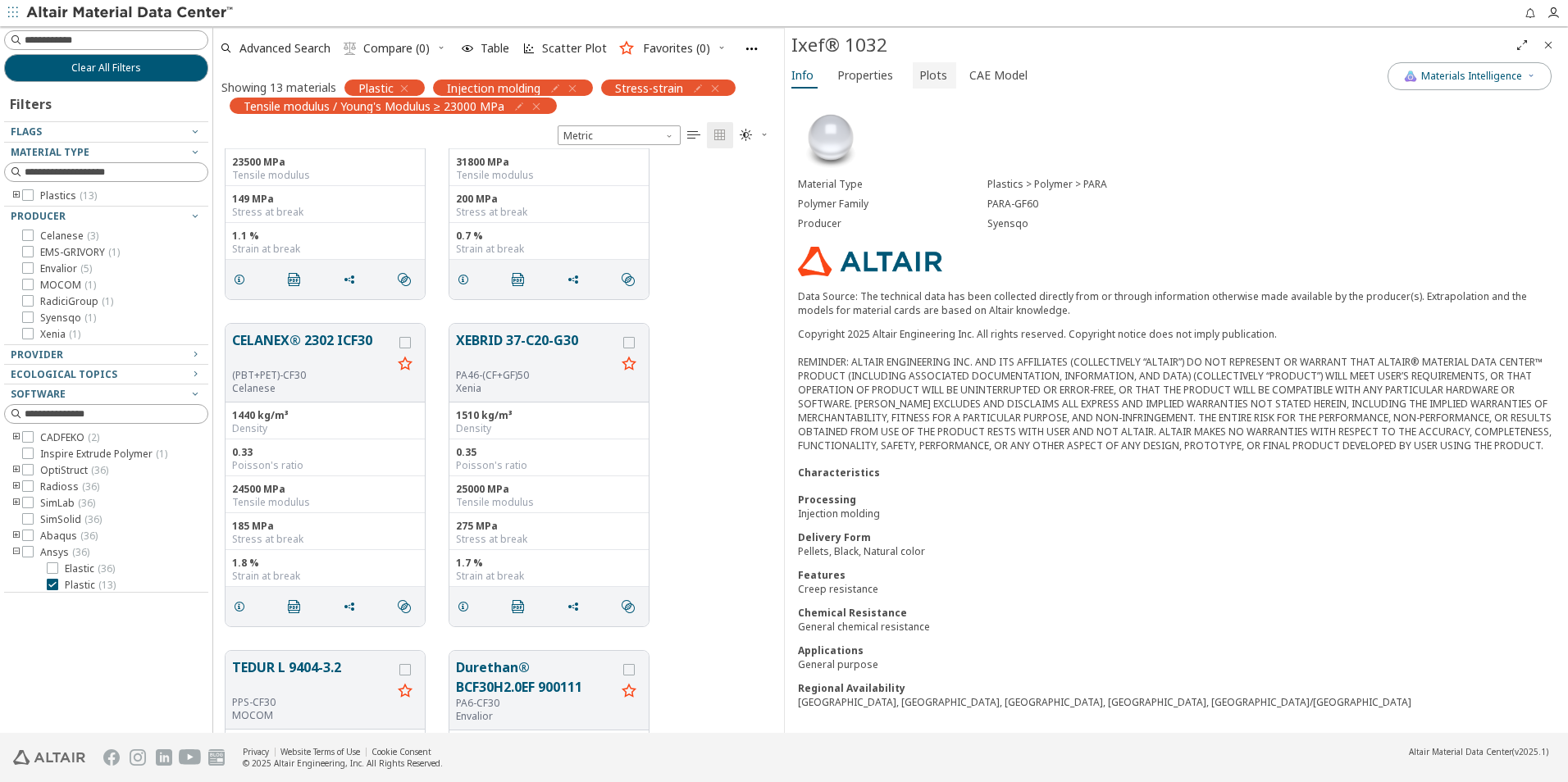
click at [923, 77] on span "Plots" at bounding box center [933, 75] width 28 height 26
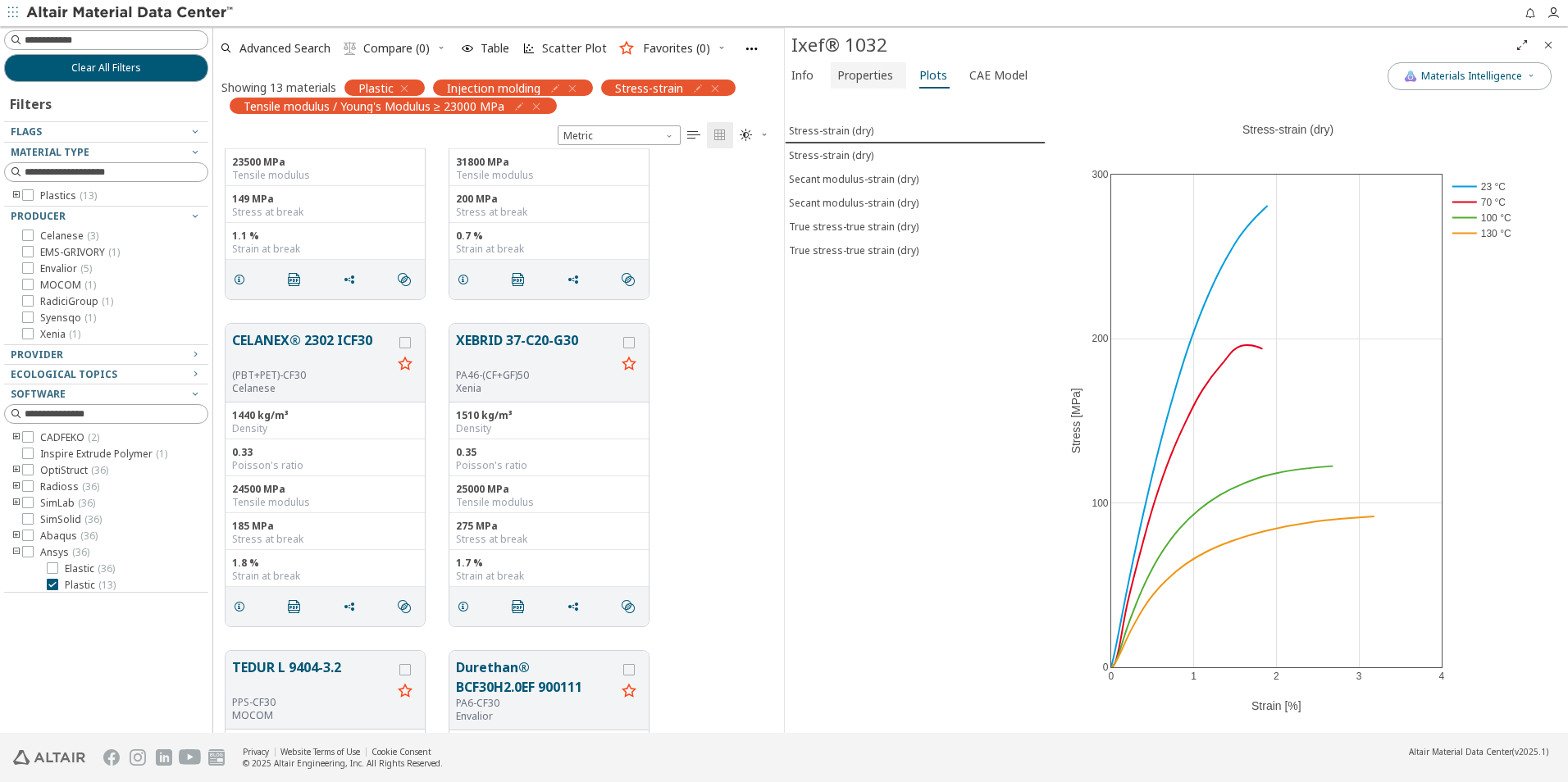
click at [874, 74] on span "Properties" at bounding box center [865, 75] width 56 height 26
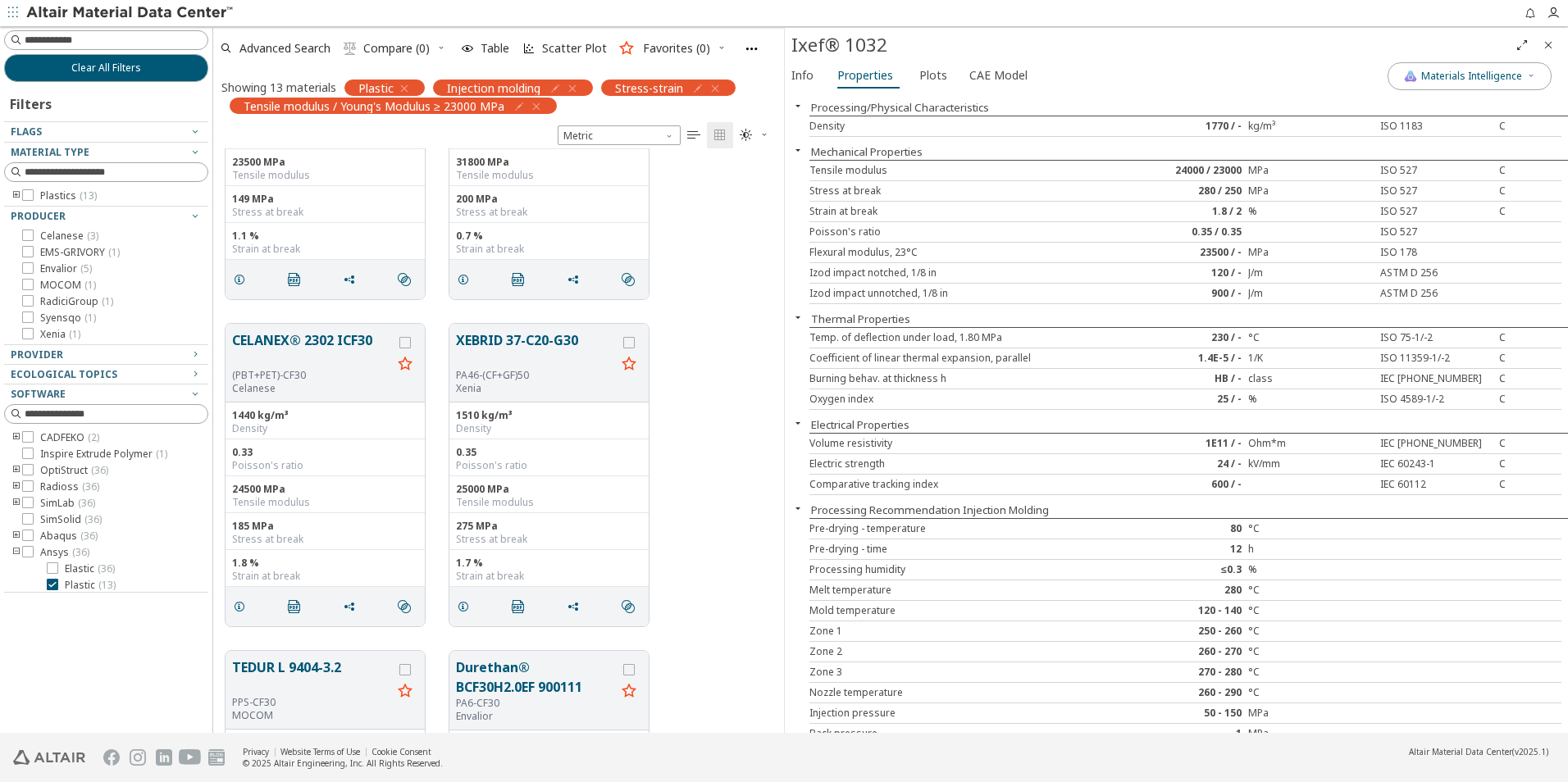
click at [1555, 40] on icon "Close" at bounding box center [1549, 45] width 13 height 13
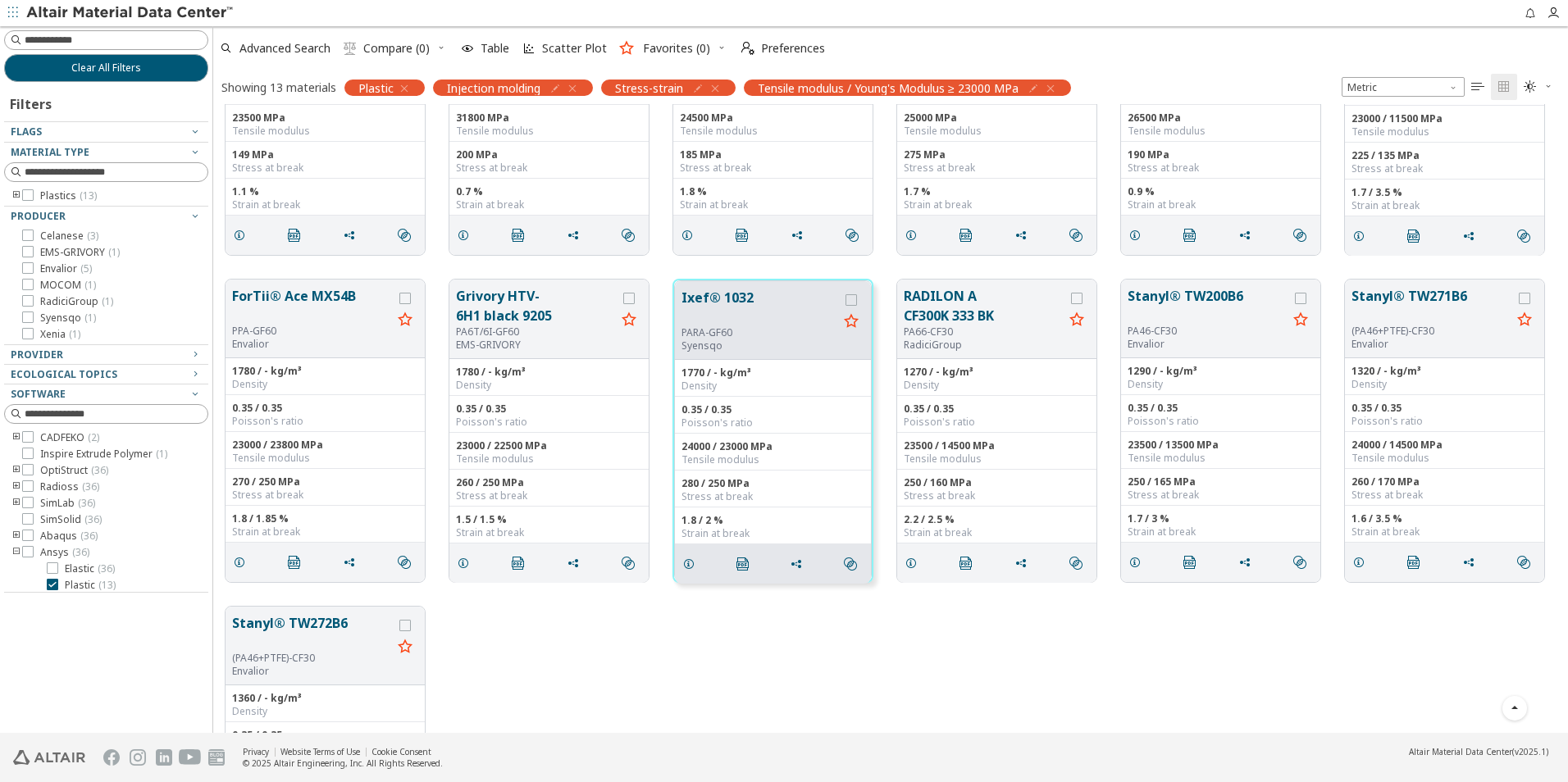
scroll to position [616, 1343]
